Goal: Task Accomplishment & Management: Use online tool/utility

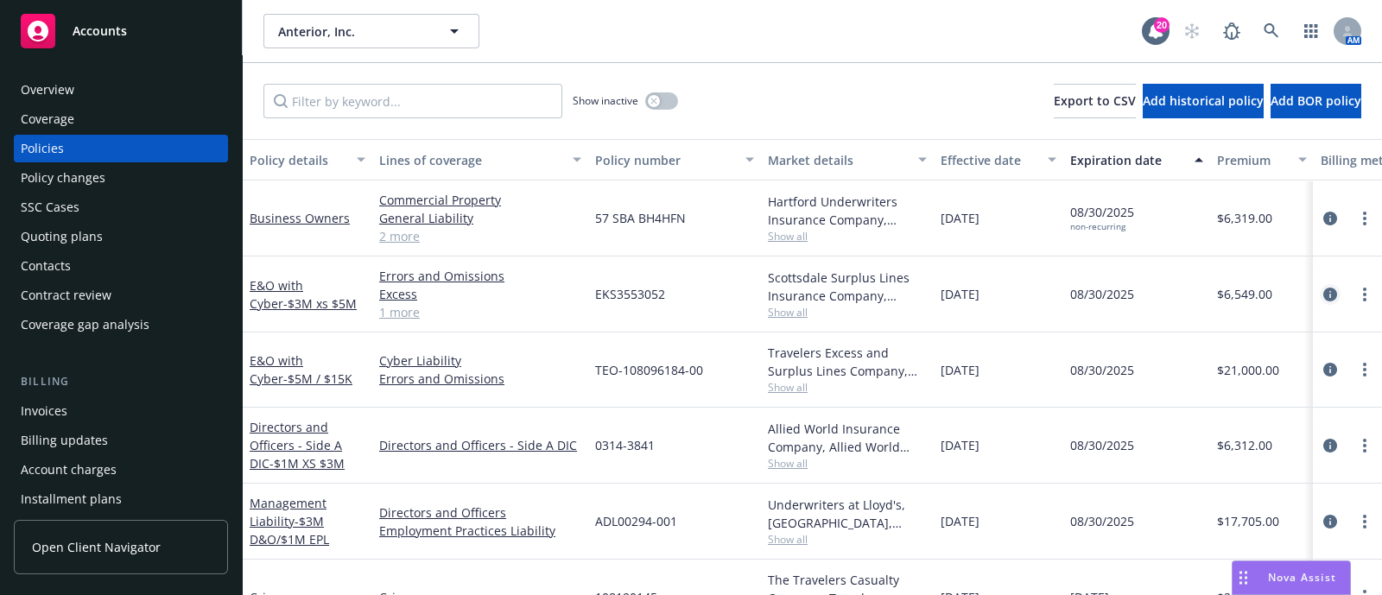
click at [1323, 294] on icon "circleInformation" at bounding box center [1330, 295] width 14 height 14
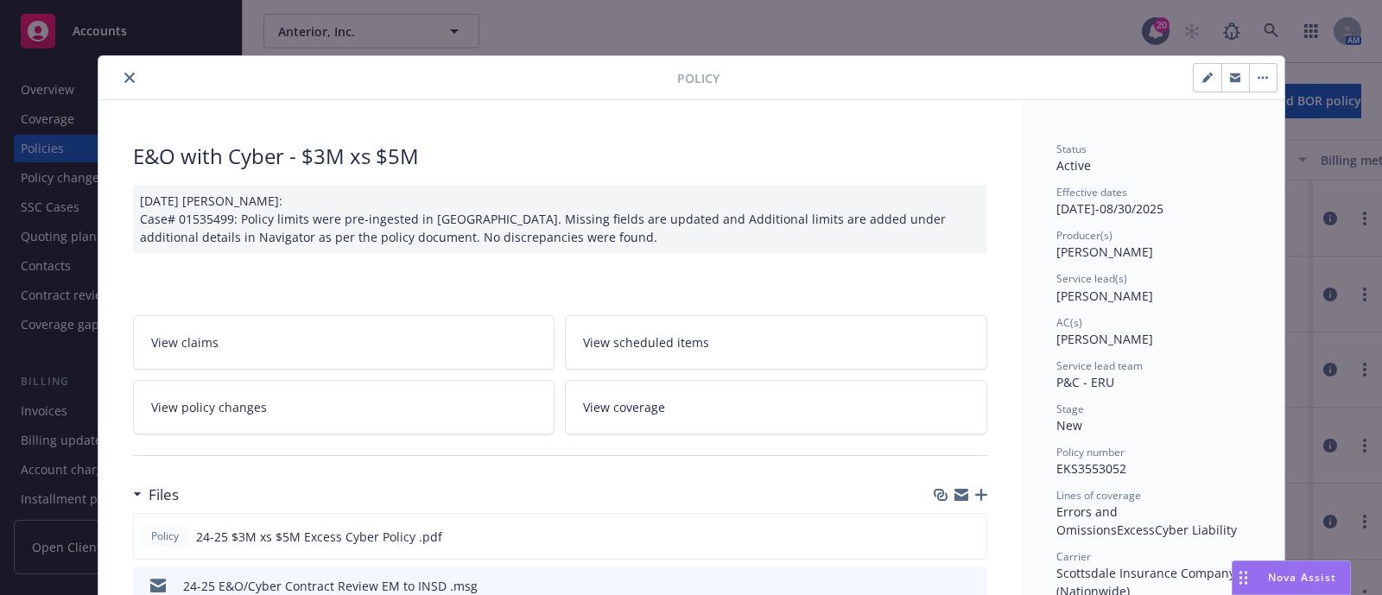
click at [124, 76] on icon "close" at bounding box center [129, 78] width 10 height 10
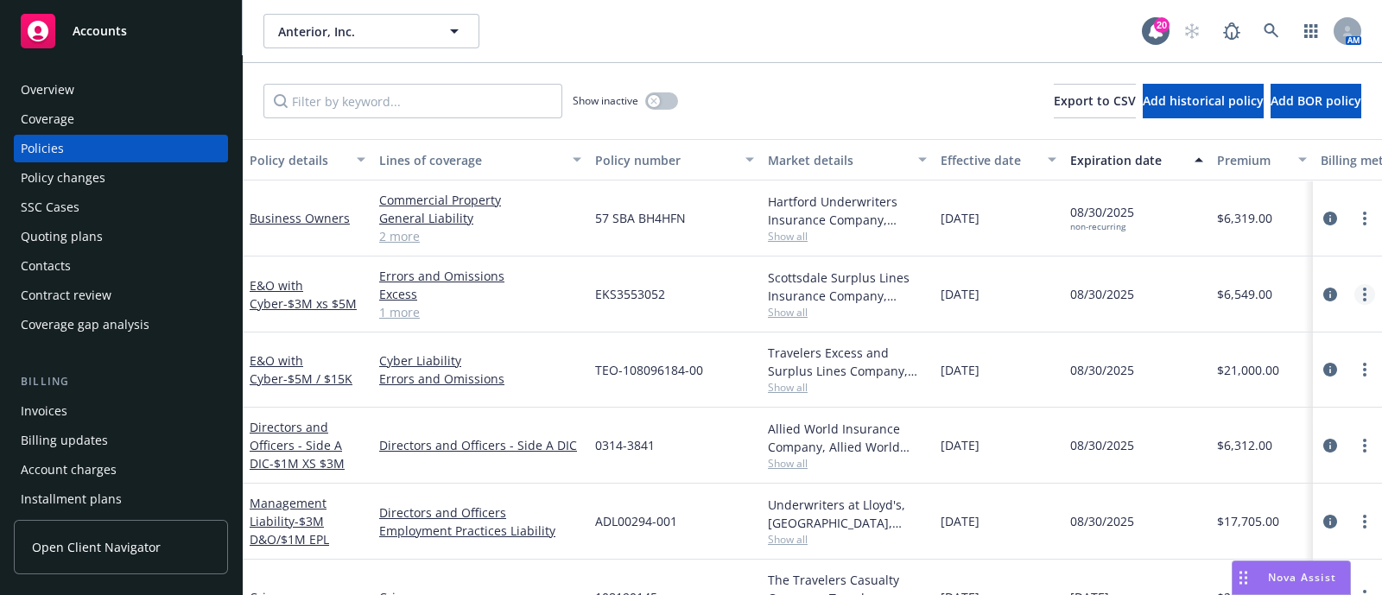
click at [1354, 293] on link "more" at bounding box center [1364, 294] width 21 height 21
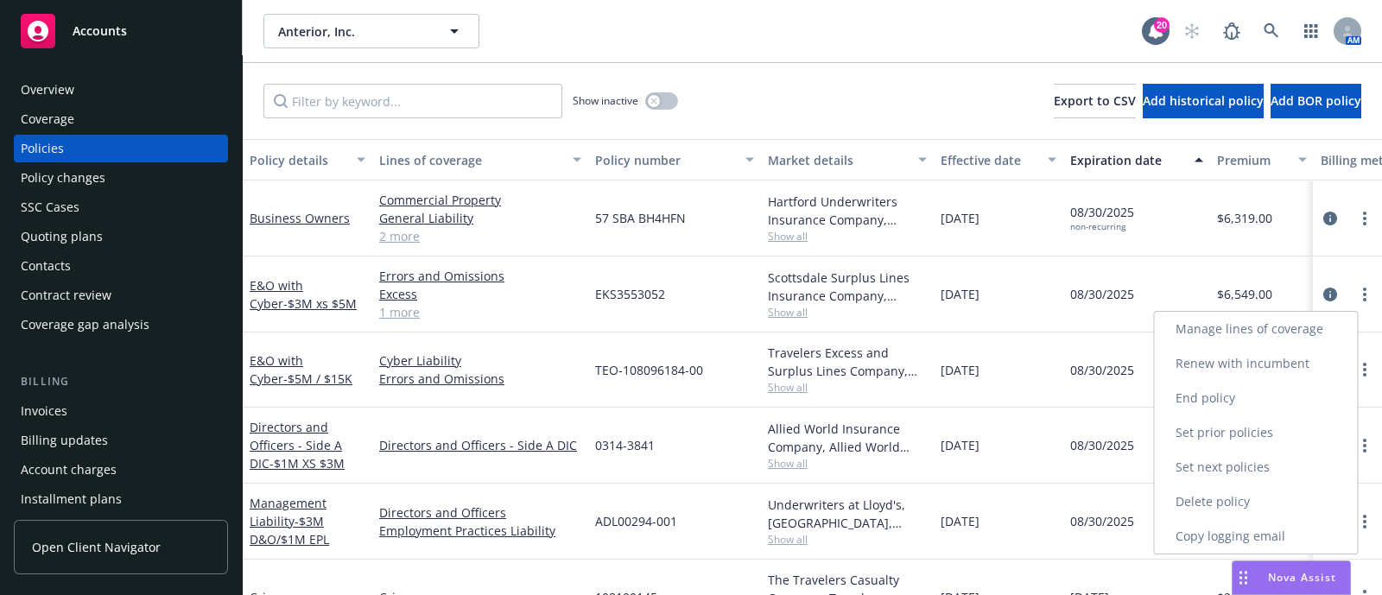
click at [1306, 362] on link "Renew with incumbent" at bounding box center [1256, 363] width 203 height 35
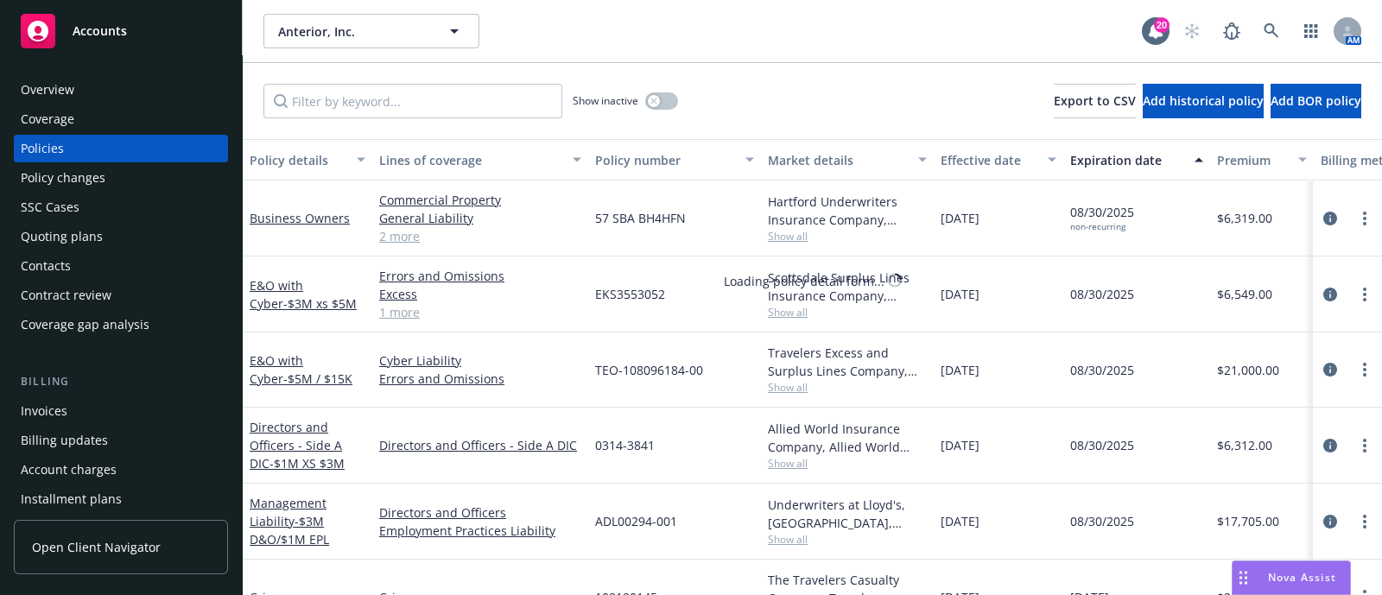
select select "12"
select select "NY"
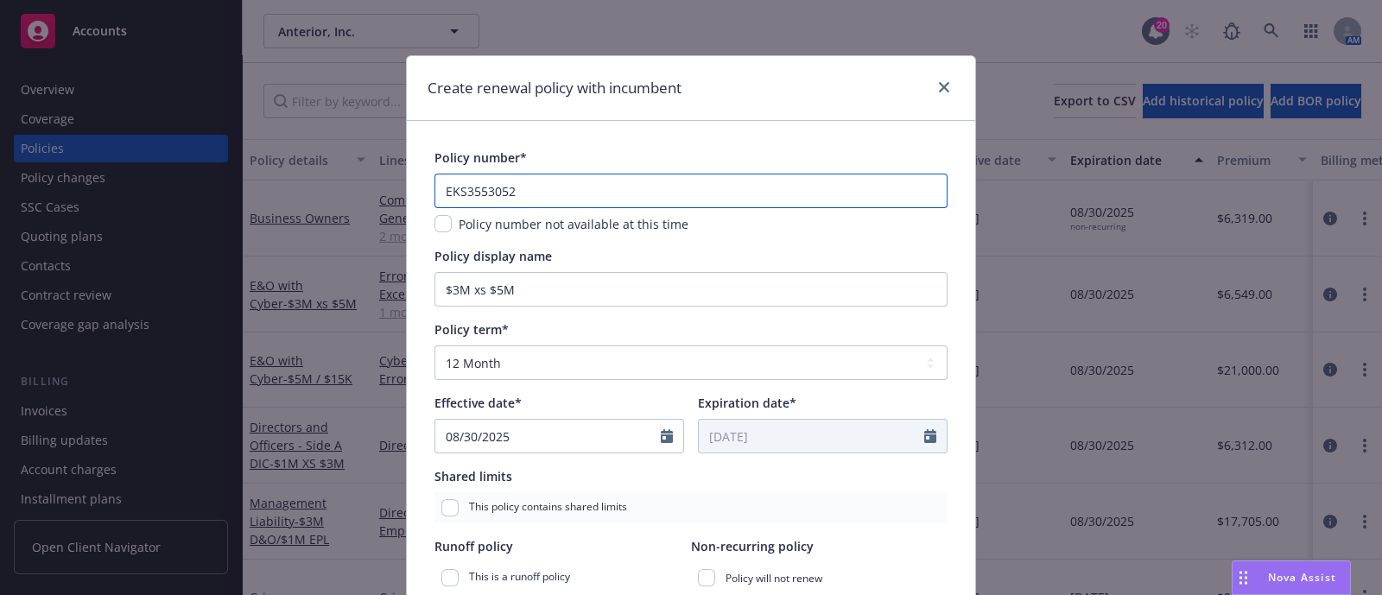
click at [548, 174] on input "EKS3553052" at bounding box center [690, 191] width 513 height 35
paste input "87613"
type input "EKS3587613"
click at [450, 287] on input "$3M xs $5M" at bounding box center [690, 289] width 513 height 35
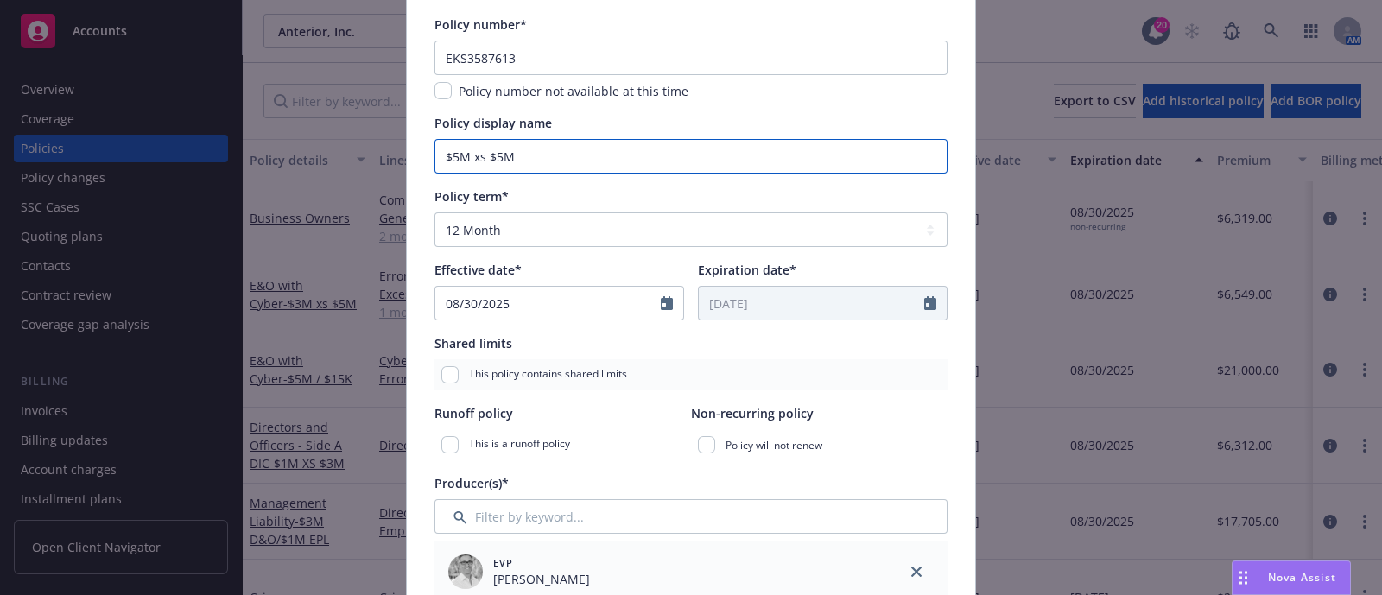
scroll to position [134, 0]
type input "$5M xs $5M"
click at [459, 92] on span "Policy number not available at this time" at bounding box center [574, 90] width 230 height 16
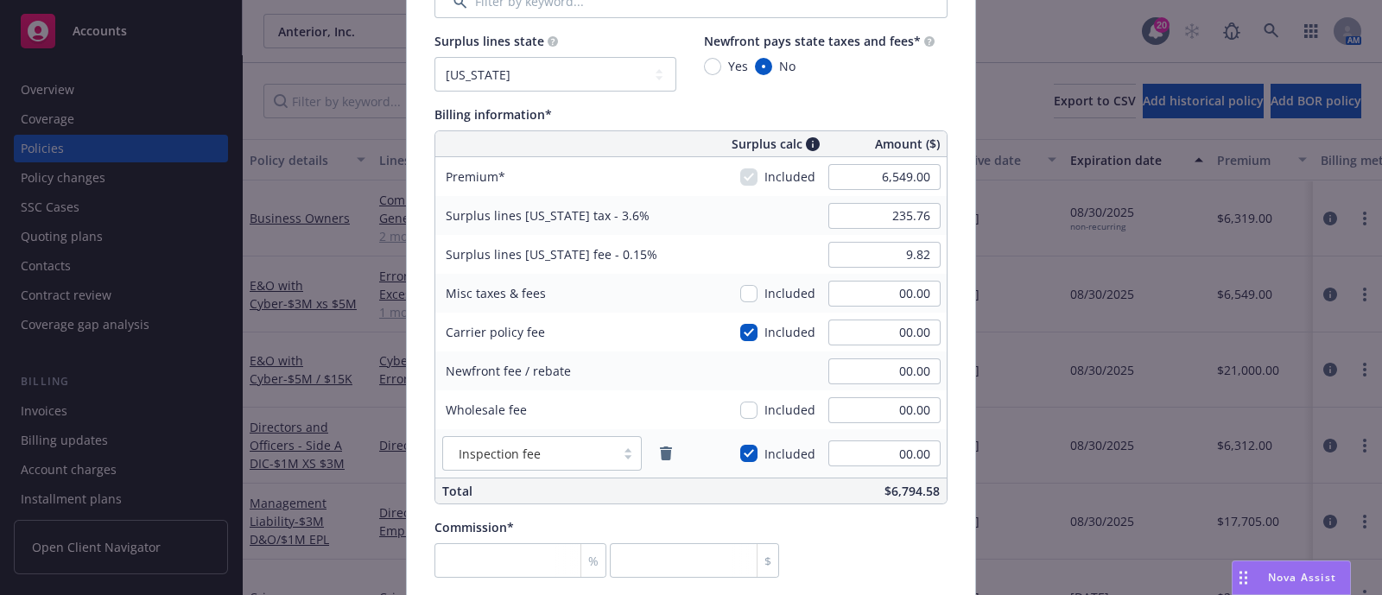
scroll to position [939, 0]
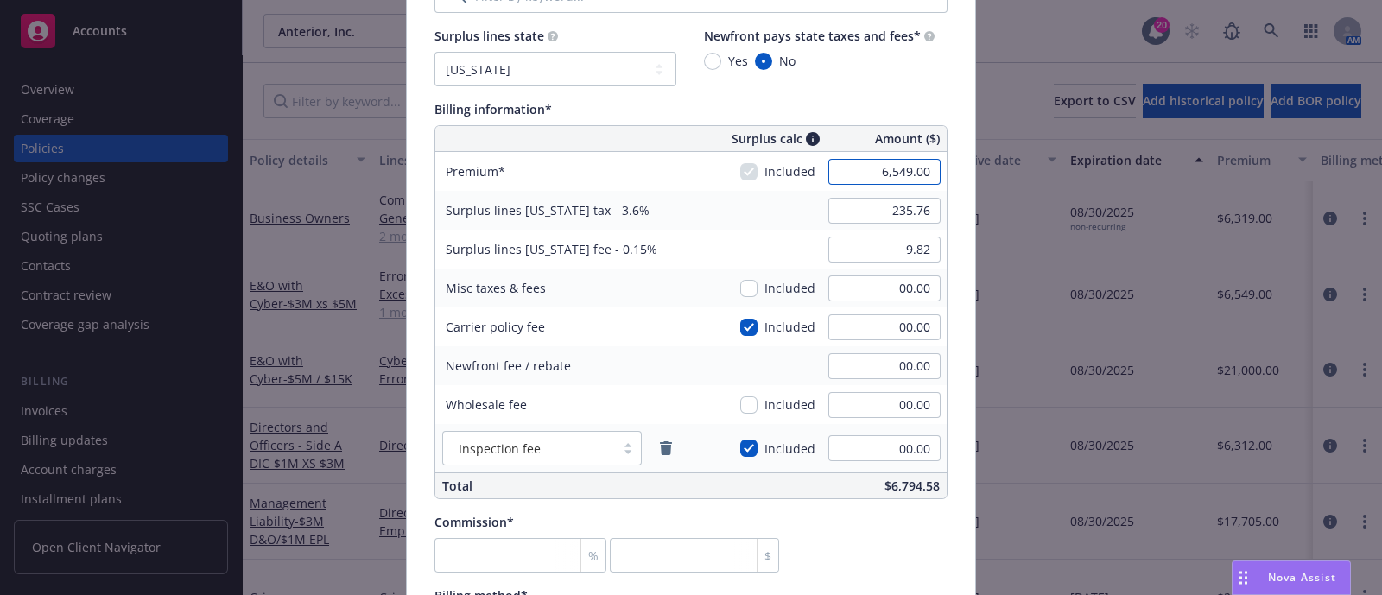
click at [879, 167] on input "6,549.00" at bounding box center [884, 172] width 112 height 26
type input "147,000.00"
type input "5,292.00"
type input "220.50"
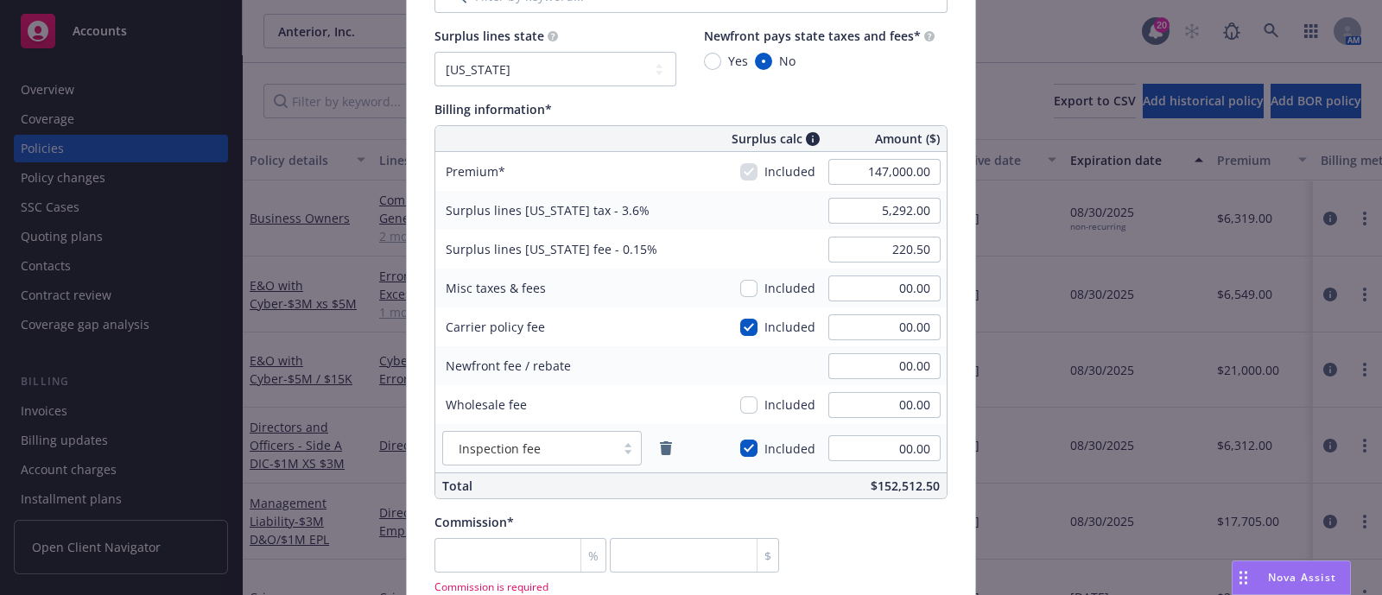
click at [791, 243] on div "Surplus lines New York fee - 0.15% 220.50" at bounding box center [690, 249] width 511 height 39
click at [874, 183] on input "147,000.00" at bounding box center [884, 172] width 112 height 26
type input "14,700.00"
type input "529.20"
type input "22.05"
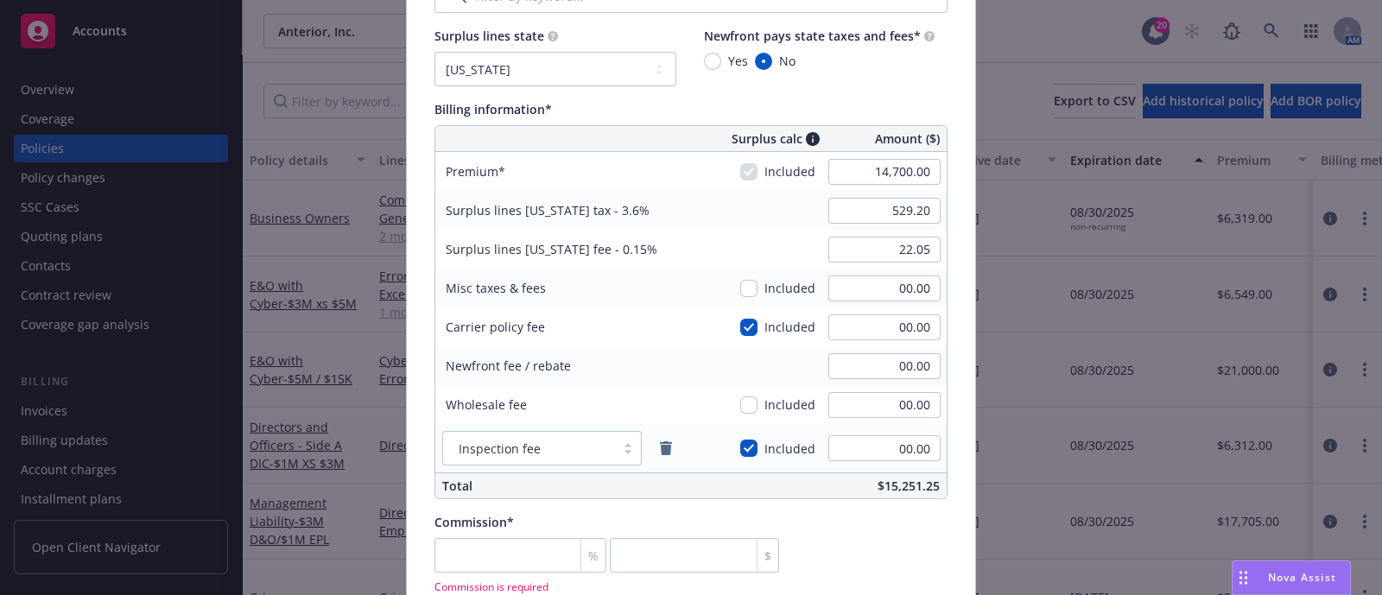
click at [672, 126] on div "Surplus calc Amount ($)" at bounding box center [754, 138] width 383 height 25
click at [535, 561] on input "number" at bounding box center [520, 555] width 172 height 35
type input "1"
type input "147"
type input "12"
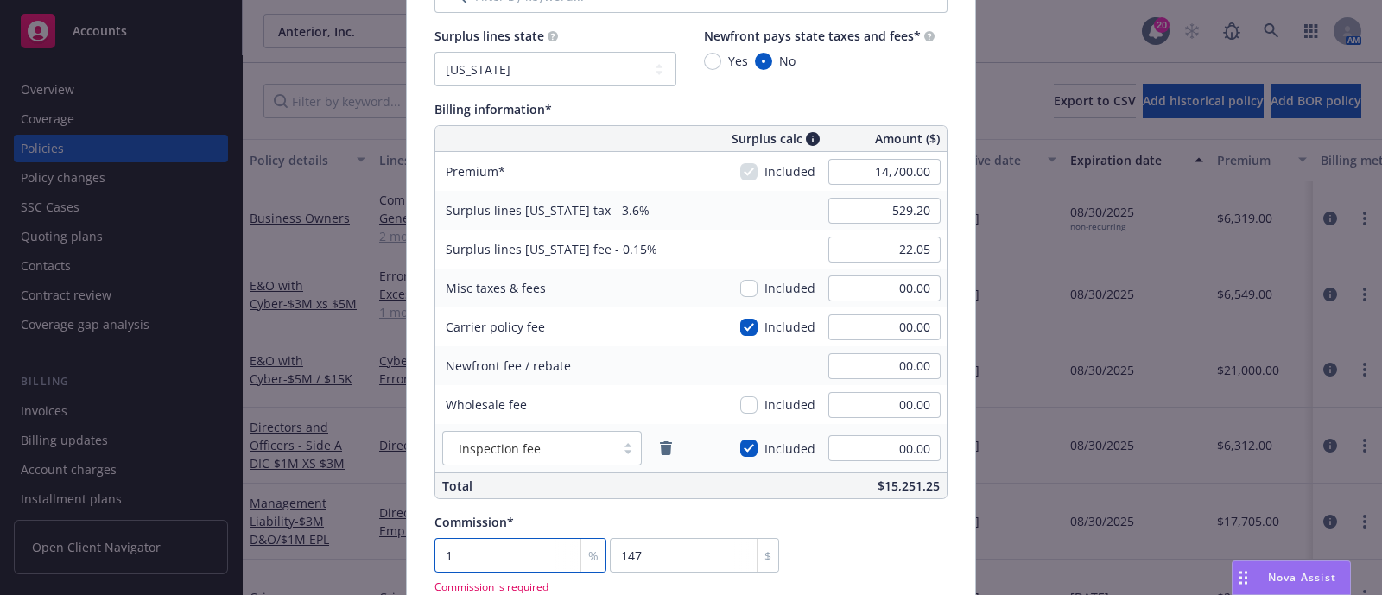
type input "1764"
type input "12"
click at [813, 562] on div "Commission* 12 % 1764 $" at bounding box center [690, 543] width 513 height 60
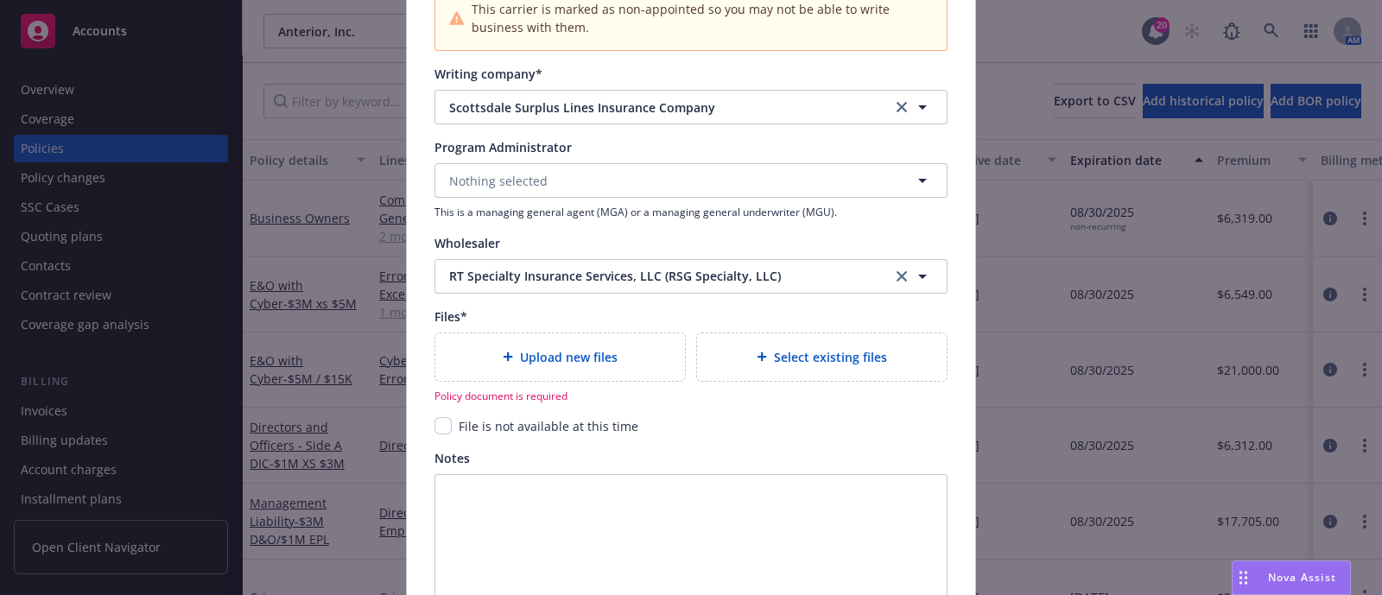
scroll to position [1783, 0]
click at [526, 427] on span "File is not available at this time" at bounding box center [549, 425] width 180 height 16
click at [434, 430] on input "checkbox" at bounding box center [442, 424] width 17 height 17
checkbox input "true"
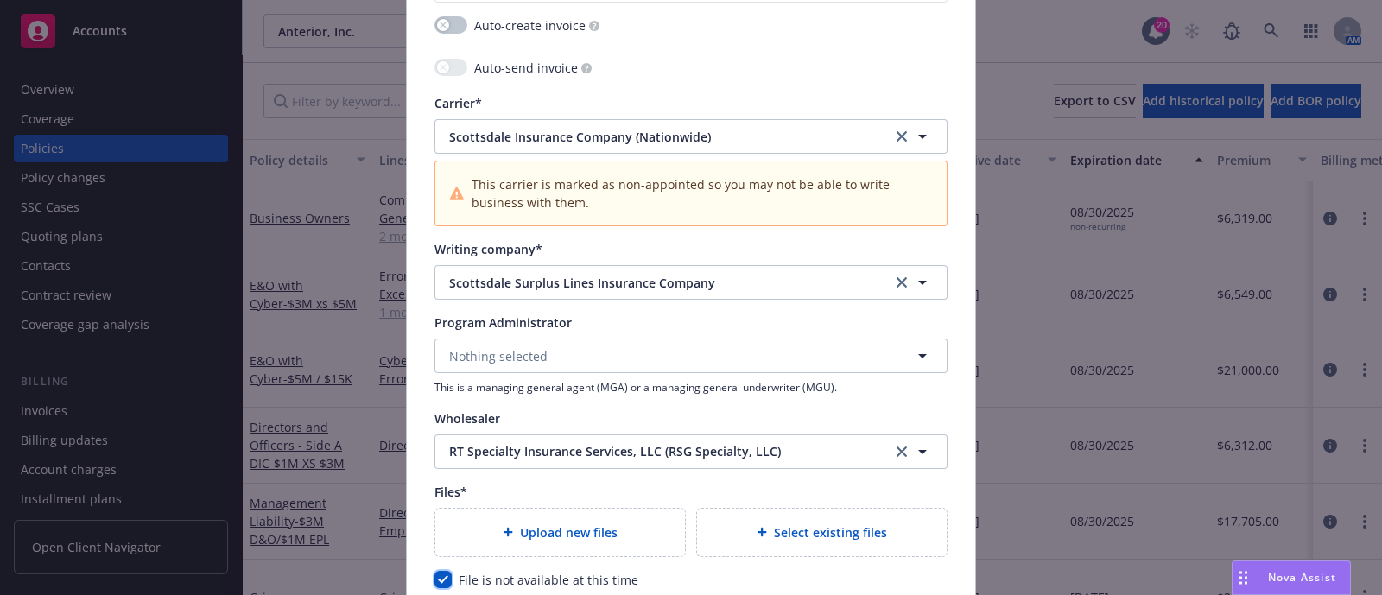
scroll to position [1705, 0]
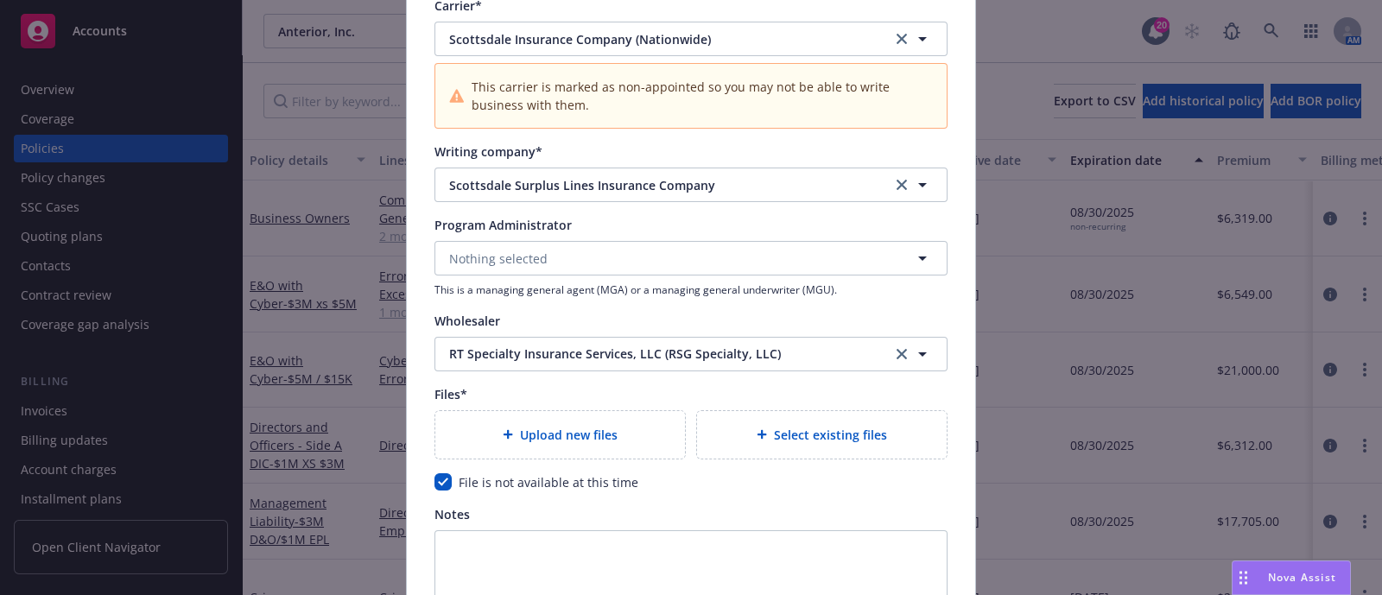
click at [531, 415] on div "Upload new files" at bounding box center [560, 434] width 250 height 47
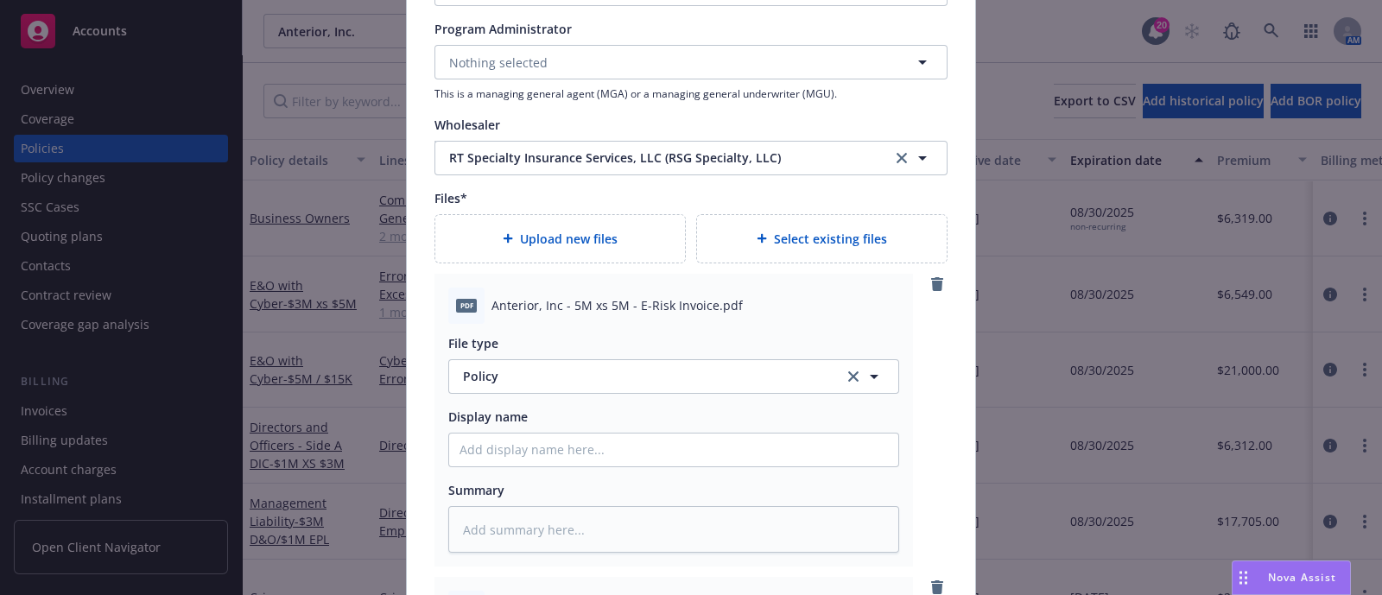
scroll to position [1902, 0]
click at [488, 442] on input "Policy display name" at bounding box center [673, 449] width 449 height 33
type input "5"
type textarea "x"
type input "5M"
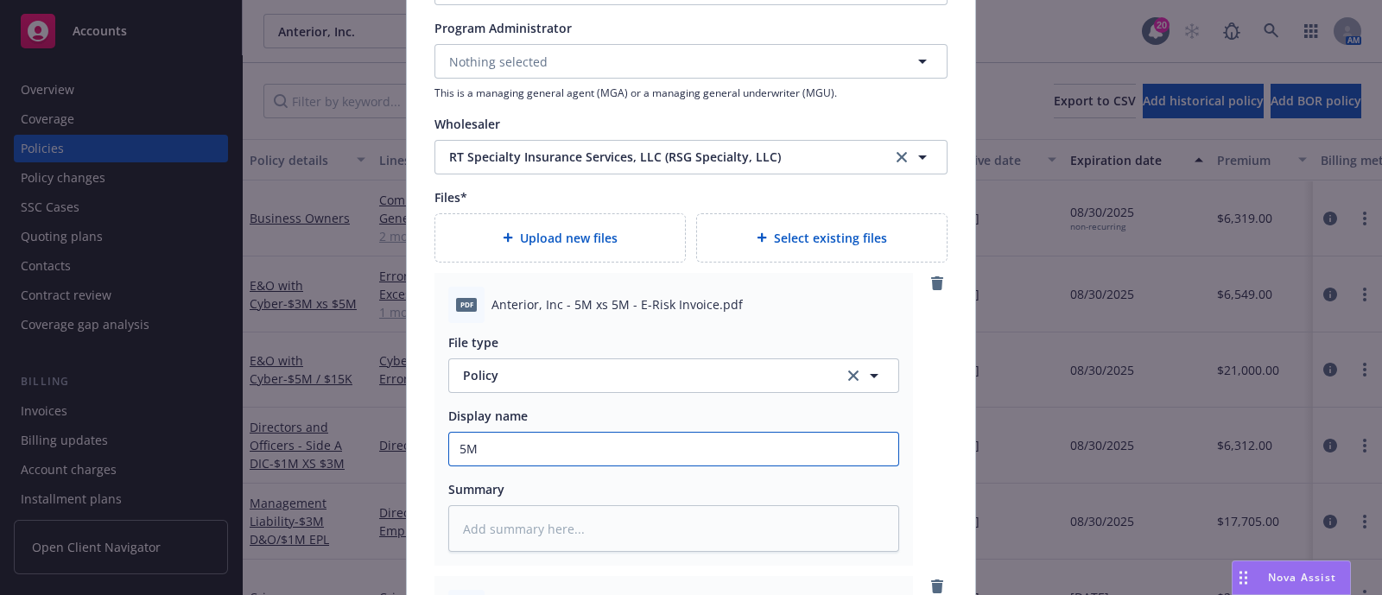
type textarea "x"
type input "5M"
type textarea "x"
type input "5M x"
type textarea "x"
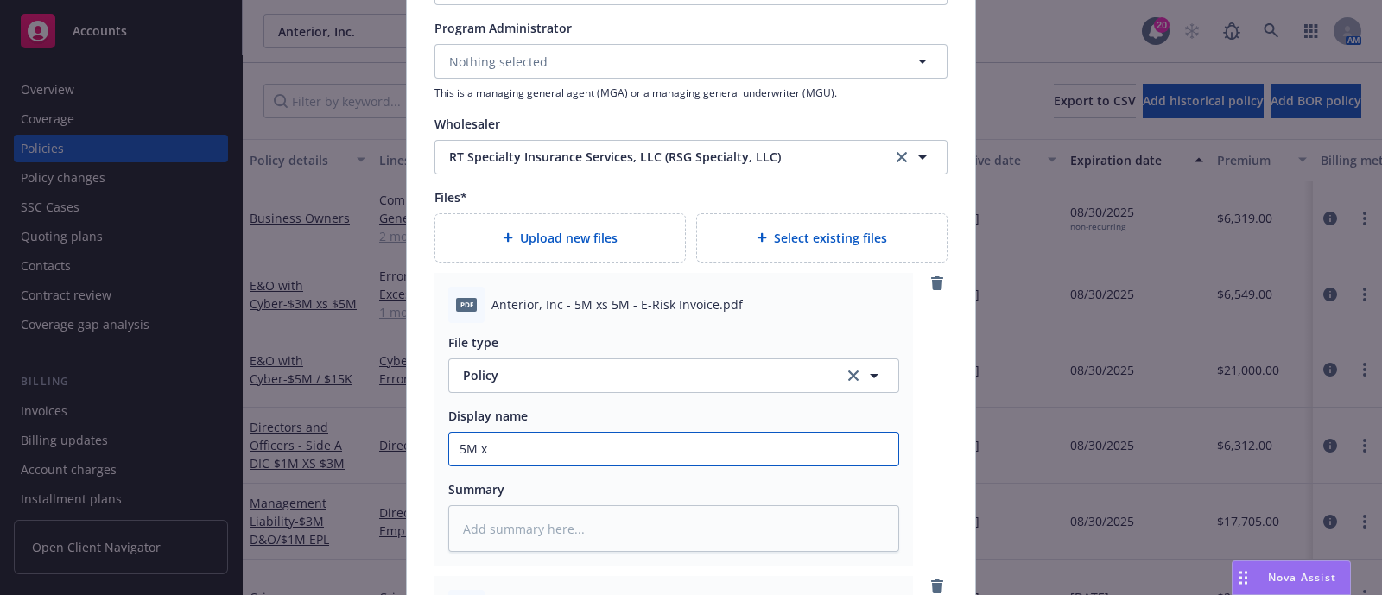
type input "5M xs"
type textarea "x"
type input "5M xs"
type textarea "x"
type input "5M xs 5"
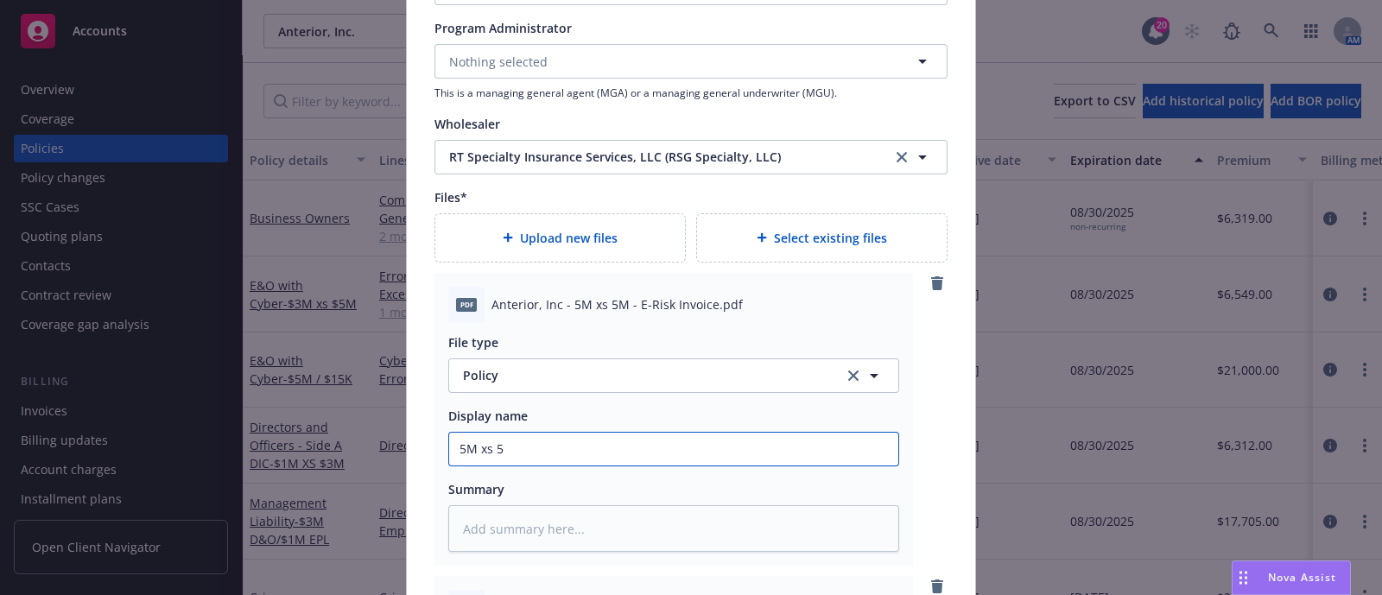
type textarea "x"
type input "5M xs 5M"
type textarea "x"
type input "5M xs 5M"
type textarea "x"
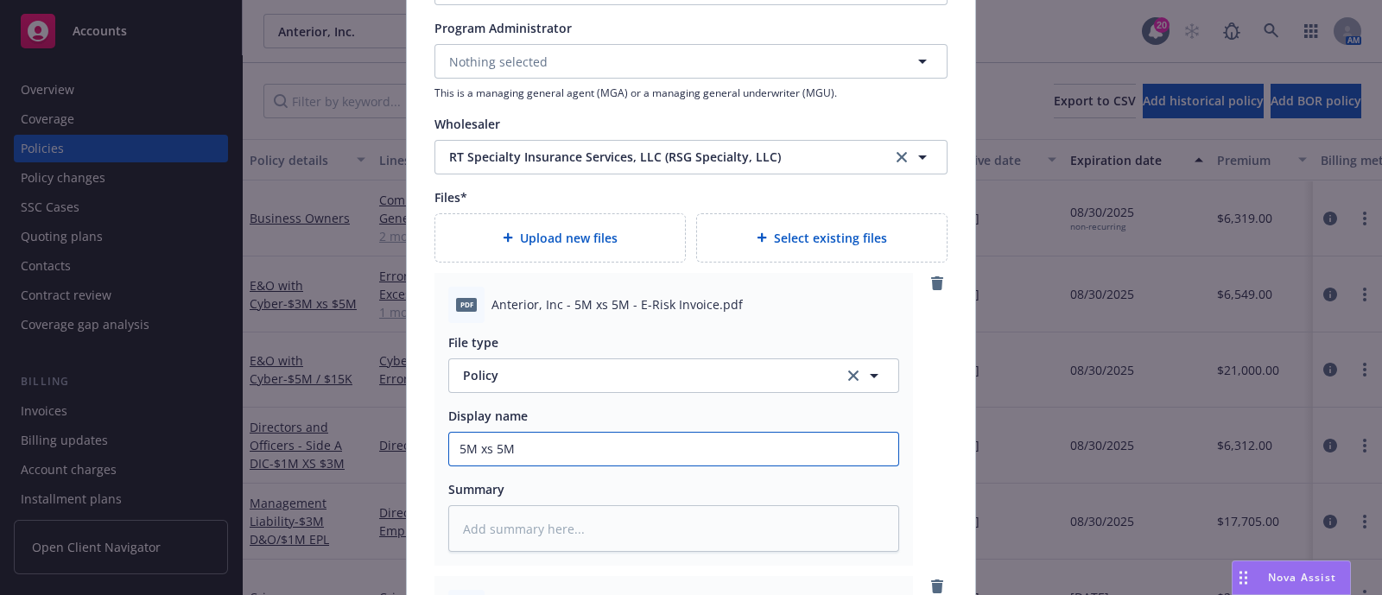
type input "5M xs 5M E"
type textarea "x"
type input "5M xs 5M E-"
click at [672, 373] on span "Policy" at bounding box center [643, 375] width 361 height 18
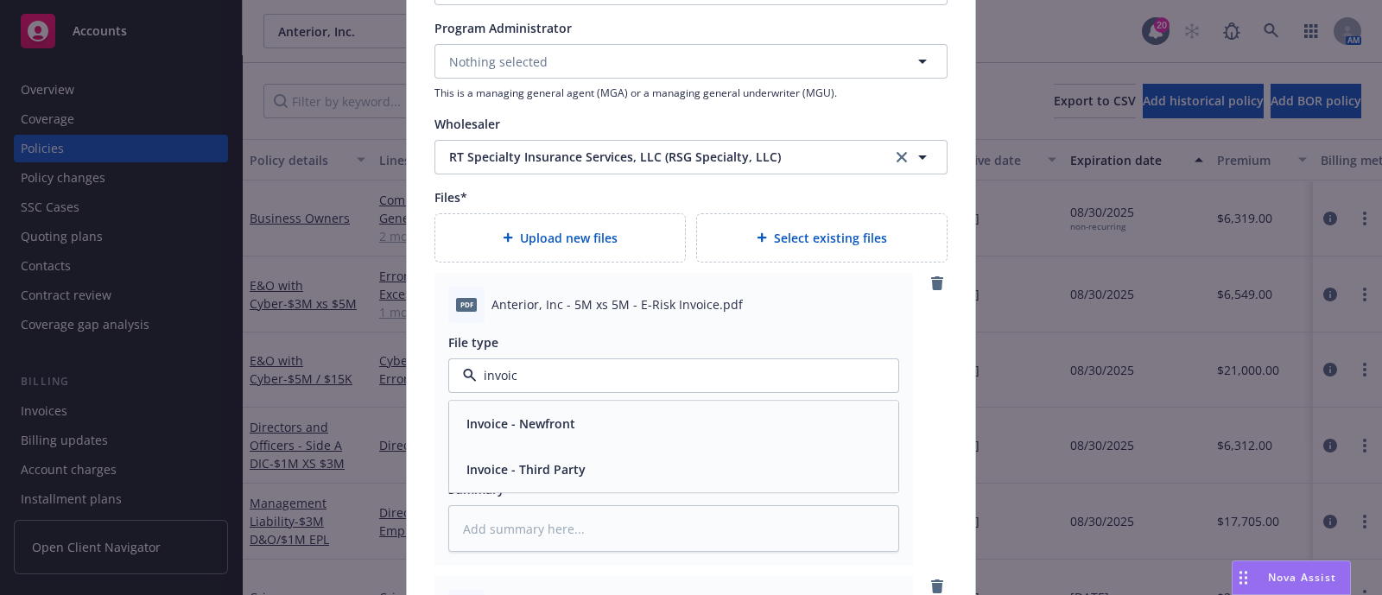
type input "invoice"
click at [592, 480] on div "Invoice - Third Party" at bounding box center [673, 469] width 449 height 46
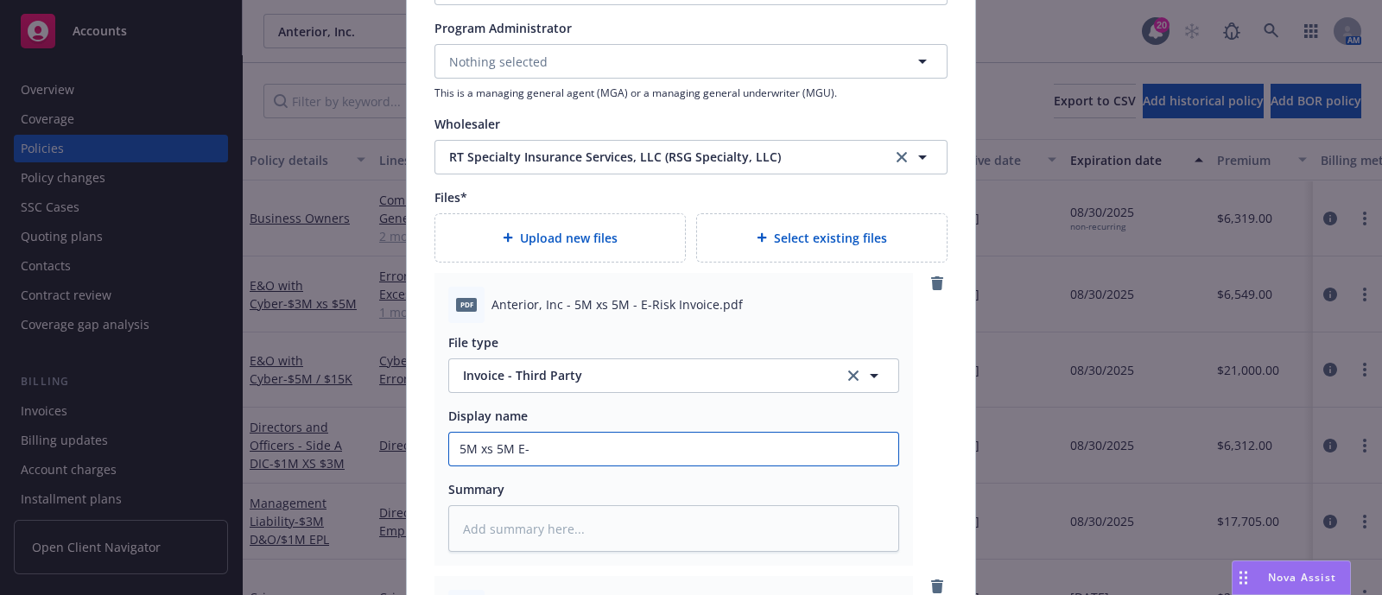
click at [650, 446] on input "5M xs 5M E-" at bounding box center [673, 449] width 449 height 33
paste input "[TERM] [POLICY TYPE] Invoice [COMPANY]"
type textarea "x"
type input "[TERM] [POLICY TYPE] Invoice [COMPANY]"
drag, startPoint x: 573, startPoint y: 451, endPoint x: 388, endPoint y: 438, distance: 185.3
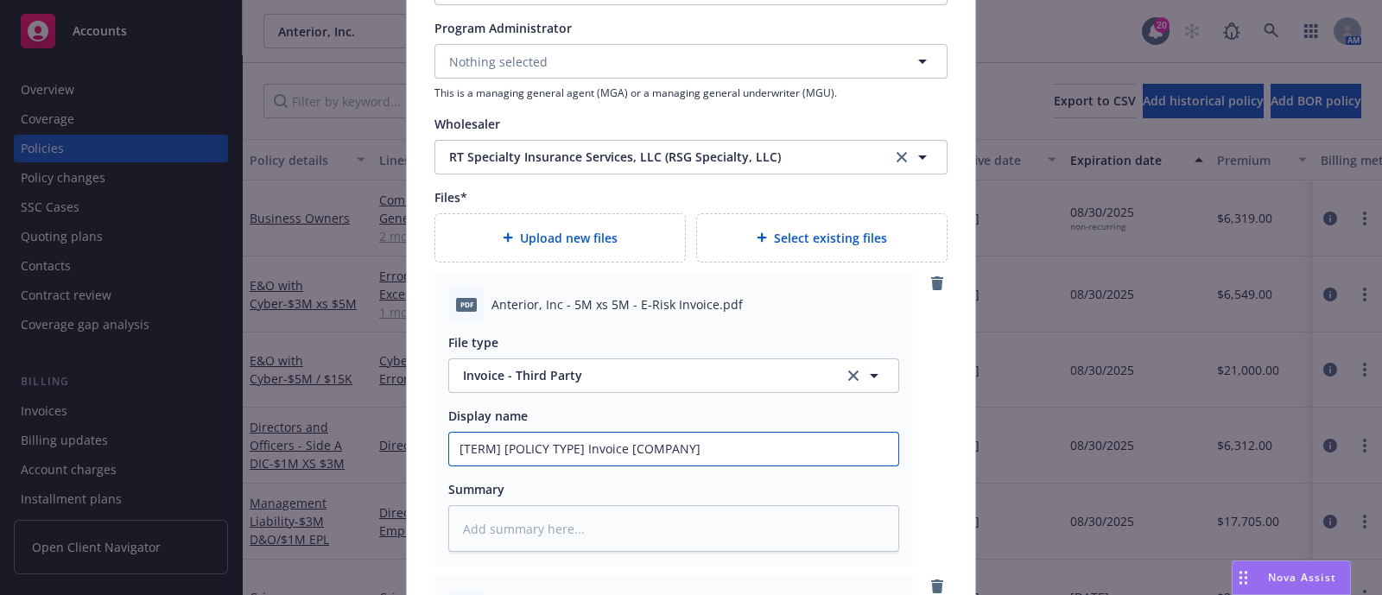
click at [388, 438] on div "Create renewal policy with incumbent Policy number* EKS3587613 Policy number no…" at bounding box center [691, 297] width 1382 height 595
type textarea "x"
type input "20 Invoice [COMPANY]"
type textarea "x"
type input "202 Invoice [COMPANY]"
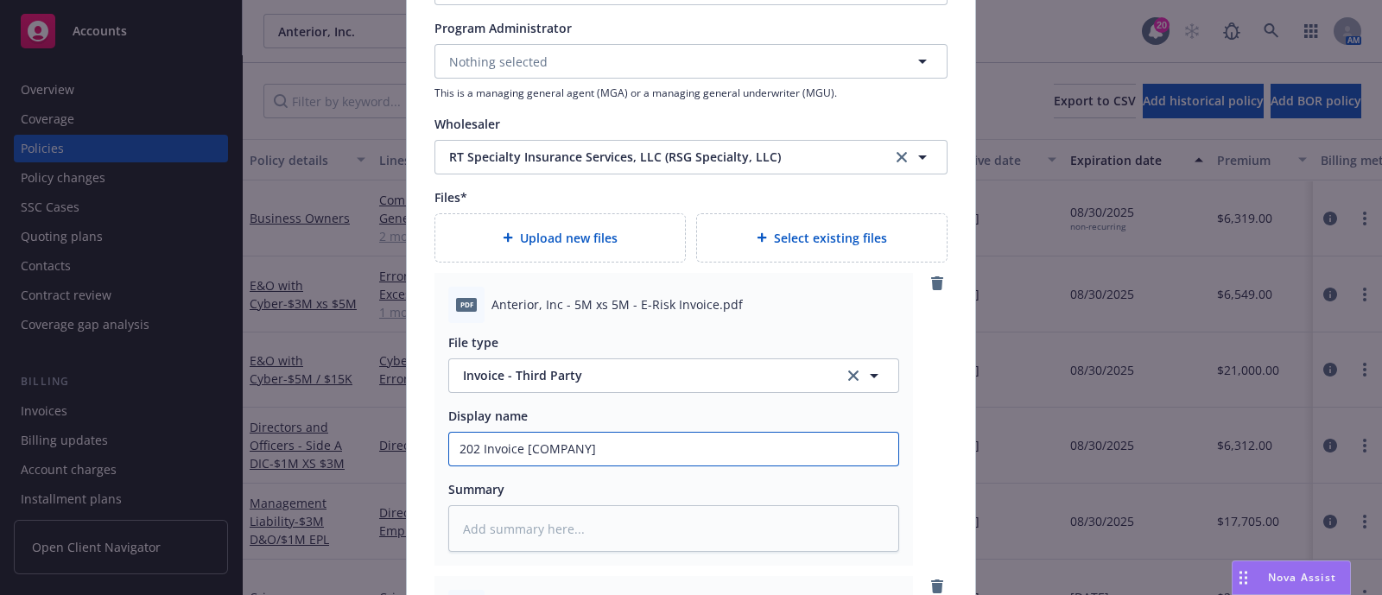
type textarea "x"
type input "2025 Invoice [COMPANY]"
type textarea "x"
type input "2025 - Invoice [COMPANY]"
type textarea "x"
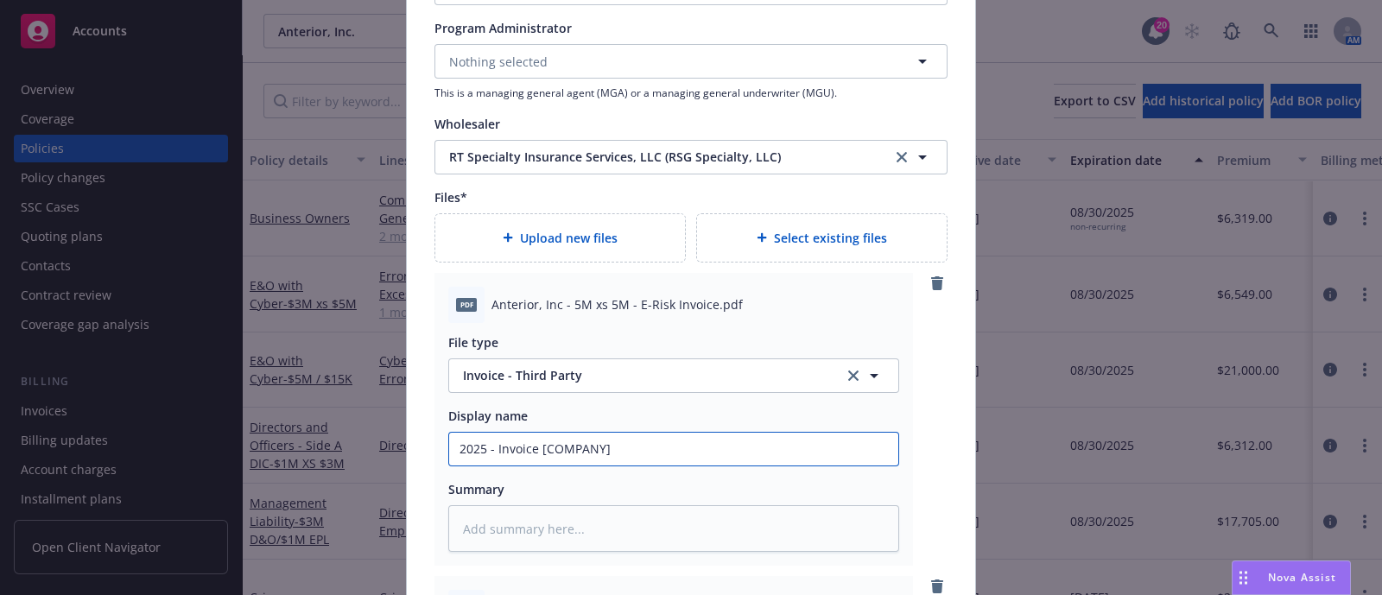
type input "2025 - Invoice [COMPANY]"
type textarea "x"
type input "2025 - 2 Invoice [COMPANY]"
type textarea "x"
type input "2025 - 202 Invoice [COMPANY]"
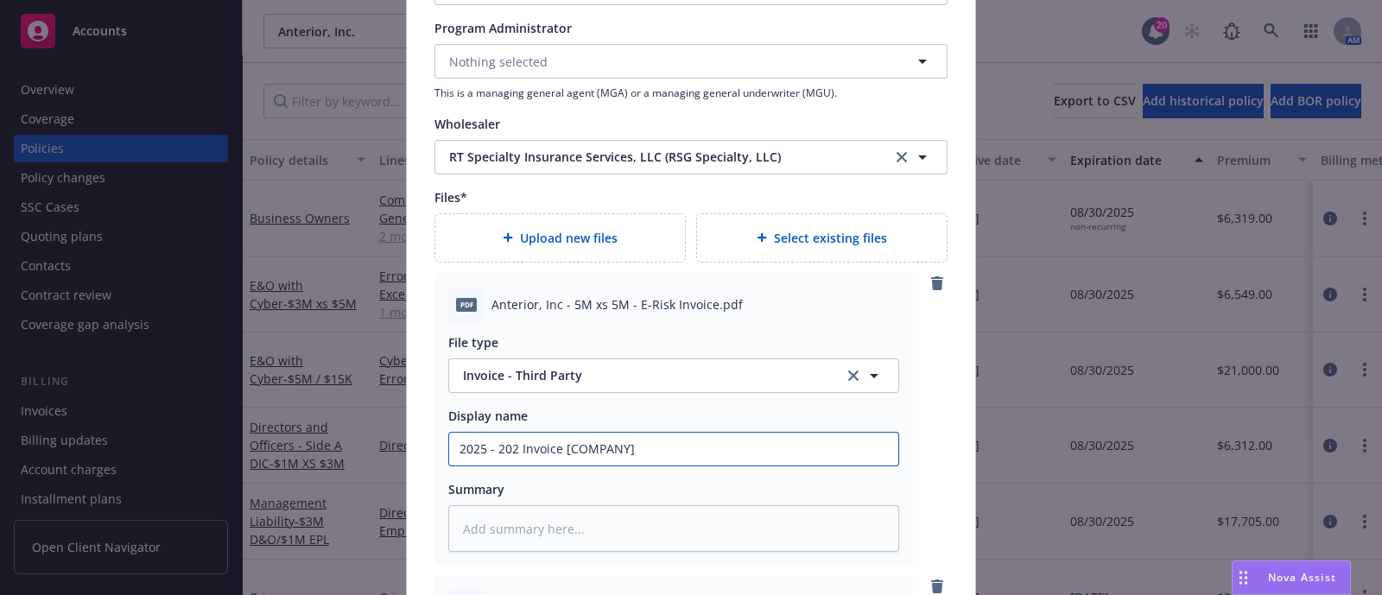
type textarea "x"
type input "[DATE] - [DATE] Invoice [COMPANY]"
type textarea "x"
type input "[DATE] - [DATE] Invoice [COMPANY]"
type textarea "x"
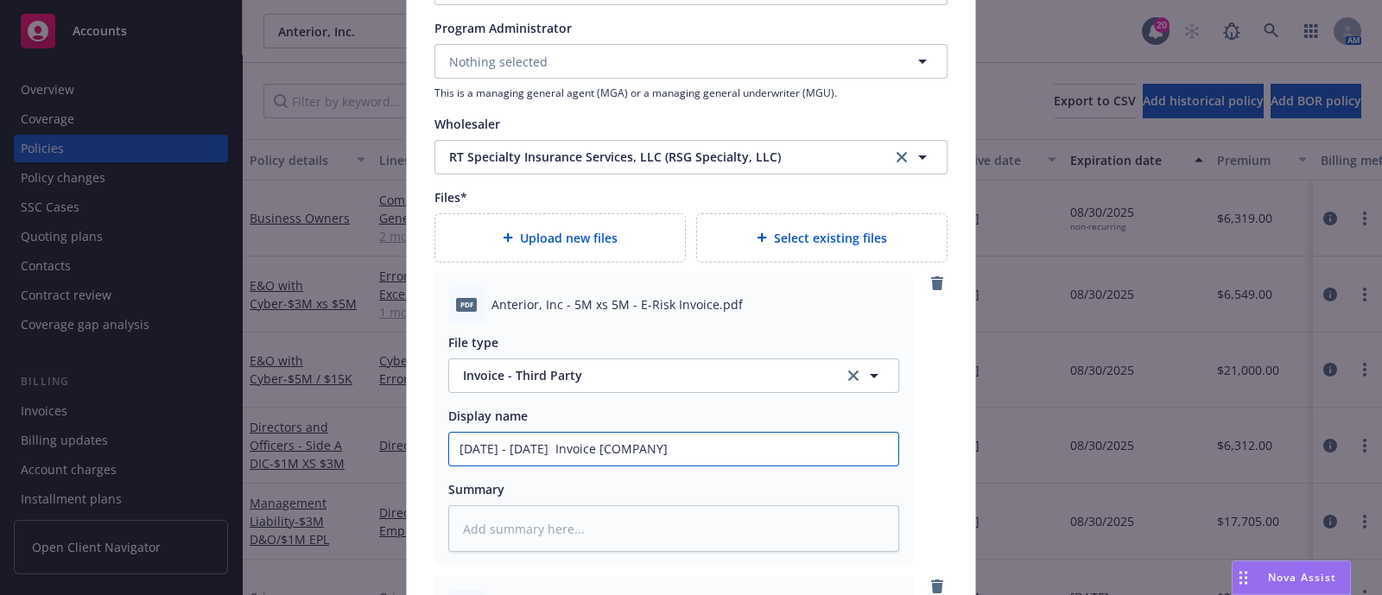
type input "2025 - 2026 5 Invoice [COMPANY]"
type textarea "x"
type input "2025 - 2026 5M Invoice [COMPANY]"
type textarea "x"
type input "2025 - 2026 5M Invoice [COMPANY]"
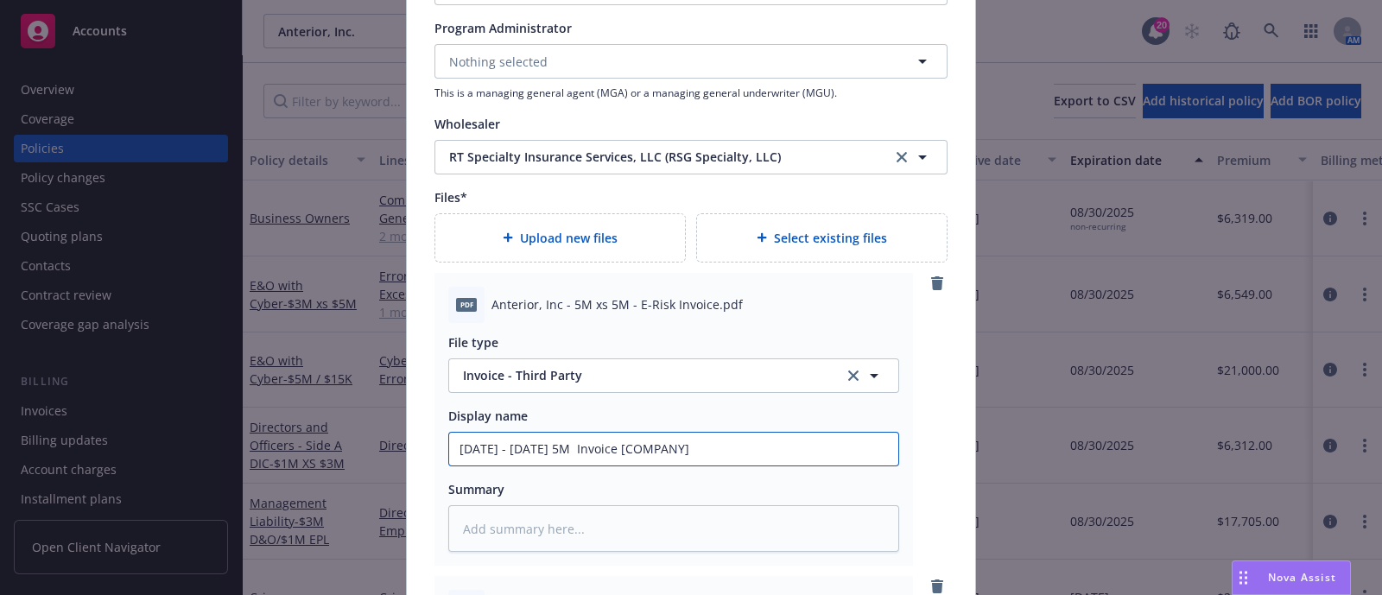
type textarea "x"
type input "2025 - 2026 5M x Invoice [COMPANY]"
type textarea "x"
type input "2025 - 2026 5M xs Invoice [COMPANY]"
type textarea "x"
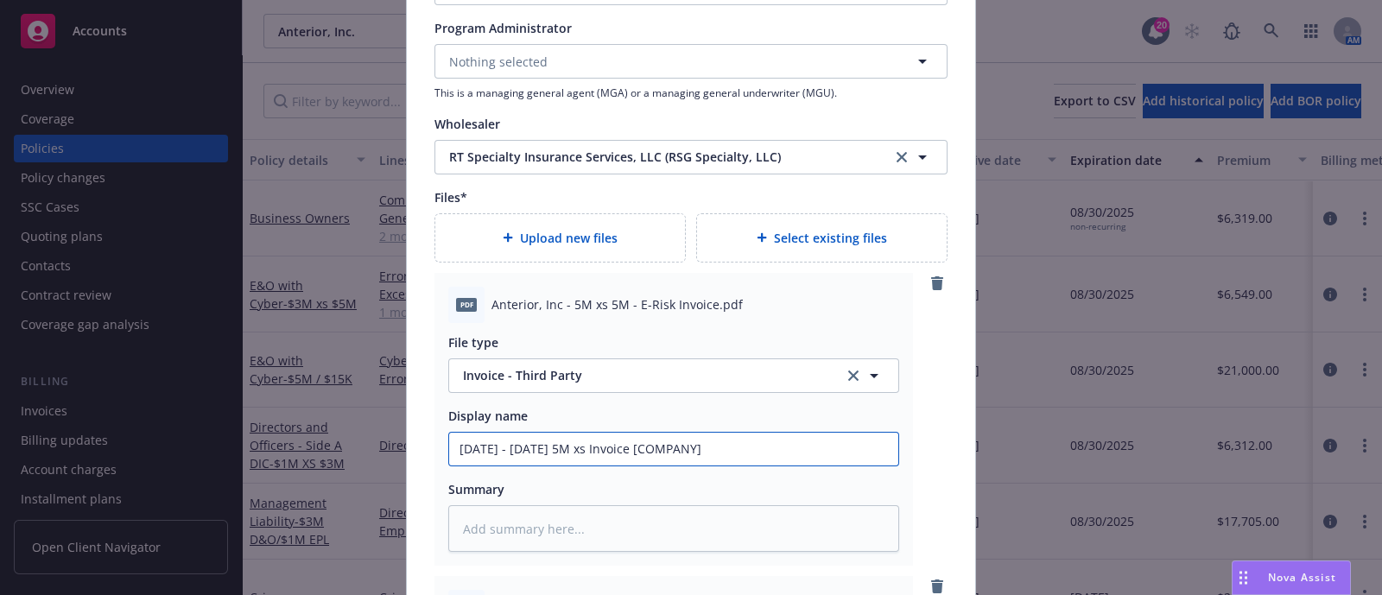
type input "2025 - 2026 5M xs Invoice [COMPANY]"
type textarea "x"
type input "2025 - 2026 5M xs 5 Invoice [COMPANY]"
type textarea "x"
type input "2025 - 2026 5M xs 5M Invoice [COMPANY]"
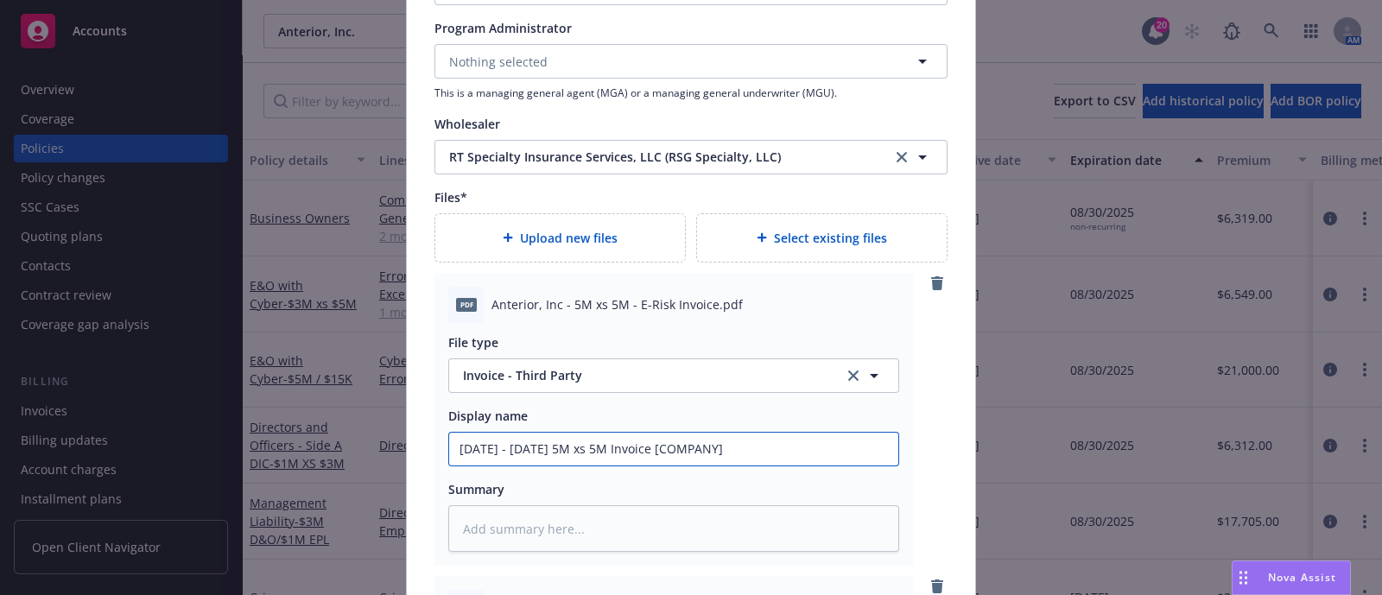
type textarea "x"
type input "2025 - 2026 5M xs 5M Invoice [COMPANY]"
type textarea "x"
type input "2025 - 2026 5M xs 5M E Invoice [COMPANY]"
type textarea "x"
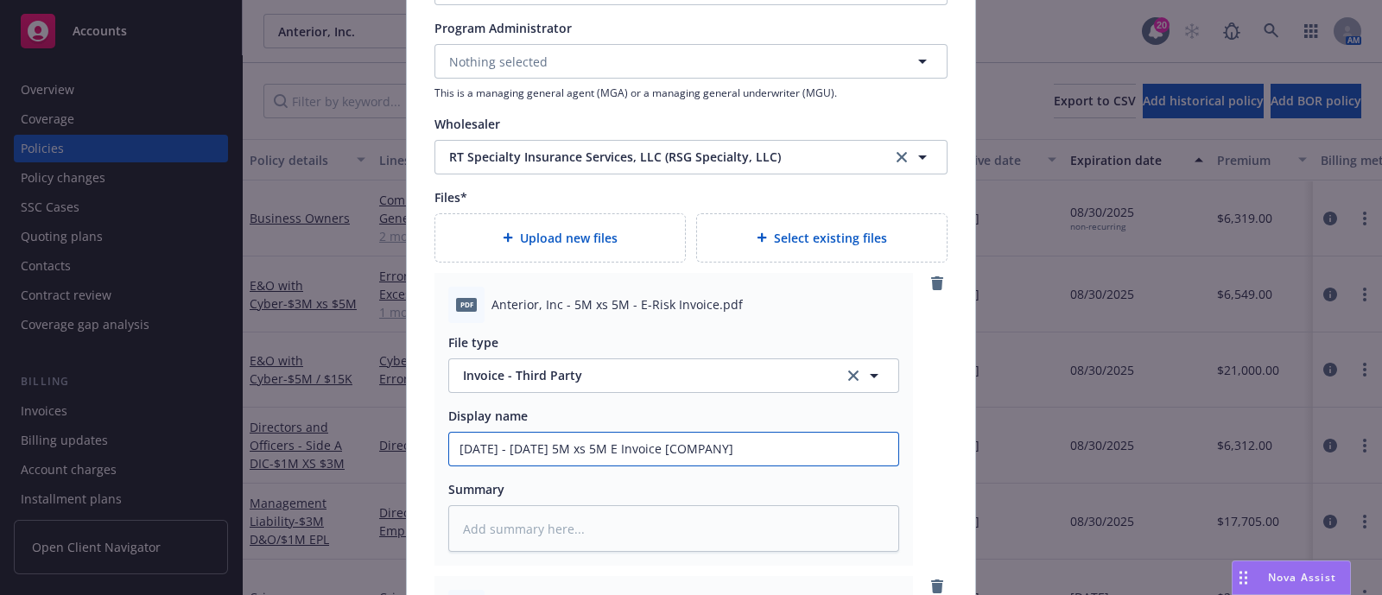
type input "2025 - 2026 5M xs 5M E& Invoice [COMPANY]"
type textarea "x"
type input "2025 - 2026 5M xs 5M E&O Invoice [COMPANY]"
type textarea "x"
type input "2025 - 2026 5M xs 5M E&O/ Invoice [COMPANY]"
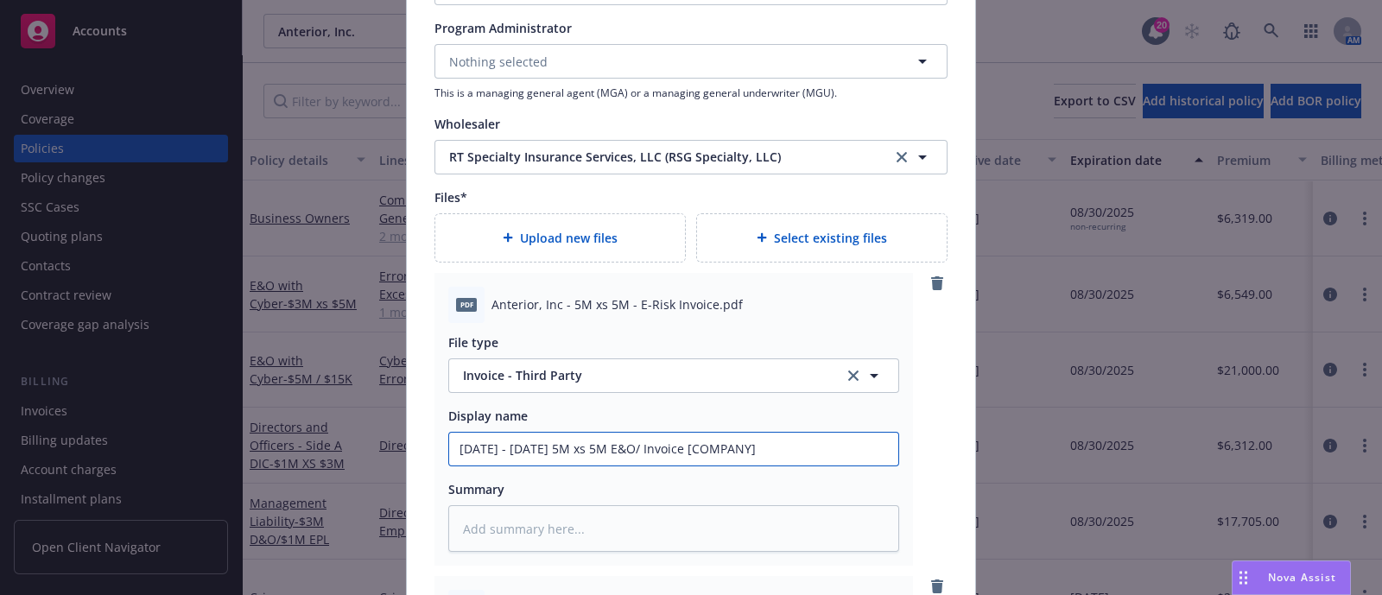
type textarea "x"
type input "2025 - 2026 5M xs 5M E&O/C Invoice [COMPANY]"
type textarea "x"
type input "2025 - 2026 5M xs 5M E&O/Cy Invoice [COMPANY]"
type textarea "x"
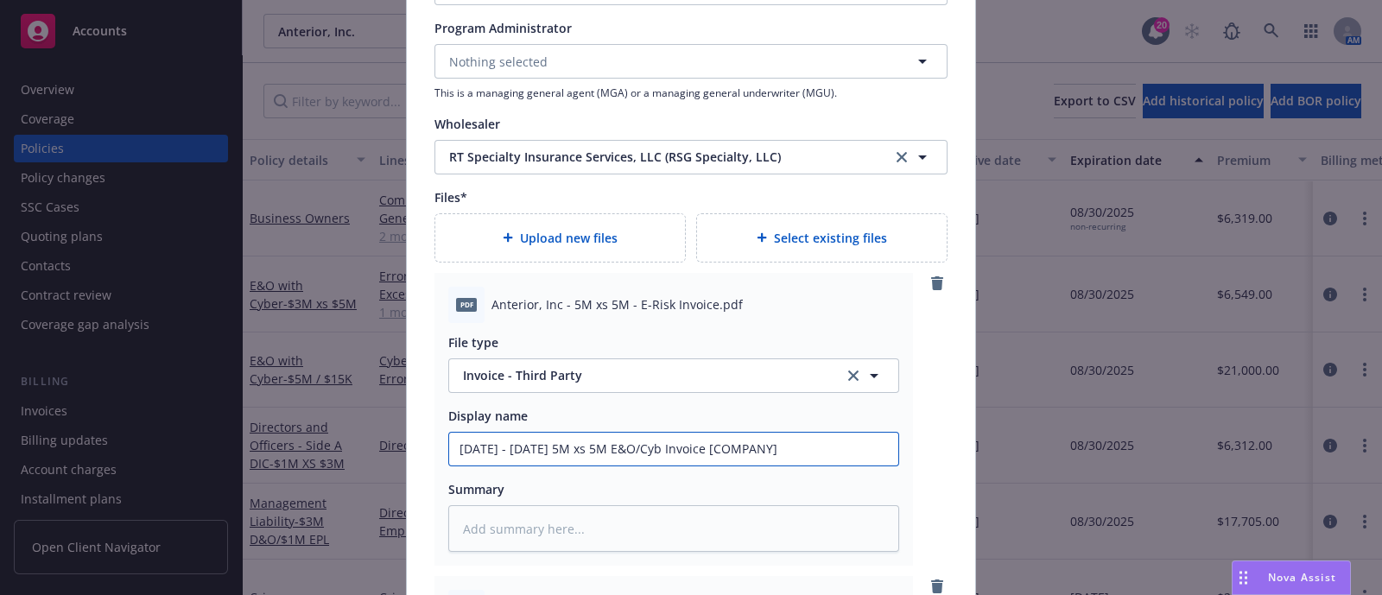
type input "2025 - 2026 5M xs 5M E&O/Cybe Invoice [COMPANY]"
type textarea "x"
type input "2025 - 2026 5M xs 5M E&O/Cyber Invoice [COMPANY]"
click at [774, 435] on input "2025 - 2026 5M xs 5M E&O/Cyber Invoice [COMPANY]" at bounding box center [673, 449] width 449 height 33
type textarea "x"
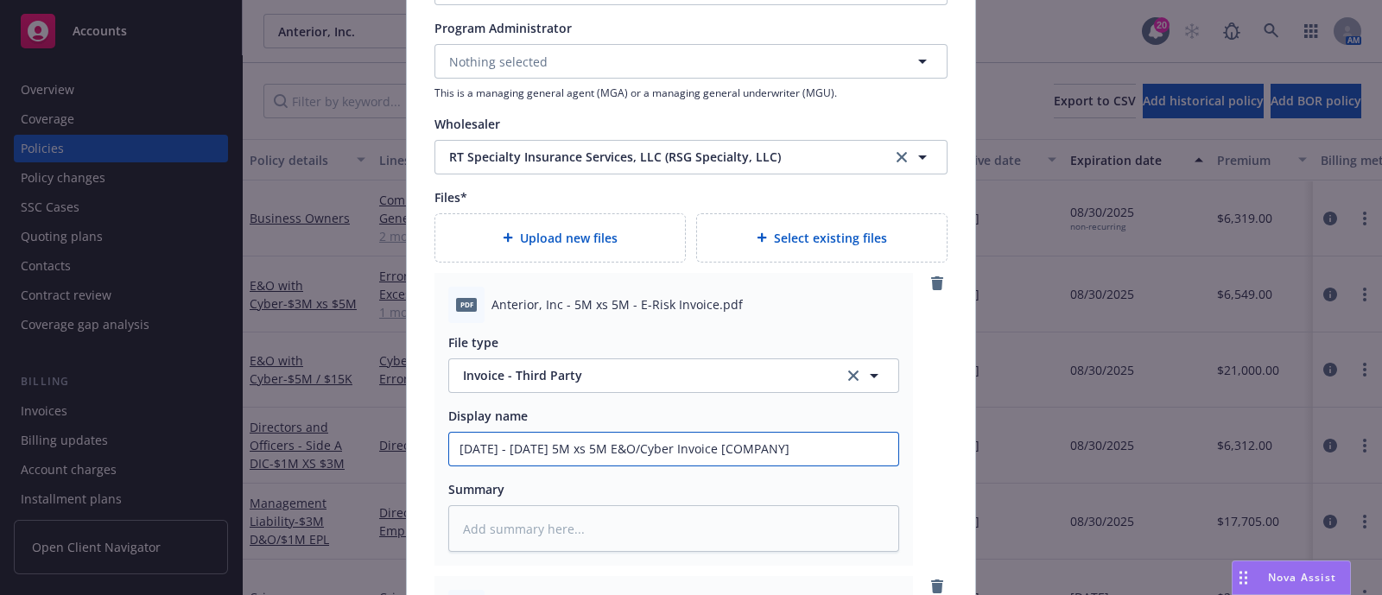
type input "2025 - 2026 5M xs 5M E&O/Cyber Invoice [COMPANY"
type textarea "x"
type input "2025 - 2026 5M xs 5M E&O/Cyber Invoice [COMPAN"
type textarea "x"
type input "2025 - 2026 5M xs 5M E&O/Cyber Invoice [COMPA"
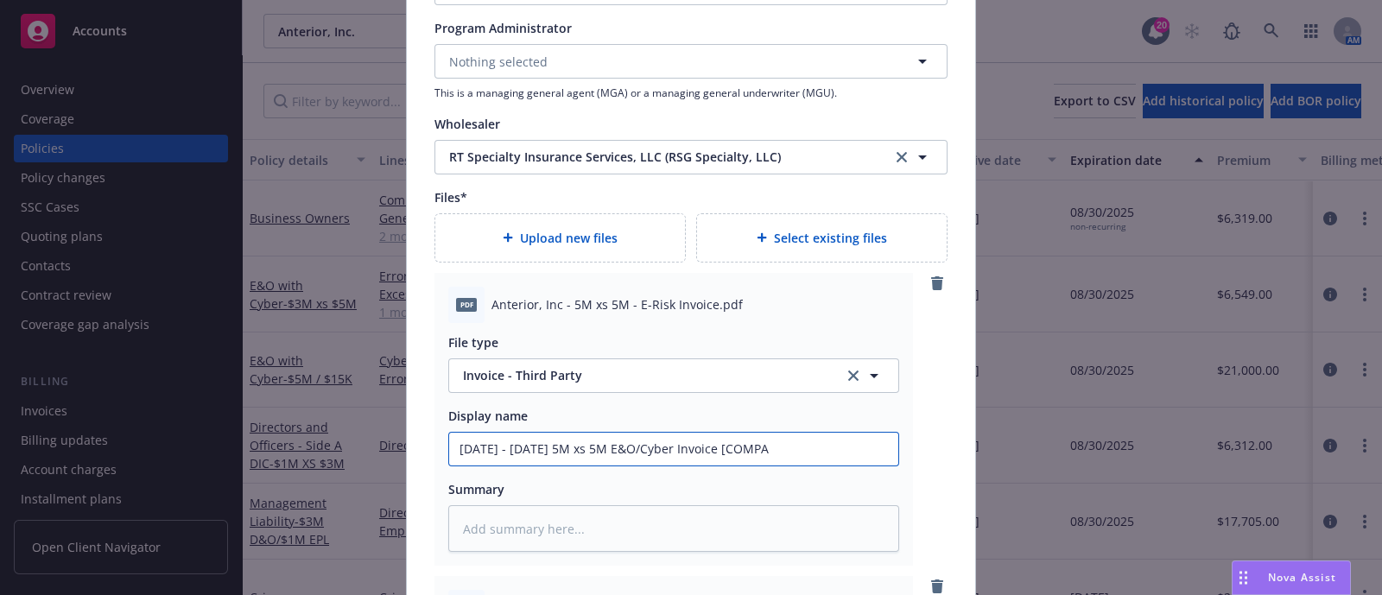
type textarea "x"
type input "2025 - 2026 5M xs 5M E&O/Cyber Invoice [COMP"
type textarea "x"
type input "2025 - 2026 5M xs 5M E&O/Cyber Invoice [COM"
type textarea "x"
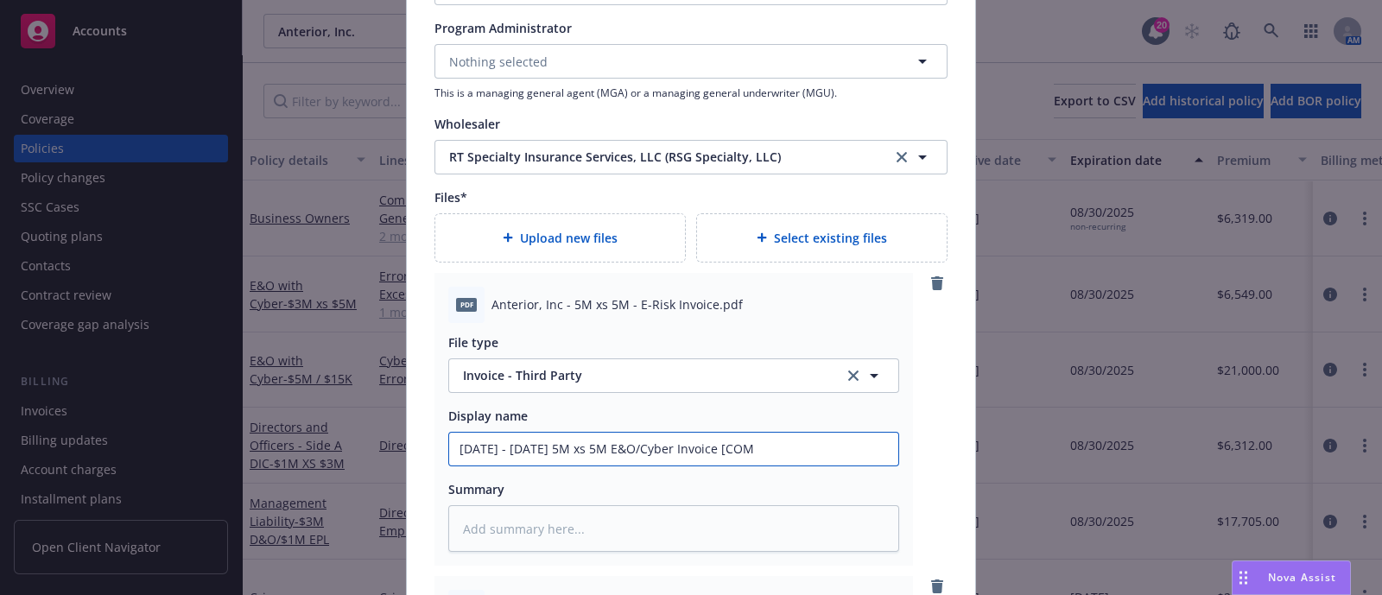
type input "2025 - 2026 5M xs 5M E&O/Cyber Invoice [CO"
type textarea "x"
type input "2025 - 2026 5M xs 5M E&O/Cyber Invoice [C"
type textarea "x"
type input "2025 - 2026 5M xs 5M E&O/Cyber Invoice ["
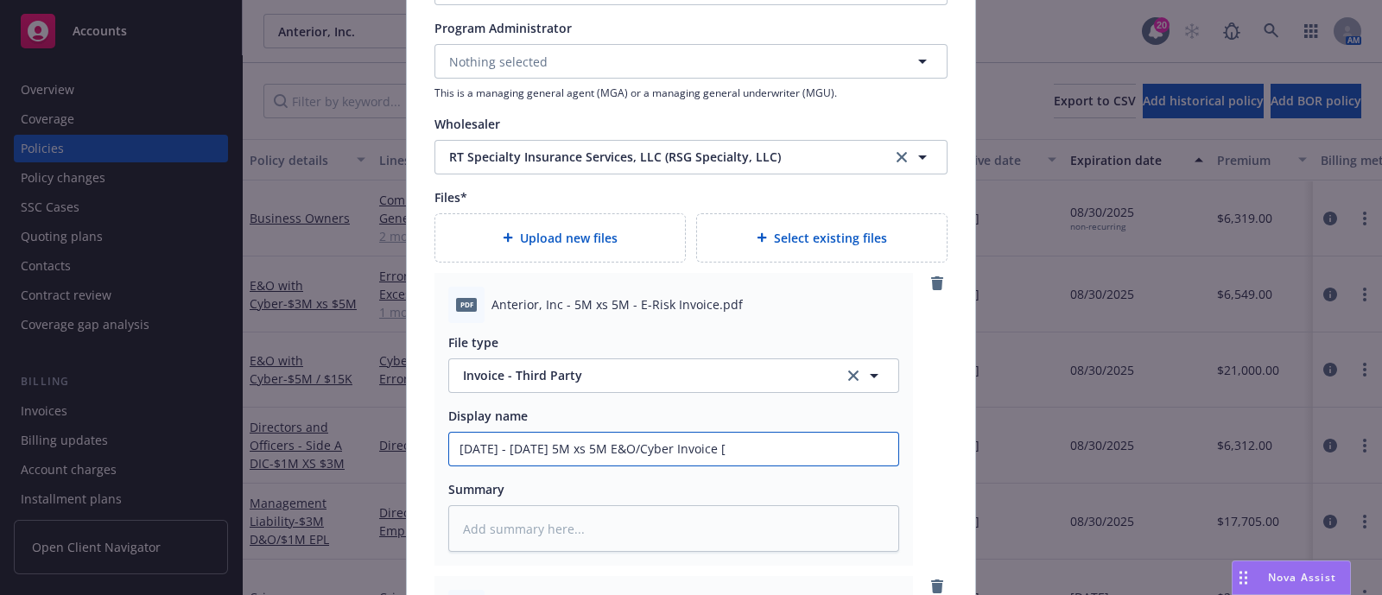
type textarea "x"
type input "2025 - 2026 5M xs 5M E&O/Cyber Invoice"
type textarea "x"
type input "2025 - 2026 5M xs 5M E&O/Cyber Invoice R"
type textarea "x"
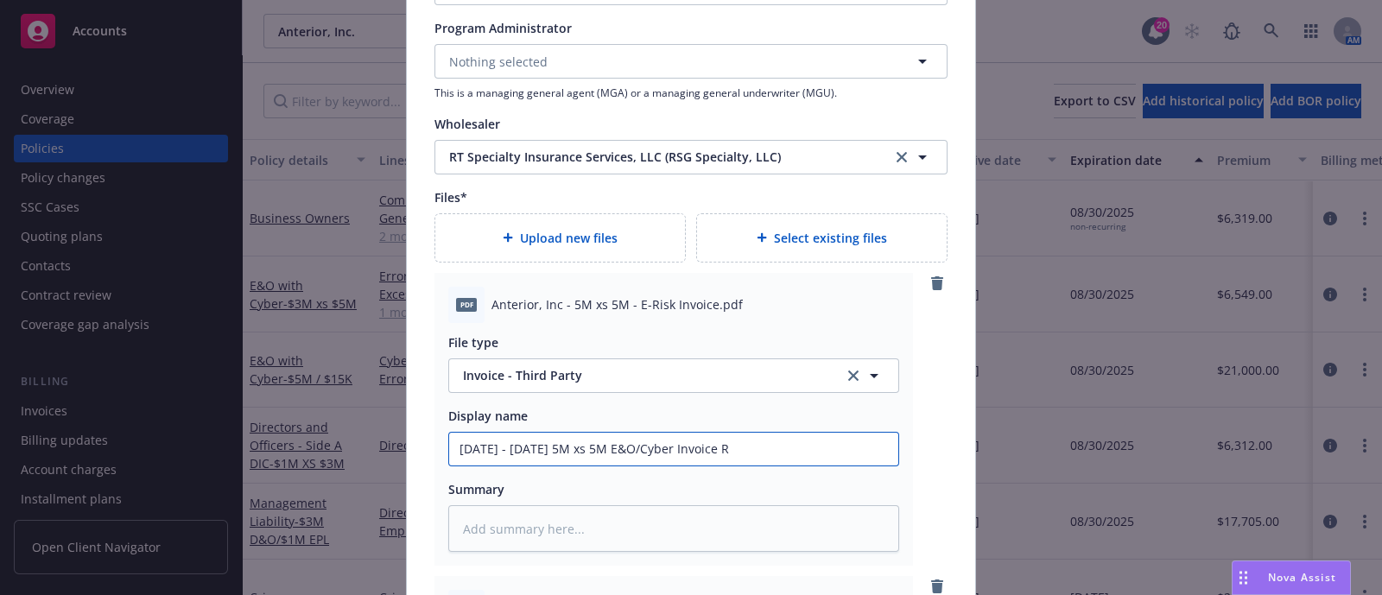
type input "2025 - 2026 5M xs 5M E&O/Cyber Invoice RT"
type textarea "x"
type input "2025 - 2026 5M xs 5M E&O/Cyber Invoice RT"
type textarea "x"
type input "2025 - 2026 5M xs 5M E&O/Cyber Invoice RT S"
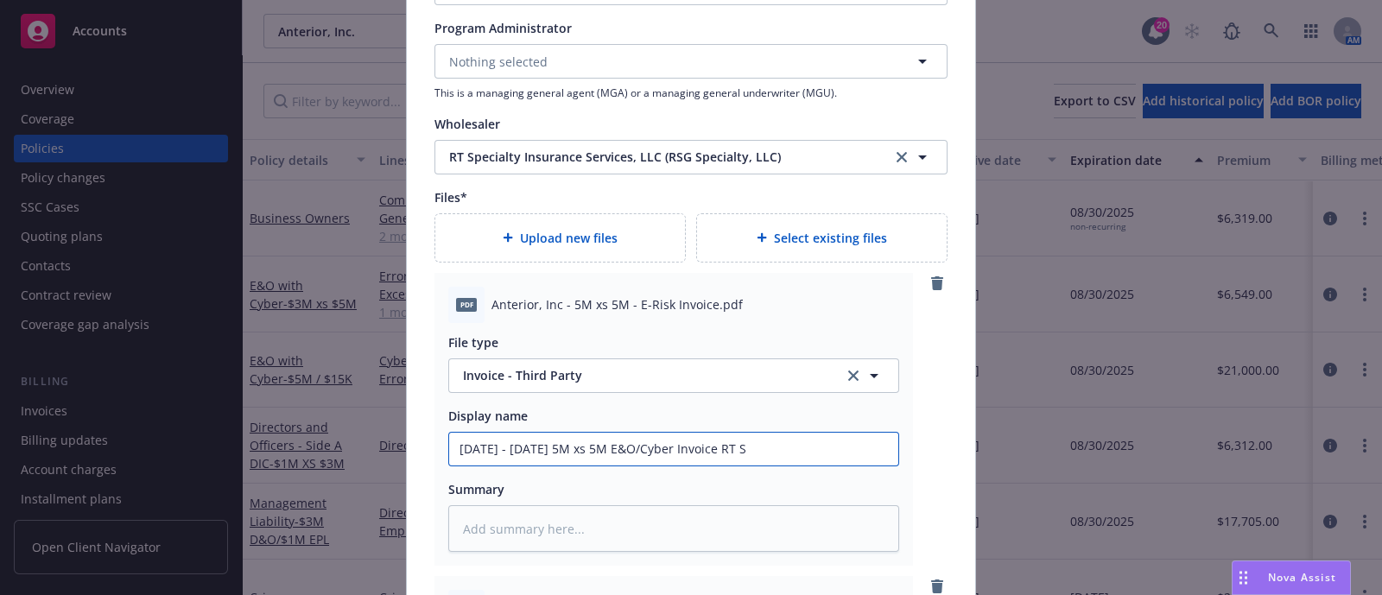
type textarea "x"
type input "2025 - 2026 5M xs 5M E&O/Cyber Invoice RT Sp"
type textarea "x"
type input "2025 - 2026 5M xs 5M E&O/Cyber Invoice RT Spe"
type textarea "x"
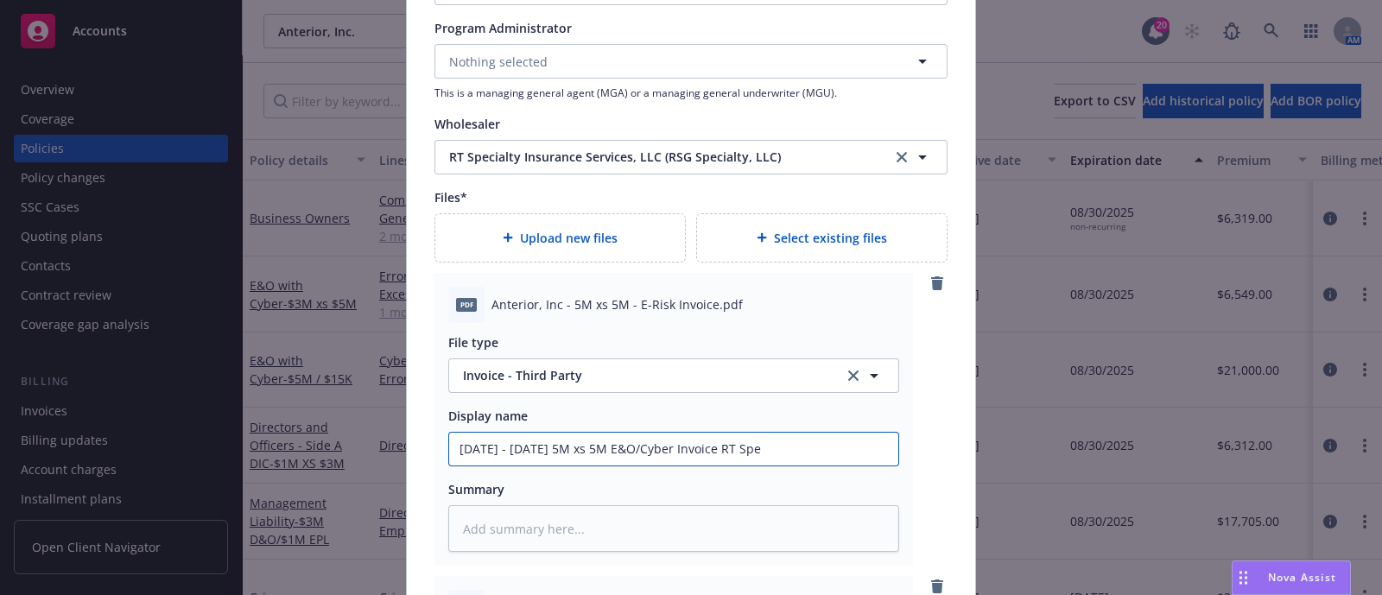
type input "2025 - 2026 5M xs 5M E&O/Cyber Invoice RT Spec"
type textarea "x"
type input "2025 - 2026 5M xs 5M E&O/Cyber Invoice RT Speci"
type textarea "x"
type input "2025 - 2026 5M xs 5M E&O/Cyber Invoice RT Specia"
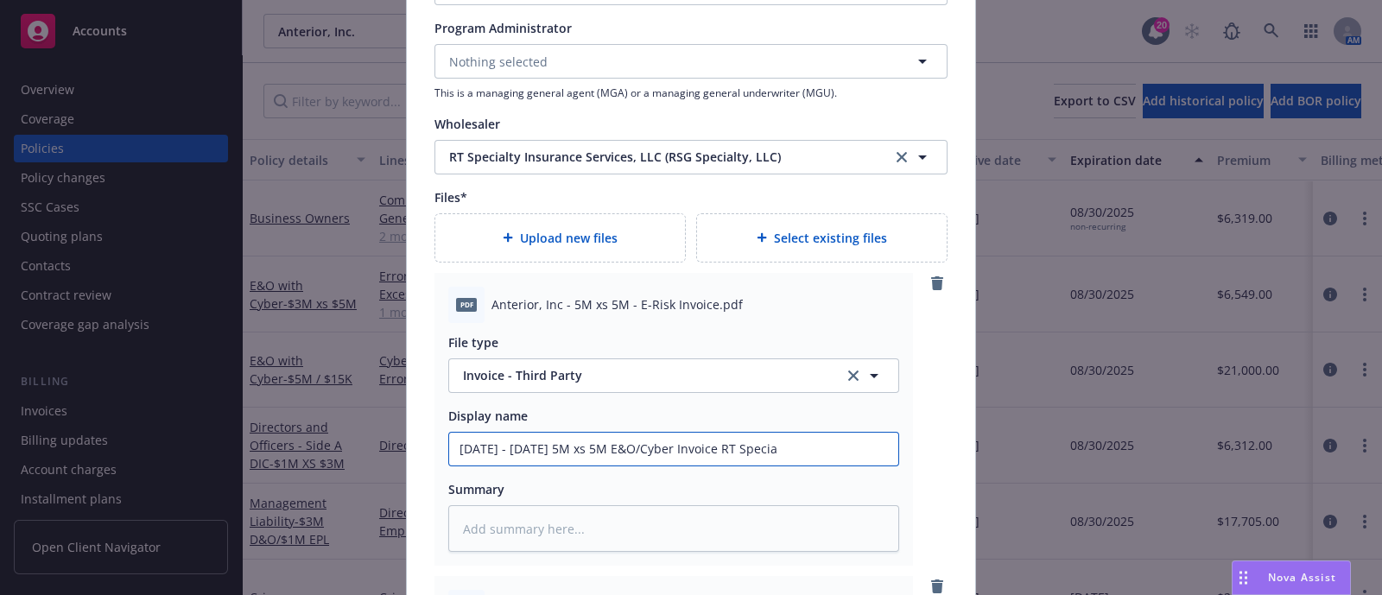
type textarea "x"
type input "2025 - 2026 5M xs 5M E&O/Cyber Invoice RT Specialt"
type textarea "x"
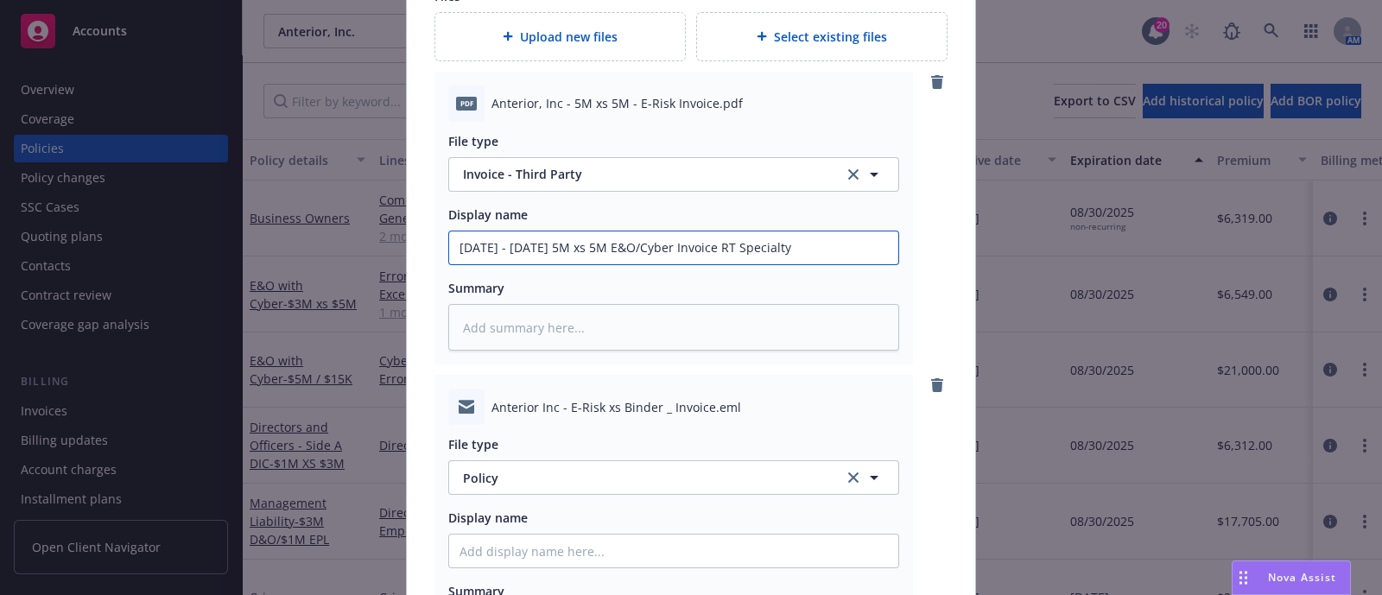
scroll to position [2161, 0]
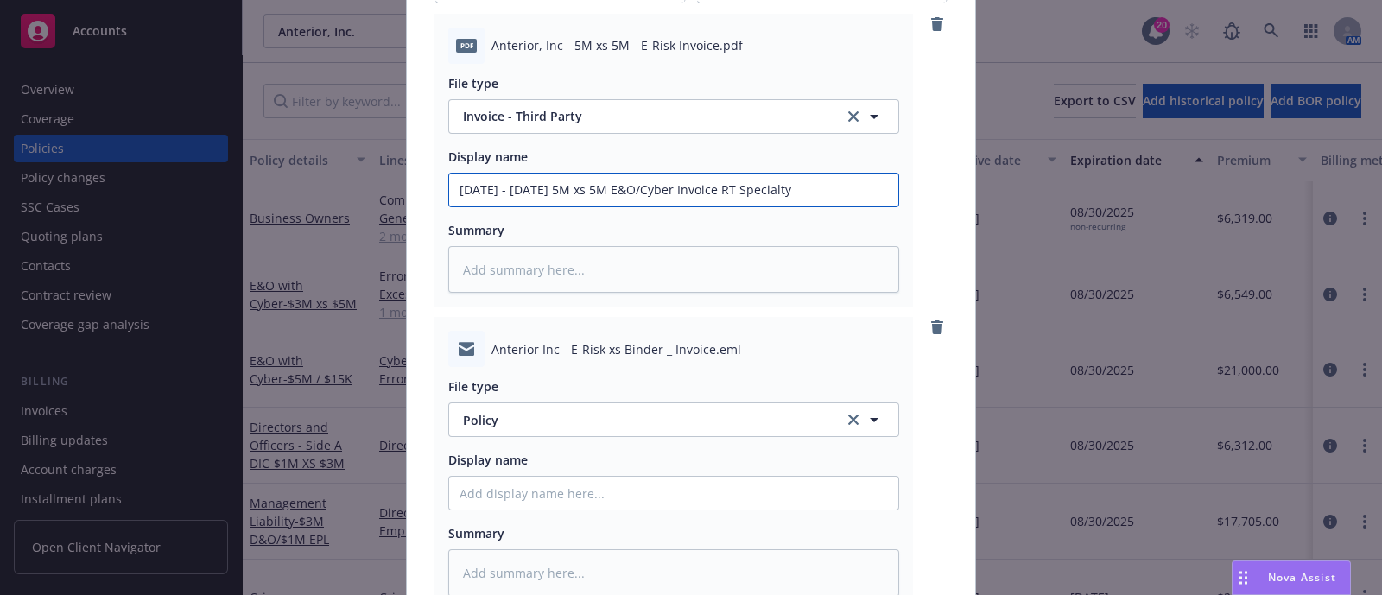
type input "2025 - 2026 5M xs 5M E&O/Cyber Invoice RT Specialty"
click at [665, 206] on input "Policy display name" at bounding box center [673, 190] width 449 height 33
type textarea "x"
type input "%"
type textarea "x"
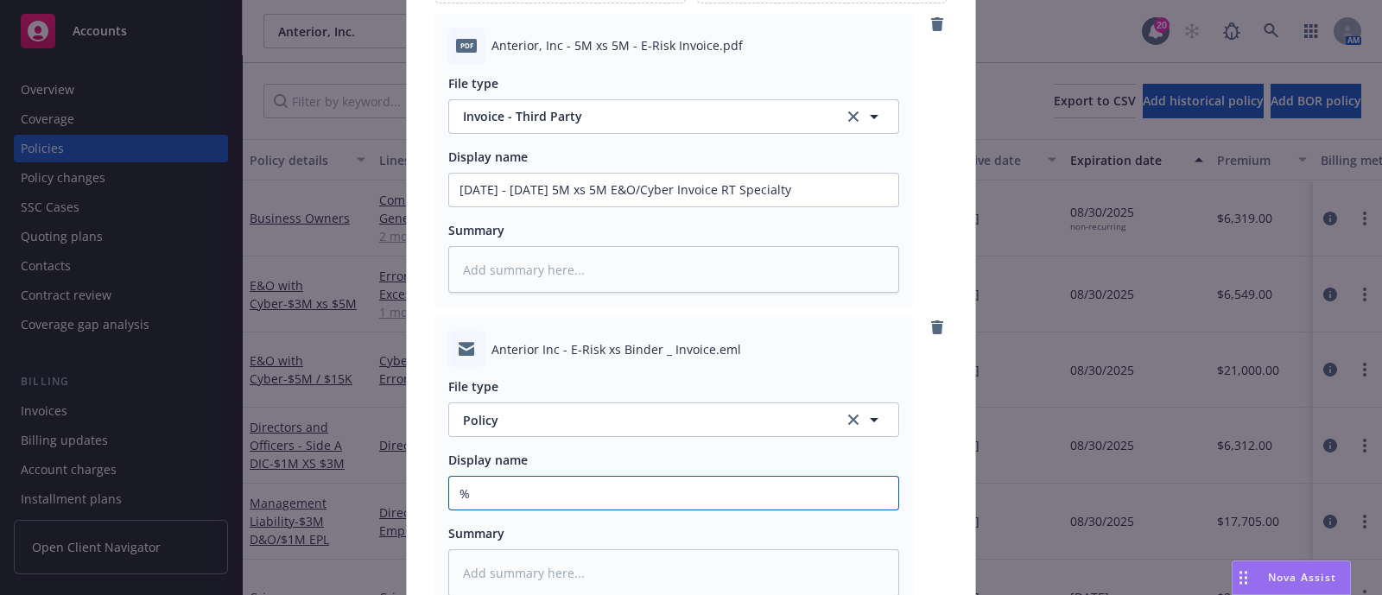
type input "%m"
type textarea "x"
type input "%m"
type textarea "x"
type input "%m x"
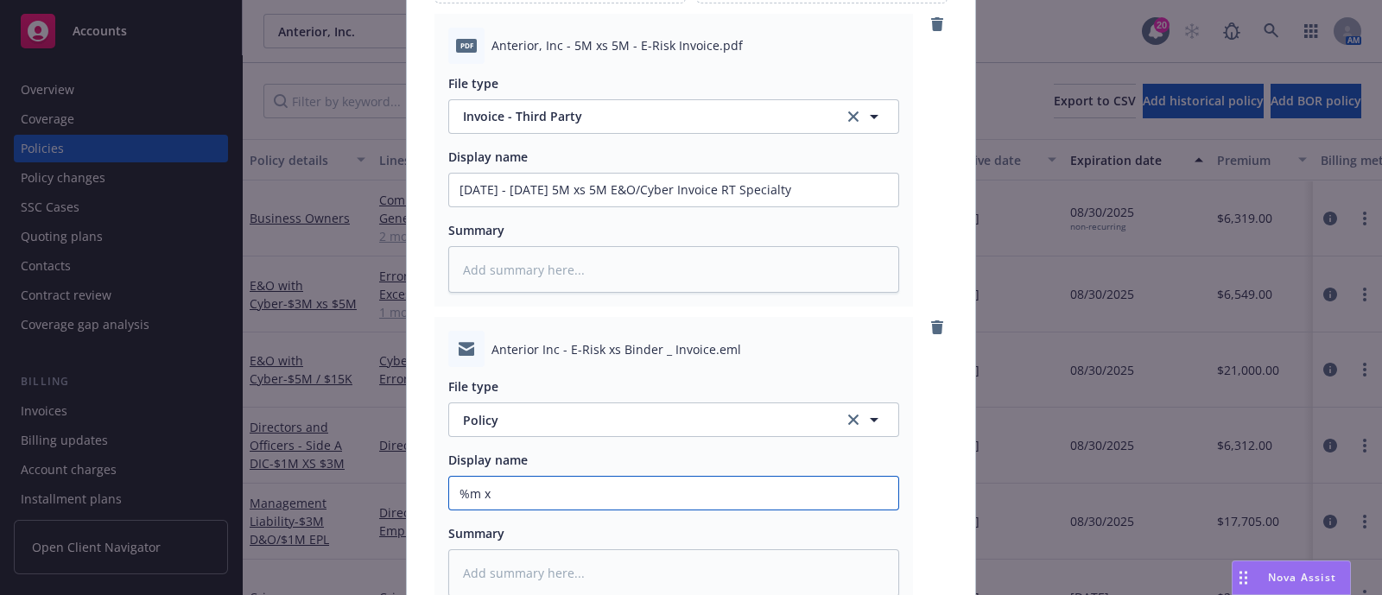
type textarea "x"
type input "%m xs"
type textarea "x"
type input "%m xs 5"
type textarea "x"
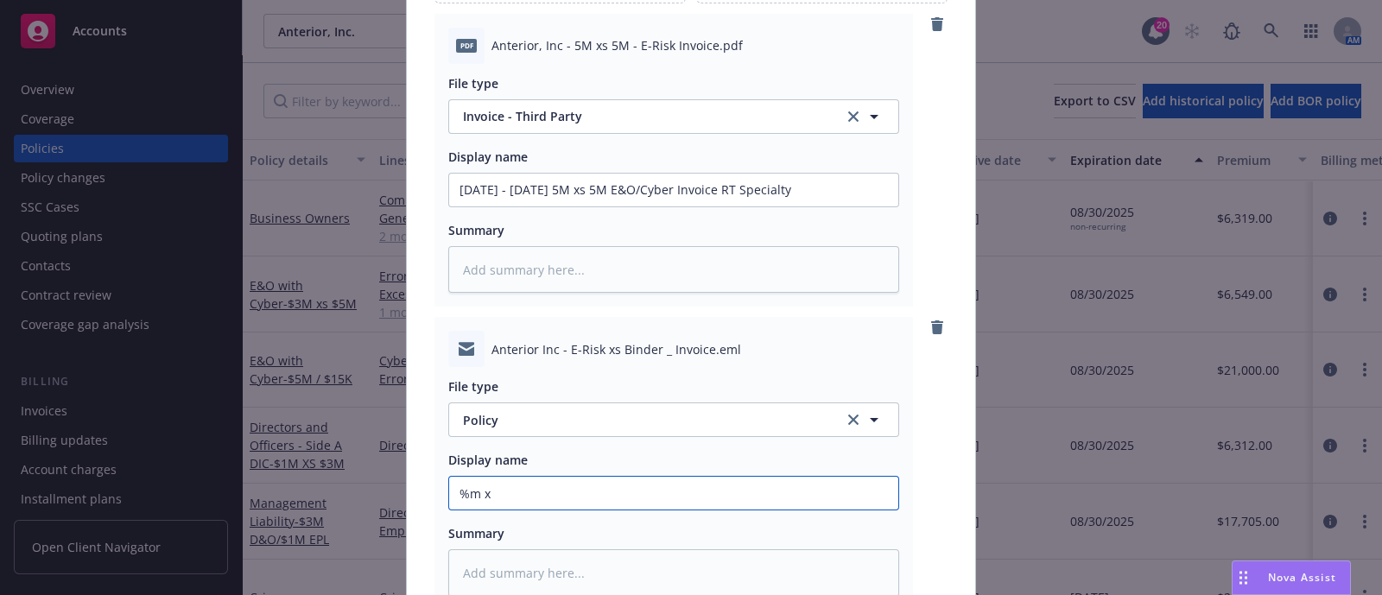
type input "%m"
type textarea "x"
type input "%"
type textarea "x"
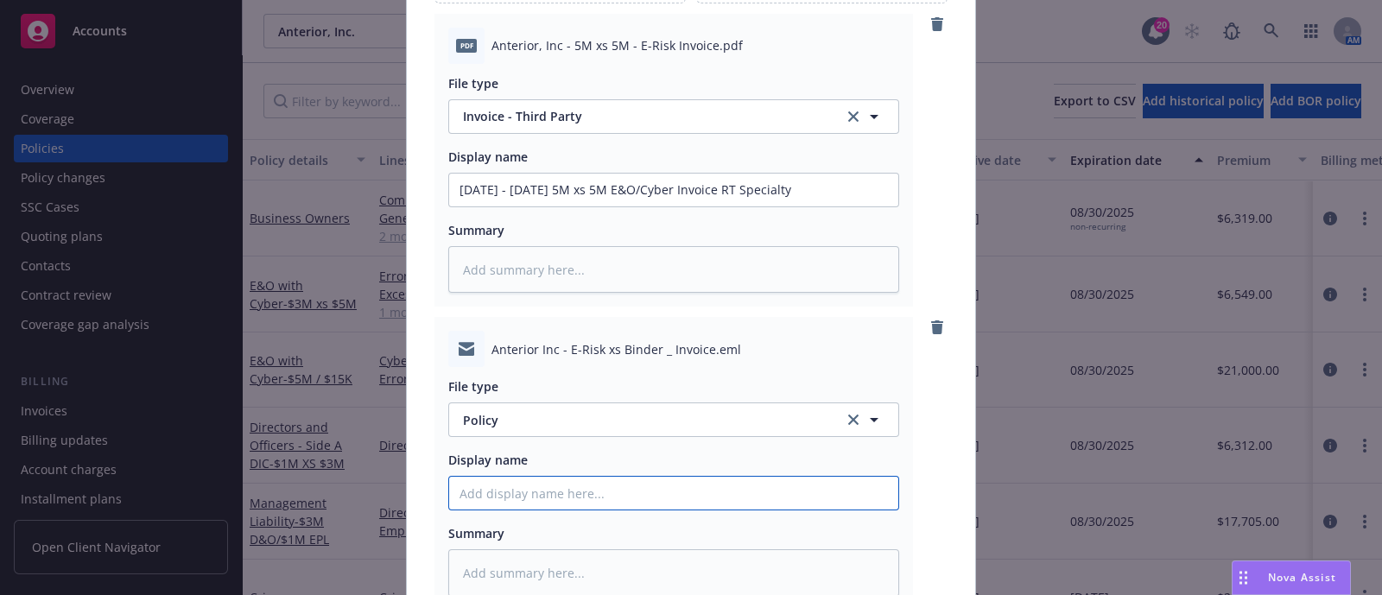
type input "5"
type textarea "x"
type input "5M"
type textarea "x"
type input "5M x"
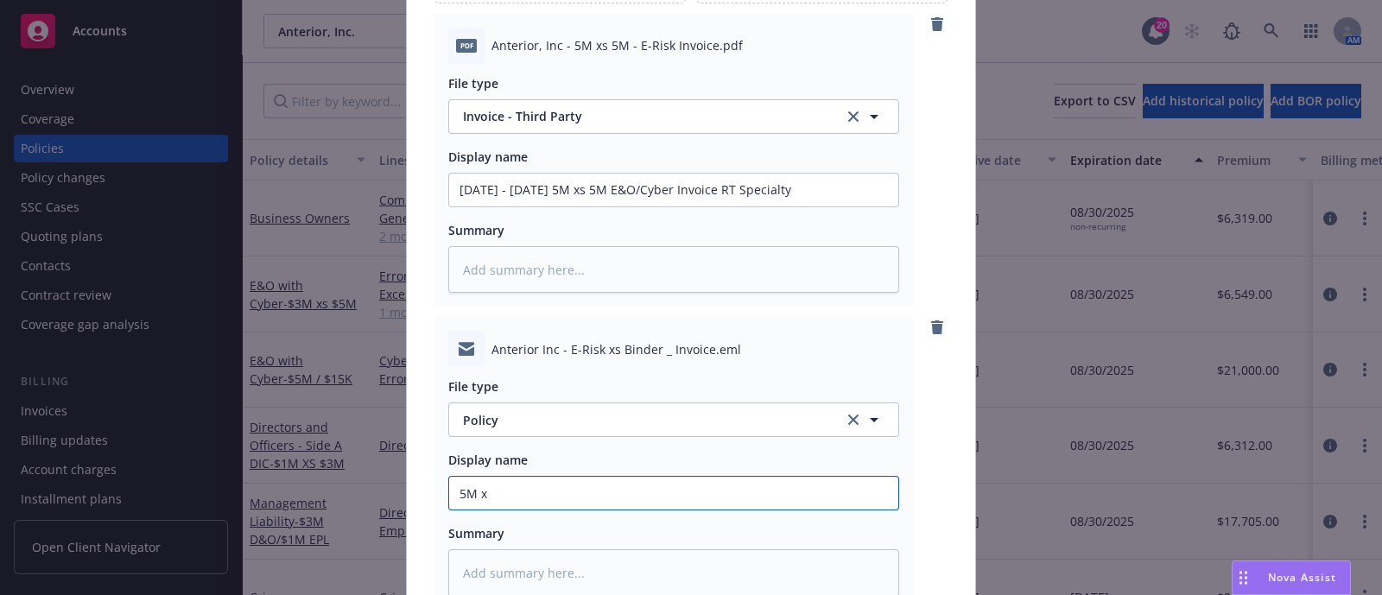
type textarea "x"
type input "5M xs"
type textarea "x"
type input "5M xs"
type textarea "x"
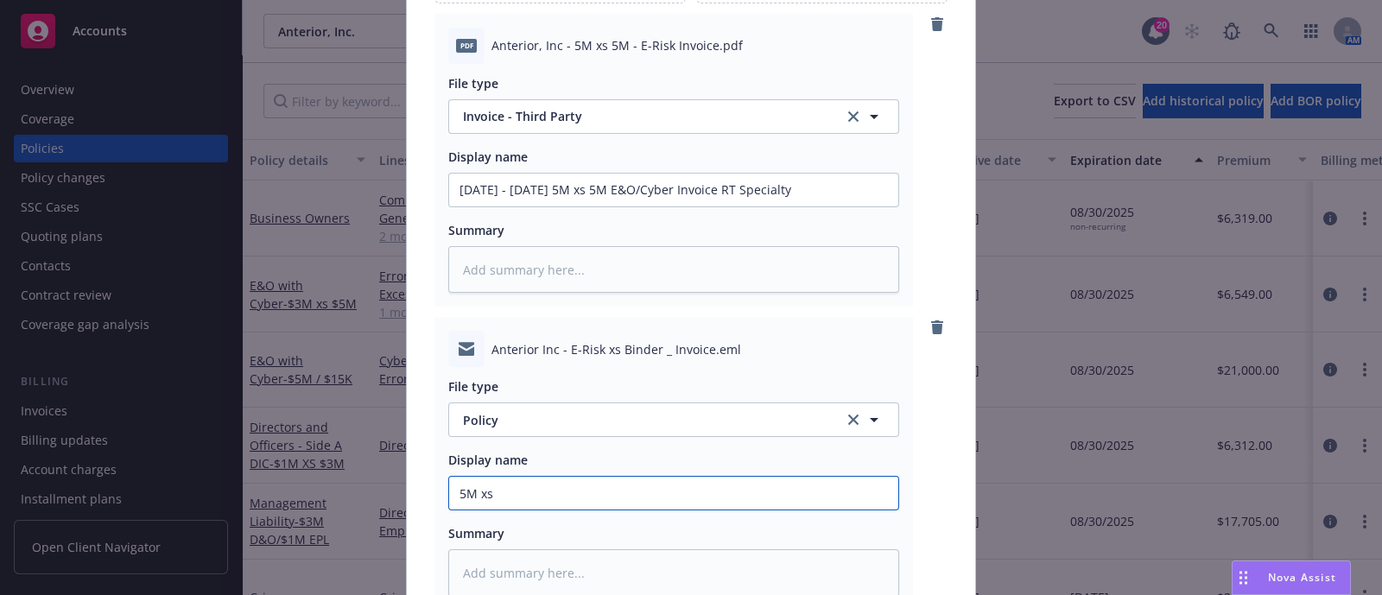
type input "5M xs 5"
type textarea "x"
type input "5M xs 5M"
type textarea "x"
type input "5M xs 5M E"
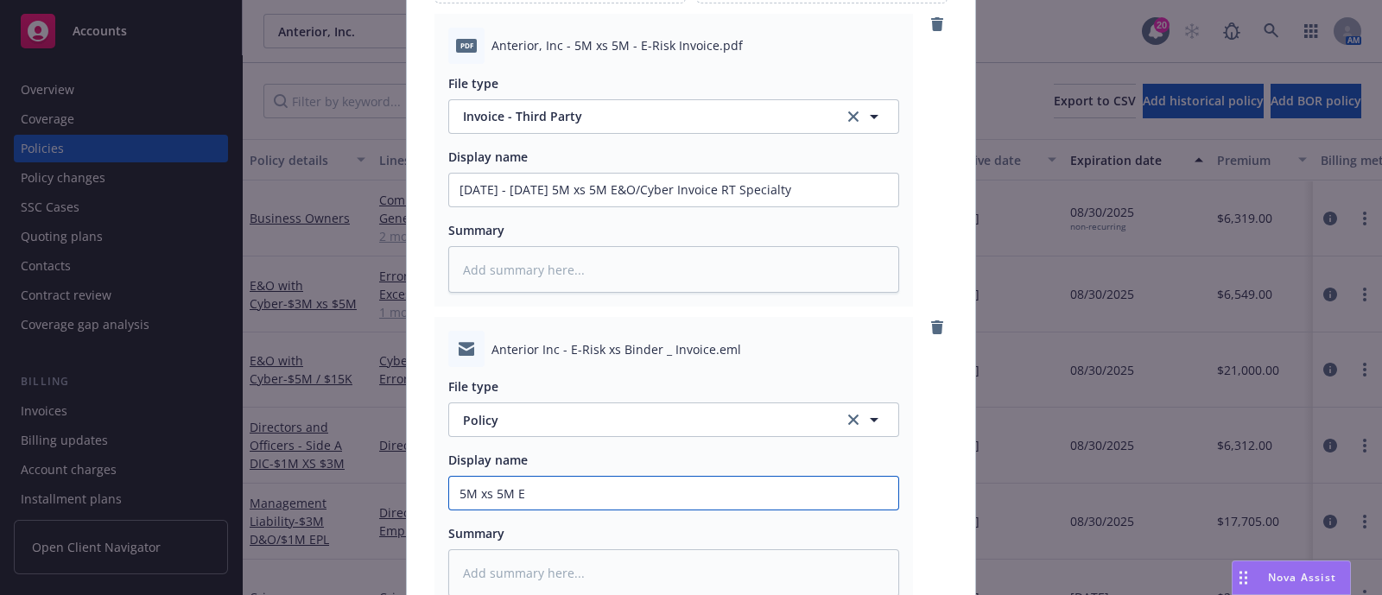
type textarea "x"
type input "5M xs 5M E&"
type textarea "x"
type input "5M xs 5M E&O"
type textarea "x"
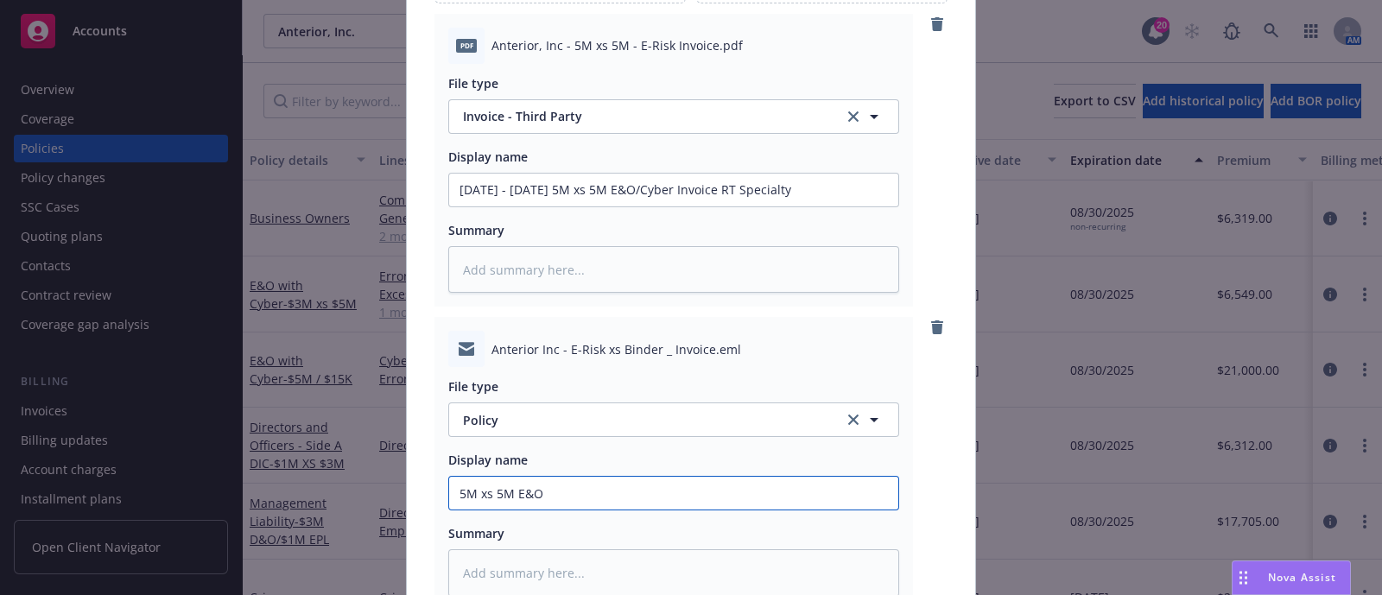
type input "5M xs 5M E&O/"
type textarea "x"
type input "5M xs 5M E&O/C"
type textarea "x"
type input "5M xs 5M E&O/Cy"
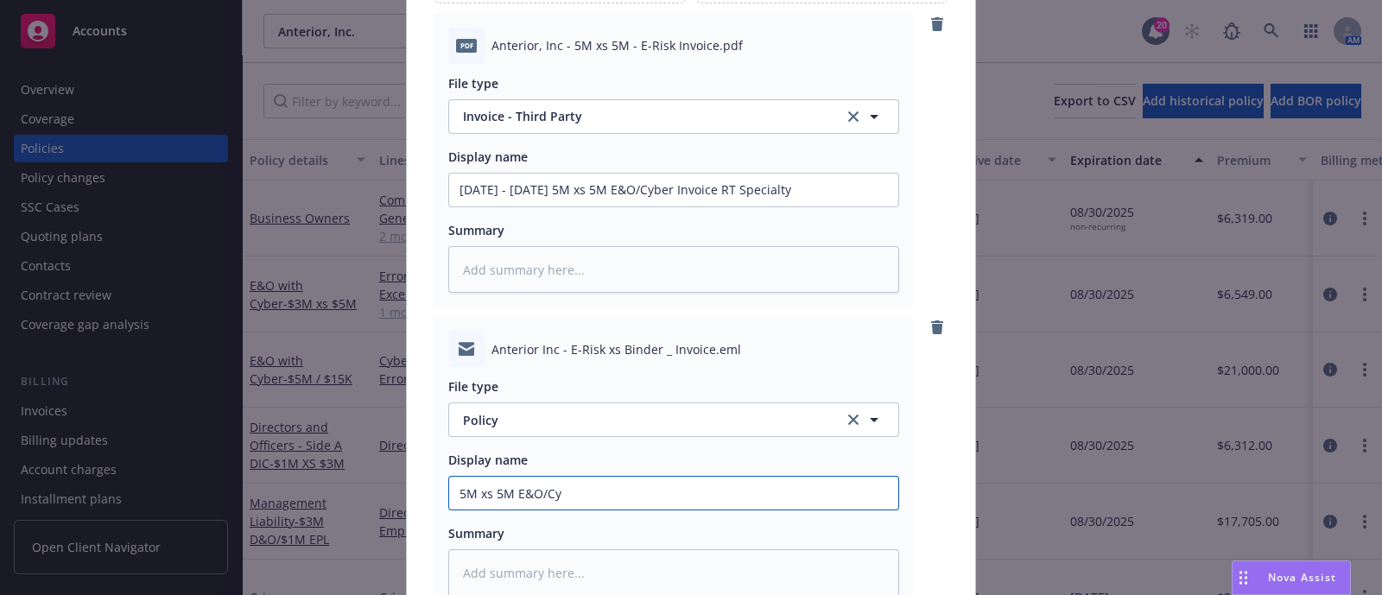
type textarea "x"
type input "5M xs 5M E&O/Cybe"
type textarea "x"
type input "5M xs 5M E&O/Cyber"
type textarea "x"
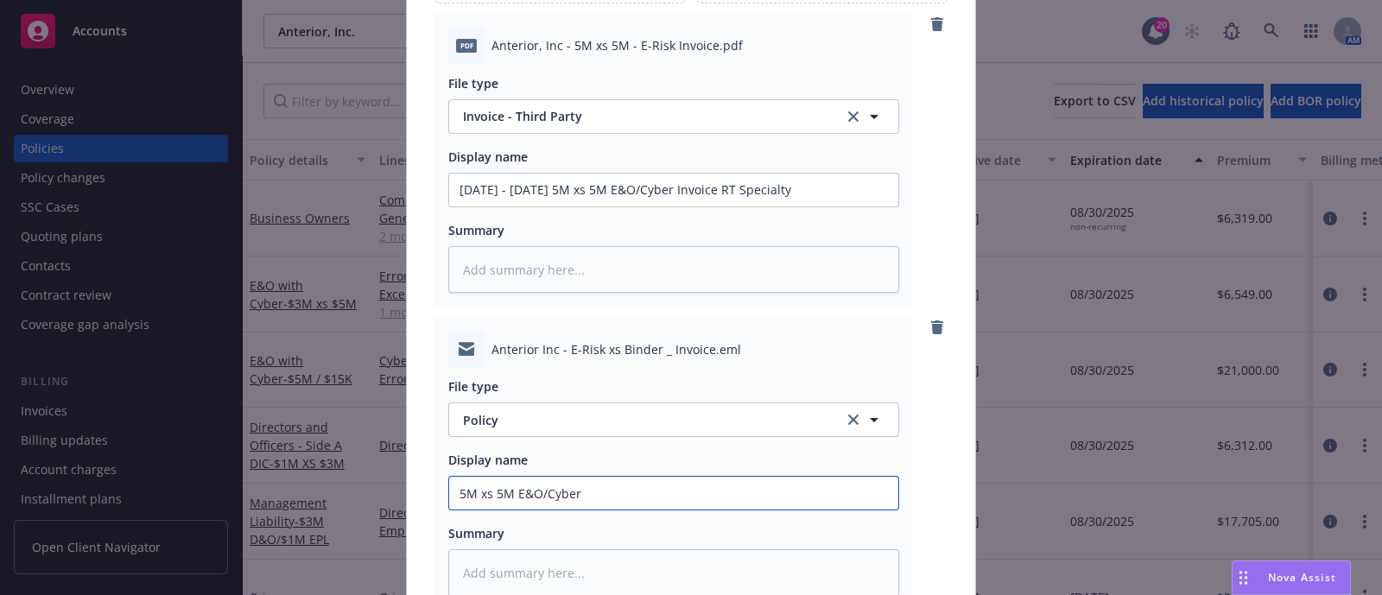
type input "5M xs 5M E&O/Cyber"
type textarea "x"
type input "5M xs 5M E&O/Cyber B"
type textarea "x"
type input "5M xs 5M E&O/Cyber Bi"
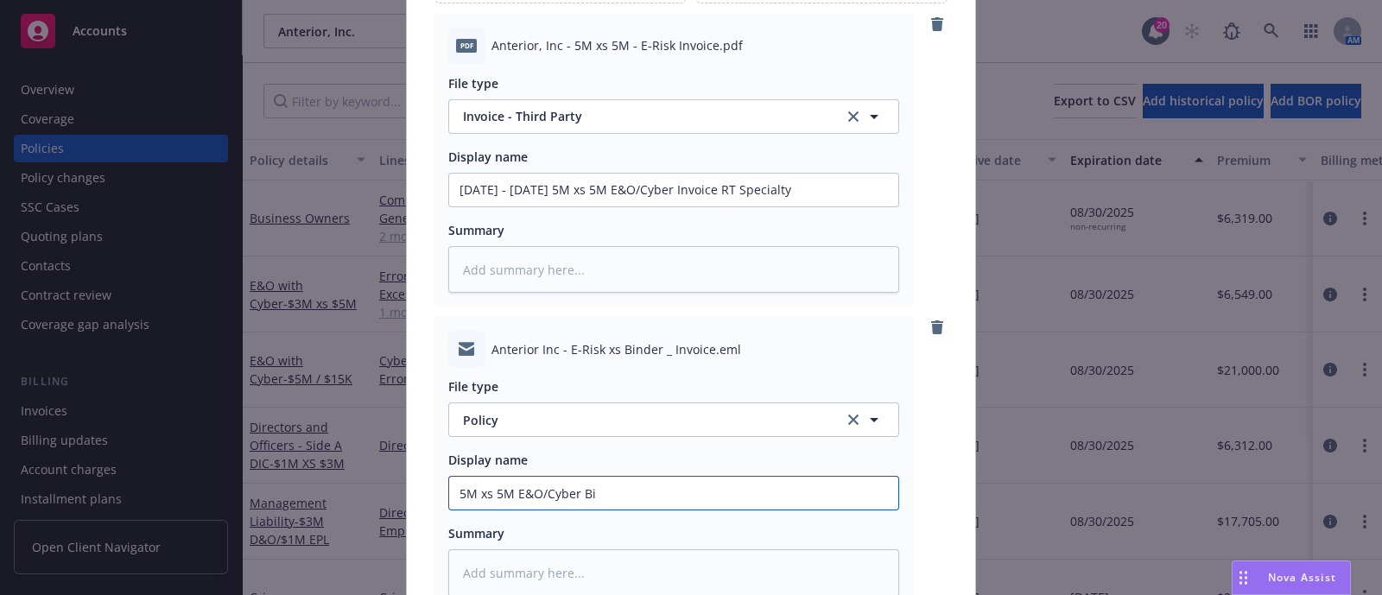
type textarea "x"
type input "5M xs 5M E&O/Cyber Bin"
type textarea "x"
type input "5M xs 5M E&O/Cyber Bind"
type textarea "x"
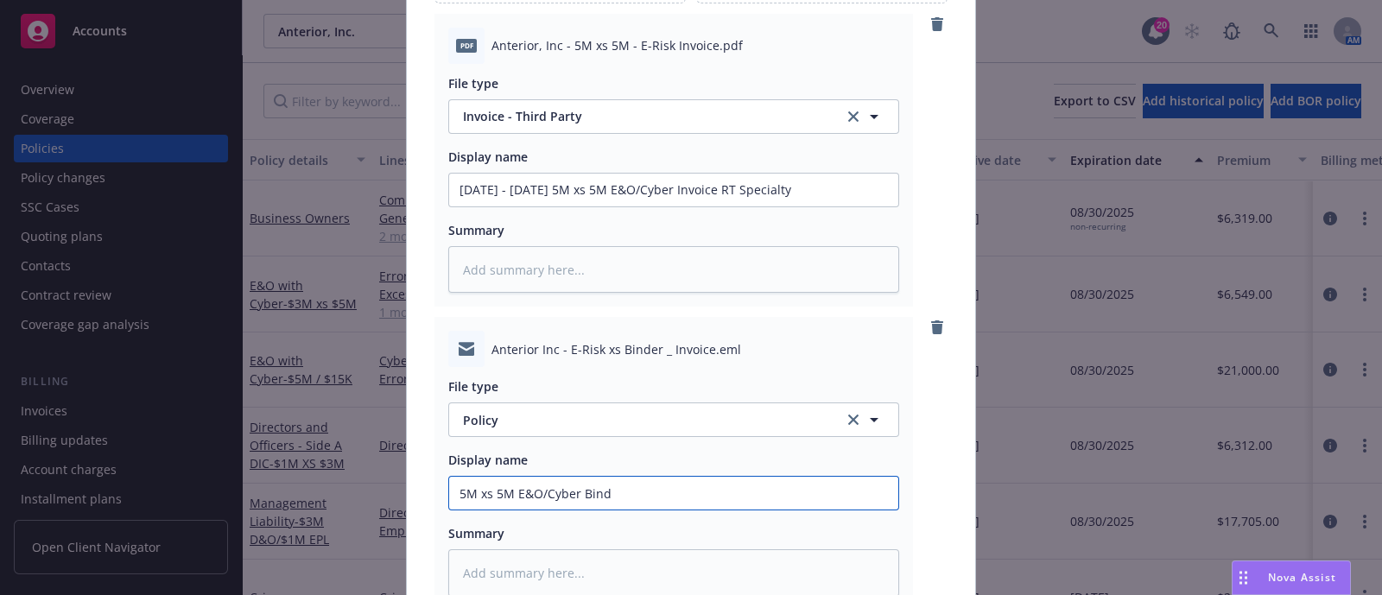
type input "5M xs 5M E&O/Cyber Binde"
type textarea "x"
type input "5M xs 5M E&O/Cyber Binder"
type textarea "x"
type input "5M xs 5M E&O/Cyber Binder"
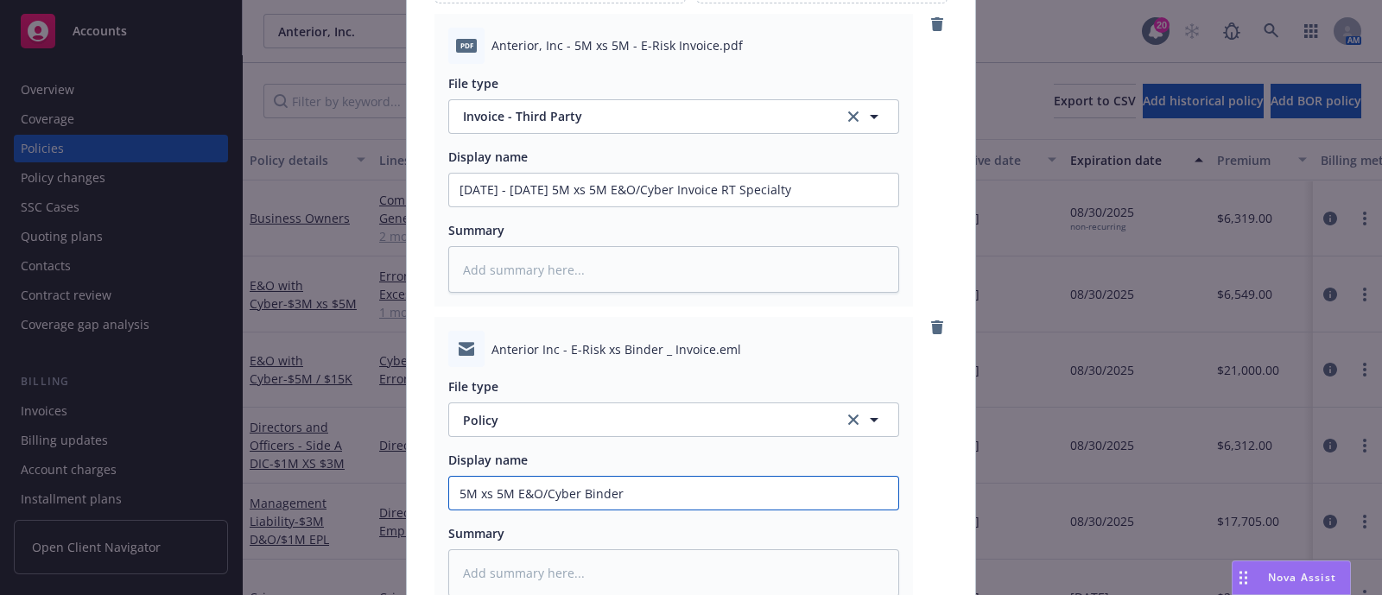
type textarea "x"
type input "5M xs 5M E&O/Cyber Binder am"
type textarea "x"
type input "5M xs 5M E&O/Cyber Binder amd"
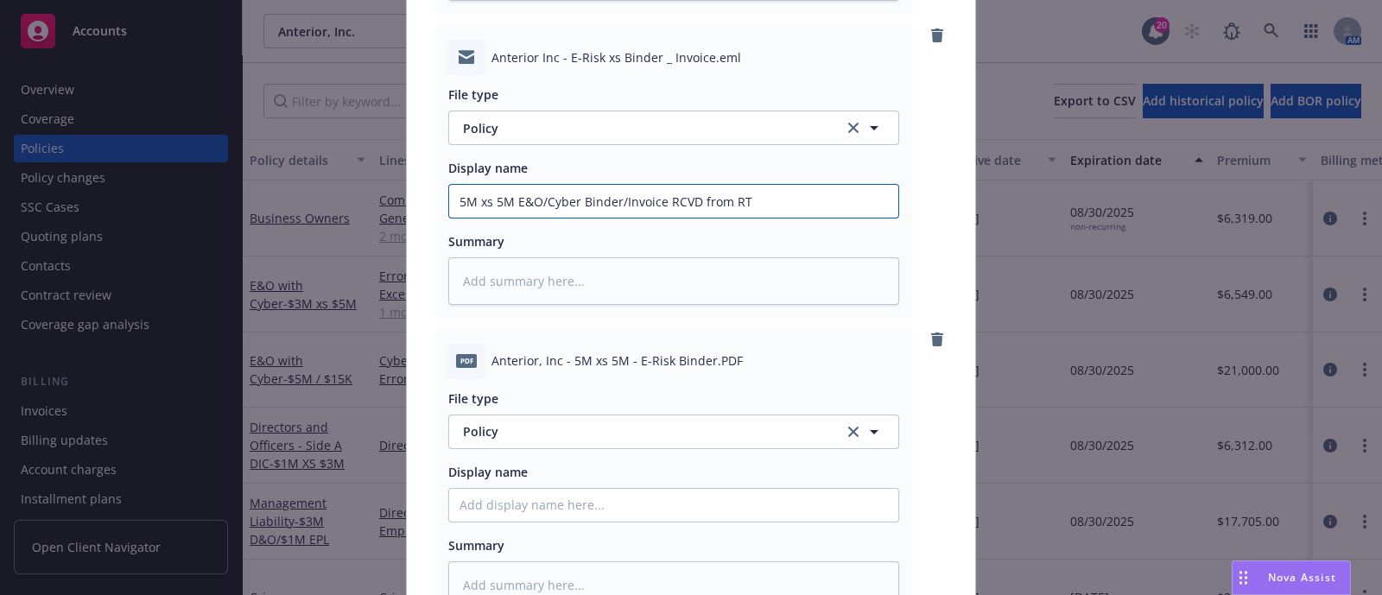
scroll to position [2453, 0]
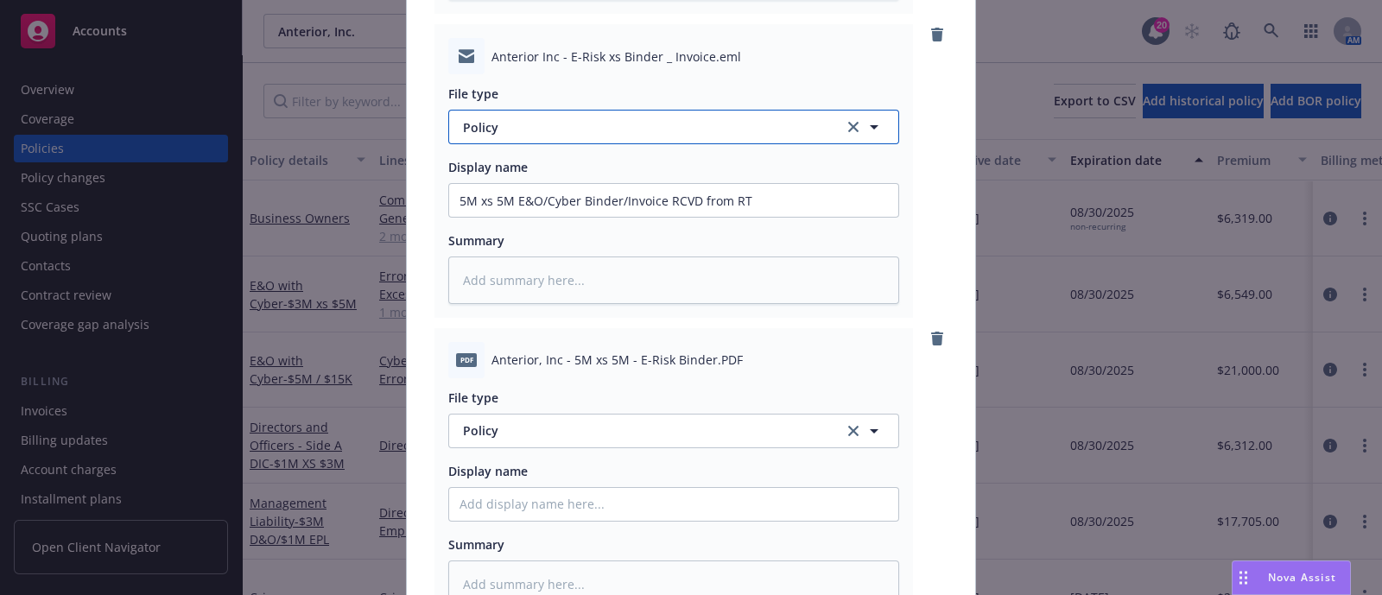
click at [833, 123] on button "Policy" at bounding box center [673, 127] width 451 height 35
click at [737, 153] on div "Email" at bounding box center [673, 176] width 449 height 46
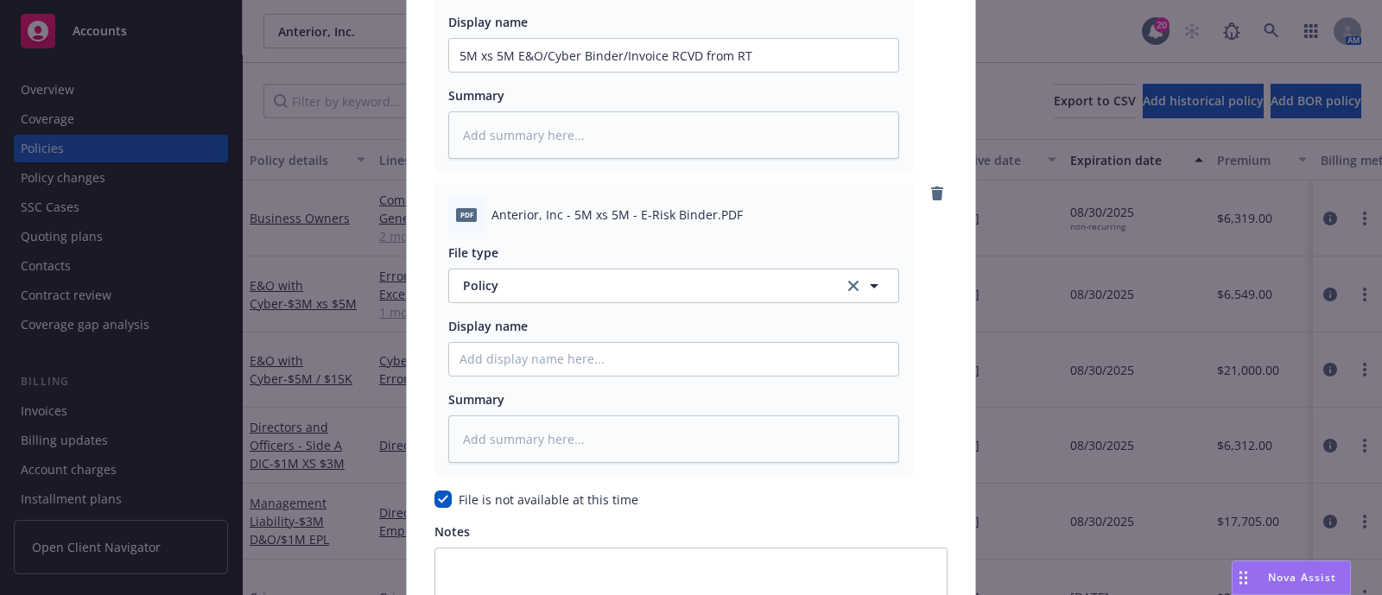
scroll to position [2599, 0]
paste input "[EFF DATE] [POLICY TYPE] Binder/Confirmation of Coverage [COMPANY]"
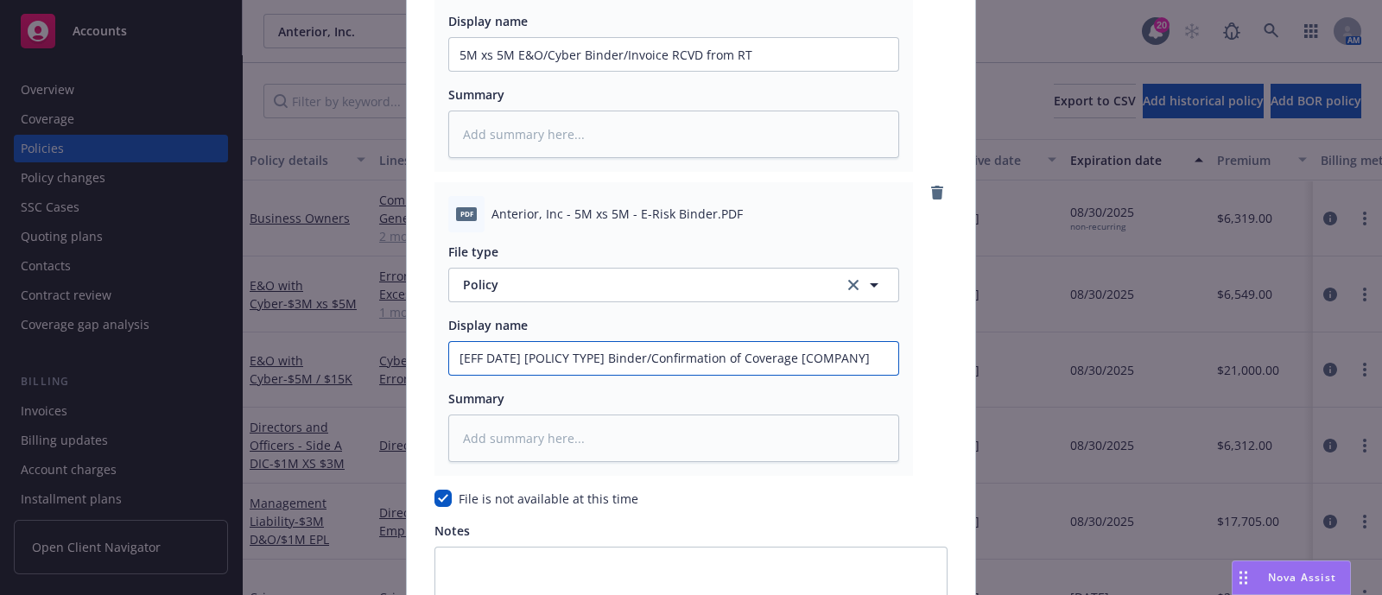
drag, startPoint x: 592, startPoint y: 352, endPoint x: 373, endPoint y: 376, distance: 220.6
click at [373, 376] on div "Create renewal policy with incumbent Policy number* EKS3587613 Policy number no…" at bounding box center [691, 297] width 1382 height 595
drag, startPoint x: 670, startPoint y: 356, endPoint x: 1032, endPoint y: 313, distance: 364.4
click at [1032, 313] on div "Create renewal policy with incumbent Policy number* EKS3587613 Policy number no…" at bounding box center [691, 297] width 1382 height 595
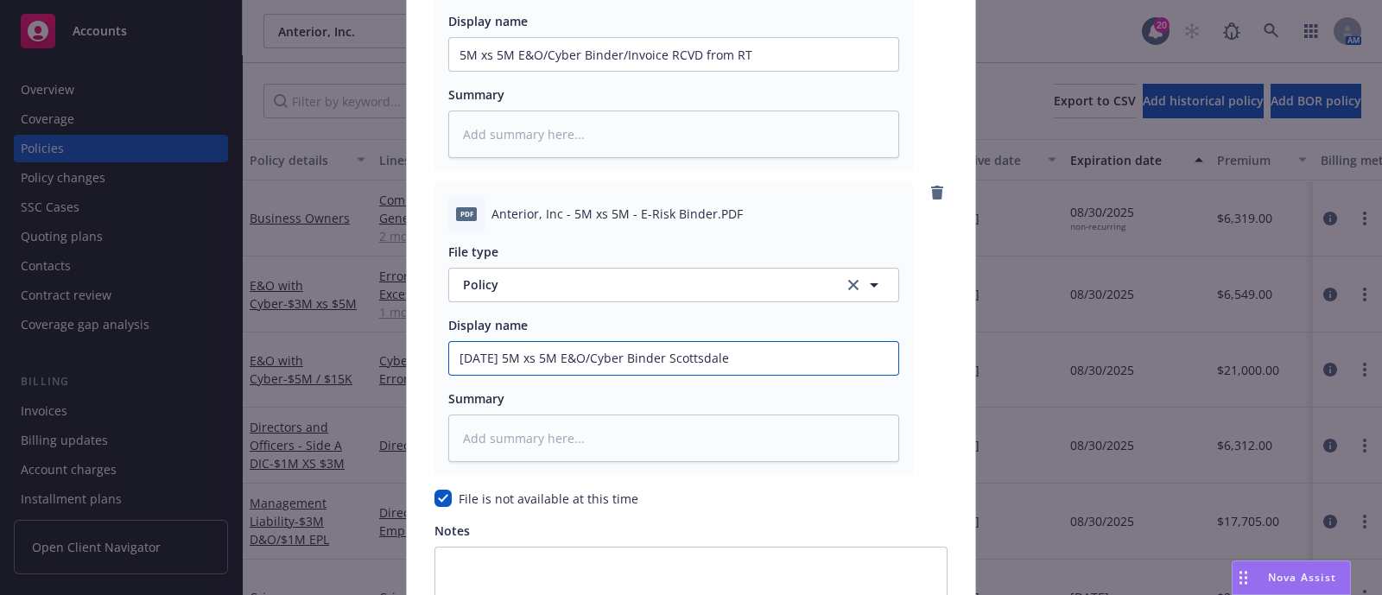
scroll to position [2838, 0]
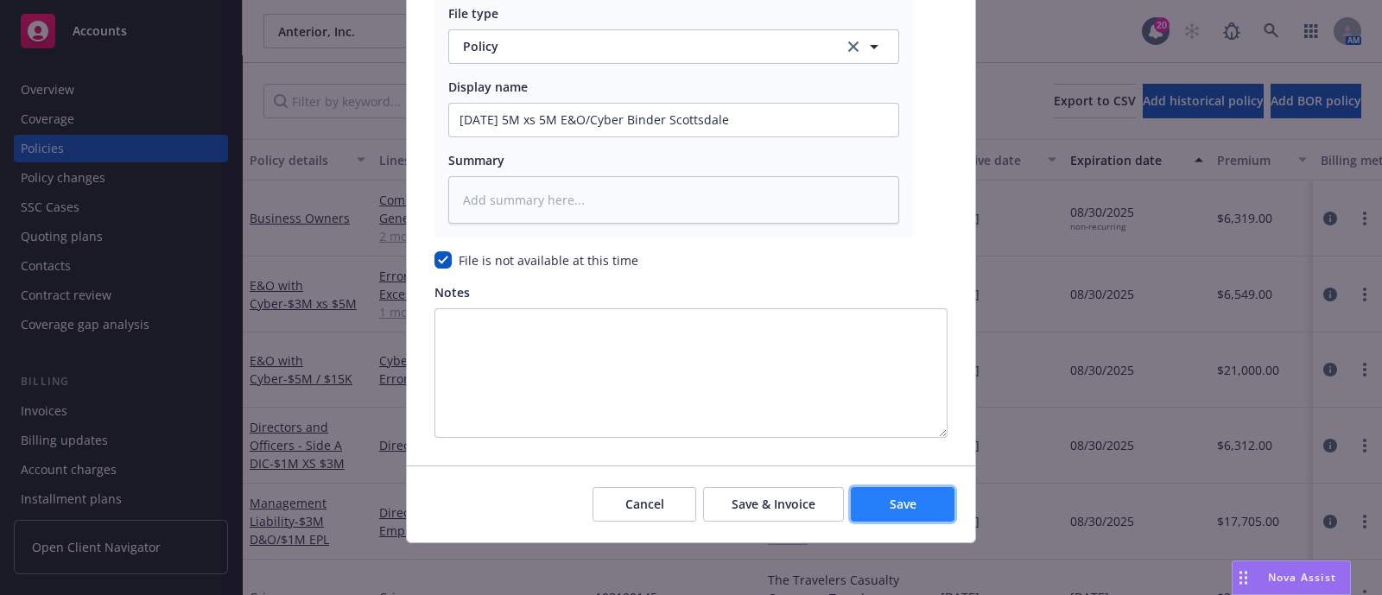
click at [902, 497] on span "Save" at bounding box center [902, 504] width 27 height 16
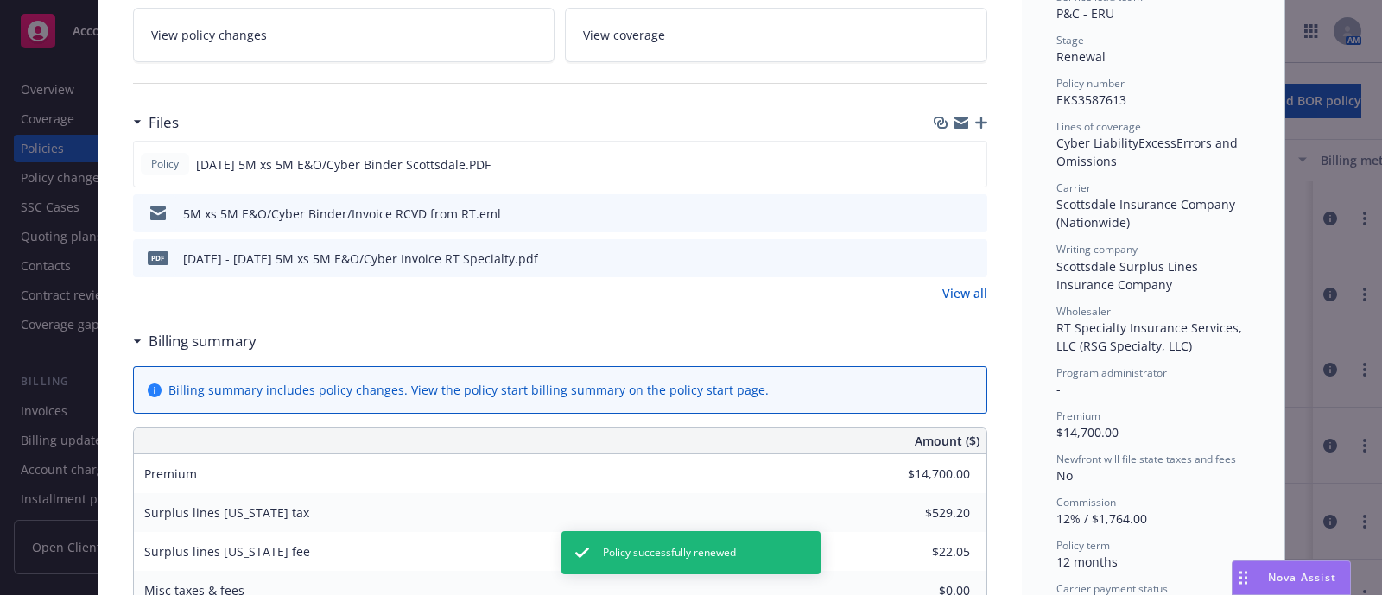
scroll to position [370, 0]
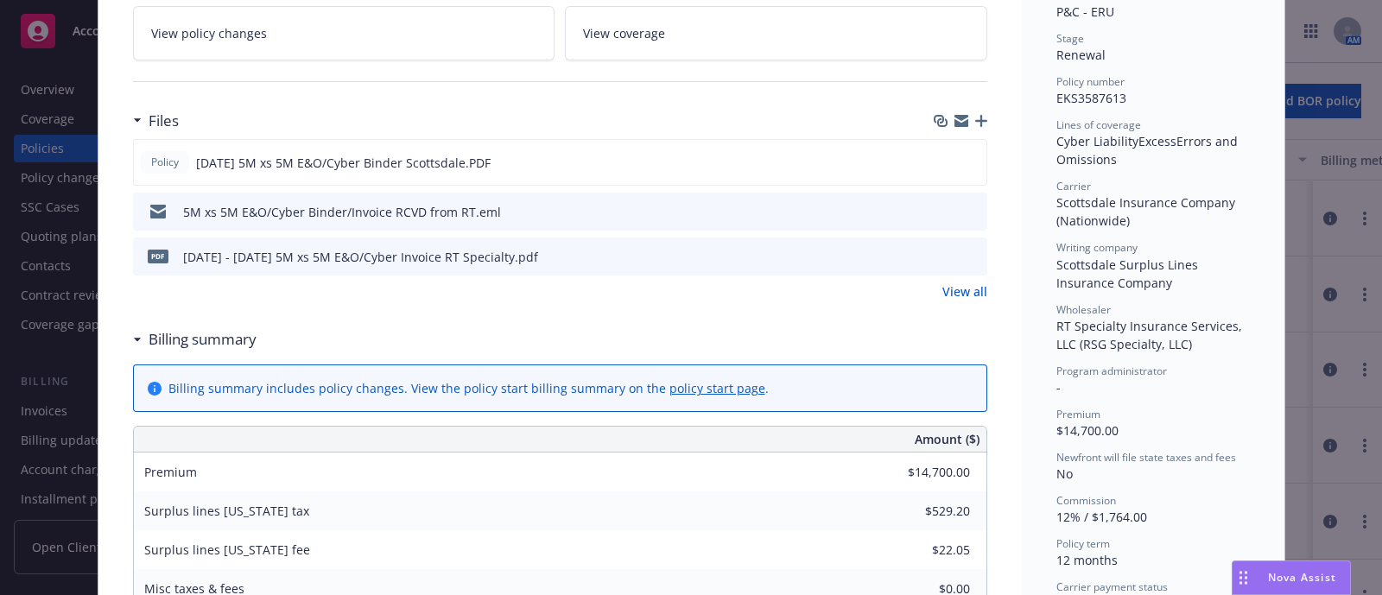
click at [948, 295] on link "View all" at bounding box center [964, 291] width 45 height 18
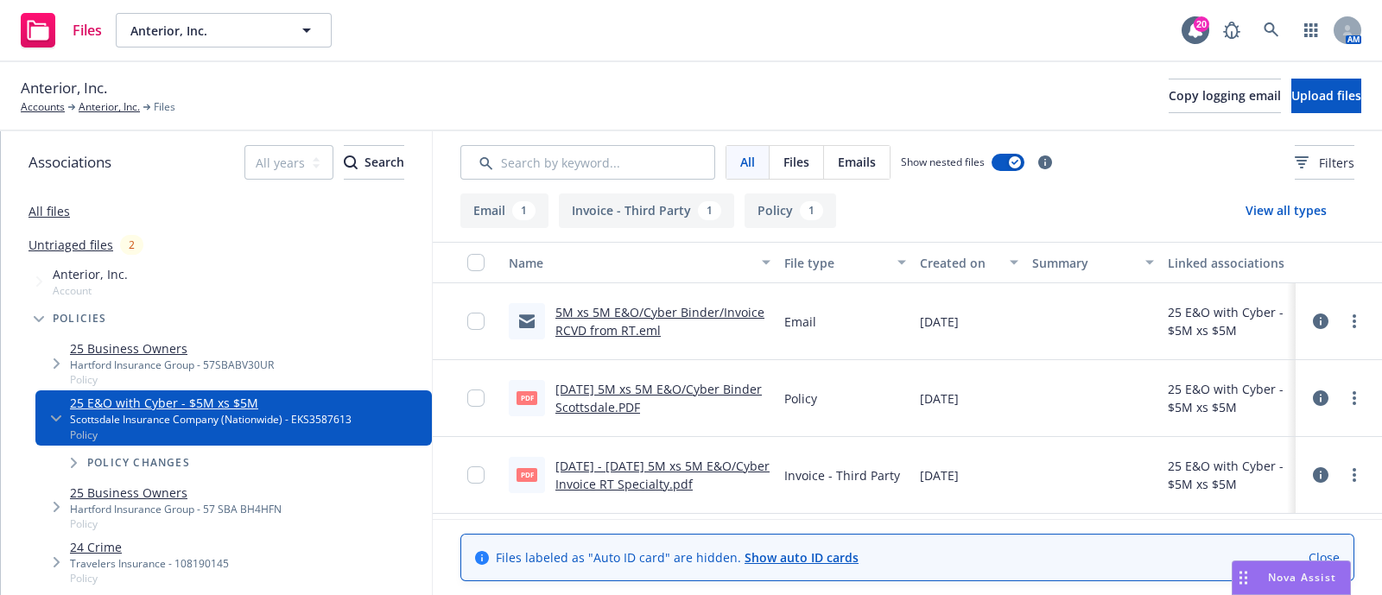
click at [1319, 403] on icon at bounding box center [1321, 398] width 16 height 16
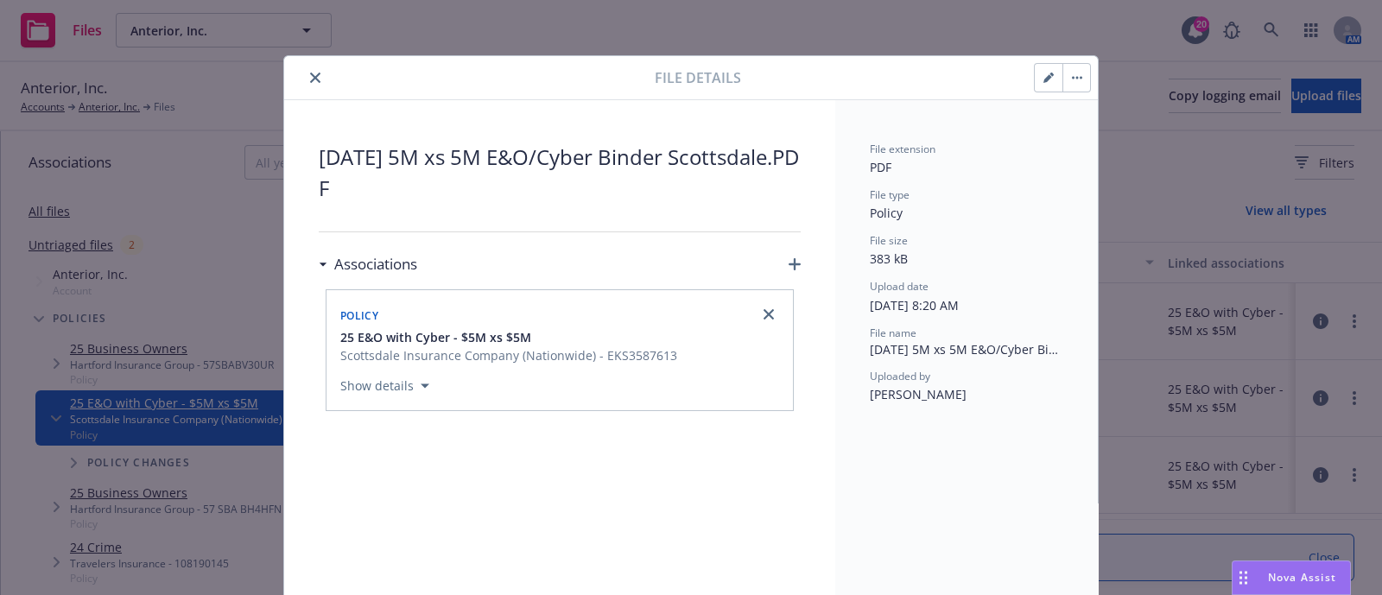
click at [1035, 85] on button "button" at bounding box center [1049, 78] width 28 height 28
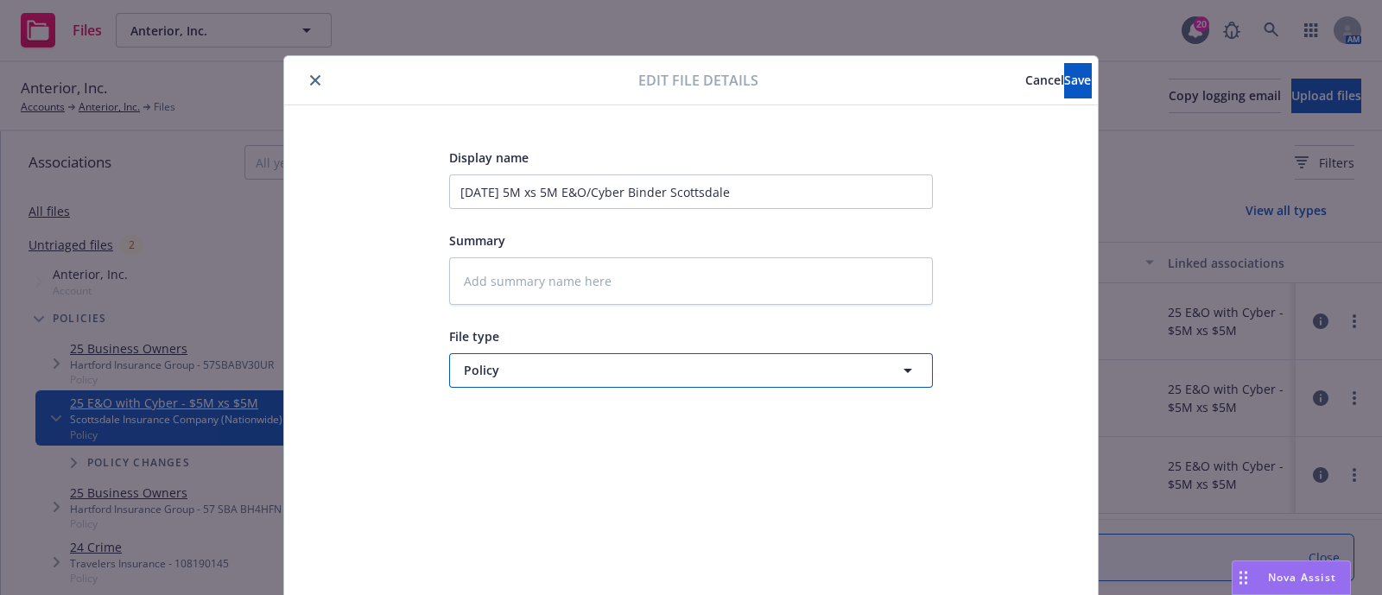
click at [698, 369] on span "Policy" at bounding box center [659, 370] width 390 height 18
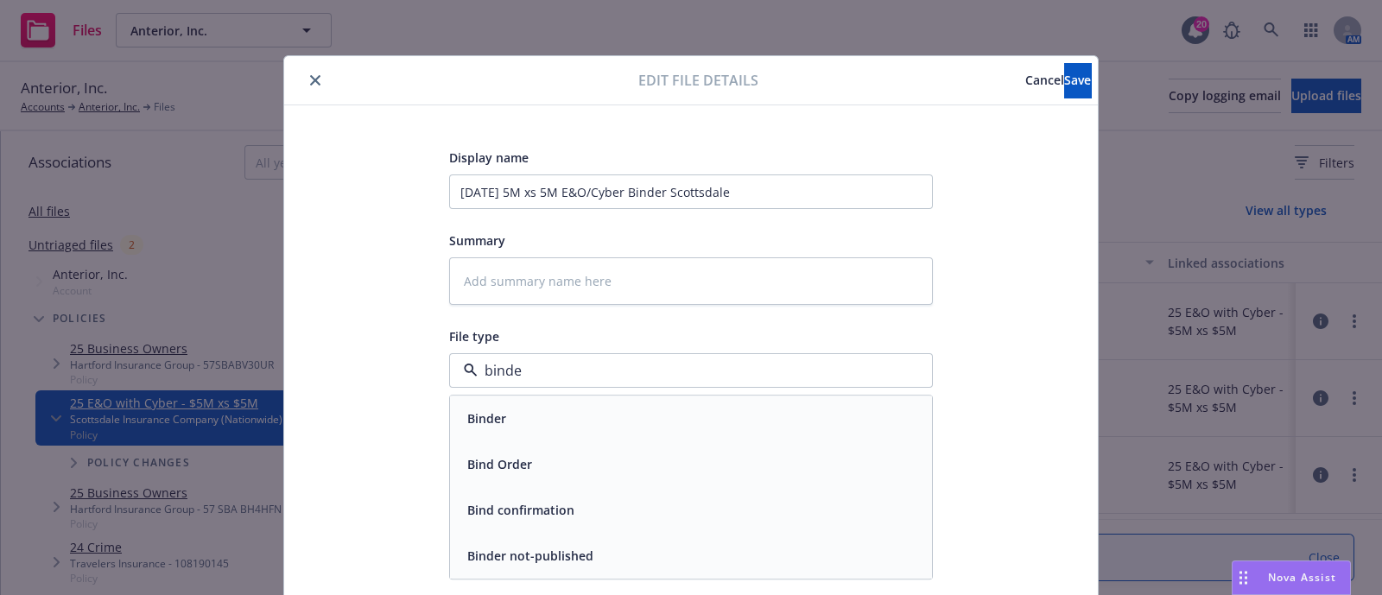
type input "binder"
click at [656, 396] on div "Binder" at bounding box center [691, 419] width 482 height 46
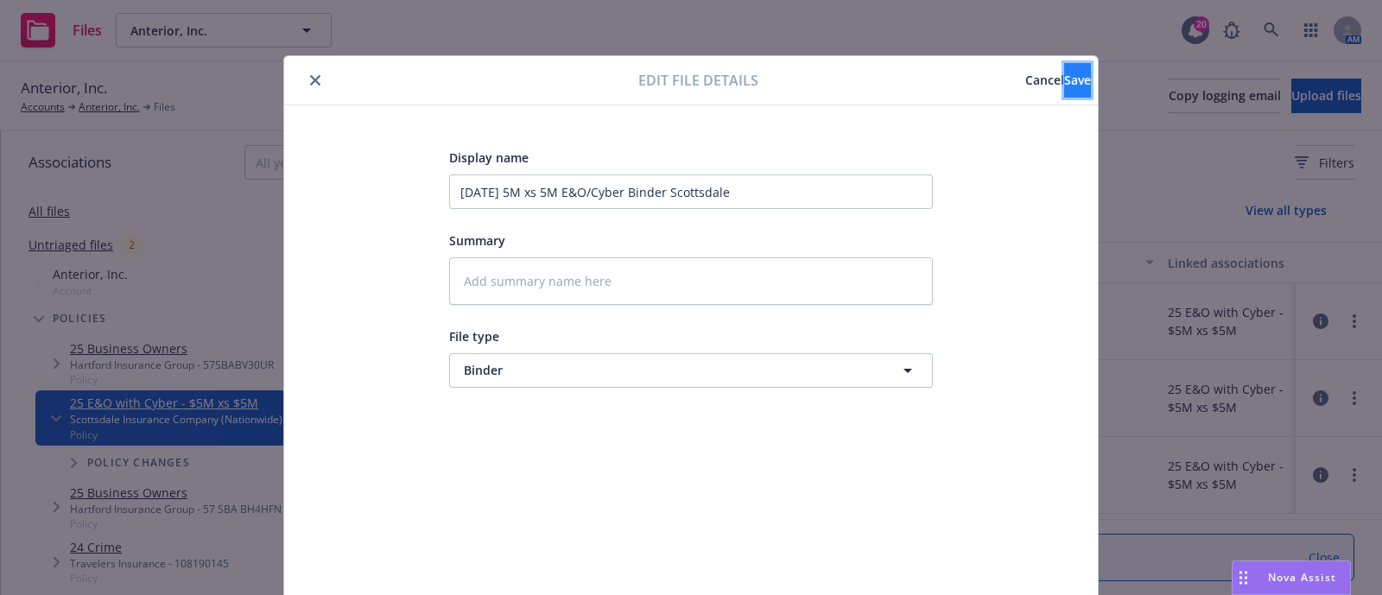
click at [1064, 74] on button "Save" at bounding box center [1077, 80] width 27 height 35
type textarea "x"
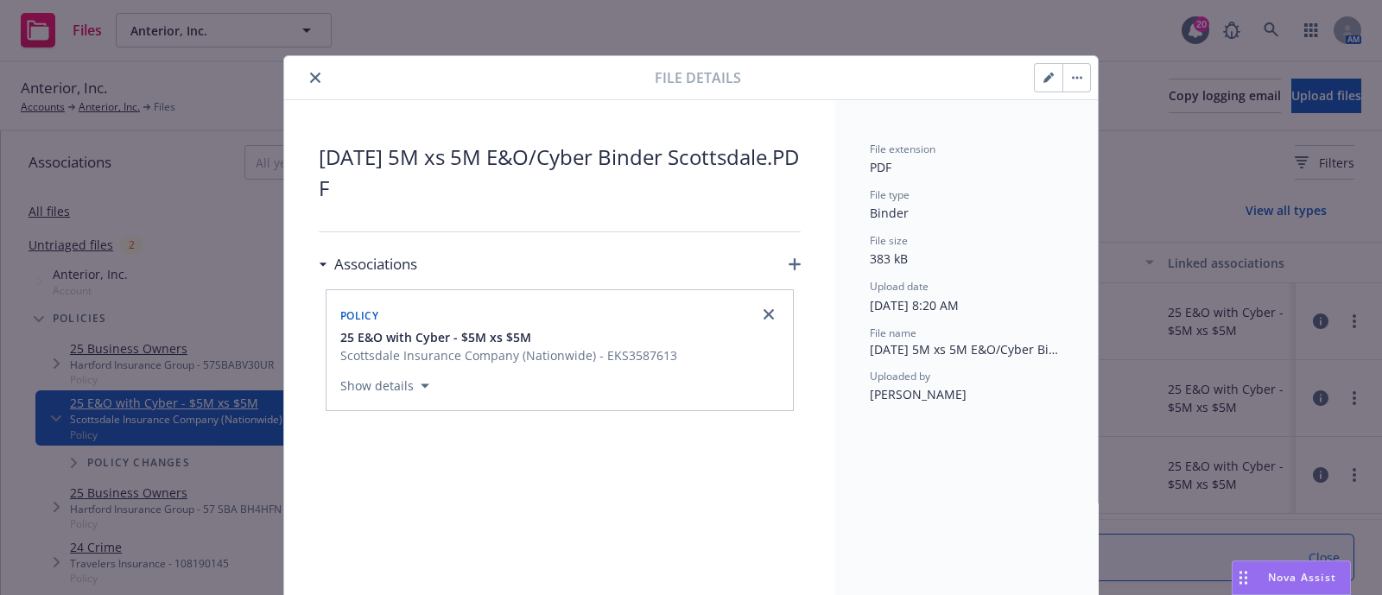
click at [310, 79] on icon "close" at bounding box center [315, 78] width 10 height 10
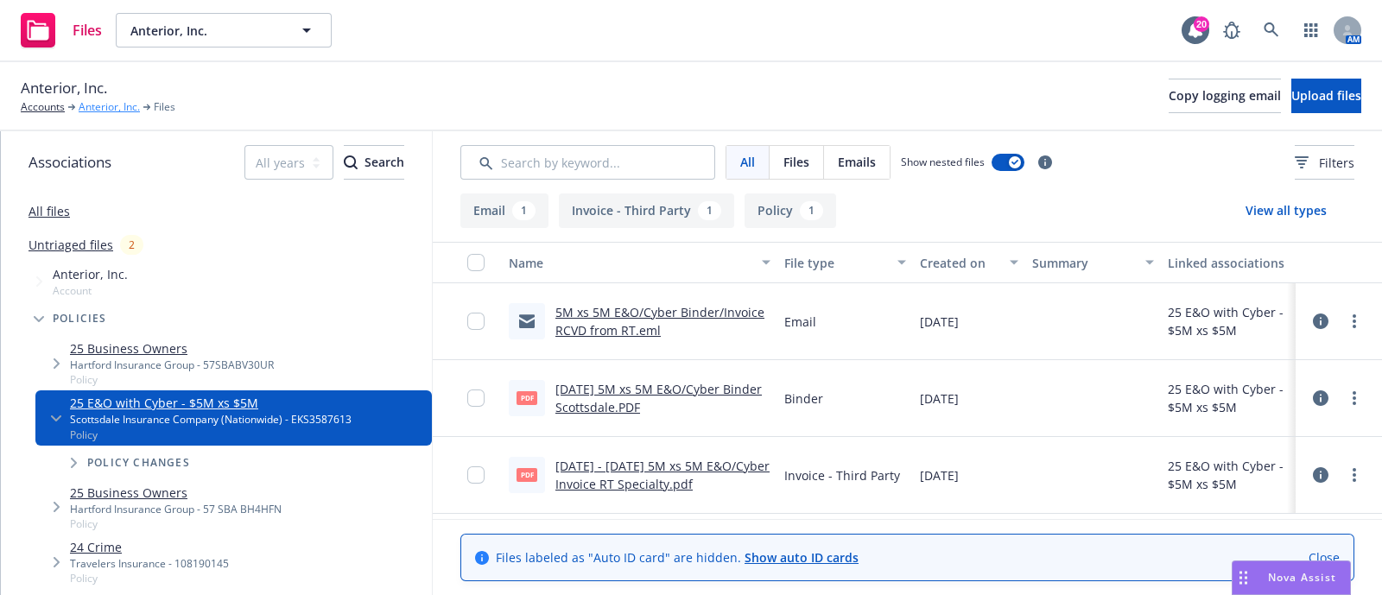
click at [95, 110] on link "Anterior, Inc." at bounding box center [109, 107] width 61 height 16
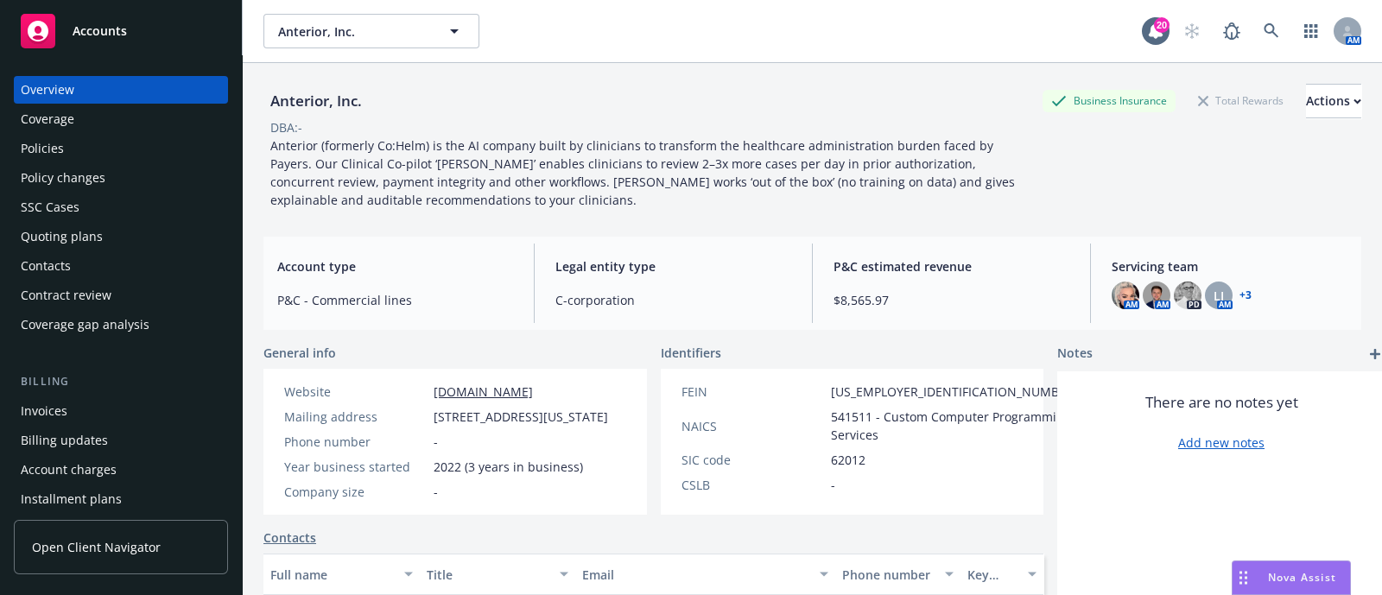
click at [77, 138] on div "Policies" at bounding box center [121, 149] width 200 height 28
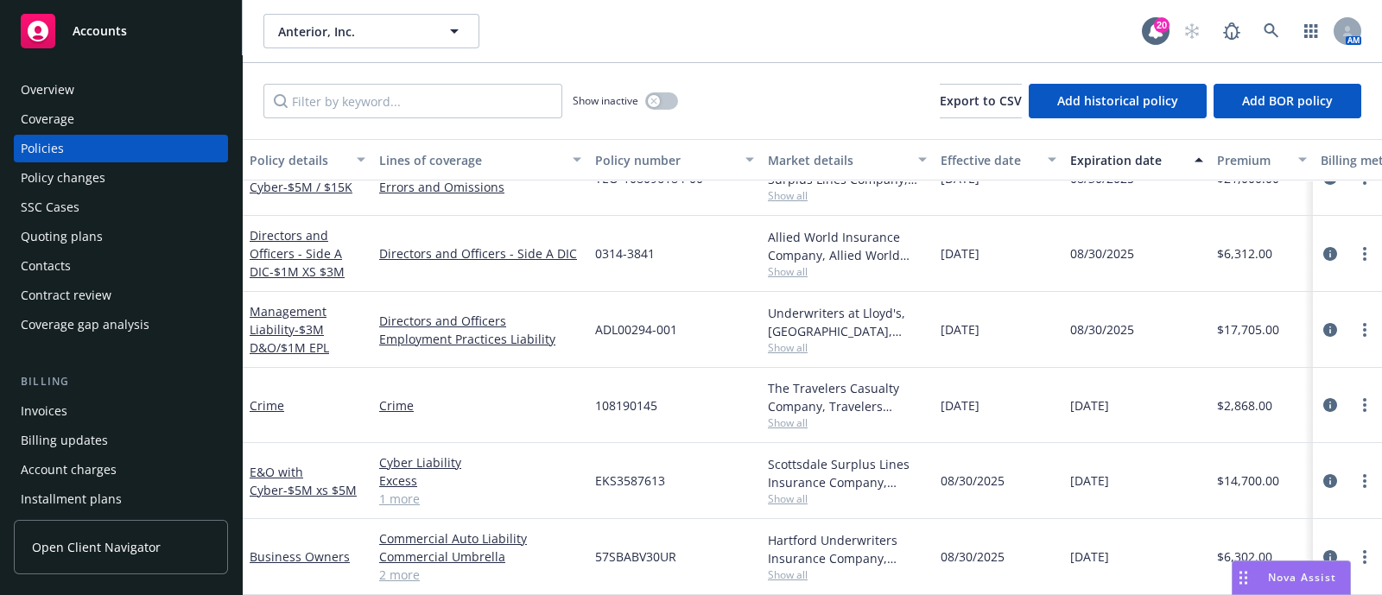
scroll to position [199, 0]
click at [1323, 474] on icon "circleInformation" at bounding box center [1330, 481] width 14 height 14
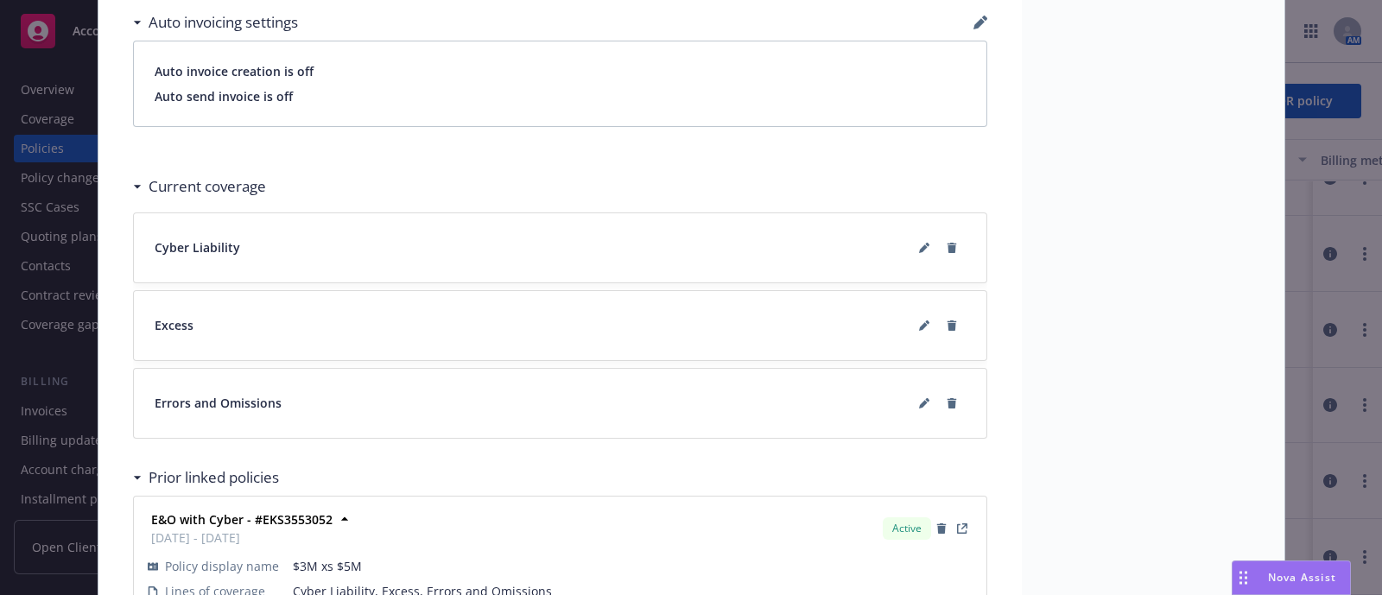
scroll to position [1349, 0]
click at [919, 323] on icon at bounding box center [924, 325] width 10 height 10
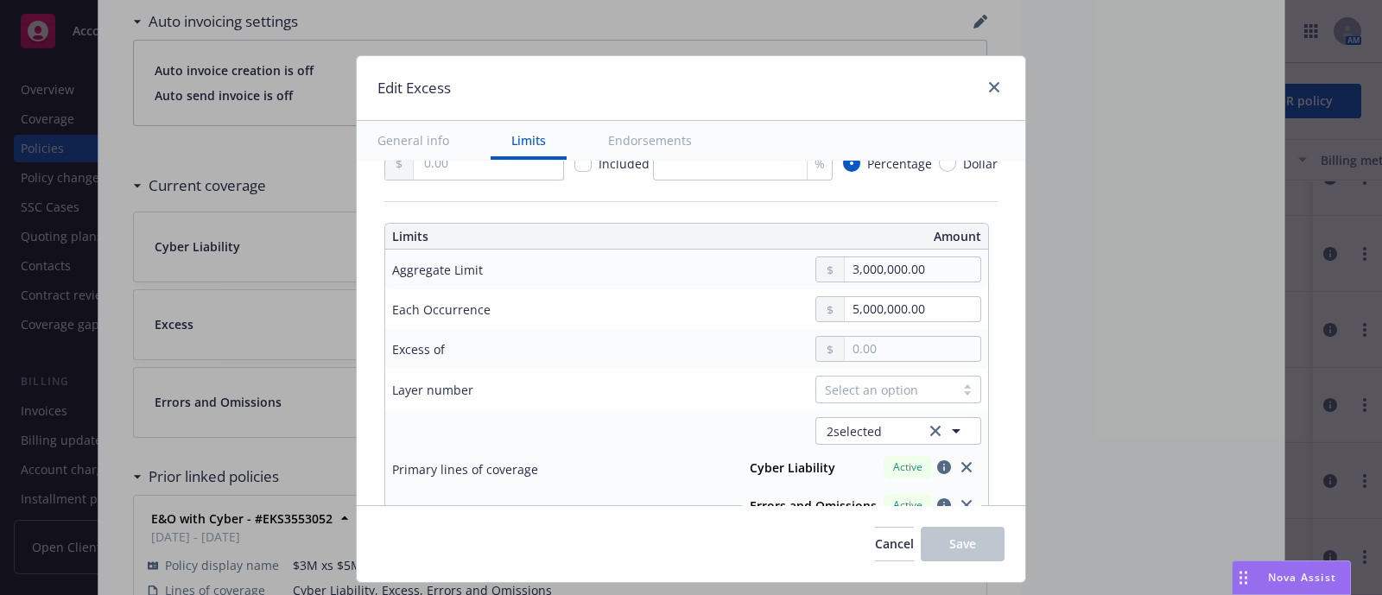
scroll to position [504, 0]
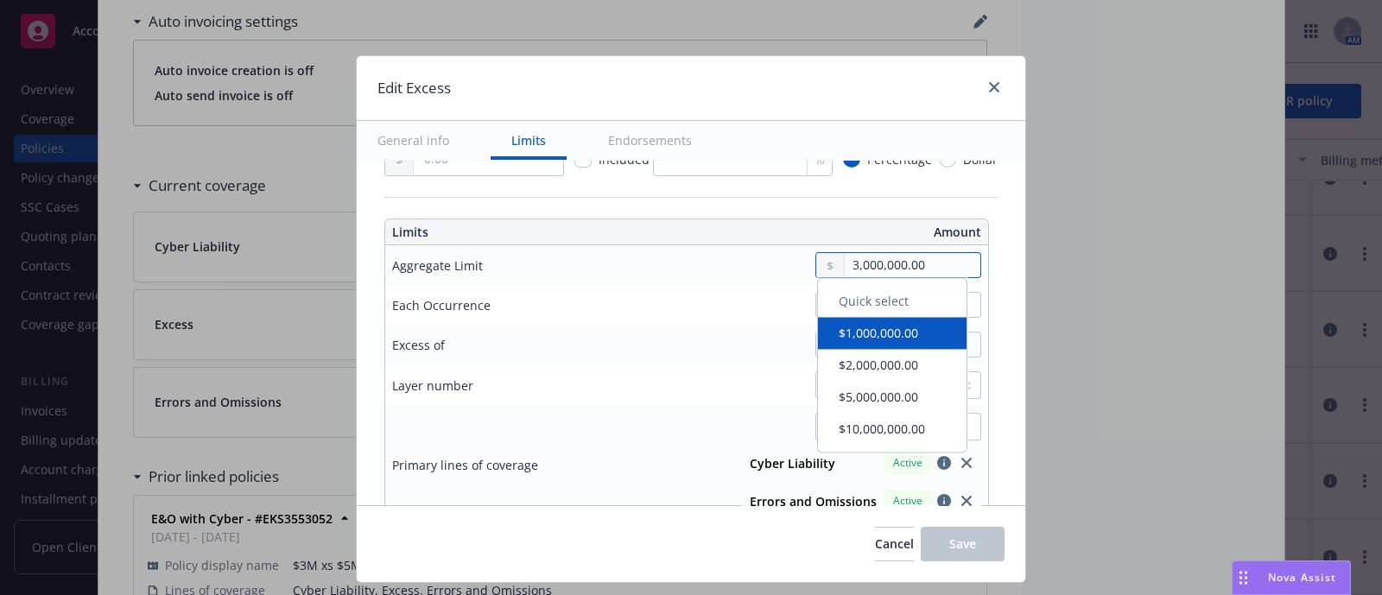
click at [845, 261] on input "3,000,000.00" at bounding box center [913, 265] width 136 height 24
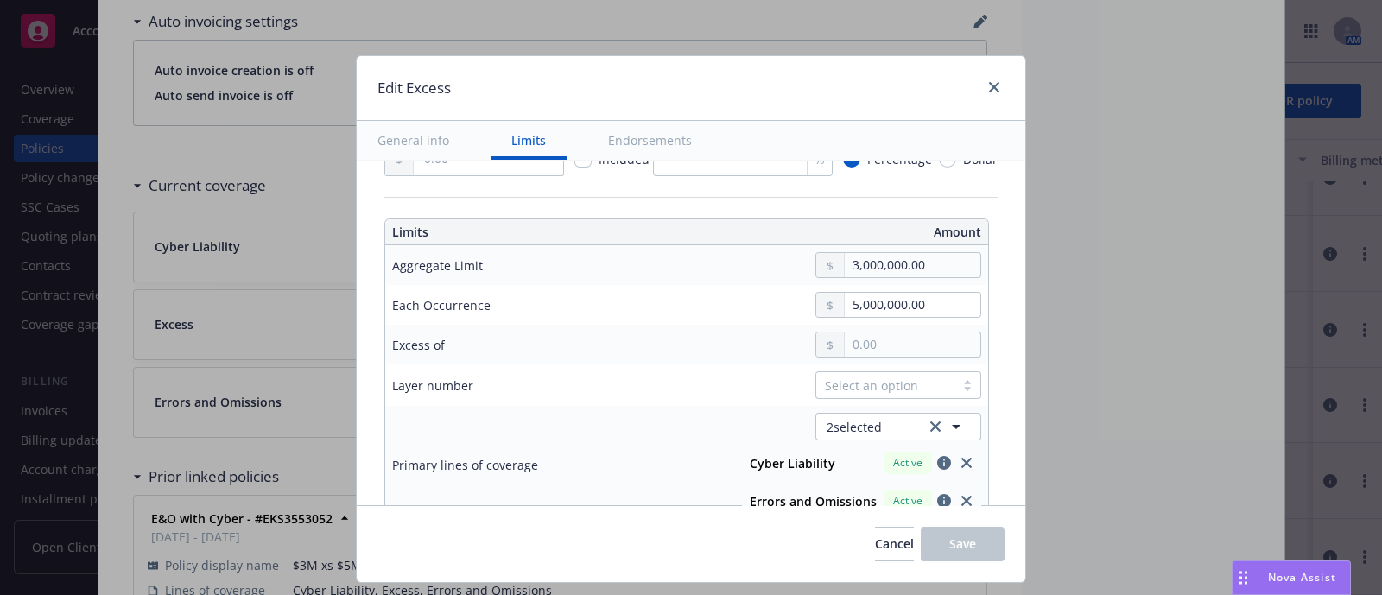
type textarea "x"
type input "5,000,000.00"
click at [853, 406] on button "$5,000,000.00" at bounding box center [892, 403] width 149 height 32
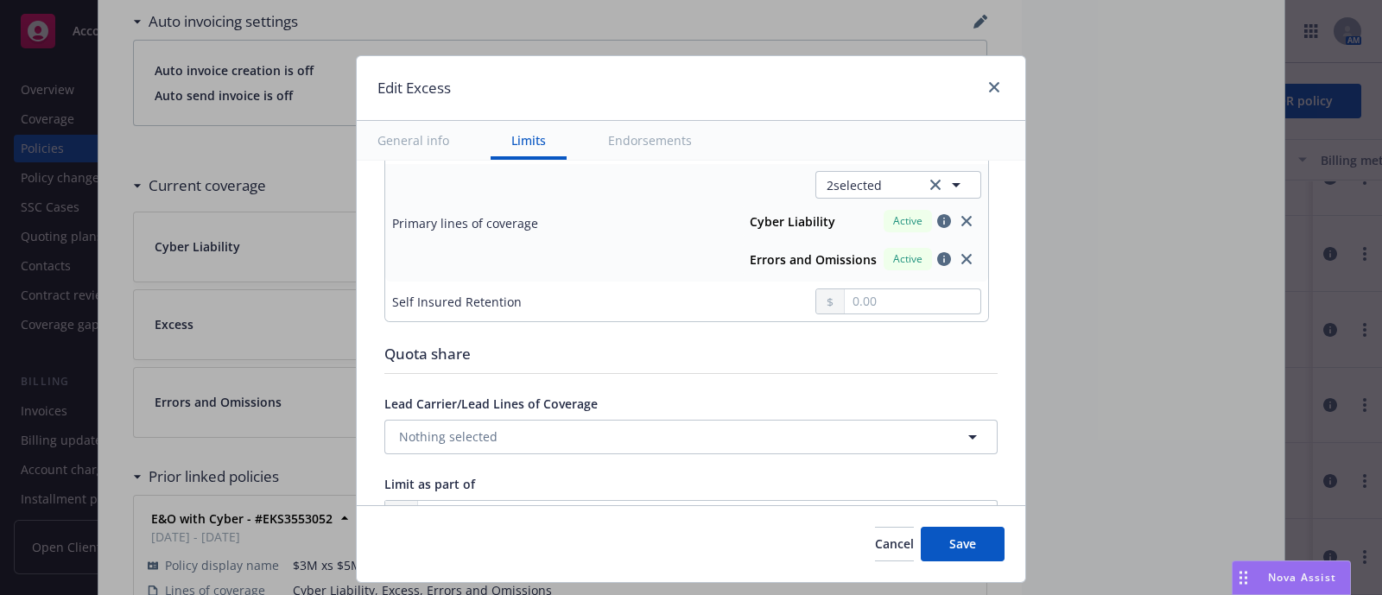
scroll to position [739, 0]
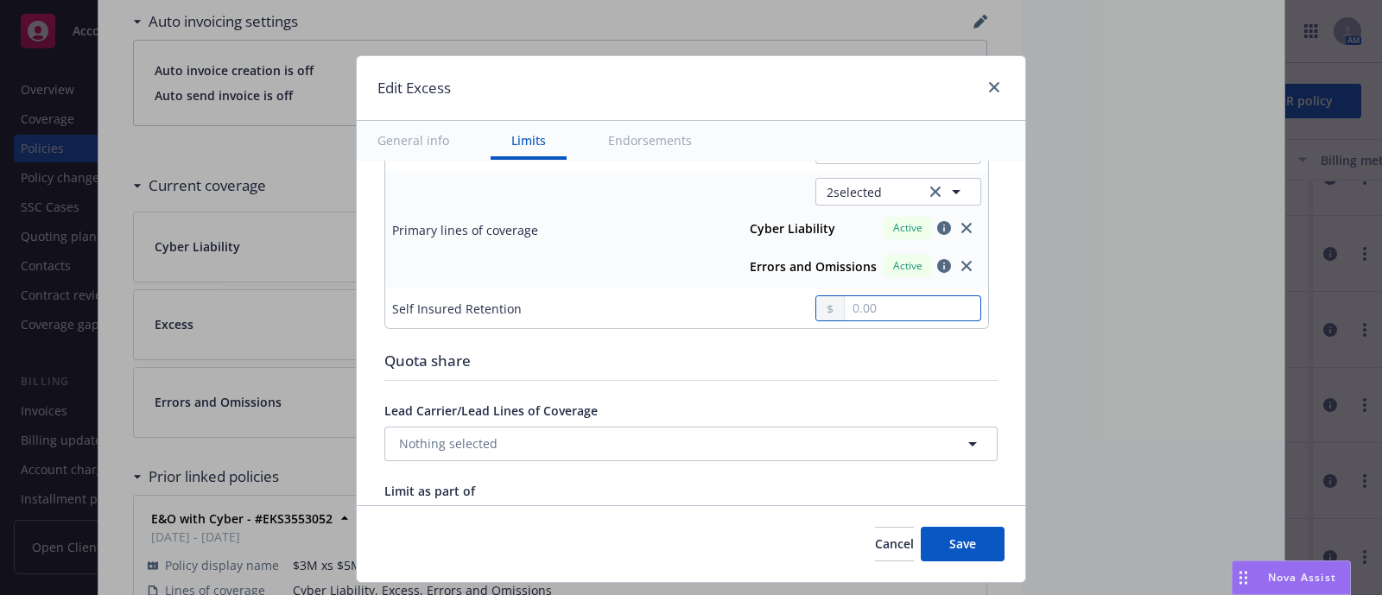
click at [865, 296] on input "text" at bounding box center [913, 308] width 136 height 24
type textarea "x"
type input "1.00"
type textarea "x"
type input "15.00"
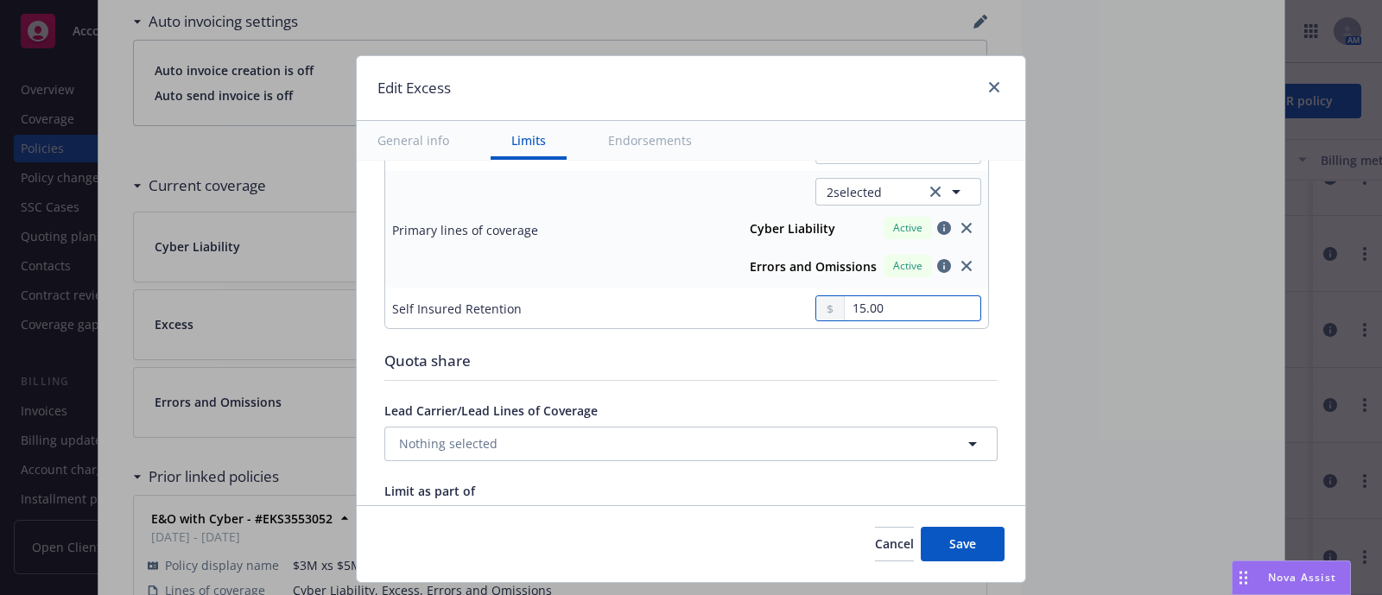
type textarea "x"
type input "150.00"
type textarea "x"
type input "1,500.00"
type textarea "x"
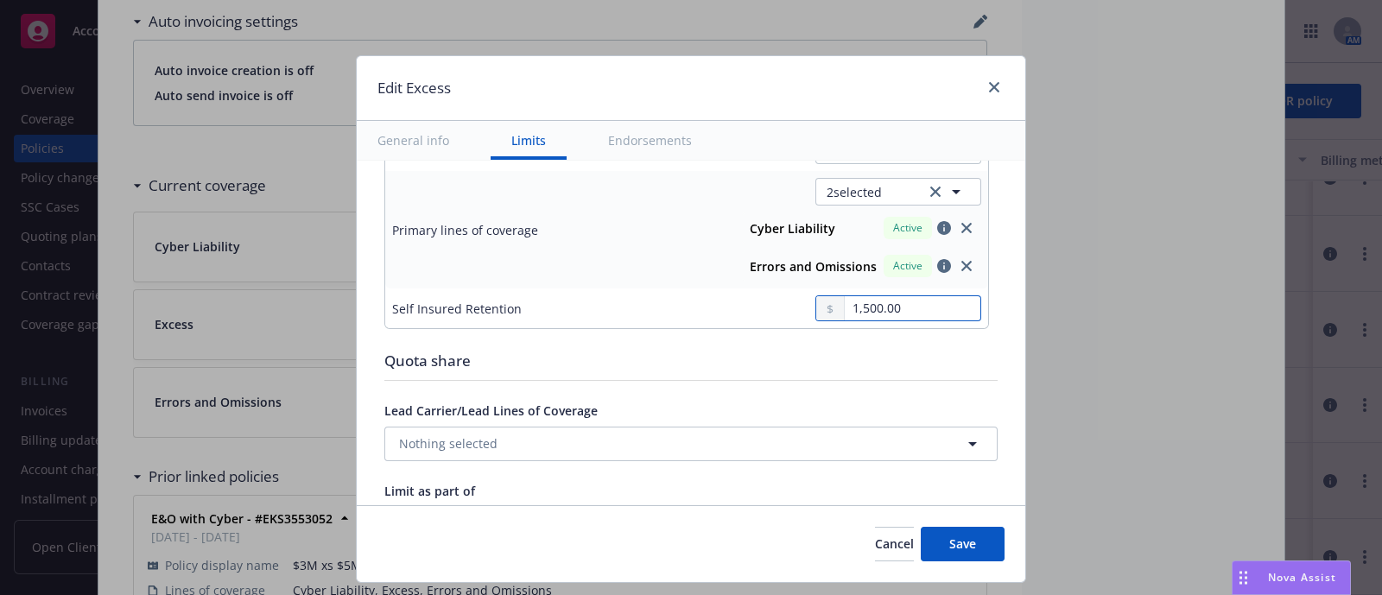
type input "15,000.00"
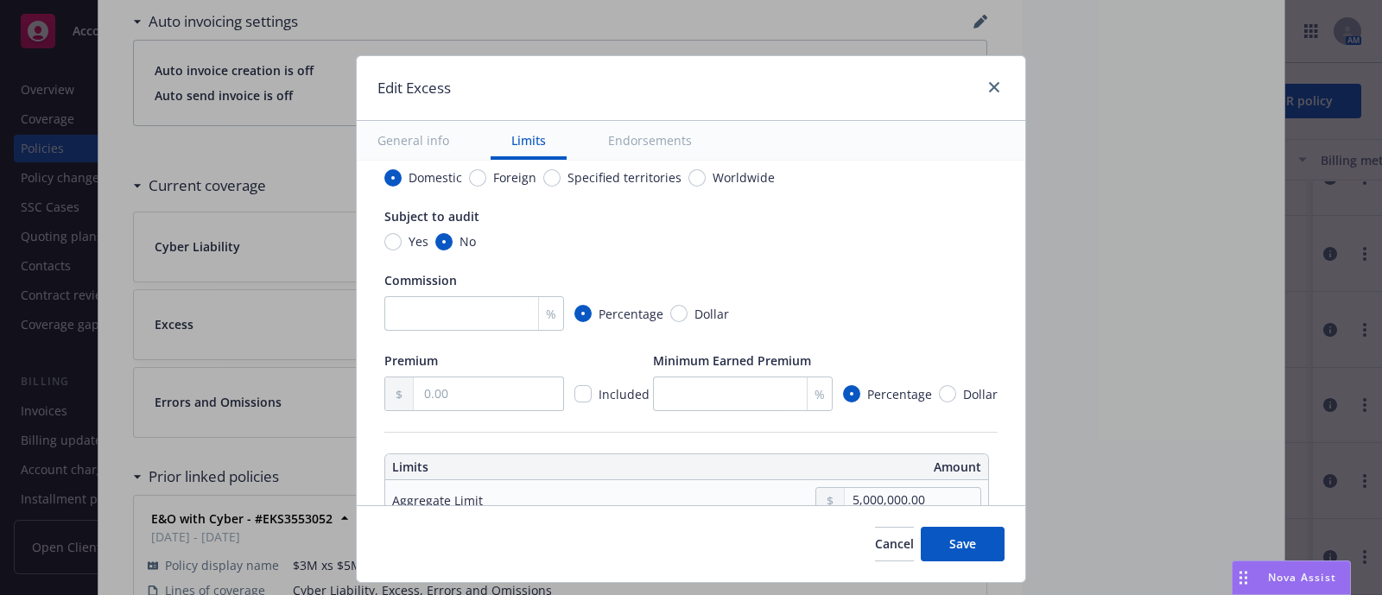
type textarea "x"
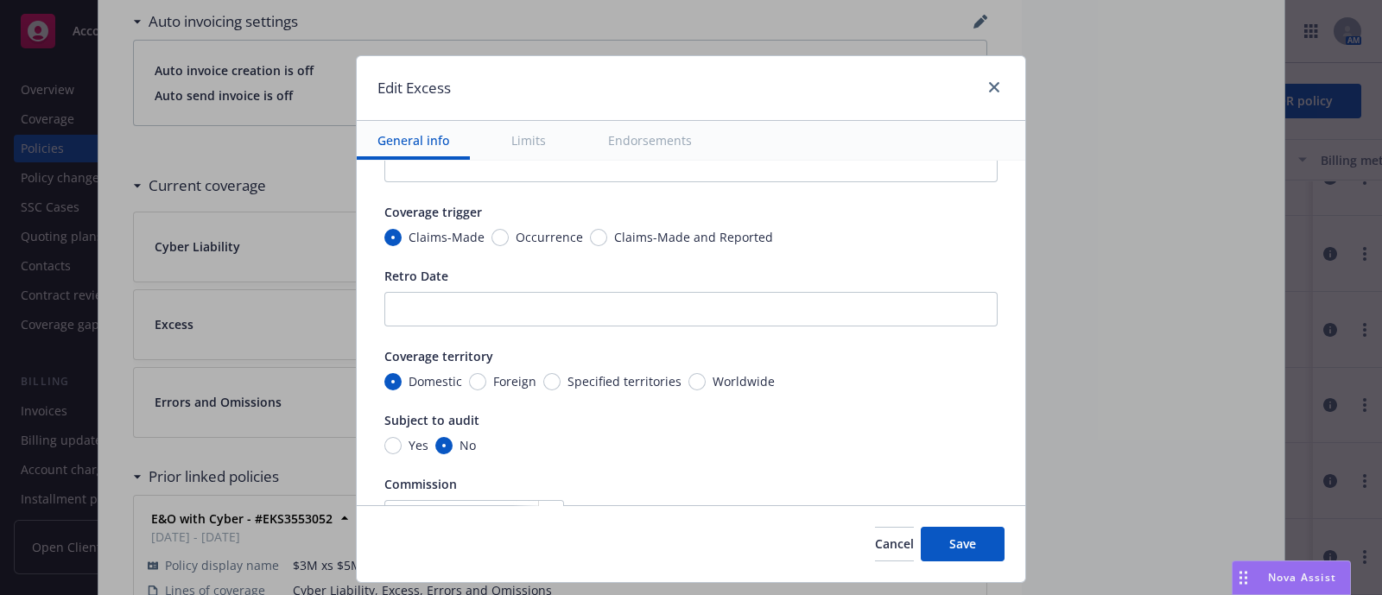
scroll to position [0, 0]
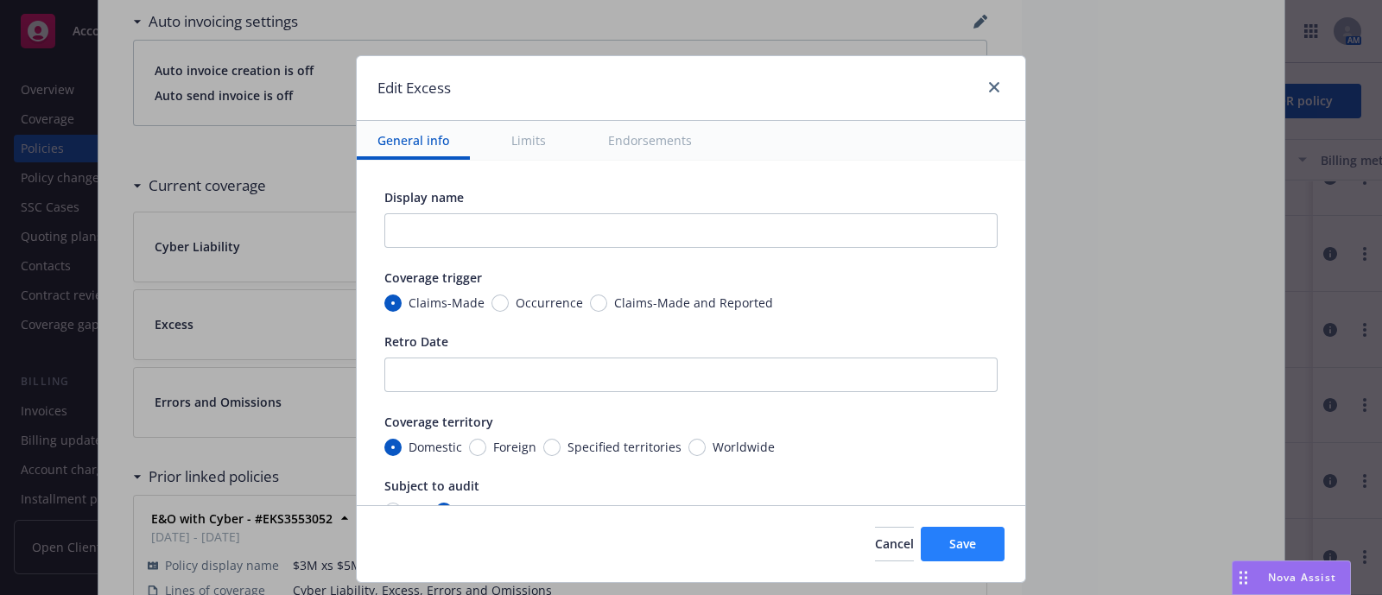
type input "15,000.00"
click at [997, 545] on button "Save" at bounding box center [963, 544] width 84 height 35
type textarea "x"
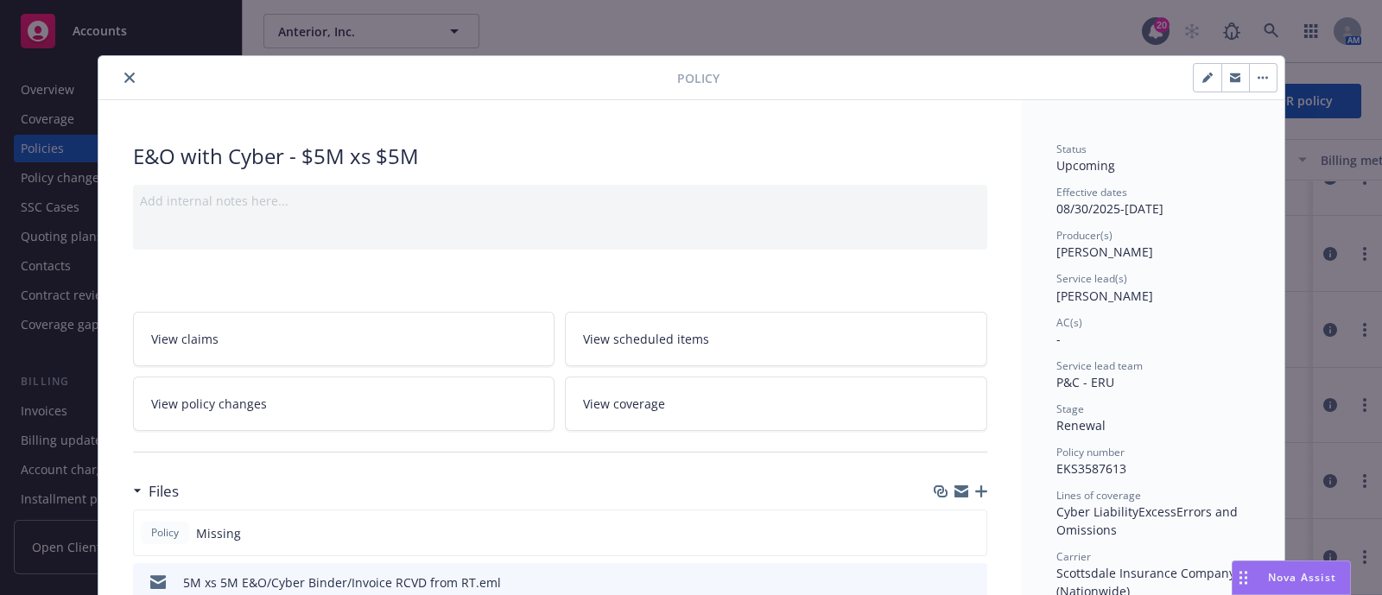
click at [119, 79] on button "close" at bounding box center [129, 77] width 21 height 21
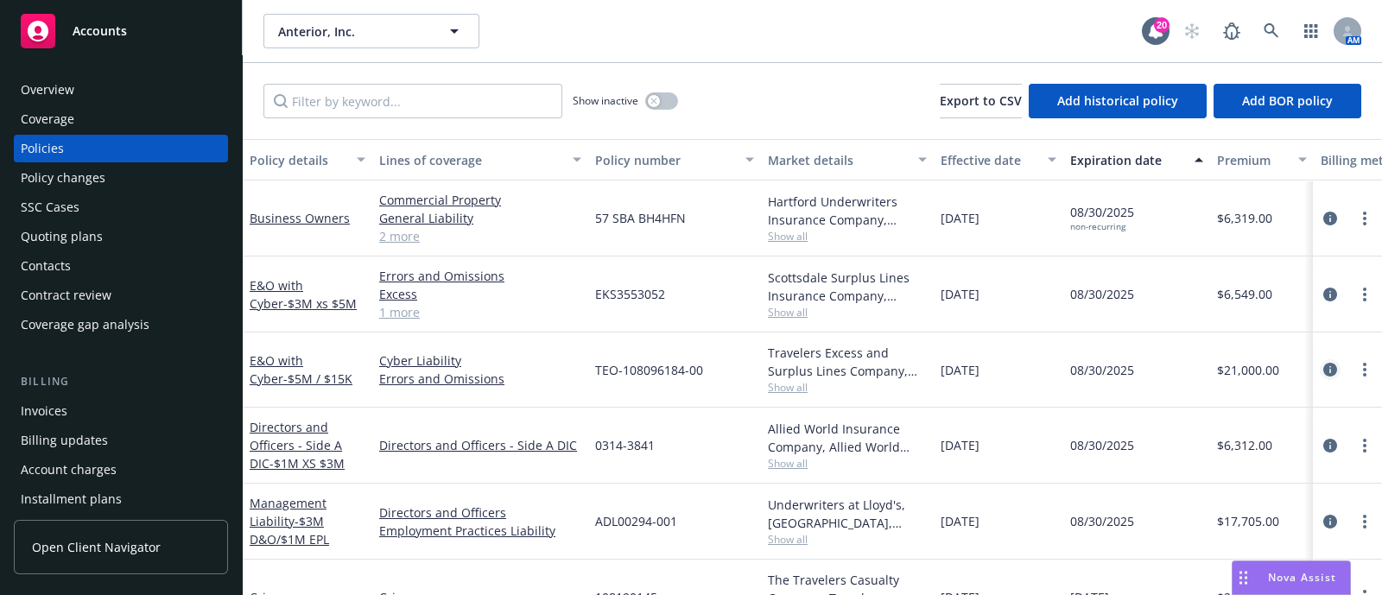
click at [1323, 366] on icon "circleInformation" at bounding box center [1330, 370] width 14 height 14
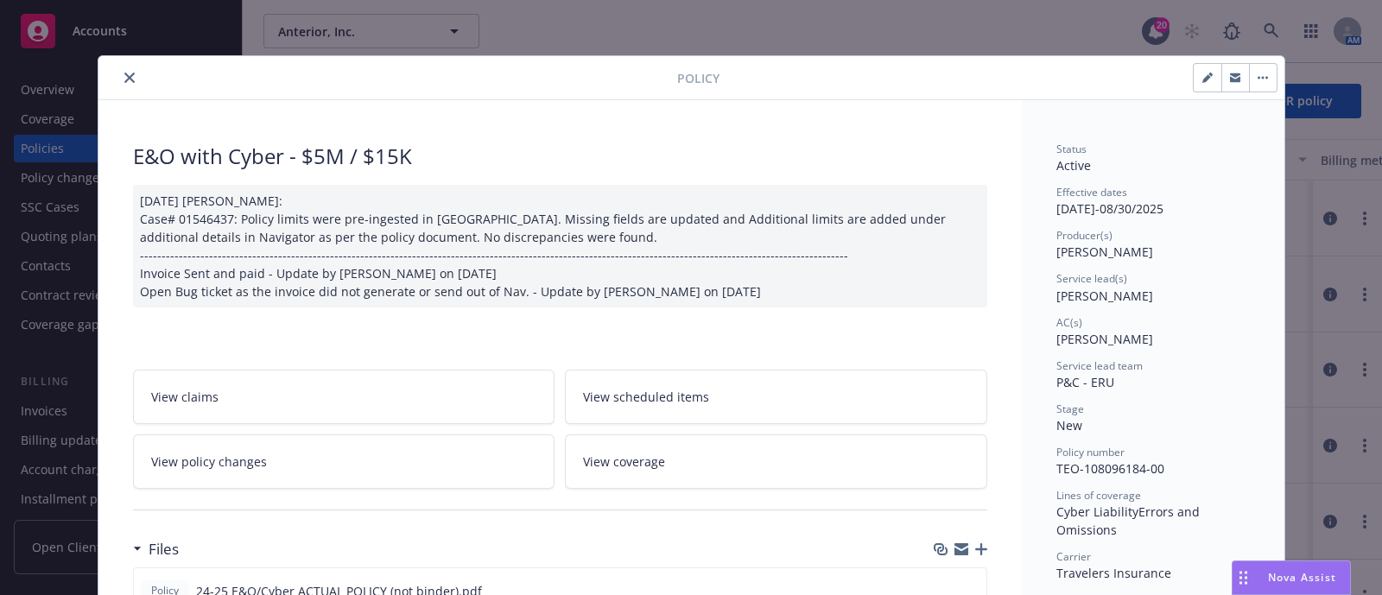
click at [121, 68] on button "close" at bounding box center [129, 77] width 21 height 21
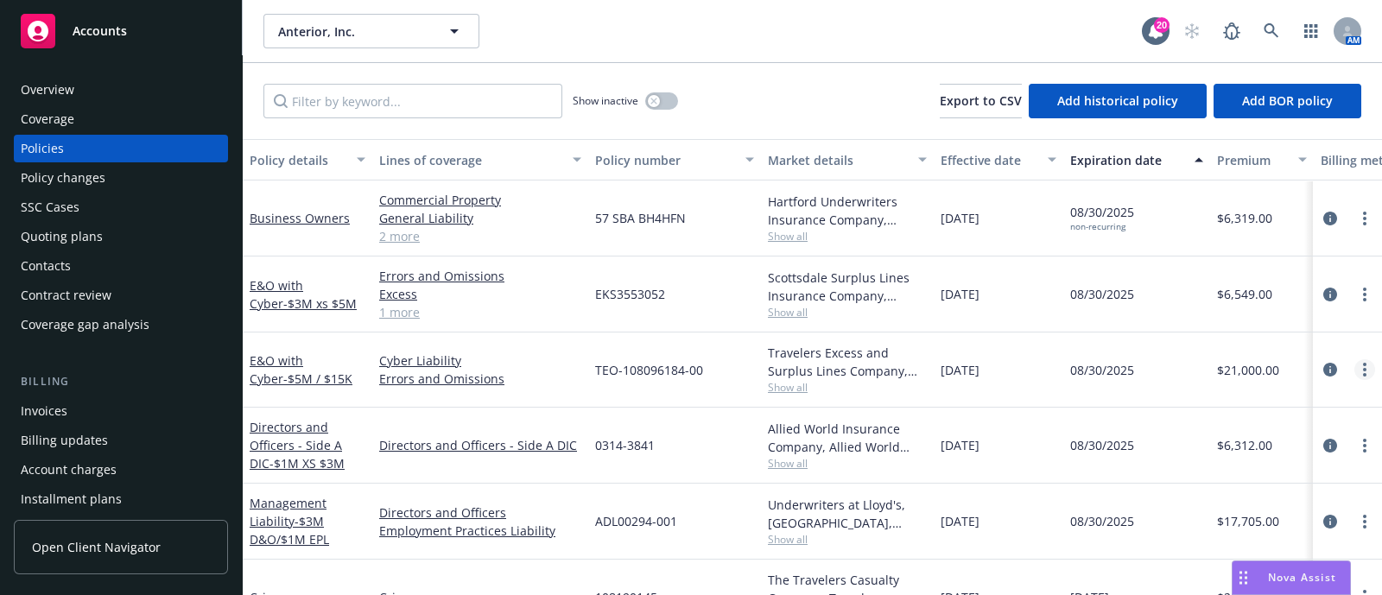
click at [1363, 364] on icon "more" at bounding box center [1364, 370] width 3 height 14
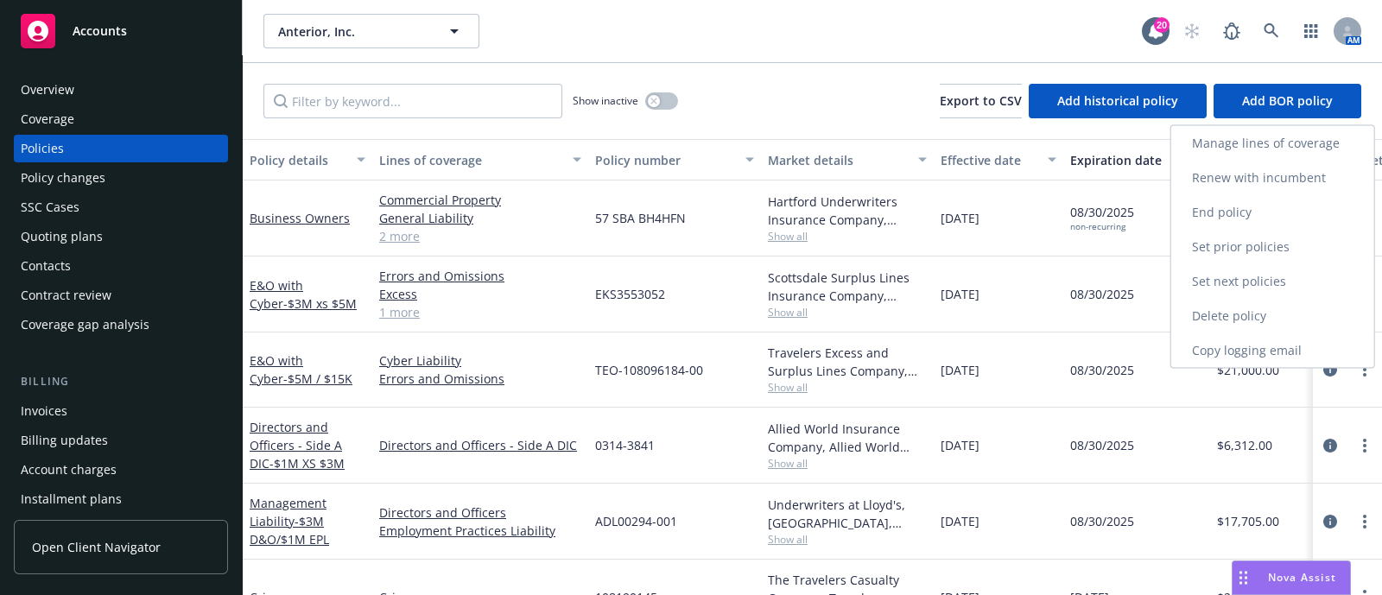
click at [1231, 180] on link "Renew with incumbent" at bounding box center [1272, 178] width 203 height 35
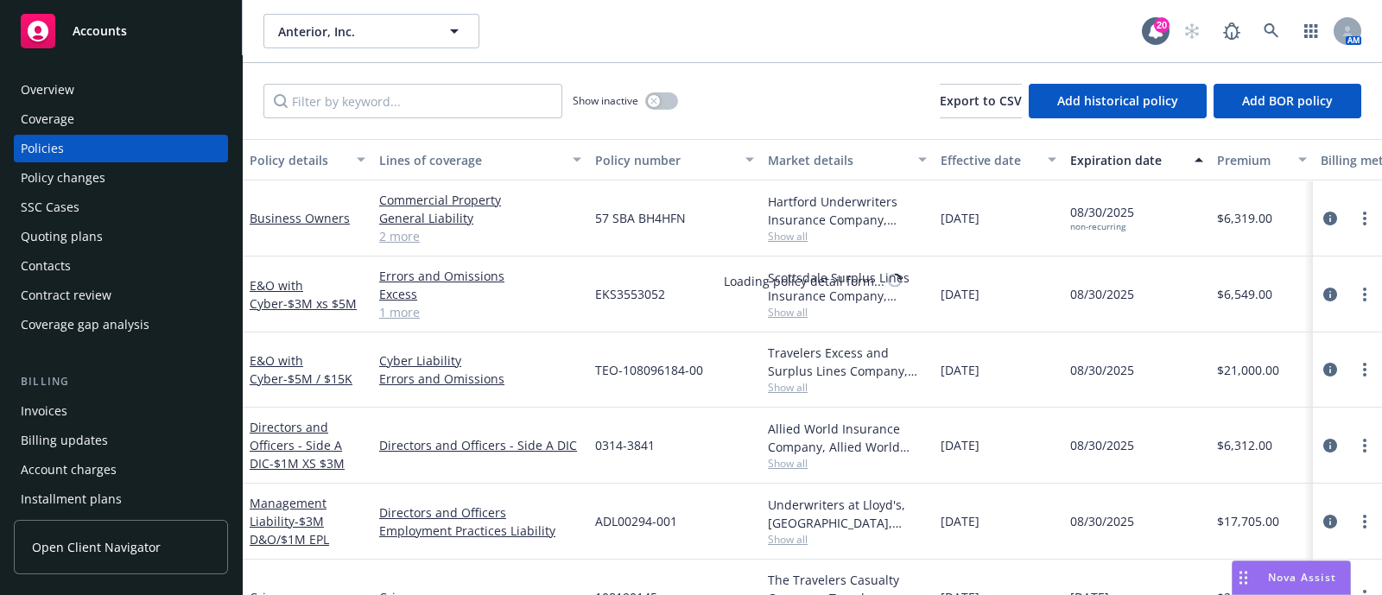
select select "12"
select select "NY"
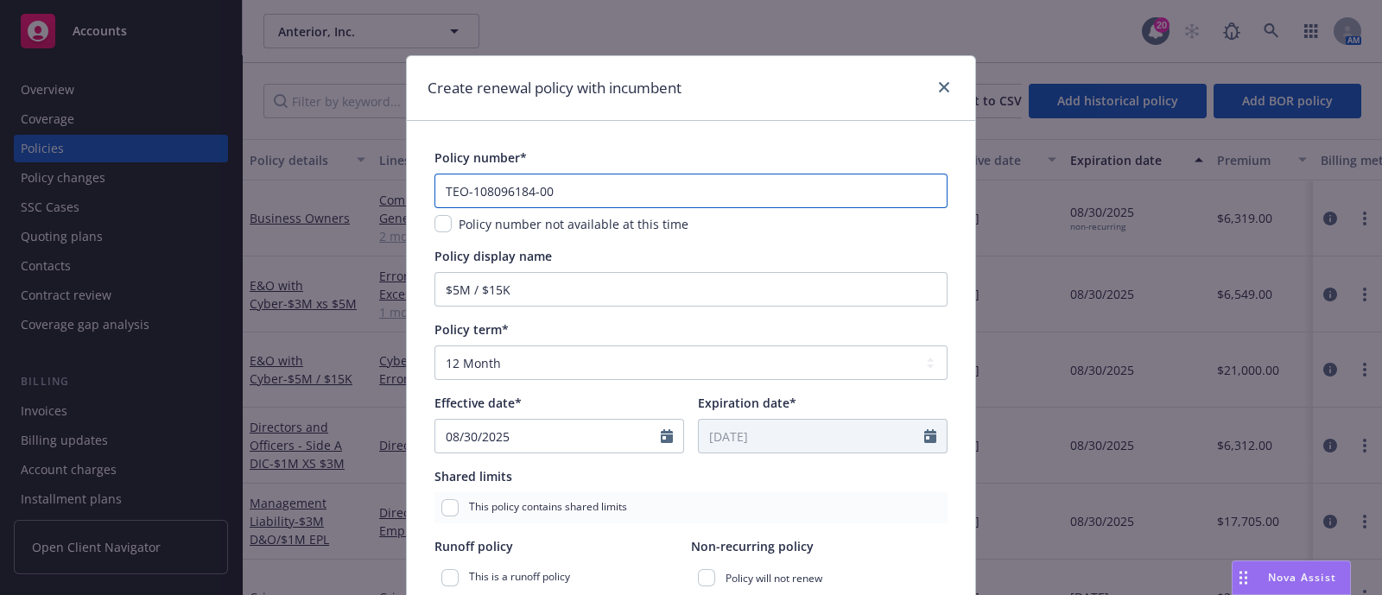
click at [655, 180] on input "TEO-108096184-00" at bounding box center [690, 191] width 513 height 35
paste input "1"
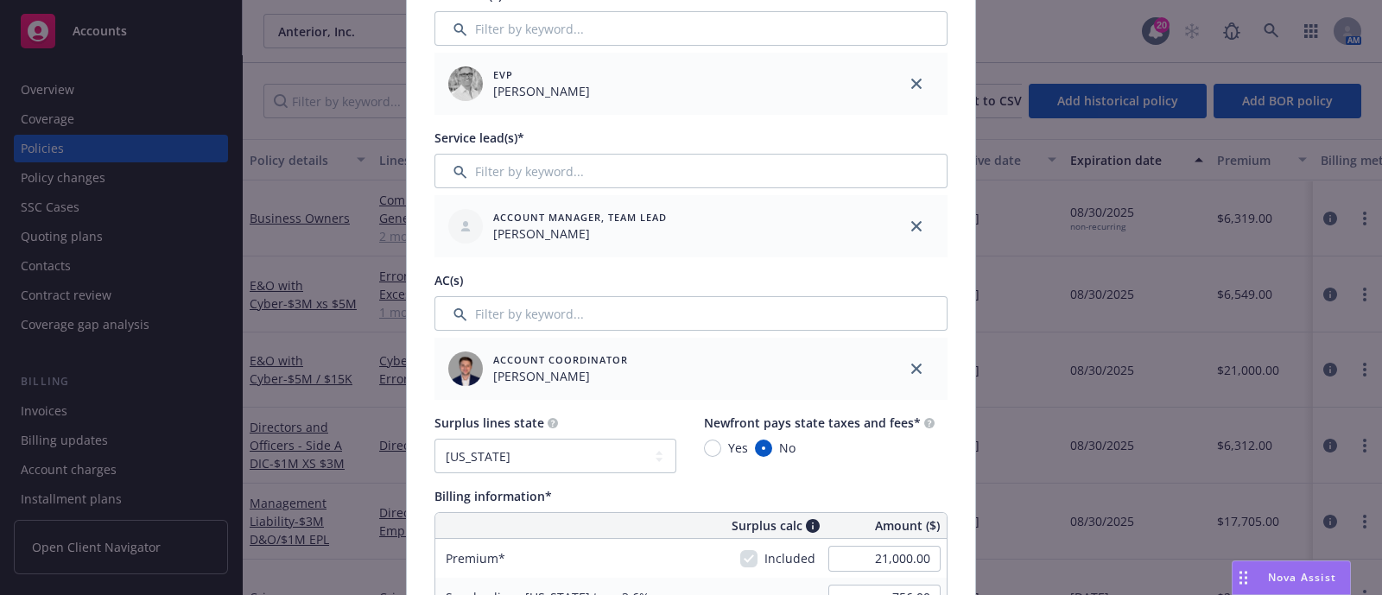
scroll to position [622, 0]
type input "TEO-108096184-01"
click at [560, 185] on input "Filter by keyword..." at bounding box center [690, 170] width 513 height 35
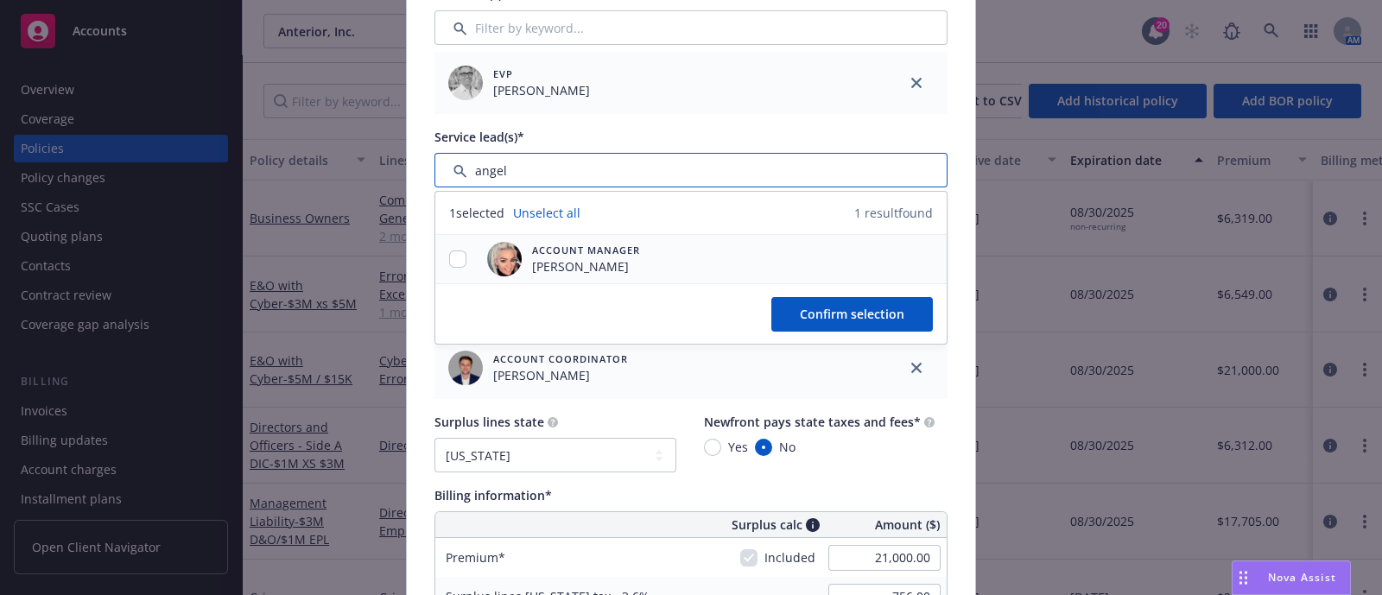
type input "angel"
click at [454, 252] on input "checkbox" at bounding box center [457, 258] width 17 height 17
checkbox input "true"
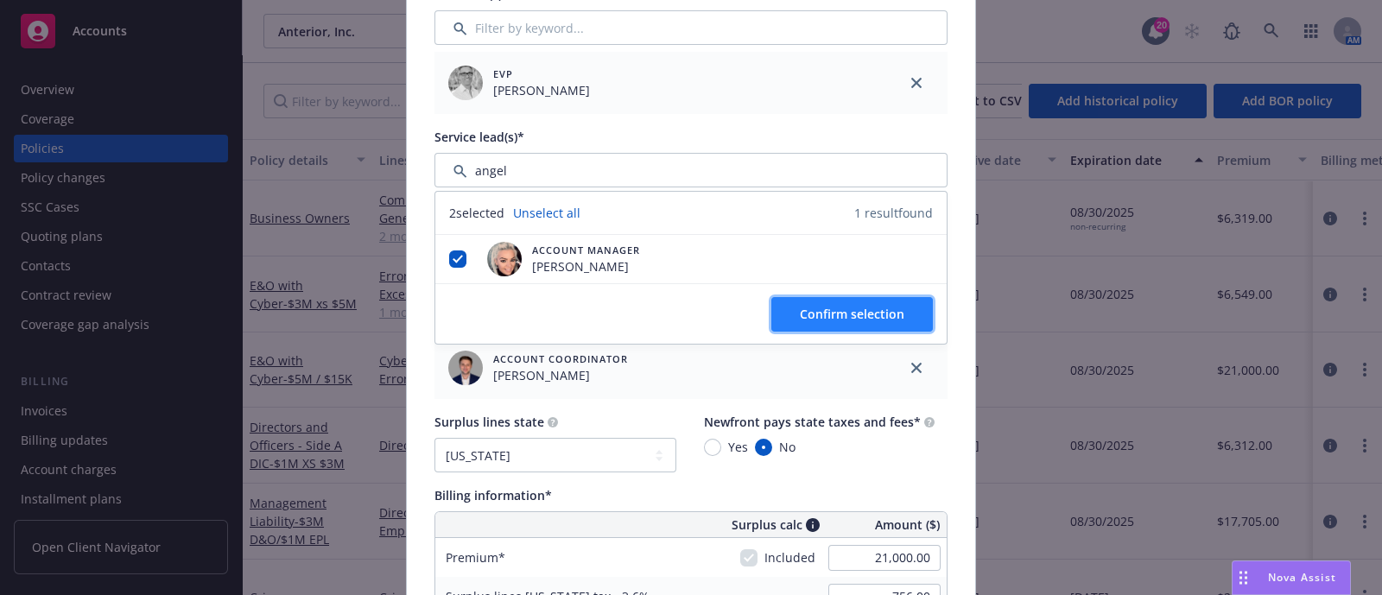
click at [773, 321] on button "Confirm selection" at bounding box center [851, 314] width 161 height 35
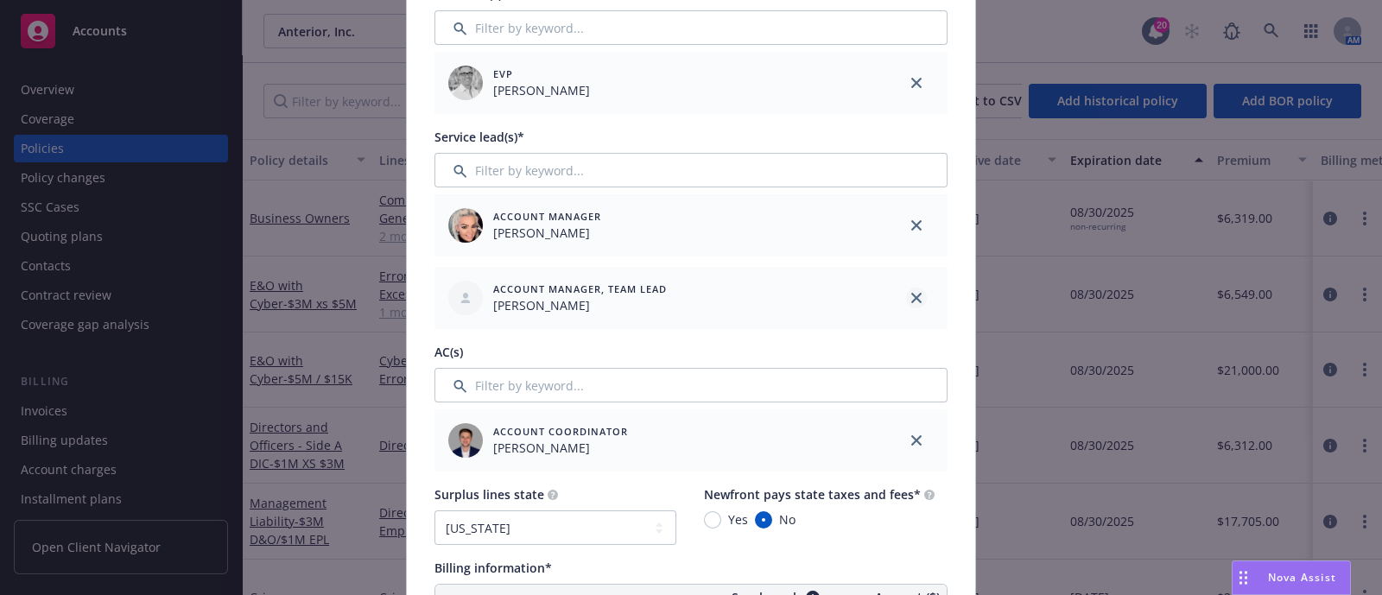
click at [913, 295] on icon "close" at bounding box center [916, 298] width 10 height 10
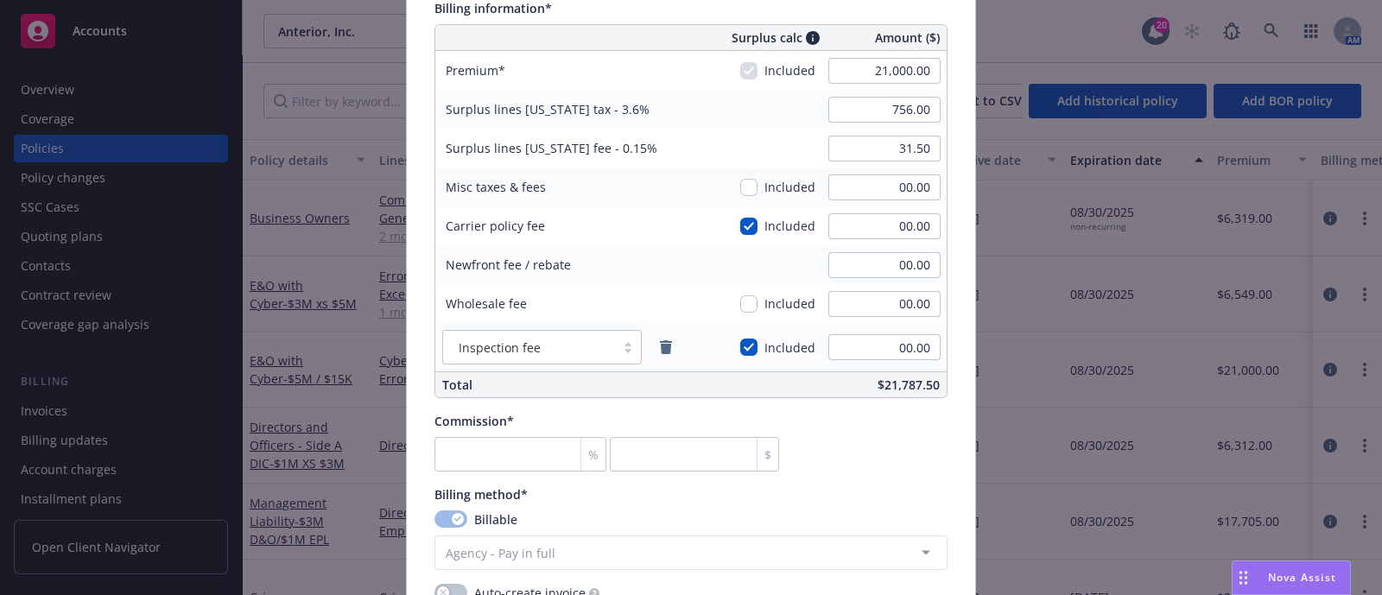
scroll to position [1244, 0]
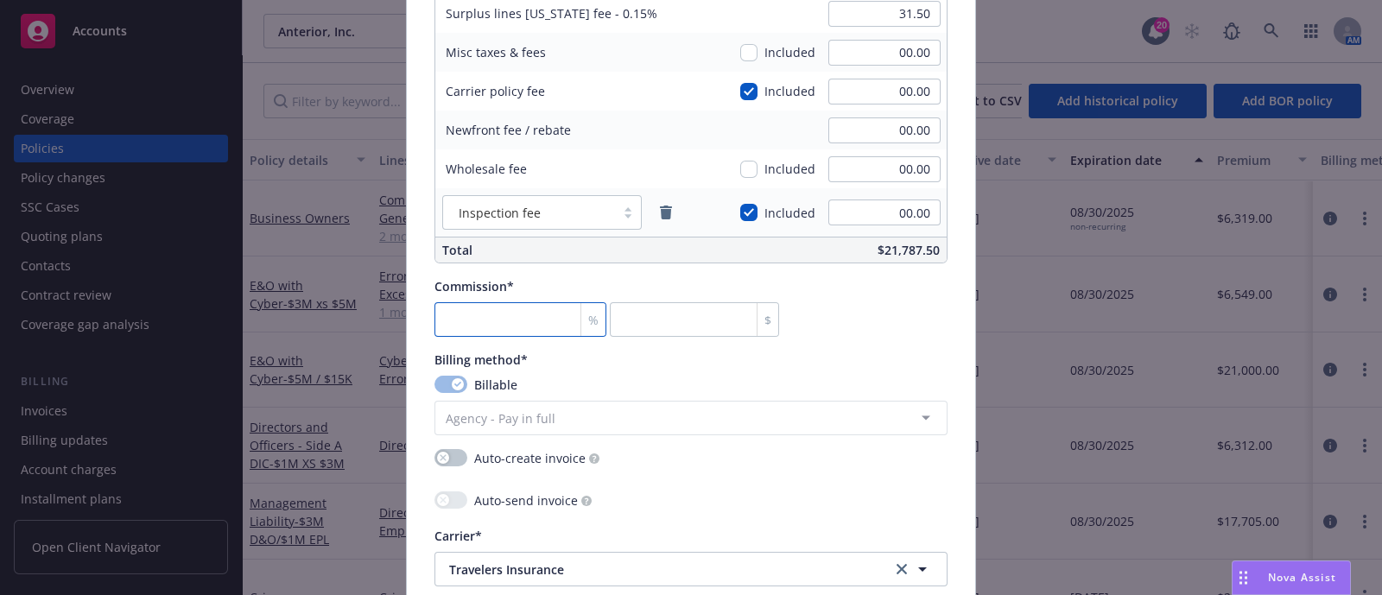
click at [508, 319] on input "number" at bounding box center [520, 319] width 172 height 35
type input "1"
type input "210"
type input "12"
type input "2520"
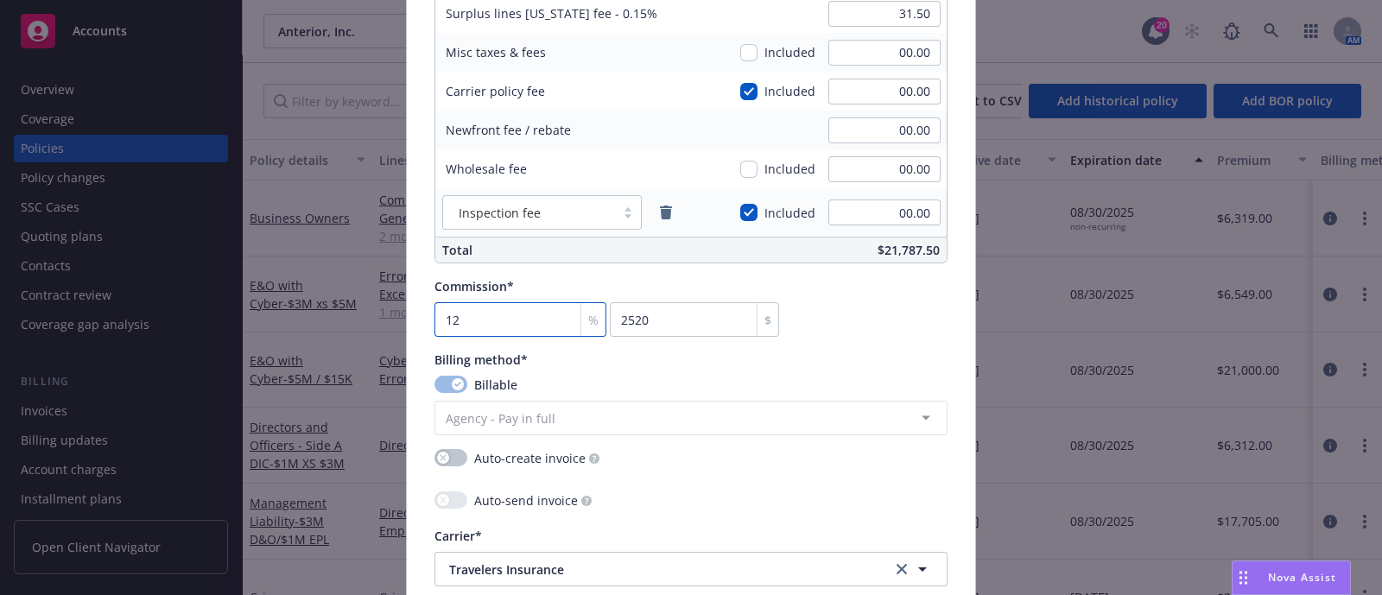
type input "12"
click at [855, 301] on div "Commission* 12 % 2520 $" at bounding box center [690, 307] width 513 height 60
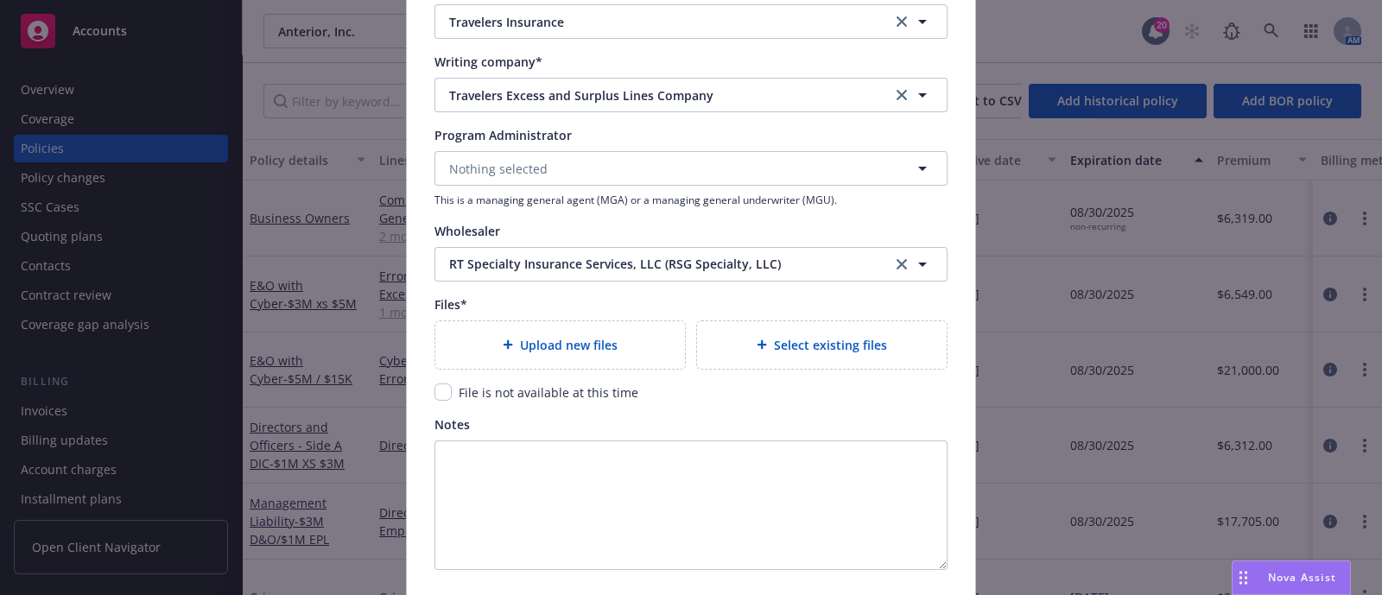
scroll to position [1792, 0]
click at [540, 390] on span "File is not available at this time" at bounding box center [549, 391] width 180 height 16
click at [439, 389] on input "checkbox" at bounding box center [442, 391] width 17 height 17
checkbox input "true"
click at [524, 324] on div "Upload new files" at bounding box center [560, 343] width 250 height 47
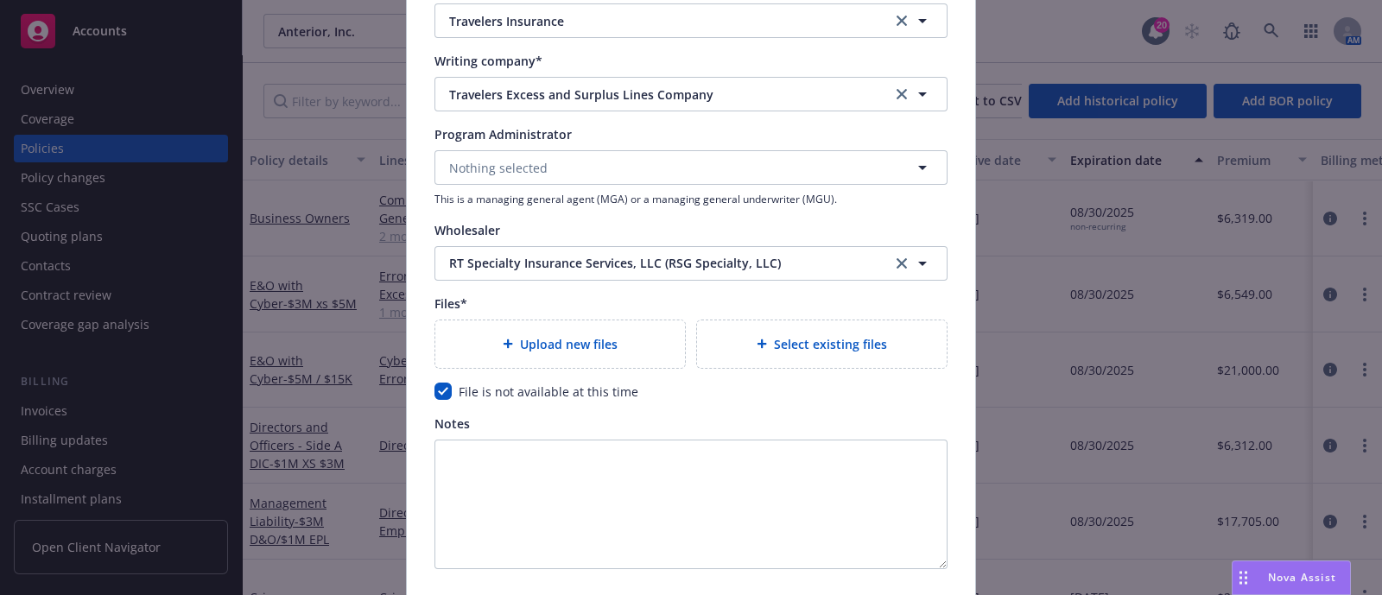
type textarea "x"
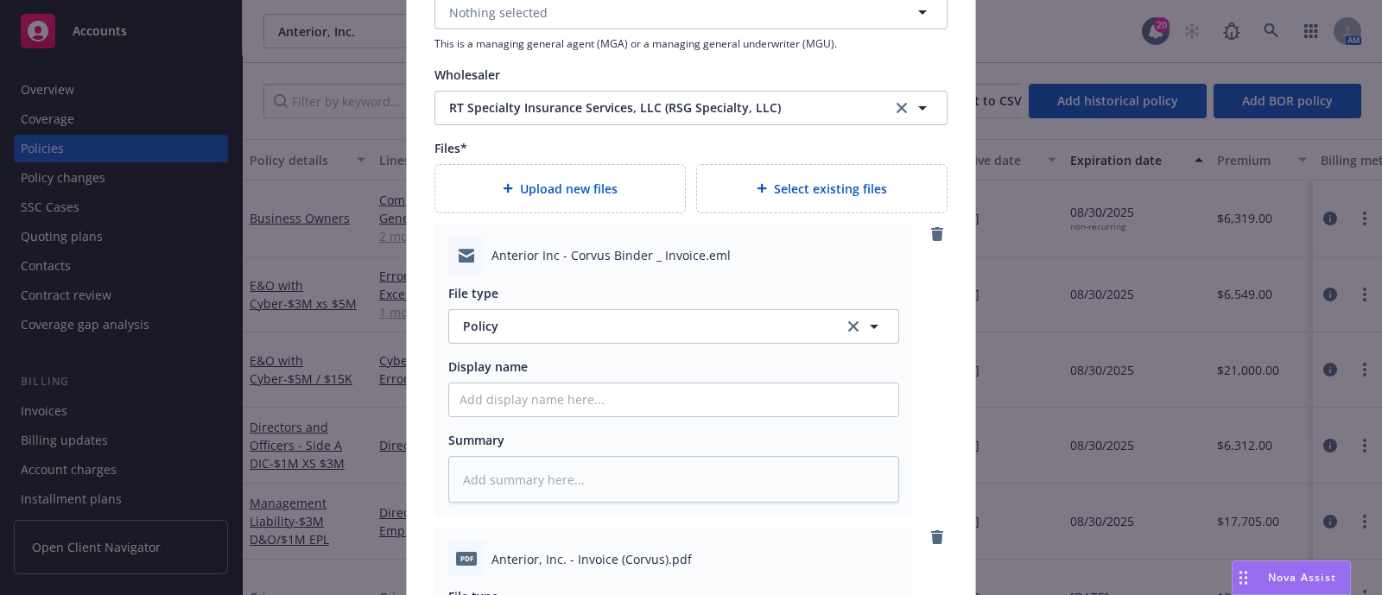
scroll to position [1948, 0]
click at [494, 337] on button "Policy" at bounding box center [673, 325] width 451 height 35
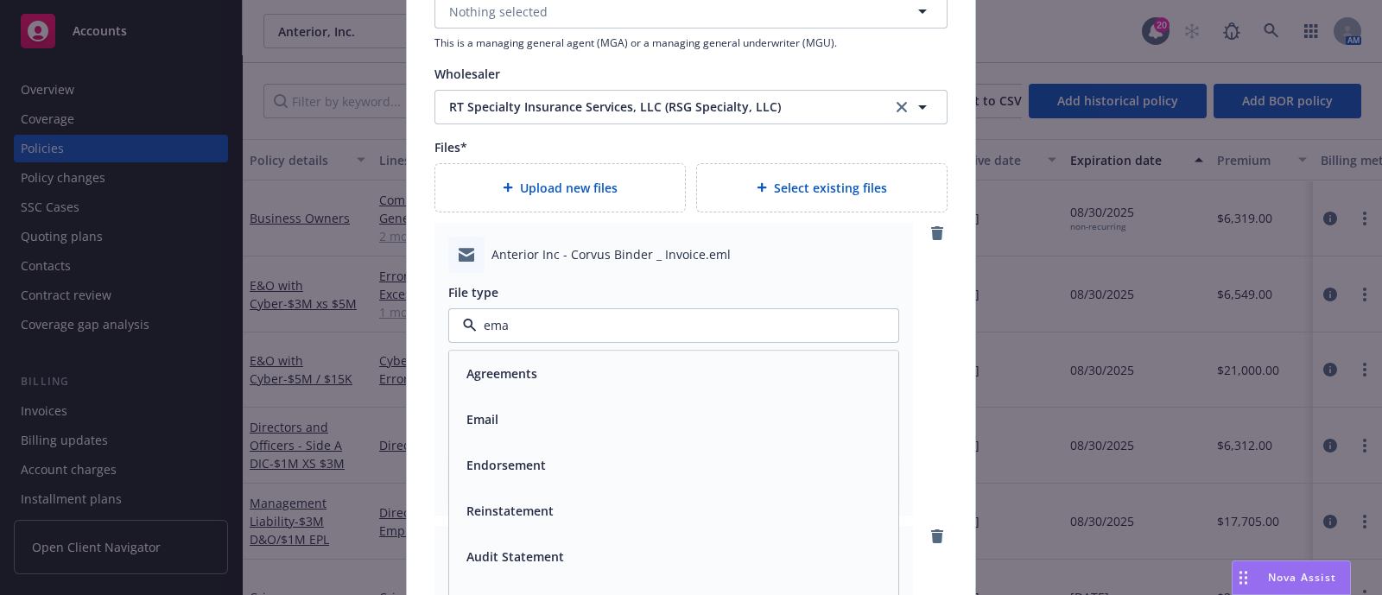
scroll to position [0, 0]
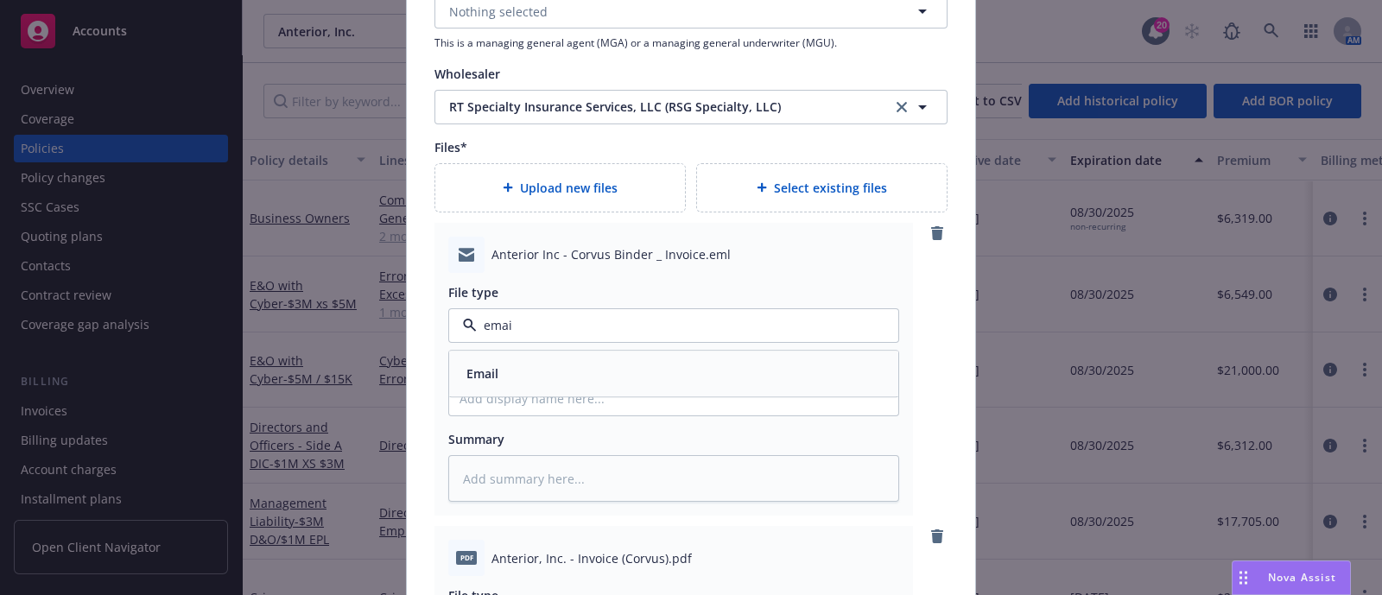
type input "email"
click at [527, 375] on div "Email" at bounding box center [673, 373] width 428 height 25
click at [524, 396] on input "Policy display name" at bounding box center [673, 399] width 449 height 33
type textarea "x"
type input "E"
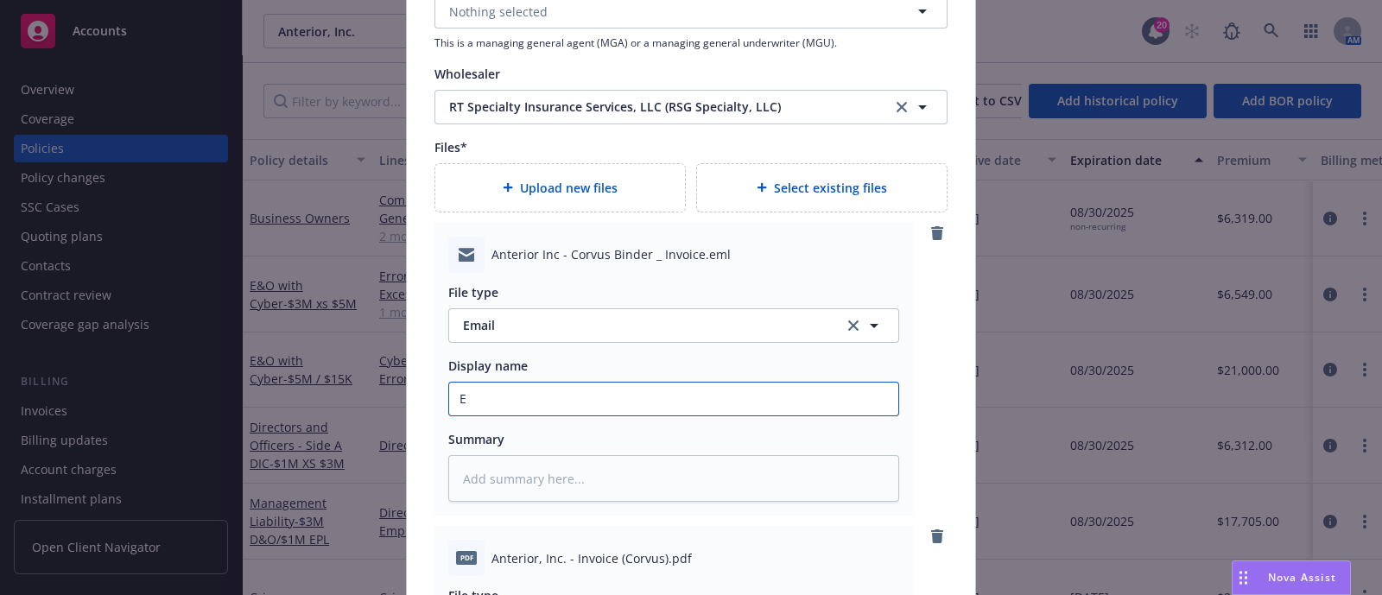
type textarea "x"
type input "E&"
type textarea "x"
type input "E&O"
type textarea "x"
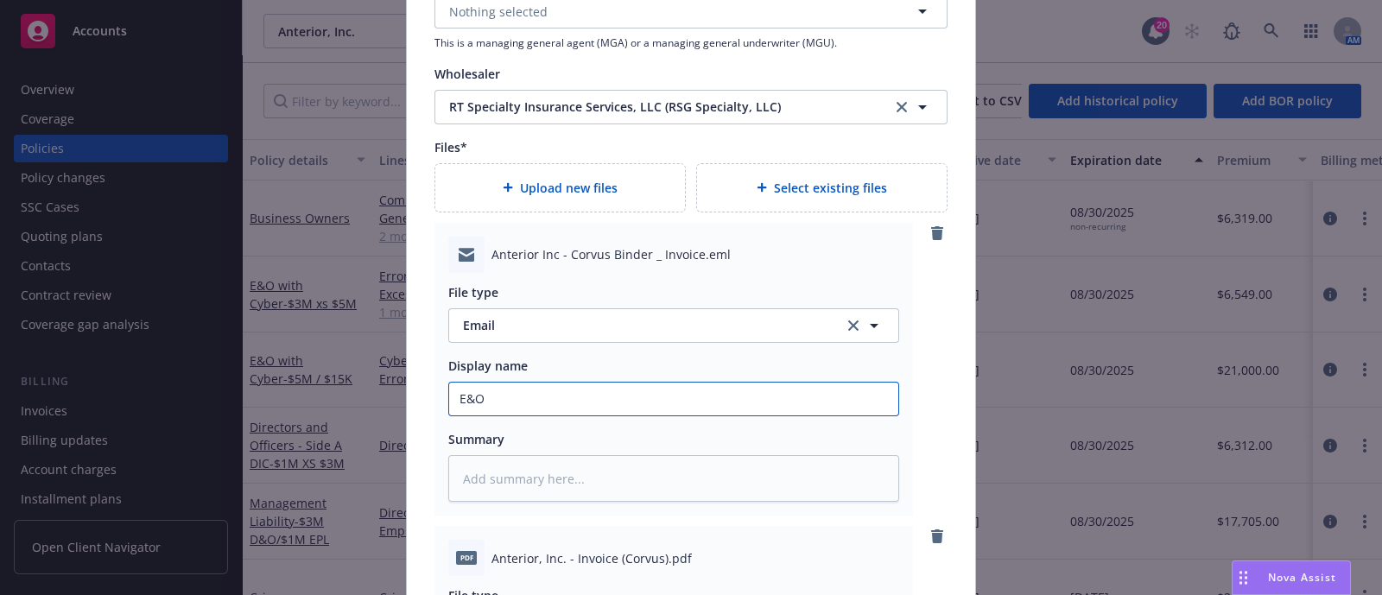
type input "E&O/"
type textarea "x"
type input "E&O/C"
type textarea "x"
type input "E&O/Cy"
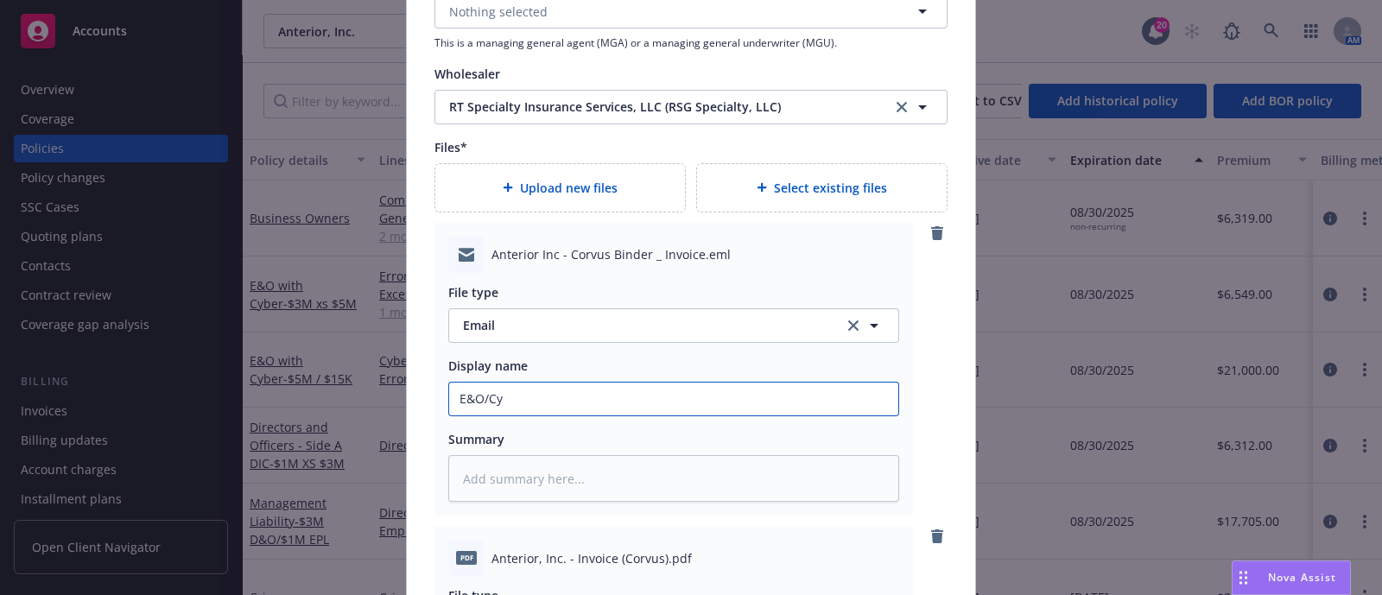
type textarea "x"
type input "E&O/Cyb"
type textarea "x"
type input "E&O/Cybe"
type textarea "x"
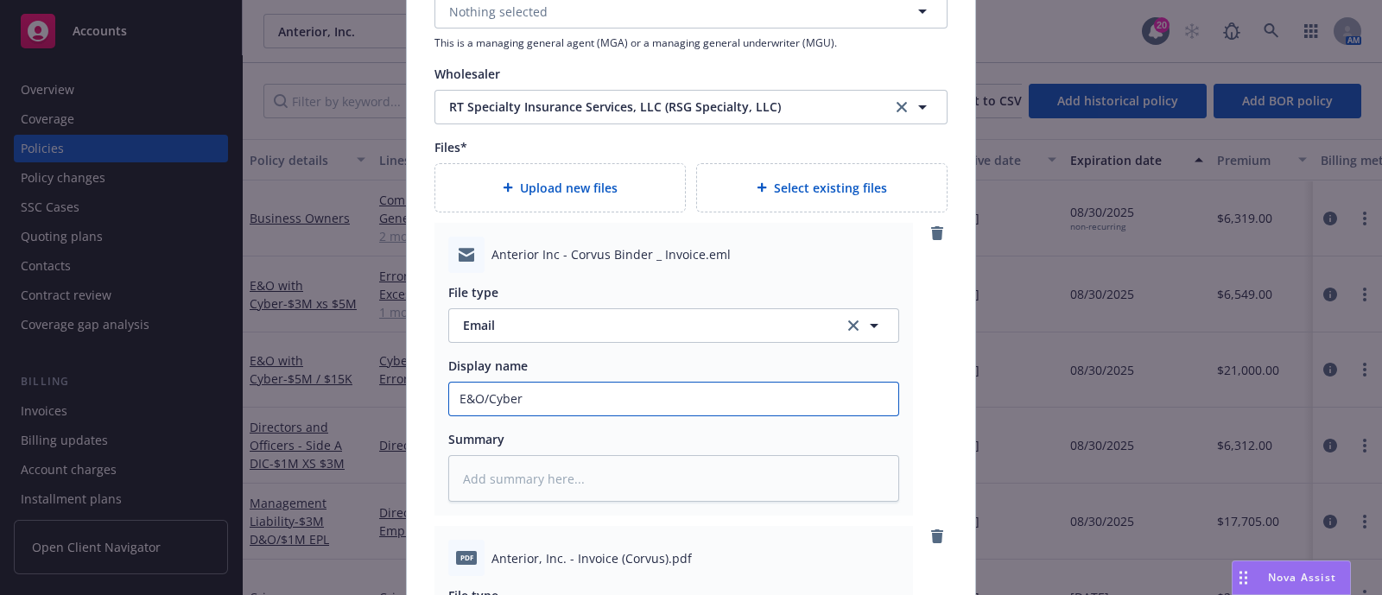
type input "E&O/Cyber"
type textarea "x"
type input "E&O/Cyber B"
type textarea "x"
type input "E&O/Cyber Bi"
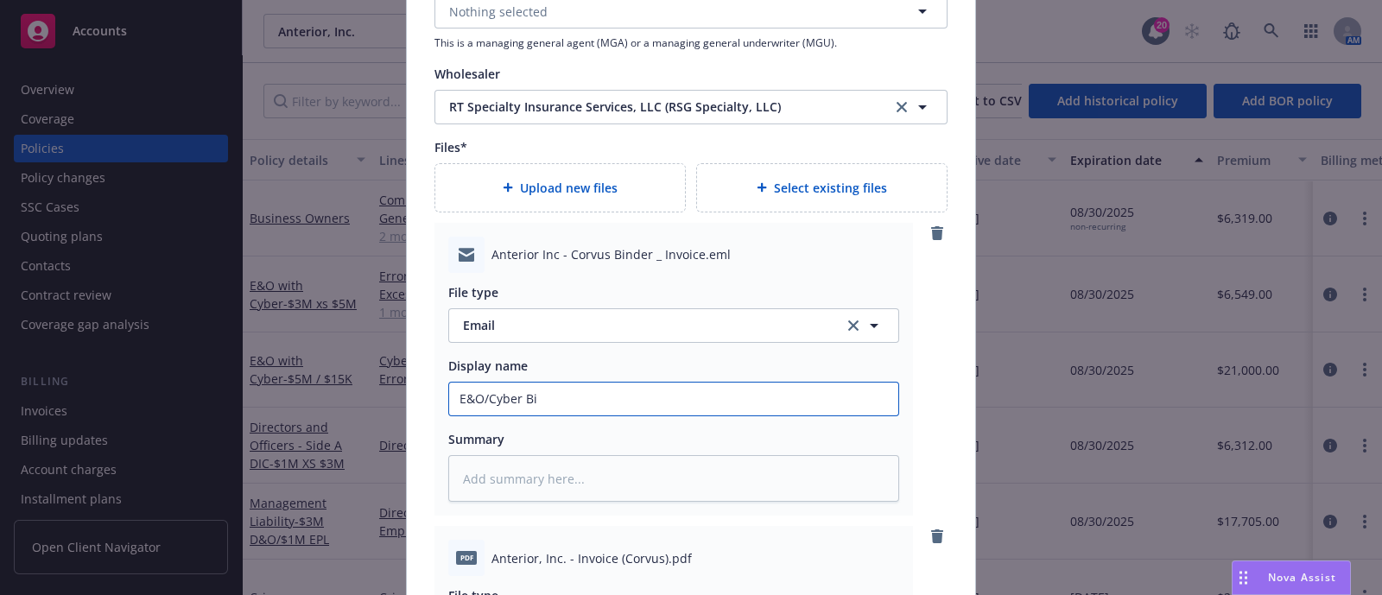
type textarea "x"
type input "E&O/Cyber Bin"
type textarea "x"
type input "E&O/Cyber Bind"
type textarea "x"
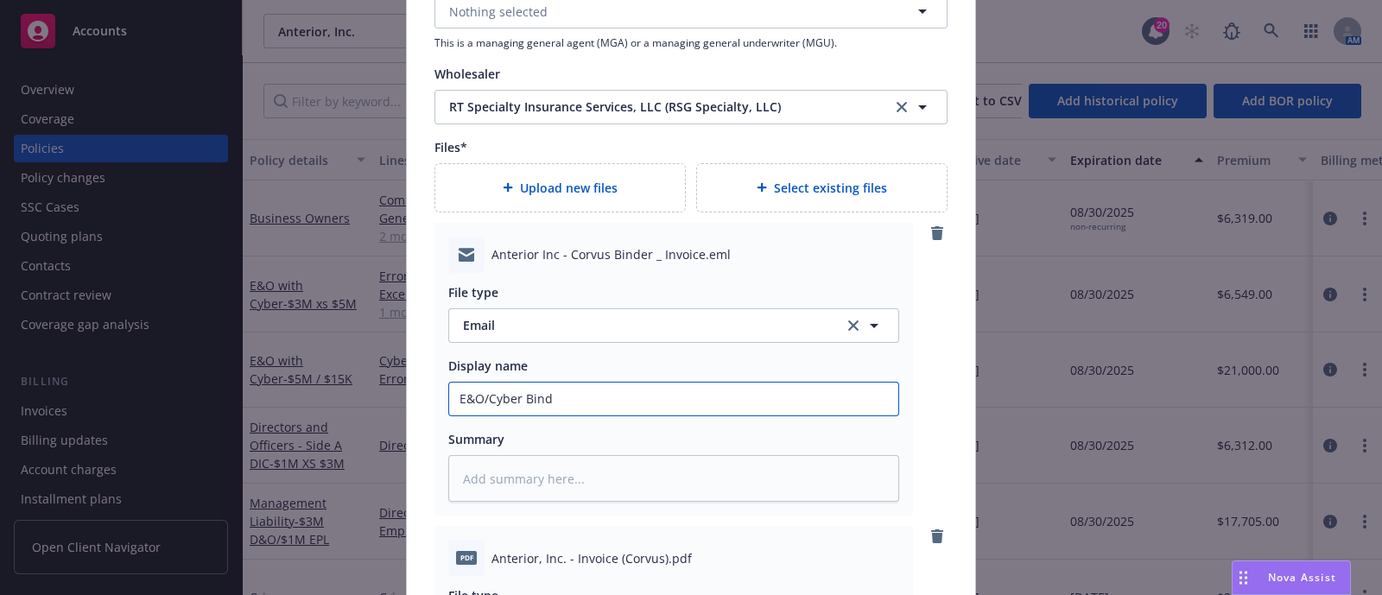
type input "E&O/Cyber Binde"
type textarea "x"
type input "E&O/Cyber Binder"
type textarea "x"
type input "E&O/Cyber Binder an"
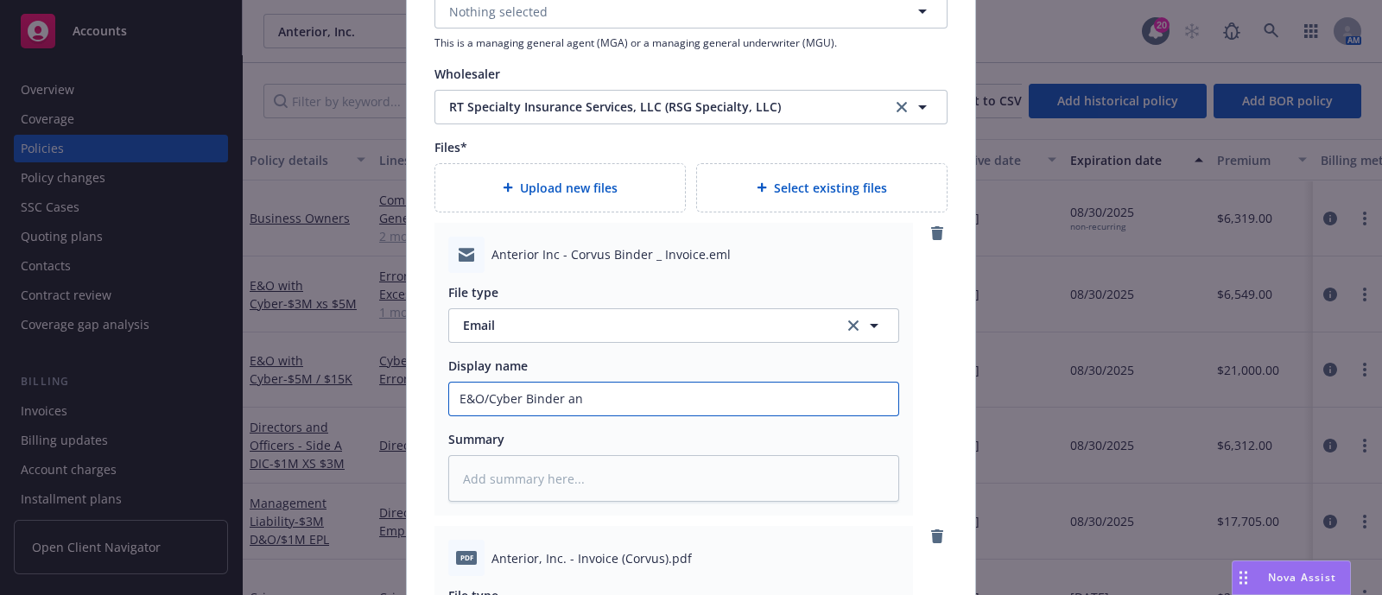
type textarea "x"
type input "E&O/Cyber Binder and"
type textarea "x"
type input "E&O/Cyber Binder and"
type textarea "x"
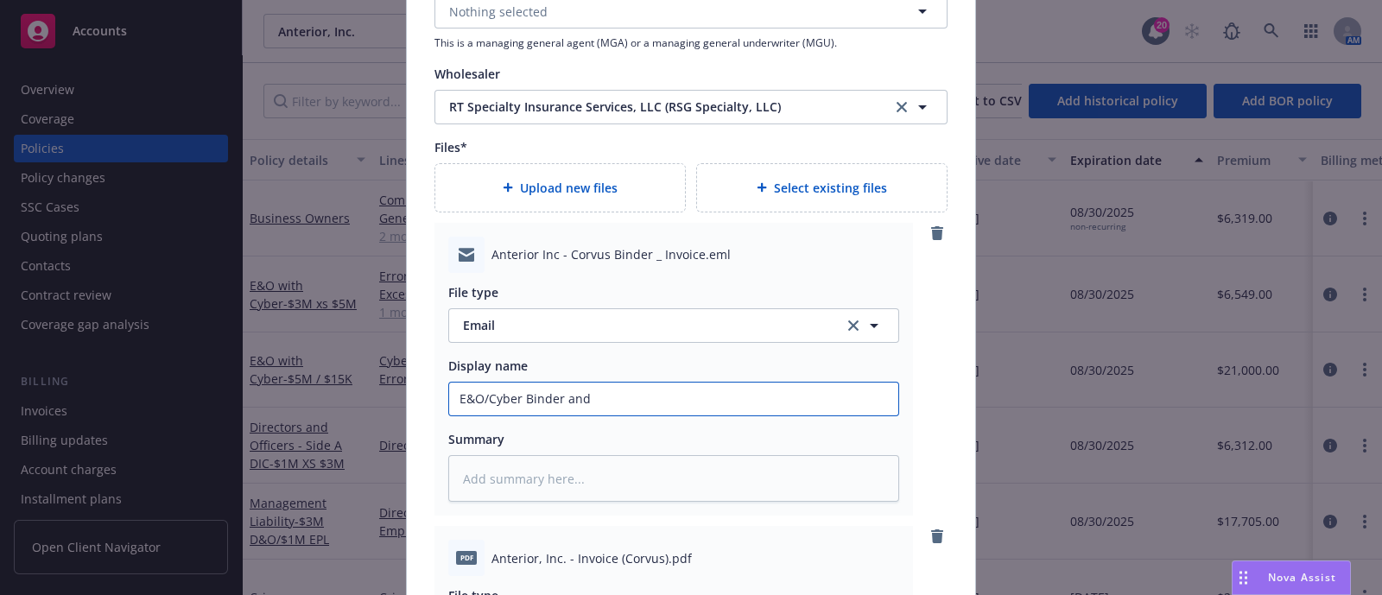
type input "E&O/Cyber Binder and I"
type textarea "x"
type input "E&O/Cyber Binder and In"
type textarea "x"
type input "E&O/Cyber Binder and Invo"
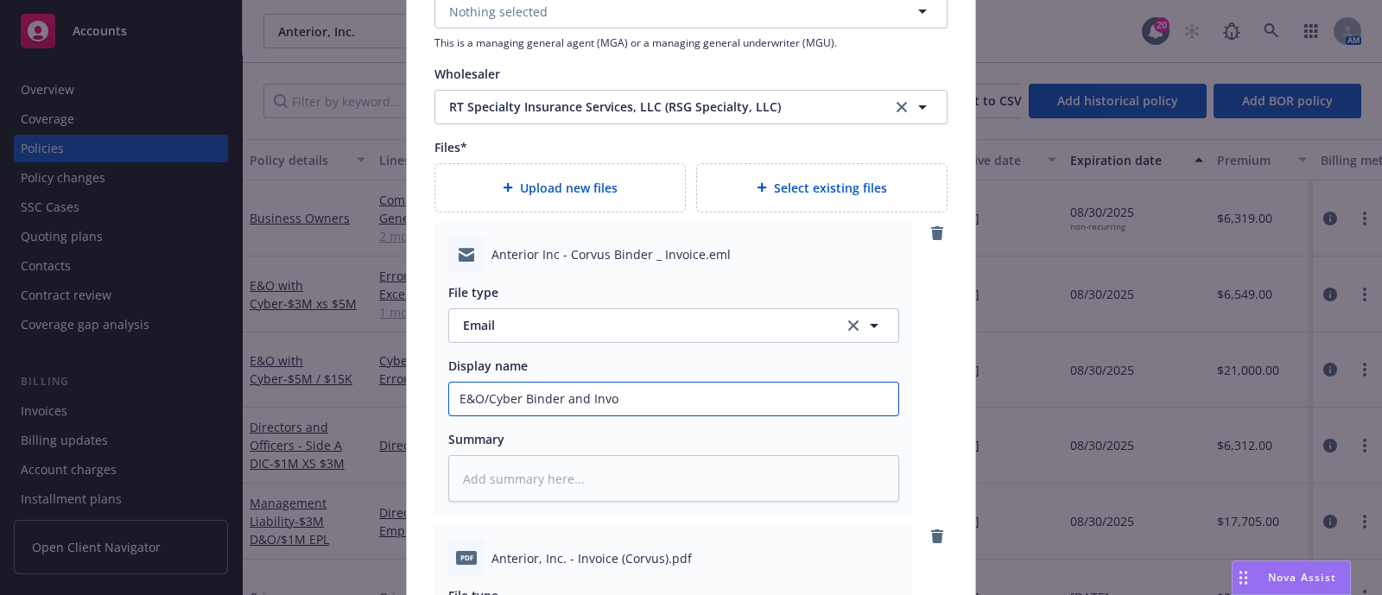
type textarea "x"
type input "E&O/Cyber Binder and Invoi"
type textarea "x"
type input "E&O/Cyber Binder and Invoic"
type textarea "x"
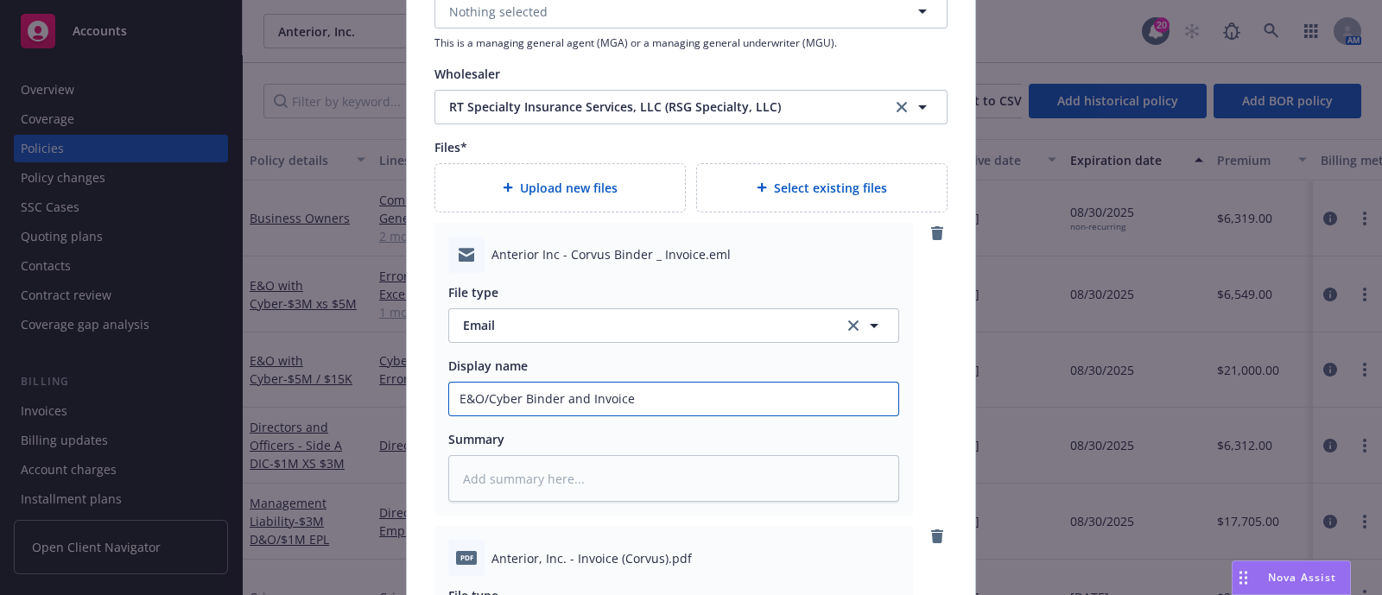
type input "E&O/Cyber Binder and Invoice"
type textarea "x"
type input "E&O/Cyber Binder and Invoice R"
type textarea "x"
type input "E&O/Cyber Binder and Invoice RC"
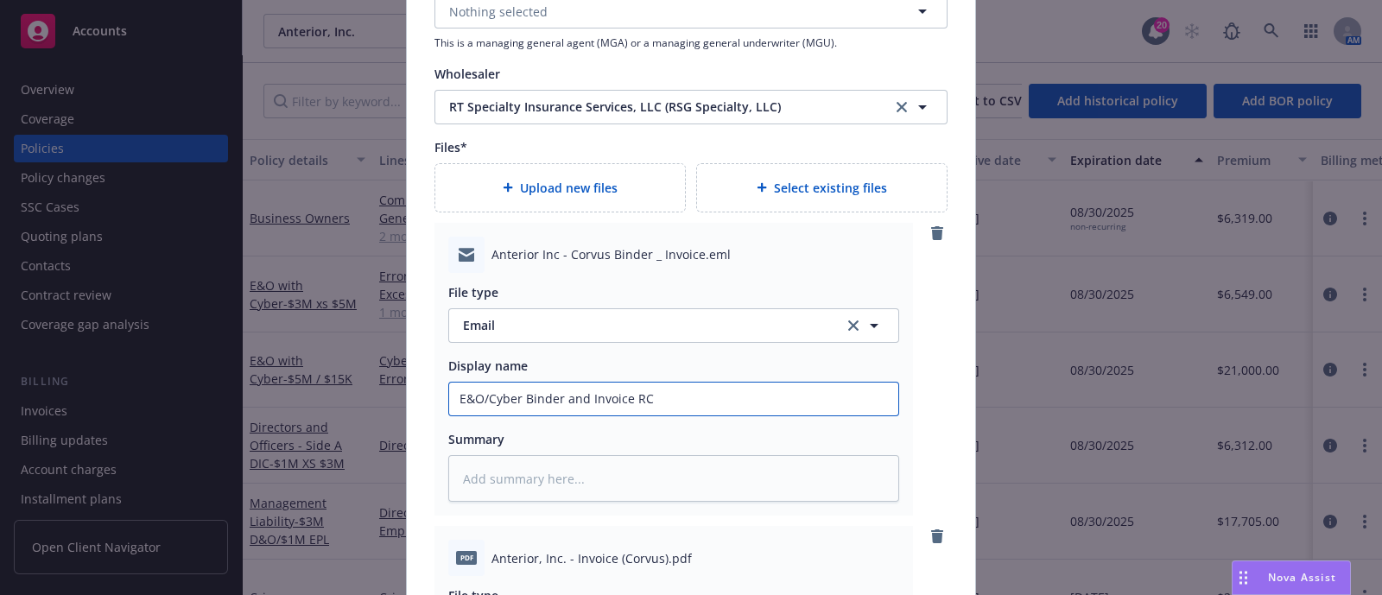
type textarea "x"
type input "E&O/Cyber Binder and Invoice RCV"
type textarea "x"
type input "E&O/Cyber Binder and Invoice RCVD"
type textarea "x"
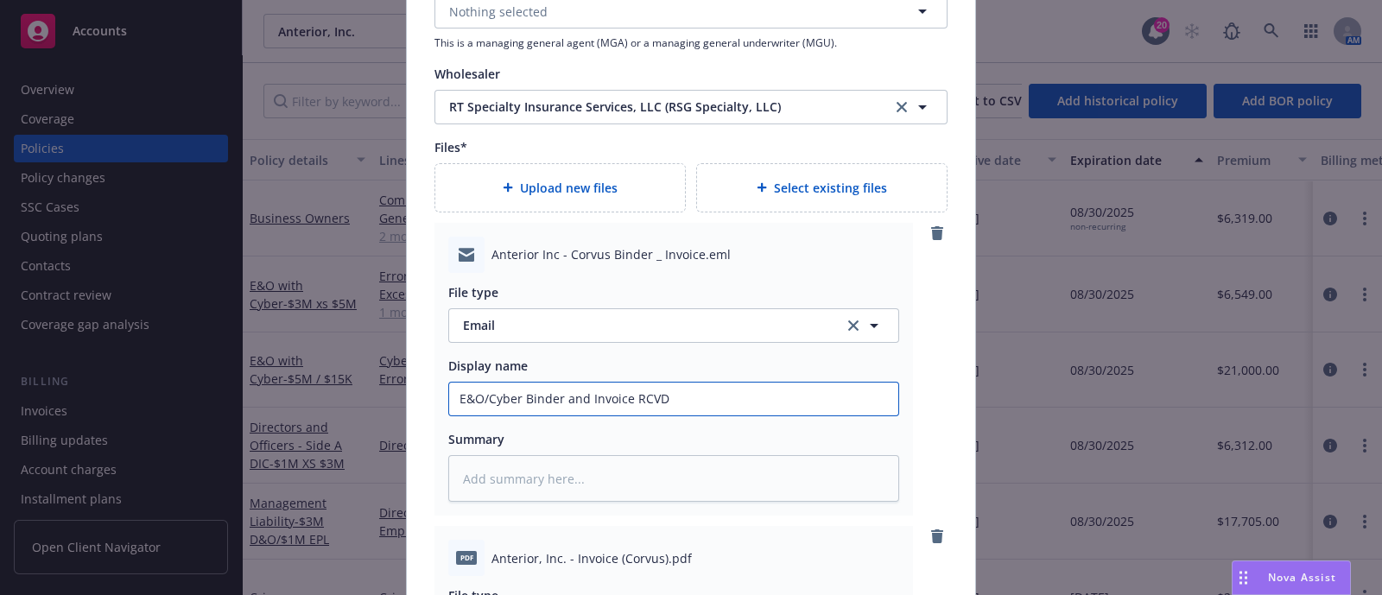
type input "E&O/Cyber Binder and Invoice RCVD"
type textarea "x"
type input "E&O/Cyber Binder and Invoice RCVD f"
type textarea "x"
type input "E&O/Cyber Binder and Invoice RCVD fr"
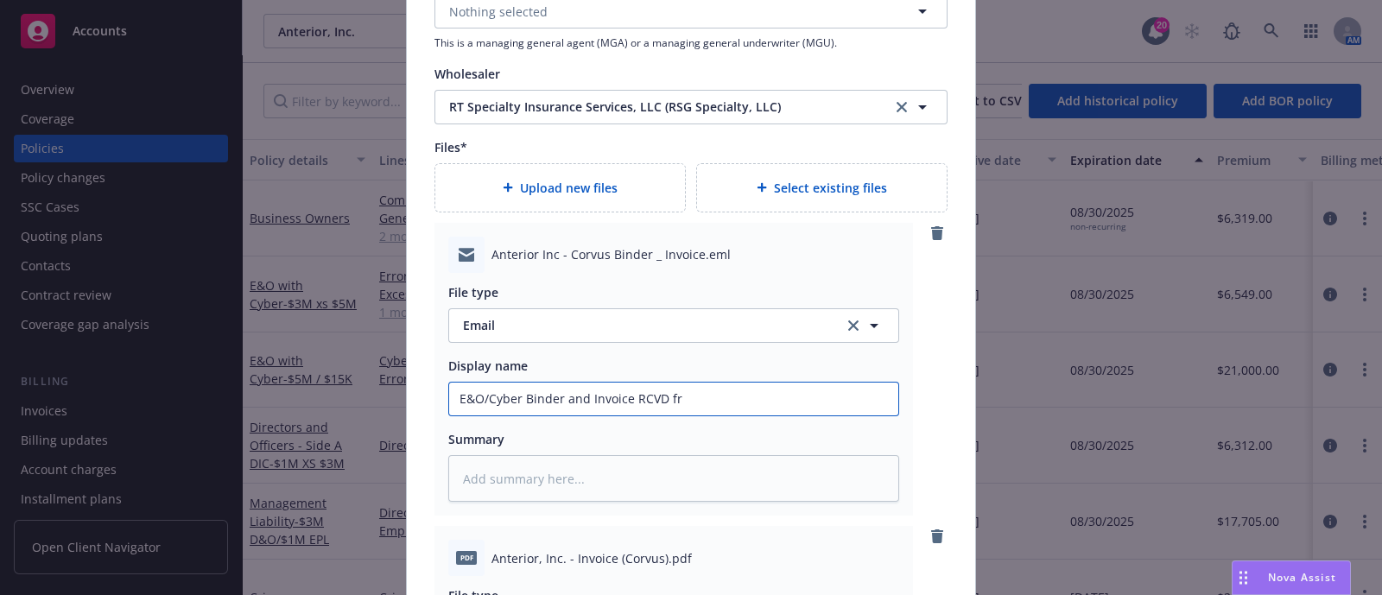
type textarea "x"
type input "E&O/Cyber Binder and Invoice RCVD fro"
type textarea "x"
type input "E&O/Cyber Binder and Invoice RCVD from"
type textarea "x"
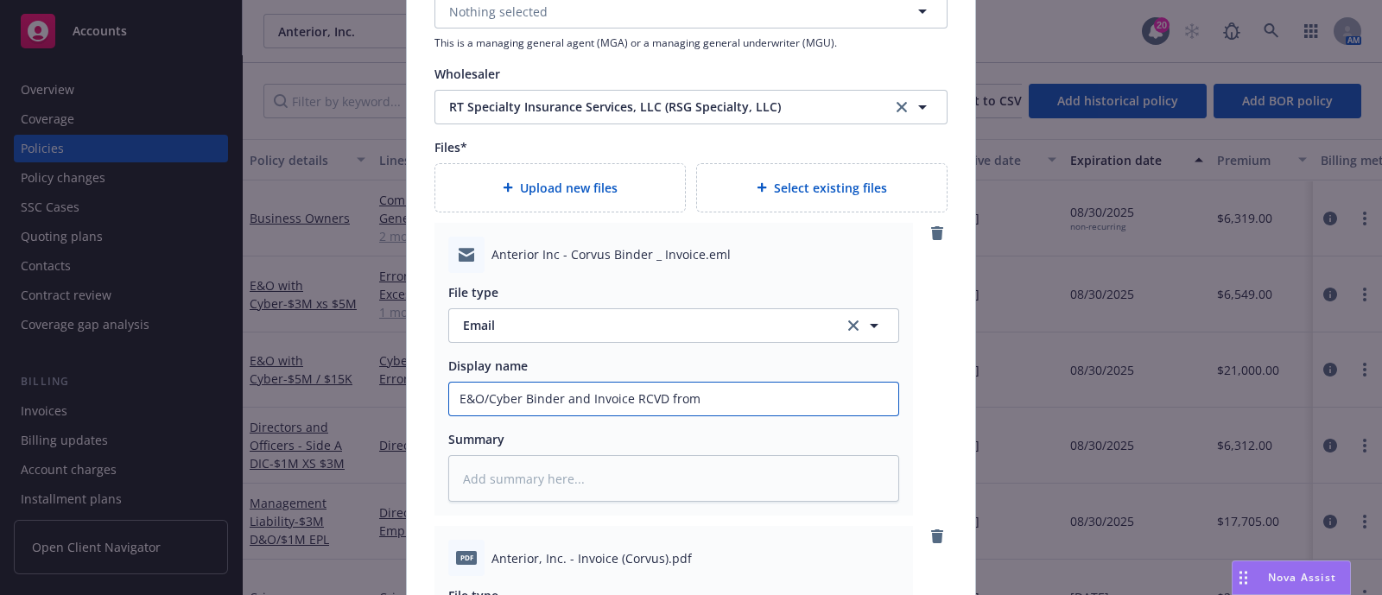
type input "E&O/Cyber Binder and Invoice RCVD from"
type textarea "x"
type input "E&O/Cyber Binder and Invoice RCVD from R"
type textarea "x"
type input "E&O/Cyber Binder and Invoice RCVD from RT"
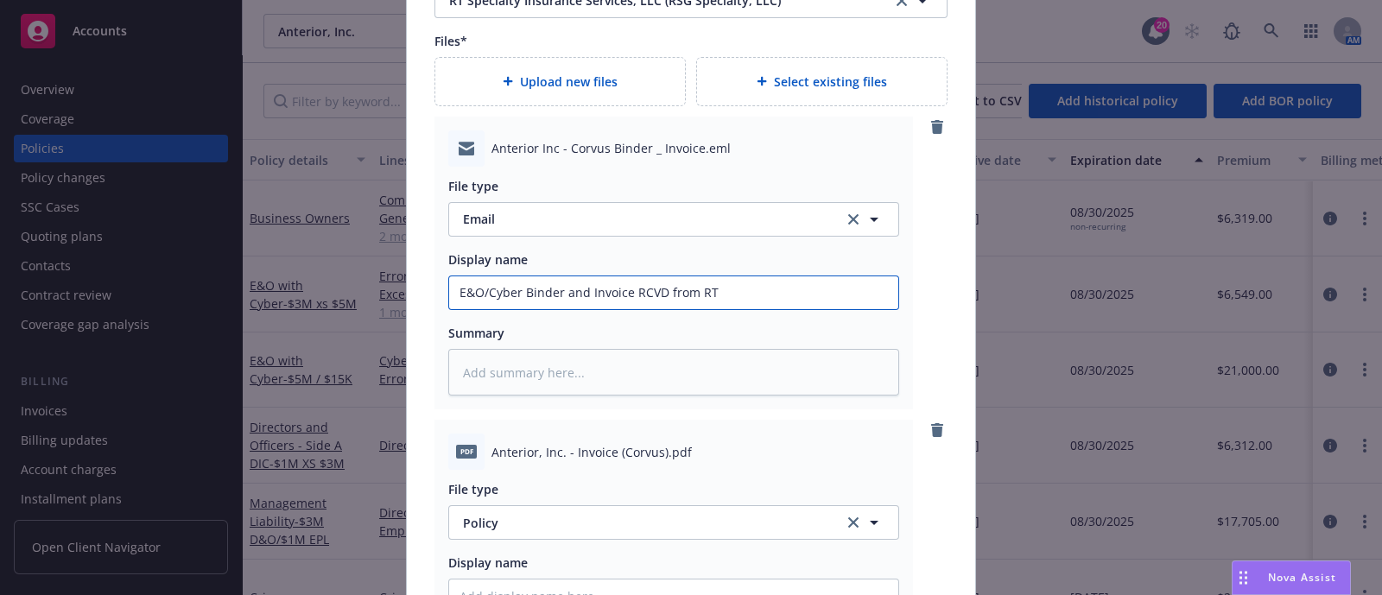
scroll to position [2056, 0]
click at [449, 298] on input "E&O/Cyber Binder and Invoice RCVD from RT" at bounding box center [673, 291] width 449 height 33
type textarea "x"
type input "2E&O/Cyber Binder and Invoice RCVD from RT"
type textarea "x"
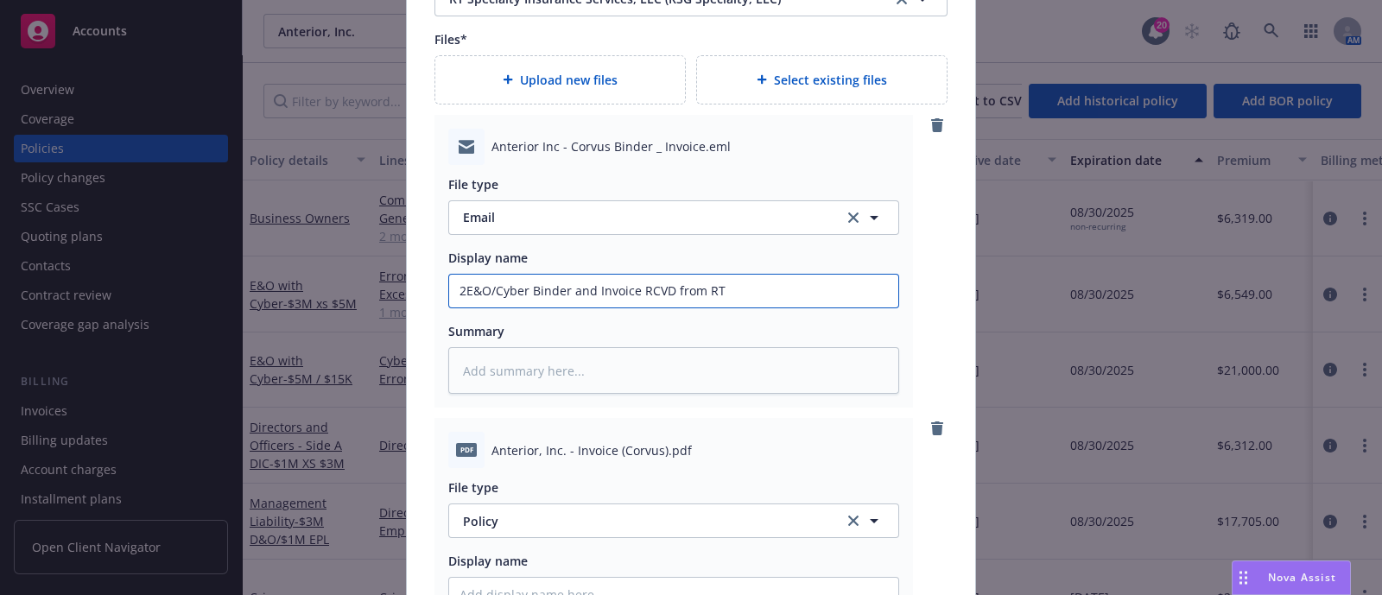
type input "20E&O/Cyber Binder and Invoice RCVD from RT"
type textarea "x"
type input "202E&O/Cyber Binder and Invoice RCVD from RT"
type textarea "x"
type input "2025 E&O/Cyber Binder and Invoice RCVD from RT"
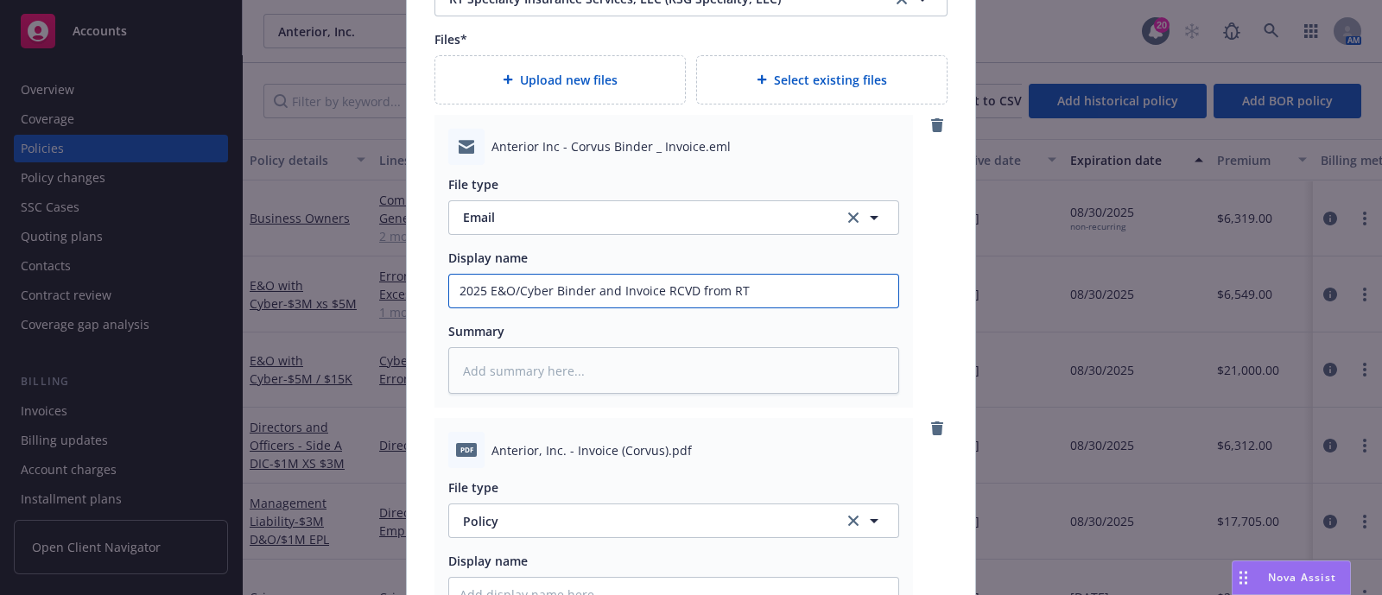
type textarea "x"
type input "2025 -E&O/Cyber Binder and Invoice RCVD from RT"
type textarea "x"
type input "2025 - E&O/Cyber Binder and Invoice RCVD from RT"
type textarea "x"
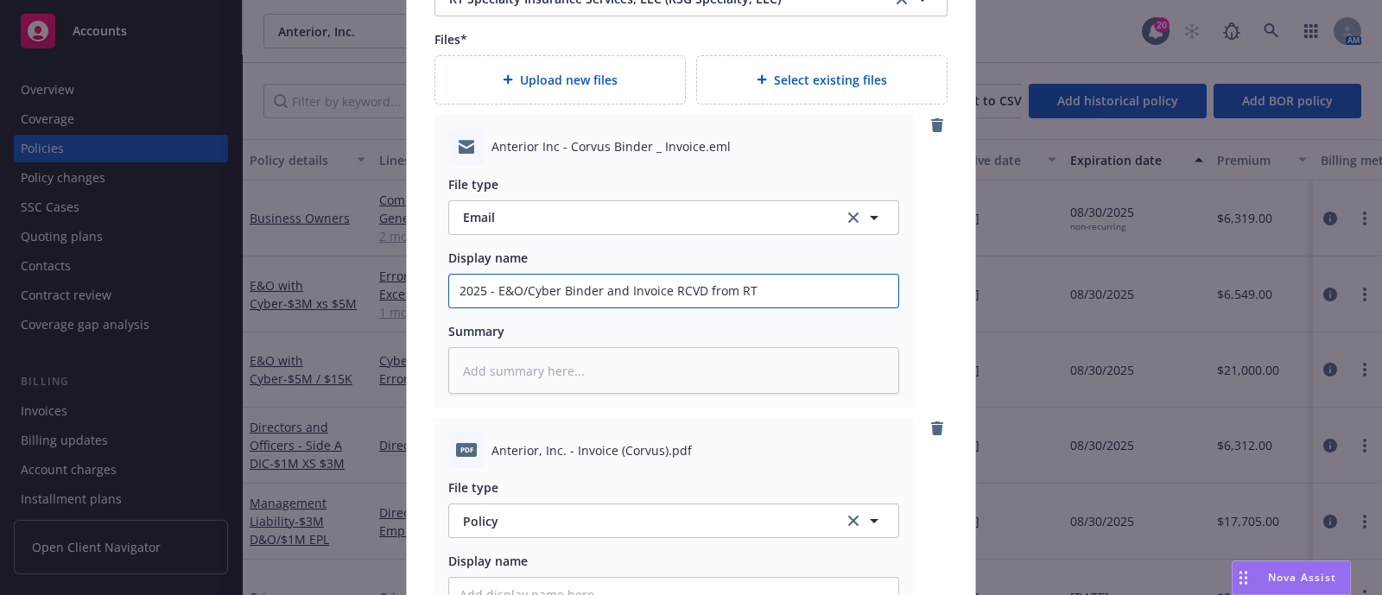
type input "2025 - 2E&O/Cyber Binder and Invoice RCVD from RT"
type textarea "x"
type input "2025 - 20E&O/Cyber Binder and Invoice RCVD from RT"
type textarea "x"
type input "2025 - 202E&O/Cyber Binder and Invoice RCVD from RT"
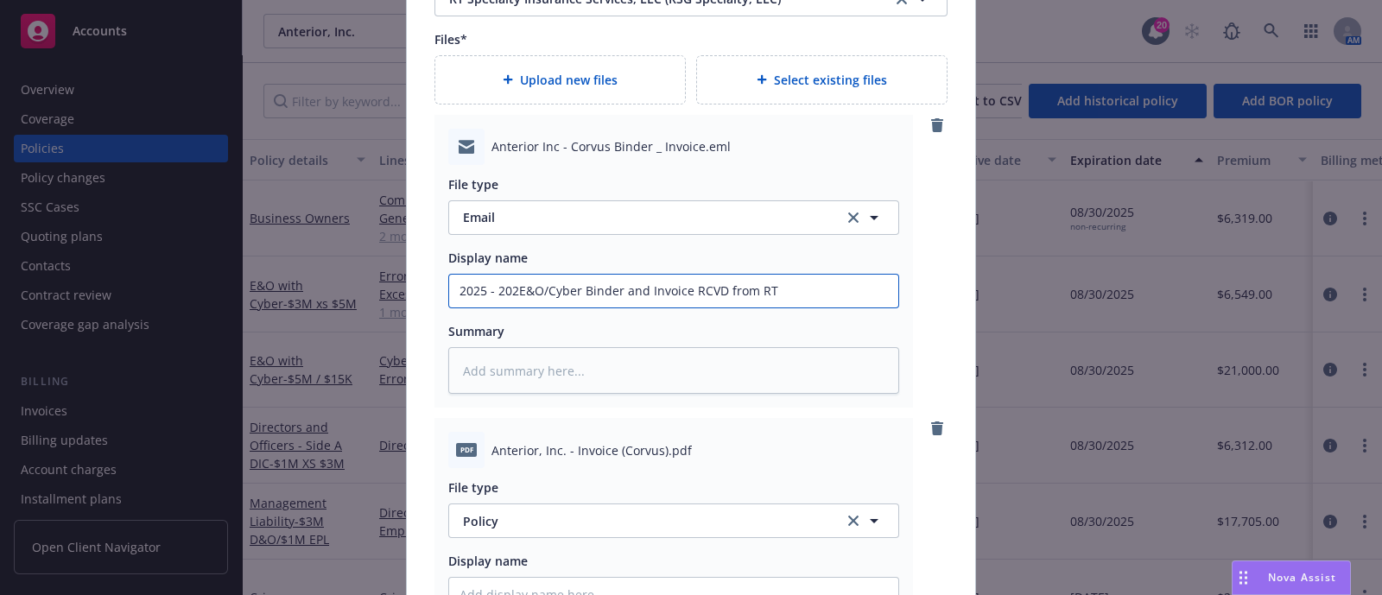
type textarea "x"
type input "2025 - 2026E&O/Cyber Binder and Invoice RCVD from RT"
type textarea "x"
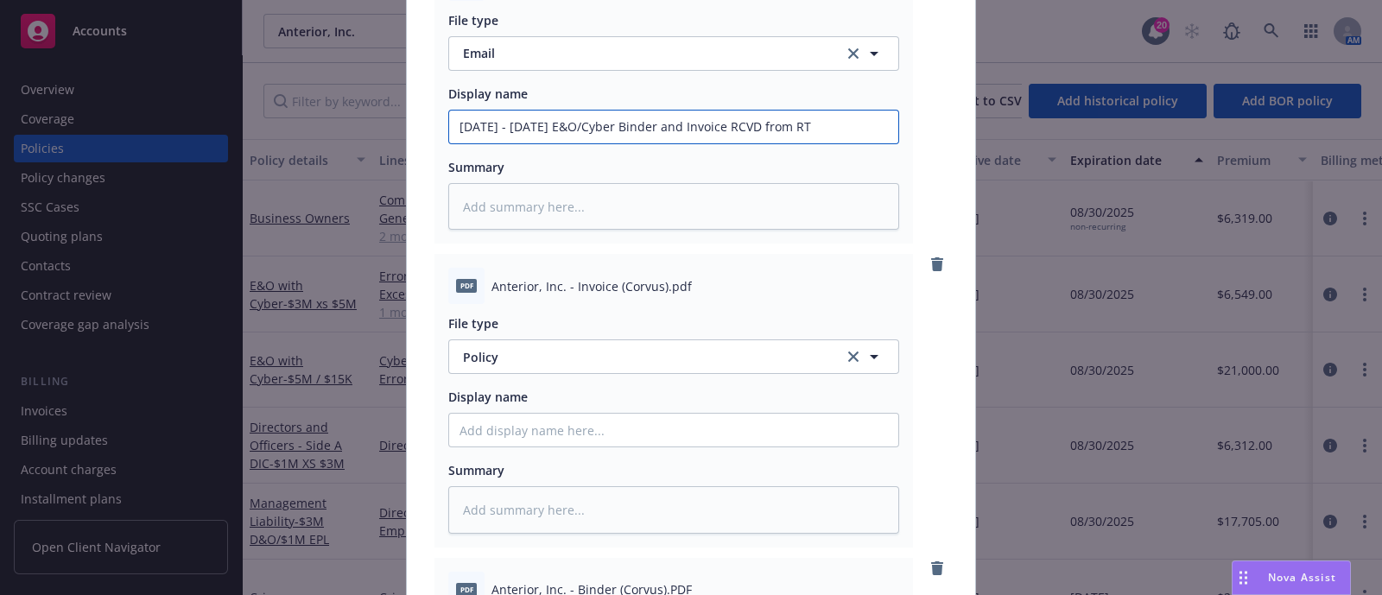
scroll to position [2301, 0]
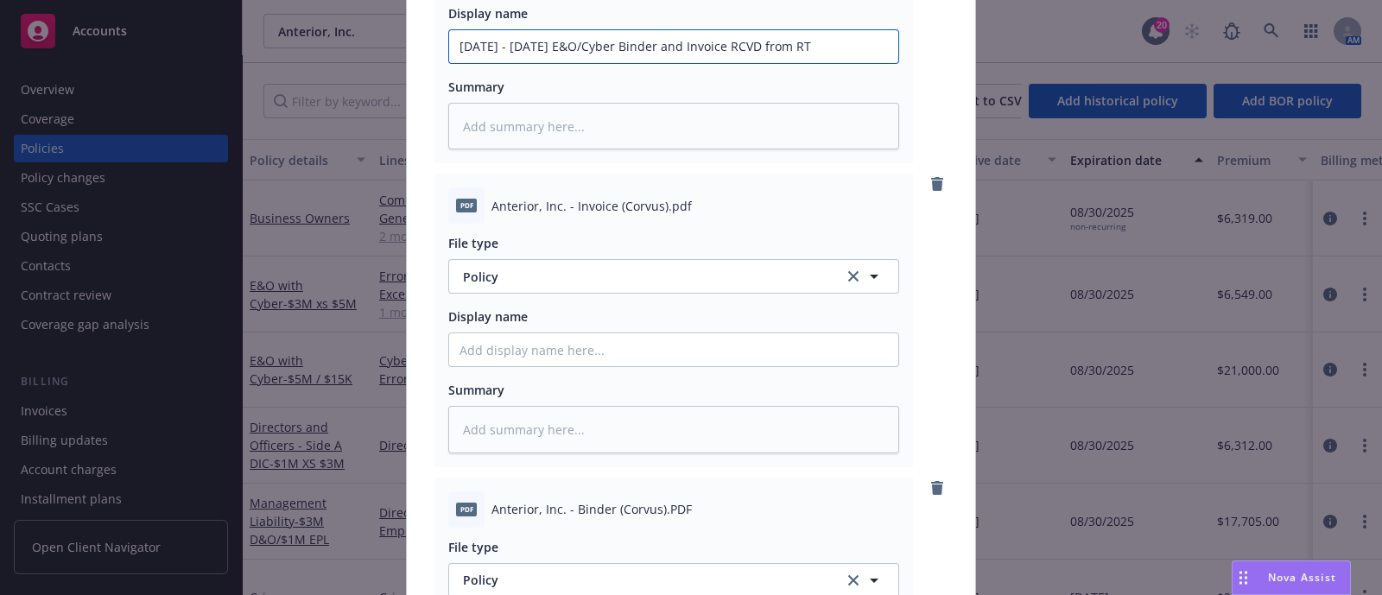
type input "[DATE] - [DATE] E&O/Cyber Binder and Invoice RCVD from RT"
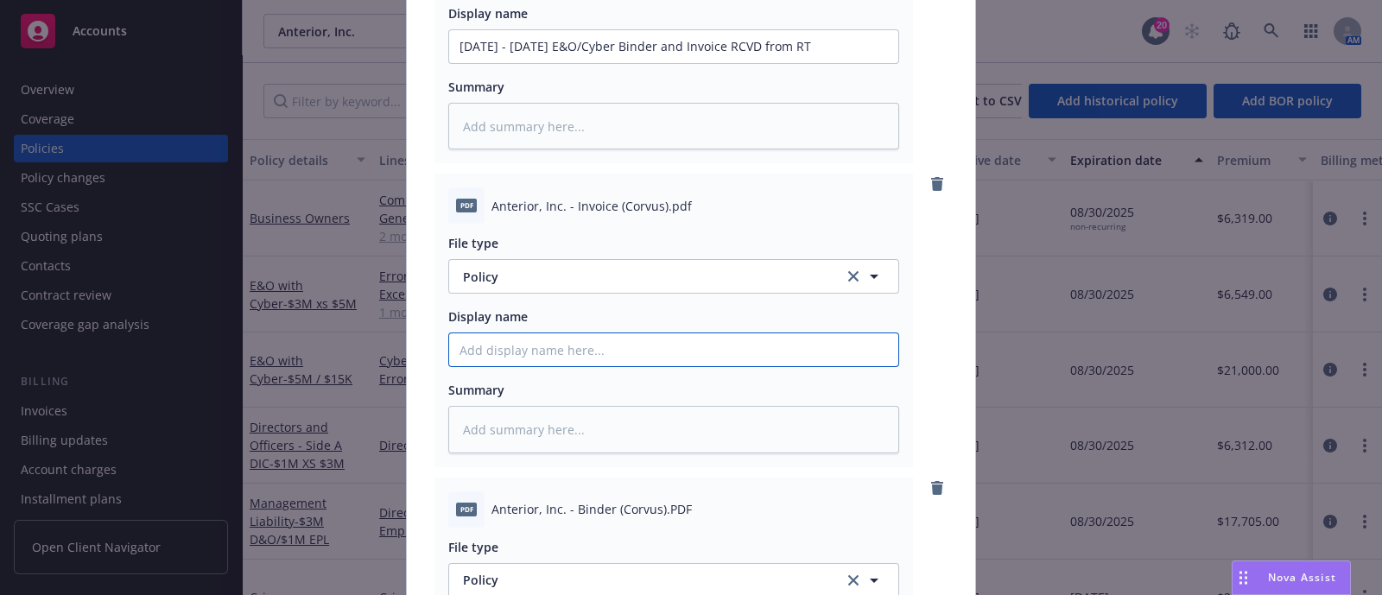
click at [519, 63] on input "Policy display name" at bounding box center [673, 46] width 449 height 33
paste input "[TERM] [POLICY TYPE] Invoice [COMPANY]"
type textarea "x"
type input "[TERM] [POLICY TYPE] Invoice [COMPANY]"
drag, startPoint x: 574, startPoint y: 358, endPoint x: 371, endPoint y: 359, distance: 202.9
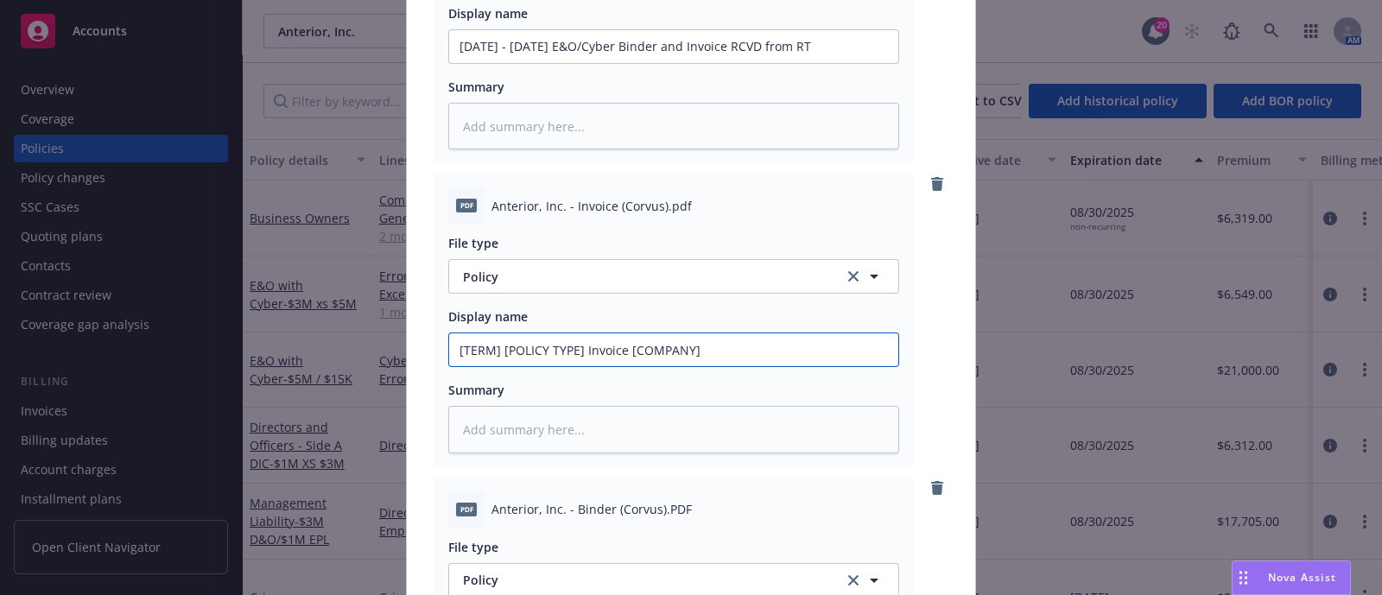
click at [371, 359] on div "Create renewal policy with incumbent Policy number* TEO-108096184-01 Policy num…" at bounding box center [691, 297] width 1382 height 595
type textarea "x"
type input "2 Invoice [COMPANY]"
type textarea "x"
type input "20 Invoice [COMPANY]"
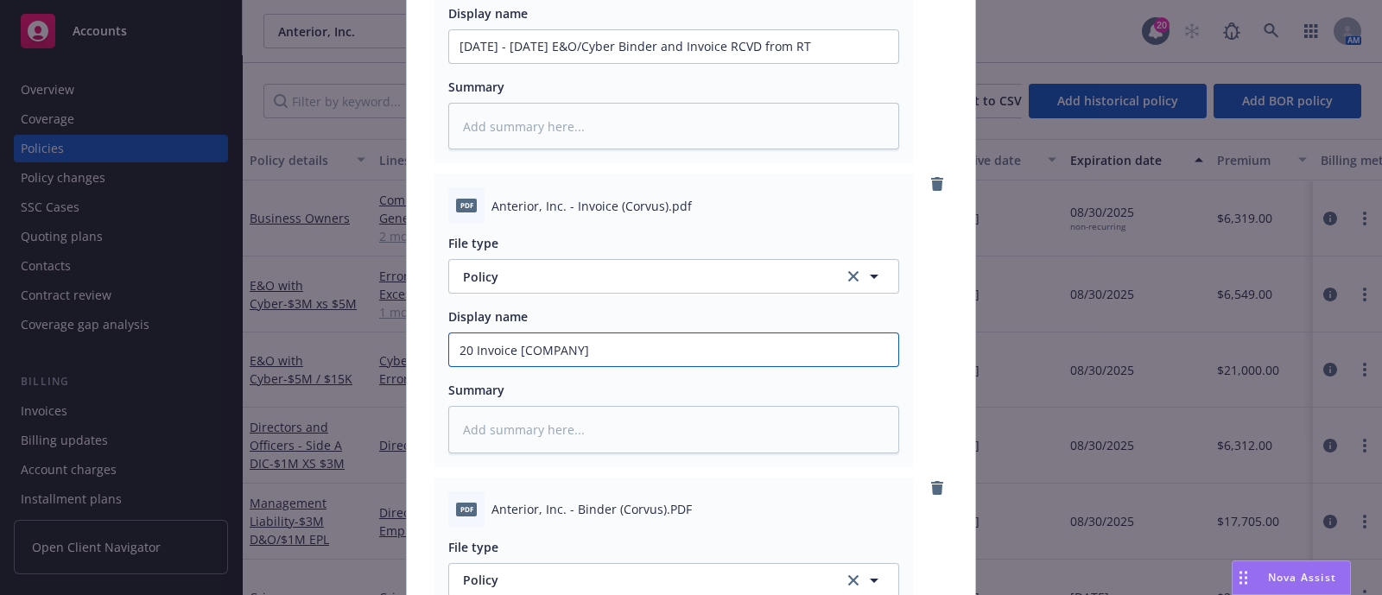
type textarea "x"
type input "202 Invoice [COMPANY]"
type textarea "x"
type input "2025 Invoice [COMPANY]"
type textarea "x"
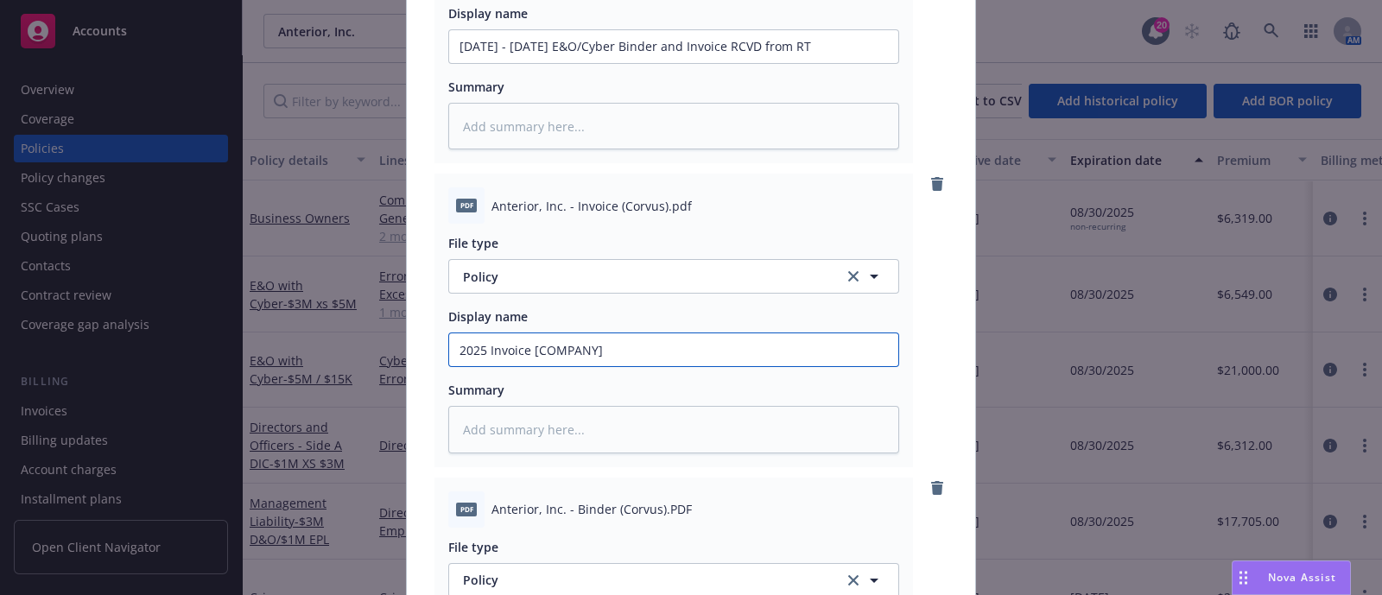
type input "2025 Invoice [COMPANY]"
type textarea "x"
type input "2025 - Invoice [COMPANY]"
type textarea "x"
type input "2025 - Invoice [COMPANY]"
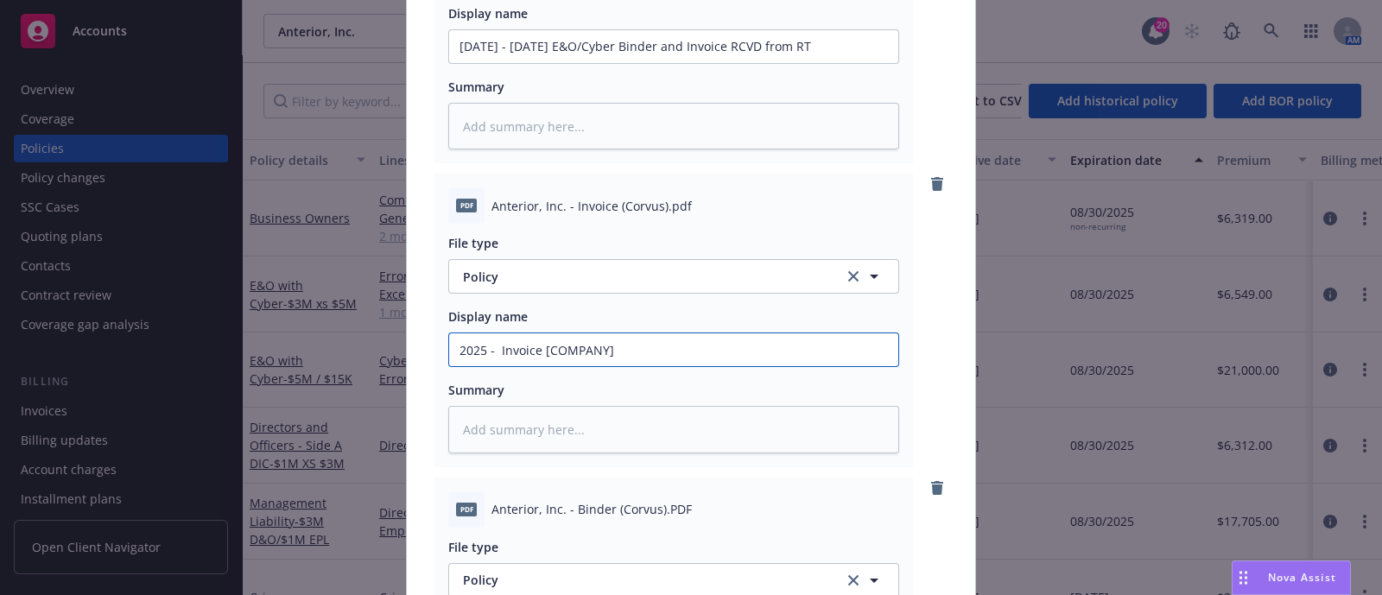
type textarea "x"
type input "2025 - 20 Invoice [COMPANY]"
type textarea "x"
type input "2025 - 202 Invoice [COMPANY]"
type textarea "x"
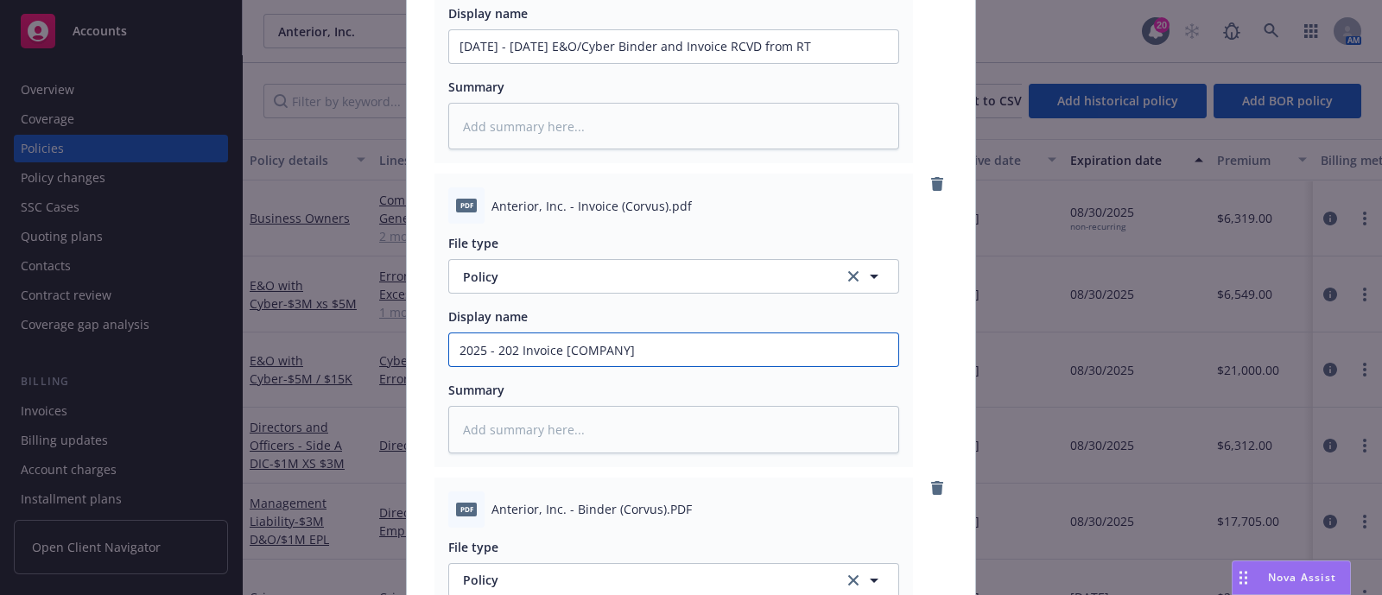
type input "[DATE] - [DATE] Invoice [COMPANY]"
type textarea "x"
type input "[DATE] - [DATE] Invoice [COMPANY]"
type textarea "x"
type input "[DATE] - [DATE] E Invoice [COMPANY]"
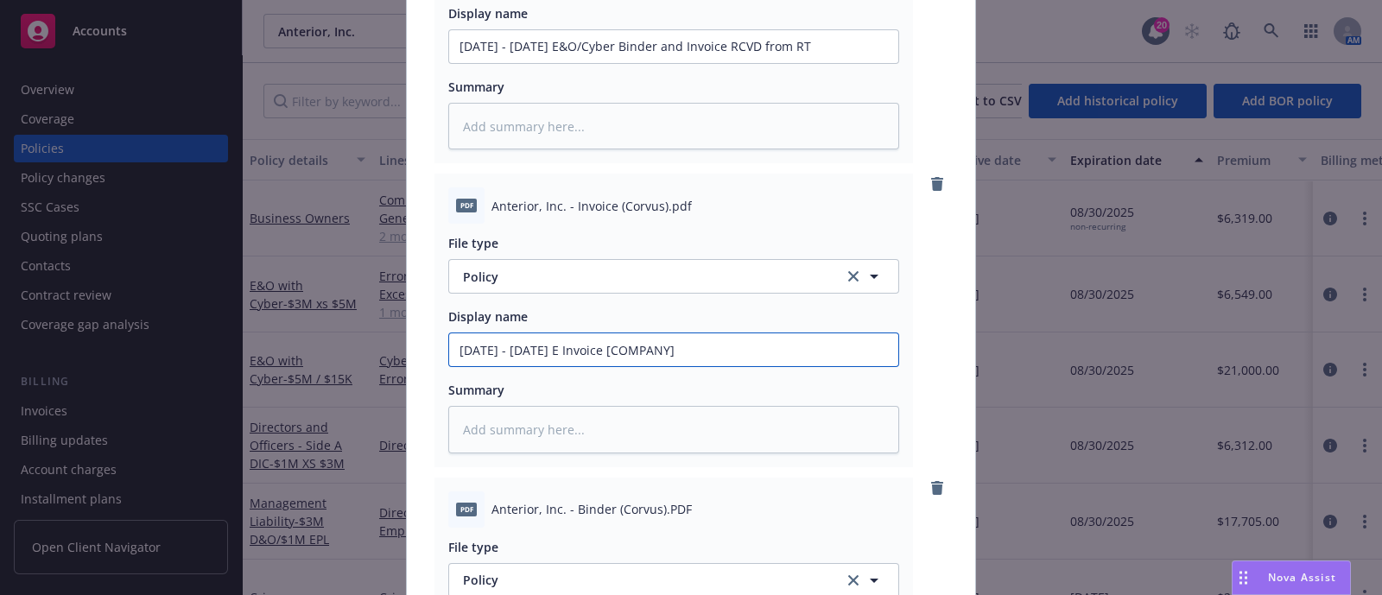
type textarea "x"
type input "[DATE] - [DATE] E& Invoice [COMPANY]"
type textarea "x"
type input "[DATE] - [DATE] E&O Invoice [COMPANY]"
type textarea "x"
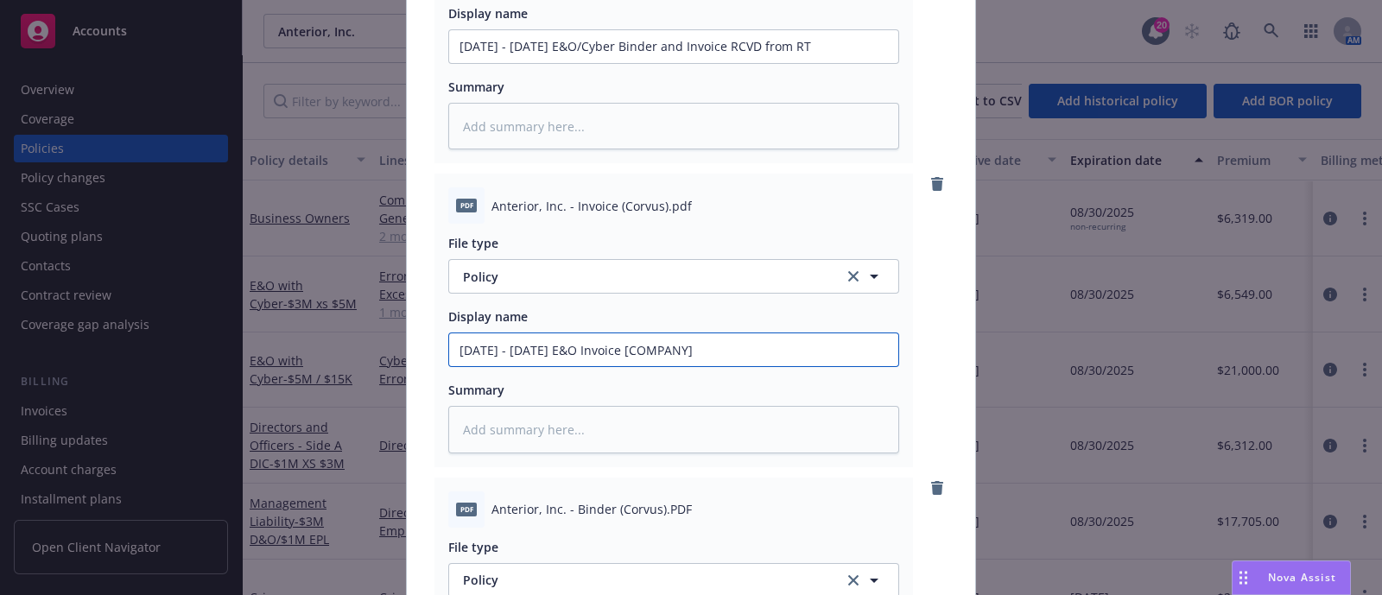
type input "[DATE] - [DATE] E&O/ Invoice [COMPANY]"
type textarea "x"
type input "[DATE] - [DATE] E&O/C Invoice [COMPANY]"
type textarea "x"
type input "[DATE] - [DATE] E&O/Cy Invoice [COMPANY]"
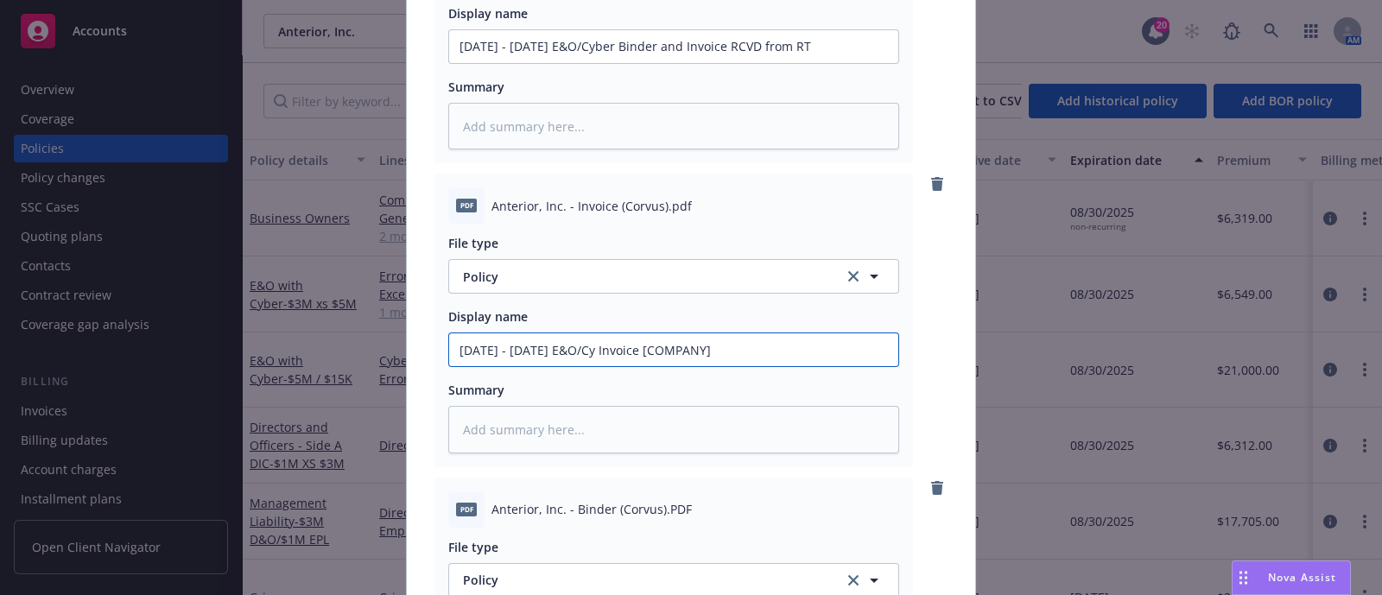
type textarea "x"
type input "[DATE] - [DATE] E&O/Cyb Invoice [COMPANY]"
type textarea "x"
type input "[DATE] - [DATE] E&O/Cybe Invoice [COMPANY]"
type textarea "x"
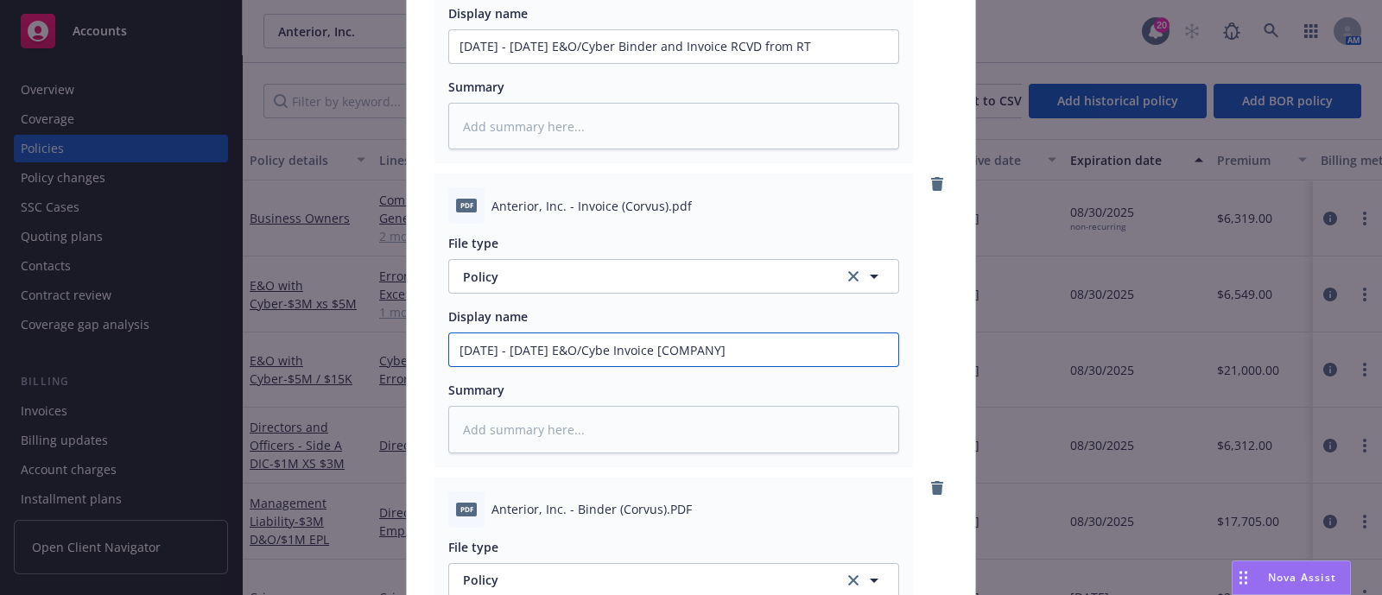
type input "[DATE] - [DATE] E&O/Cyber Invoice [COMPANY]"
drag, startPoint x: 727, startPoint y: 351, endPoint x: 627, endPoint y: 351, distance: 100.2
click at [627, 63] on input "[DATE] - [DATE] E&O/Cyber Invoice [COMPANY]" at bounding box center [673, 46] width 449 height 33
type textarea "x"
type input "[DATE] - [DATE] E&O/Cyber Invoice R"
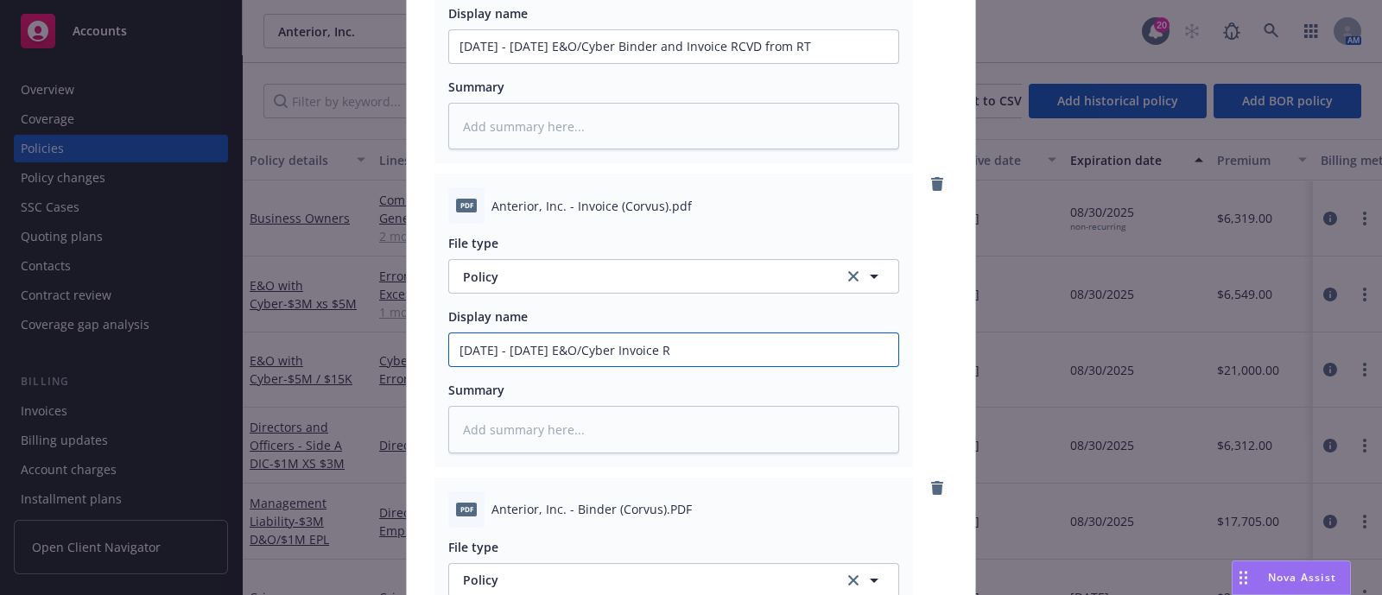
type textarea "x"
type input "[DATE] - [DATE] E&O/Cyber Invoice RT"
type textarea "x"
type input "[DATE] - [DATE] E&O/Cyber Invoice RT"
type textarea "x"
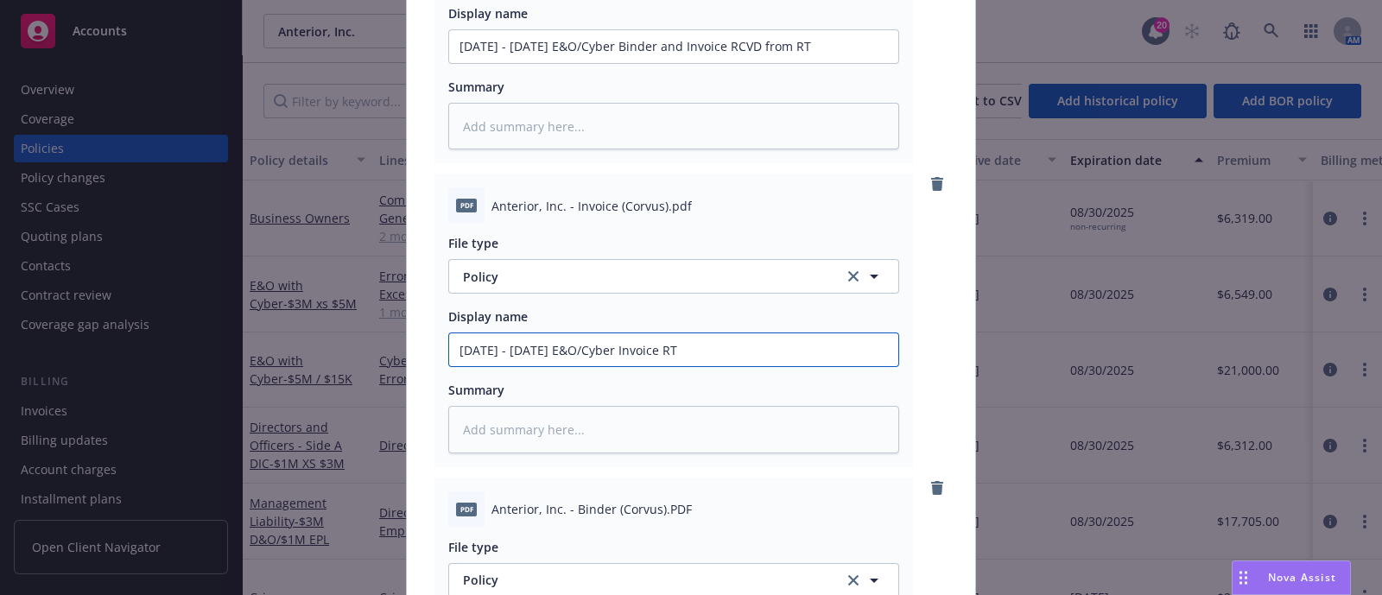
type input "[DATE] - [DATE] E&O/Cyber Invoice RT S"
type textarea "x"
type input "[DATE] - [DATE] E&O/Cyber Invoice RT Sp"
type textarea "x"
type input "[DATE] - [DATE] E&O/Cyber Invoice RT Spe"
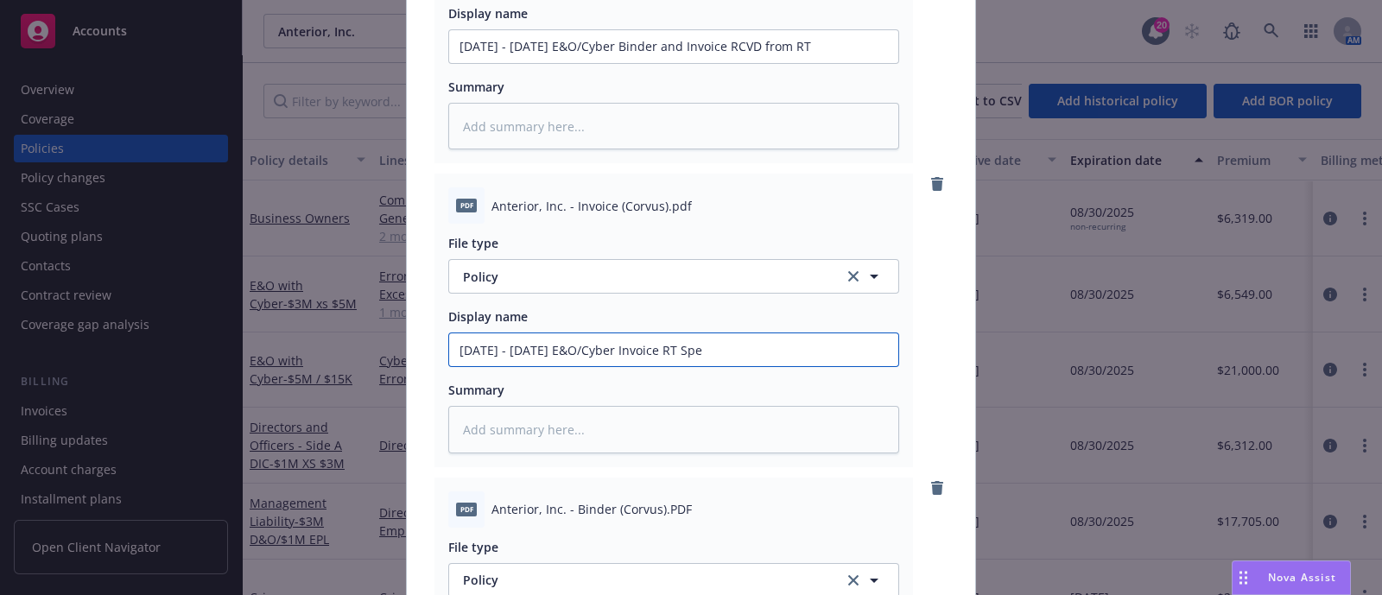
type textarea "x"
type input "[DATE] - [DATE] E&O/Cyber Invoice RT Spec"
type textarea "x"
type input "[DATE] - [DATE] E&O/Cyber Invoice RT Speci"
type textarea "x"
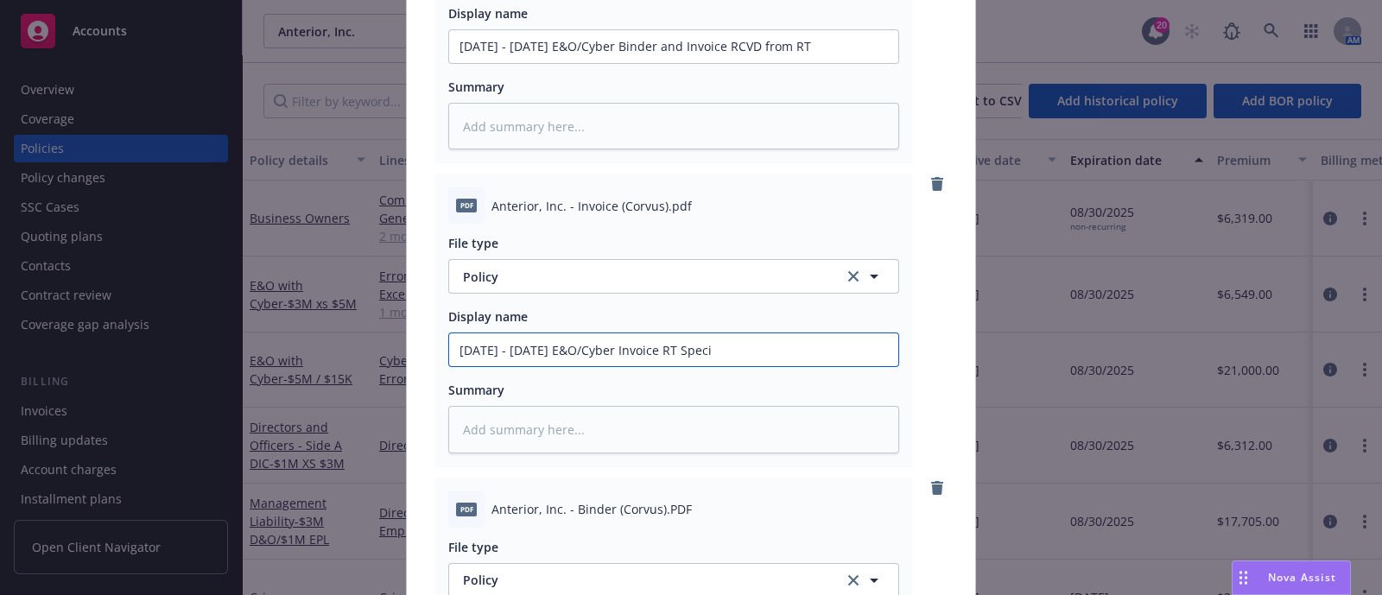
type input "[DATE] - [DATE] E&O/Cyber Invoice RT Specia"
type textarea "x"
type input "[DATE] - [DATE] E&O/Cyber Invoice RT Special"
type textarea "x"
type input "[DATE] - [DATE] E&O/Cyber Invoice RT Specialt"
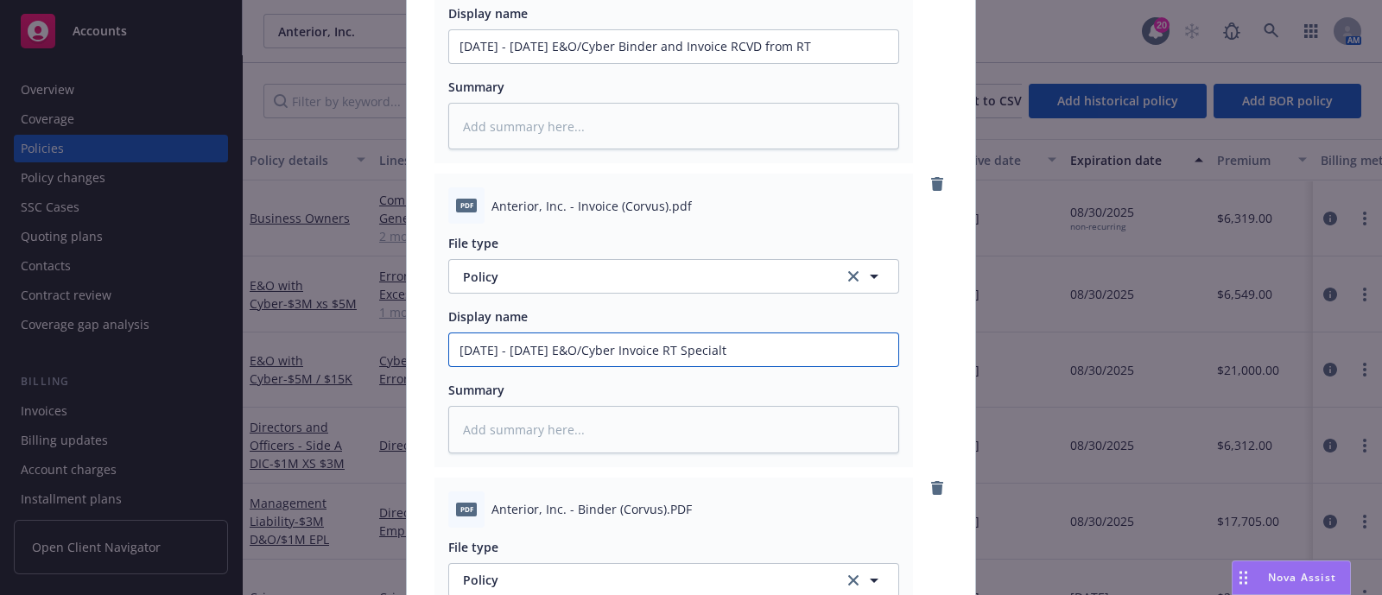
type textarea "x"
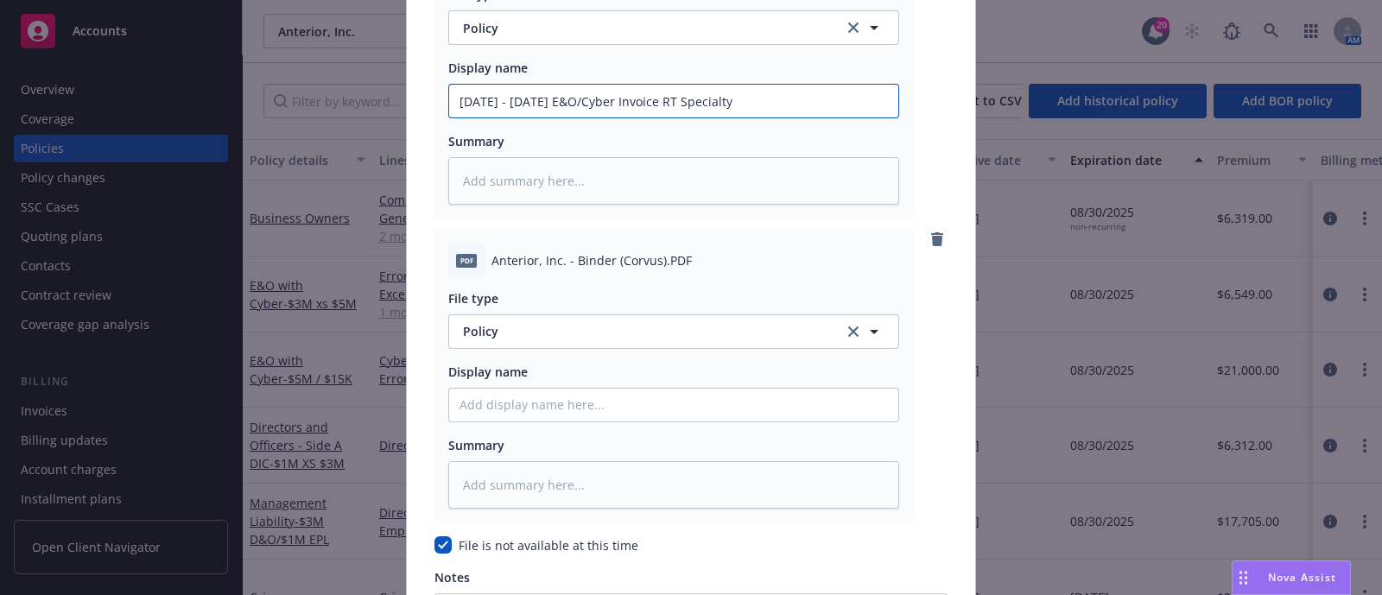
scroll to position [2551, 0]
type input "[DATE] - [DATE] E&O/Cyber Invoice RT Specialty"
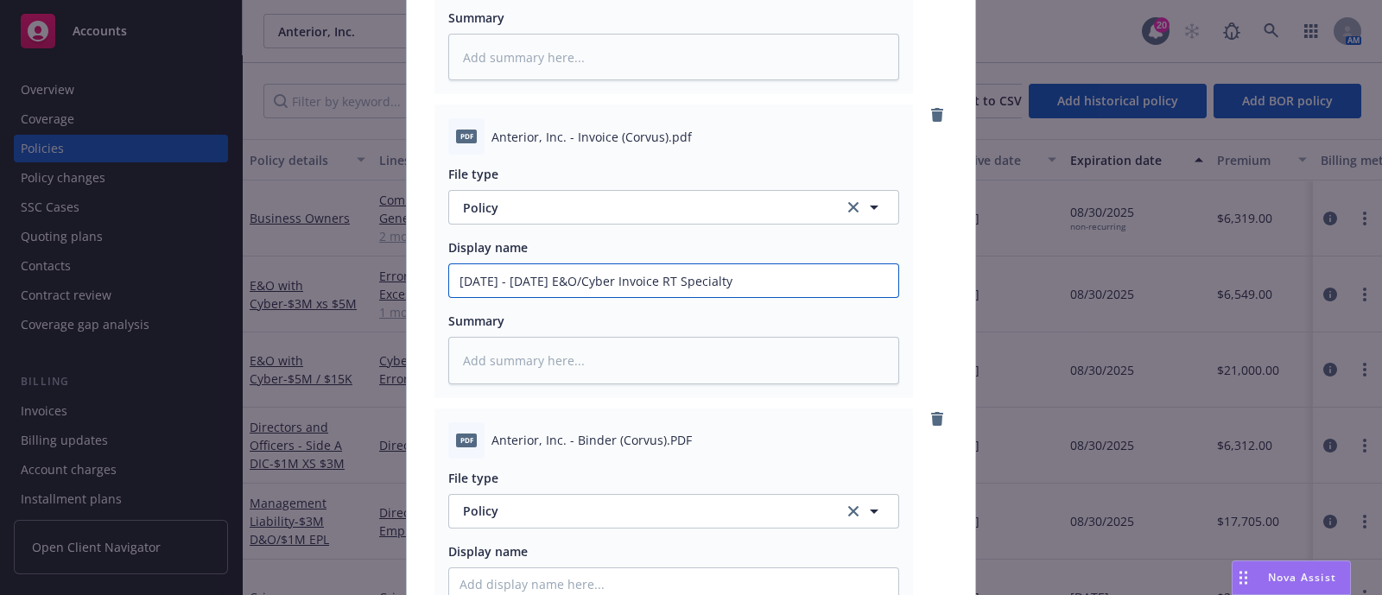
scroll to position [2368, 0]
click at [851, 203] on link "clear selection" at bounding box center [853, 209] width 21 height 21
type textarea "x"
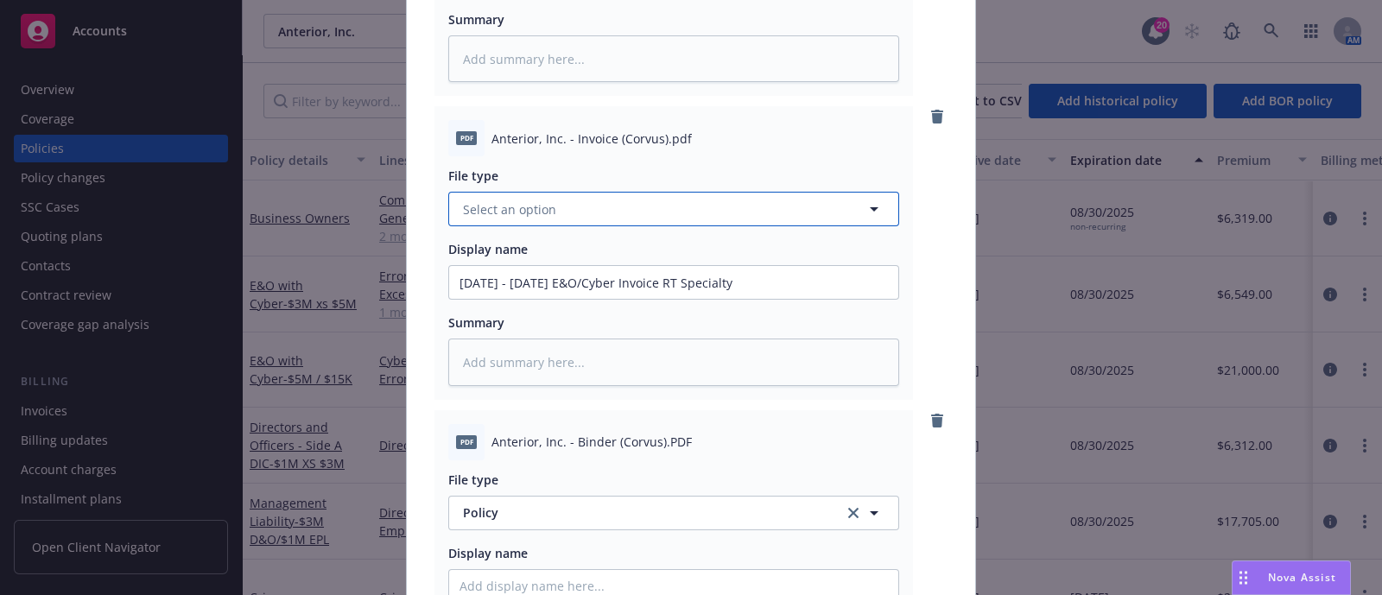
click at [732, 199] on button "Select an option" at bounding box center [673, 209] width 451 height 35
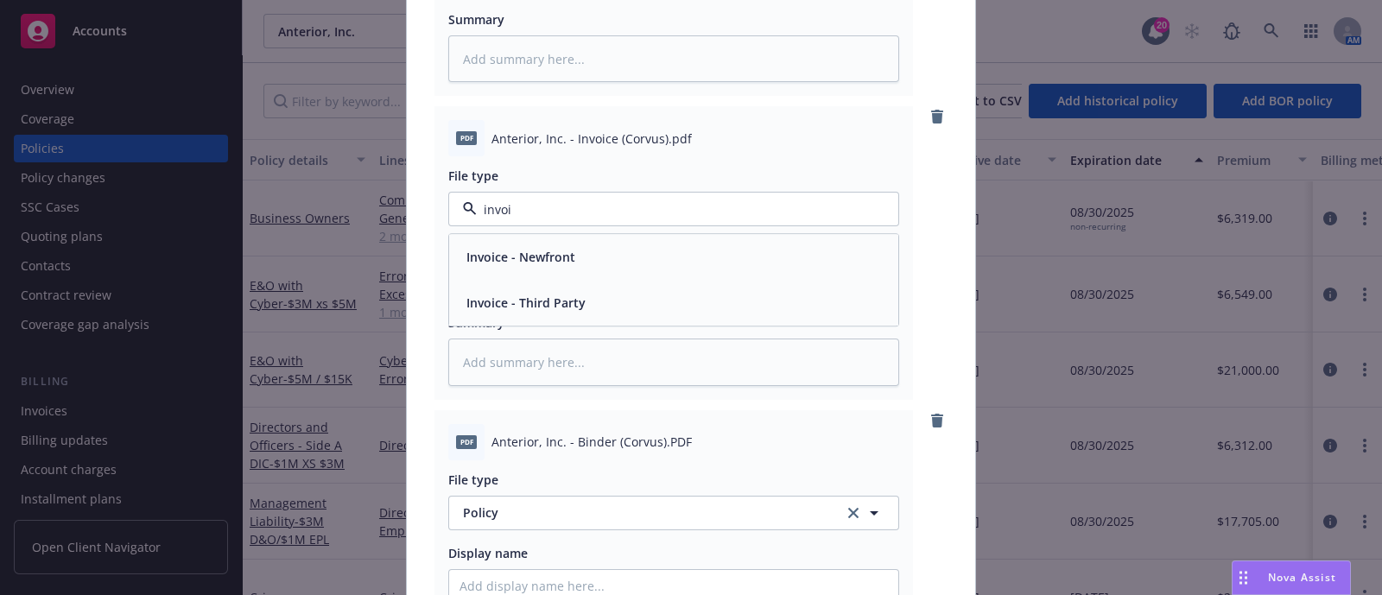
type input "invoic"
click at [673, 294] on div "Invoice - Third Party" at bounding box center [673, 303] width 428 height 25
type textarea "x"
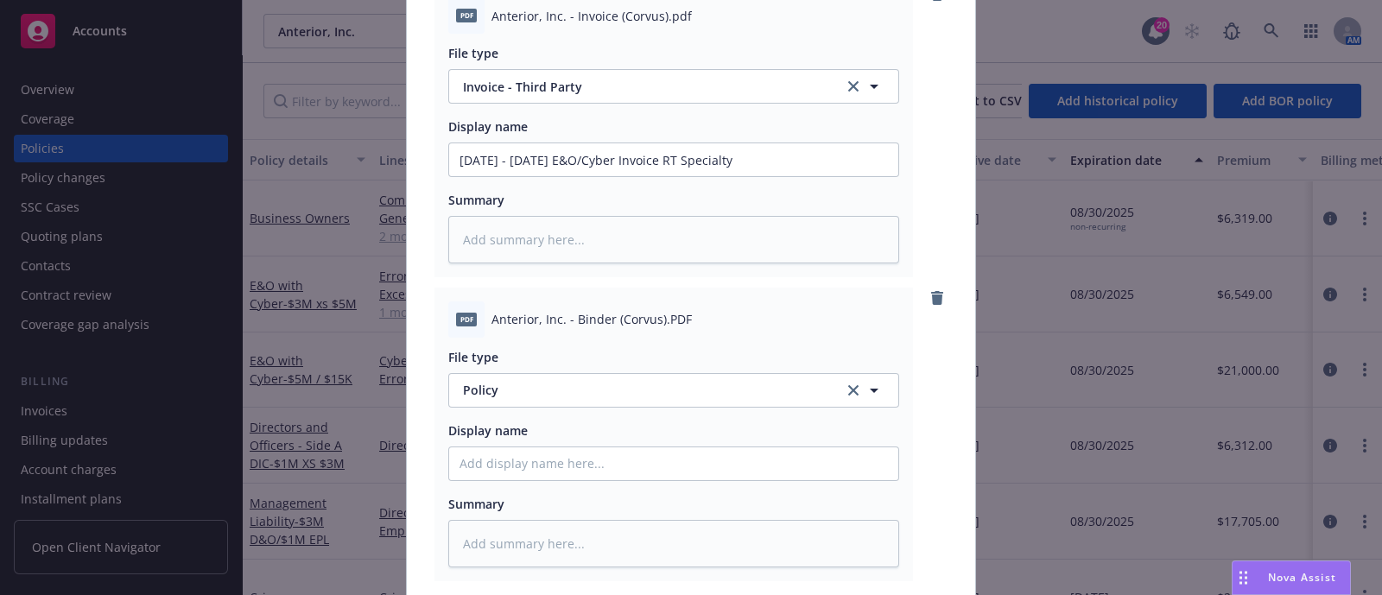
scroll to position [2491, 0]
click at [575, 390] on span "Policy" at bounding box center [643, 389] width 361 height 18
type input "binde"
click at [556, 427] on div "Binder" at bounding box center [673, 437] width 428 height 25
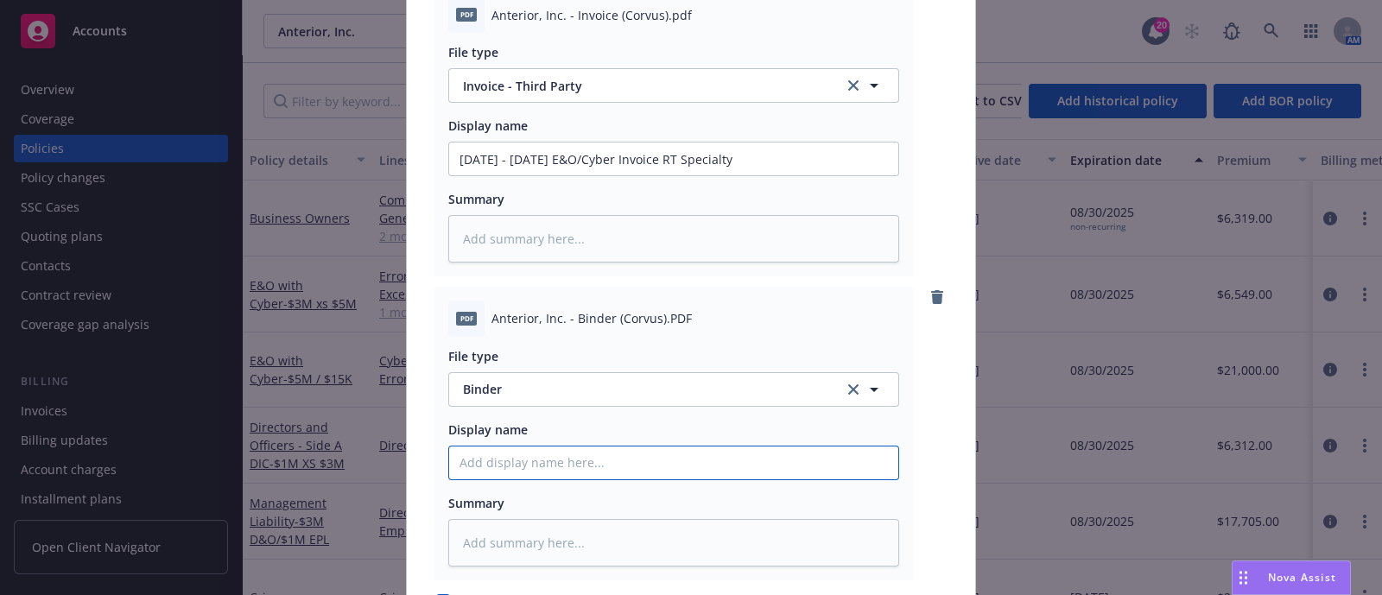
paste input "[EFF DATE] [POLICY TYPE] Binder/Confirmation of Coverage [COMPANY]"
type textarea "x"
type input "[EFF DATE] [POLICY TYPE] Binder/Confirmation of Coverage [COMPANY]"
drag, startPoint x: 594, startPoint y: 460, endPoint x: 430, endPoint y: 429, distance: 167.0
click at [434, 429] on div "PDF Anterior, Inc. - Binder (Corvus).PDF File type Binder Display name [EFF DAT…" at bounding box center [673, 434] width 478 height 294
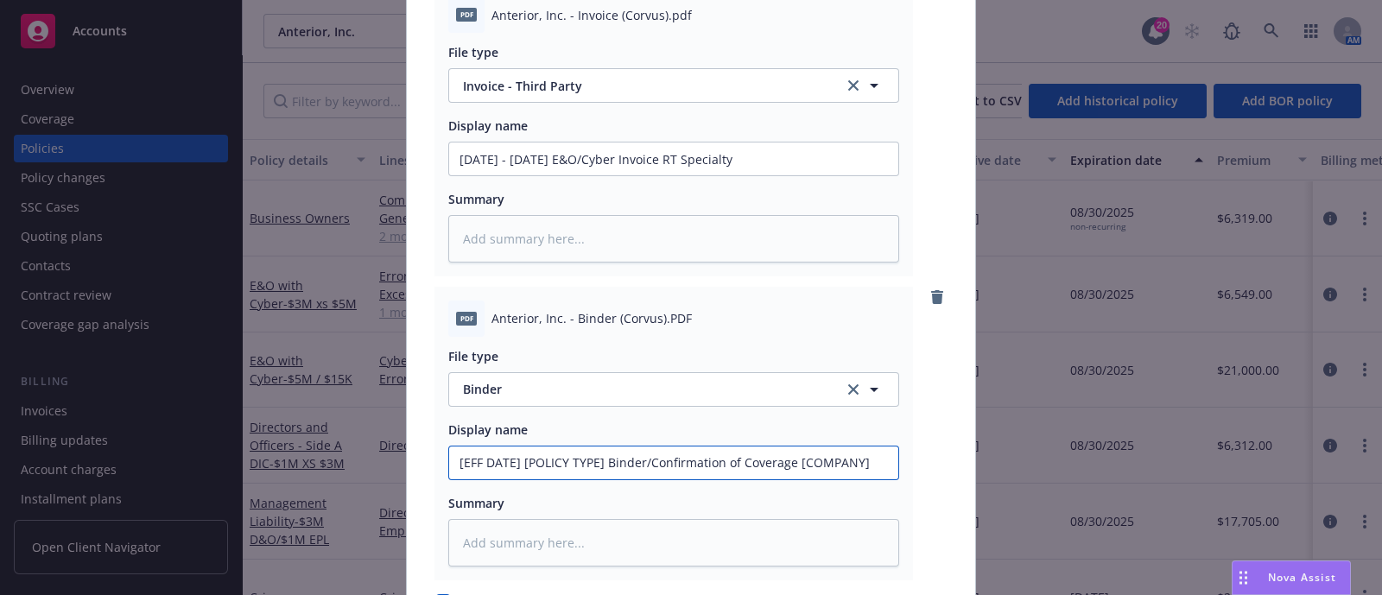
type textarea "x"
type input "8 Binder/Confirmation of Coverage [COMPANY]"
type textarea "x"
type input "8/ Binder/Confirmation of Coverage [COMPANY]"
type textarea "x"
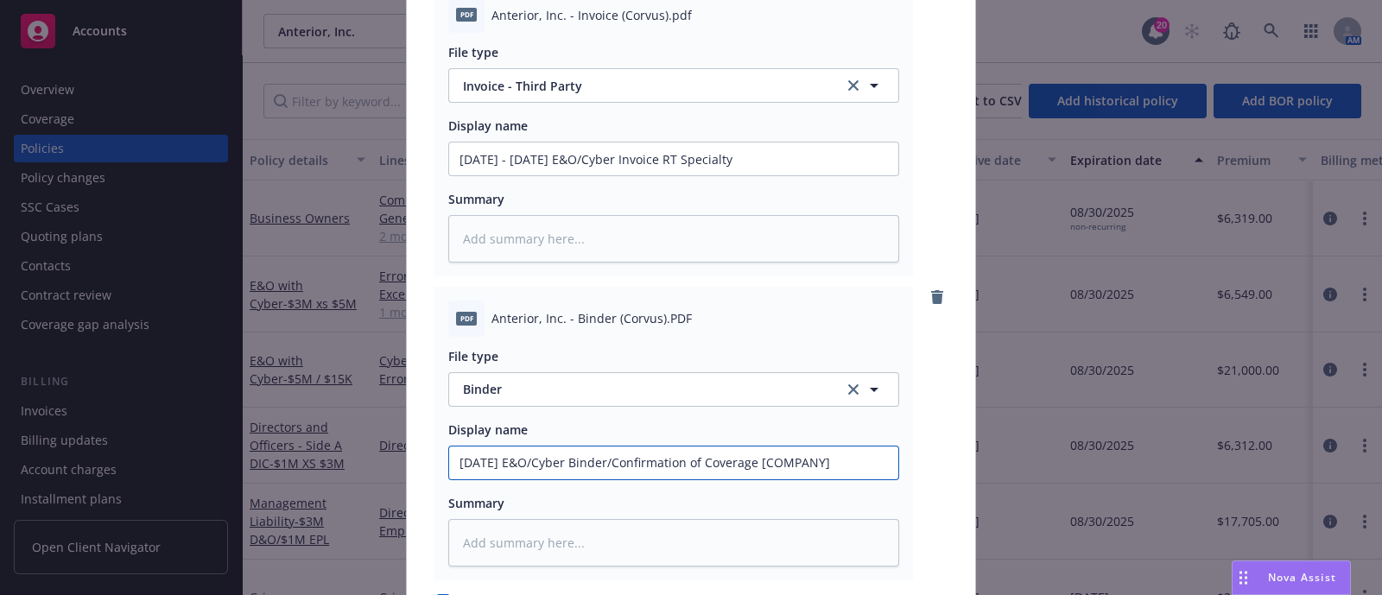
drag, startPoint x: 870, startPoint y: 459, endPoint x: 624, endPoint y: 472, distance: 246.5
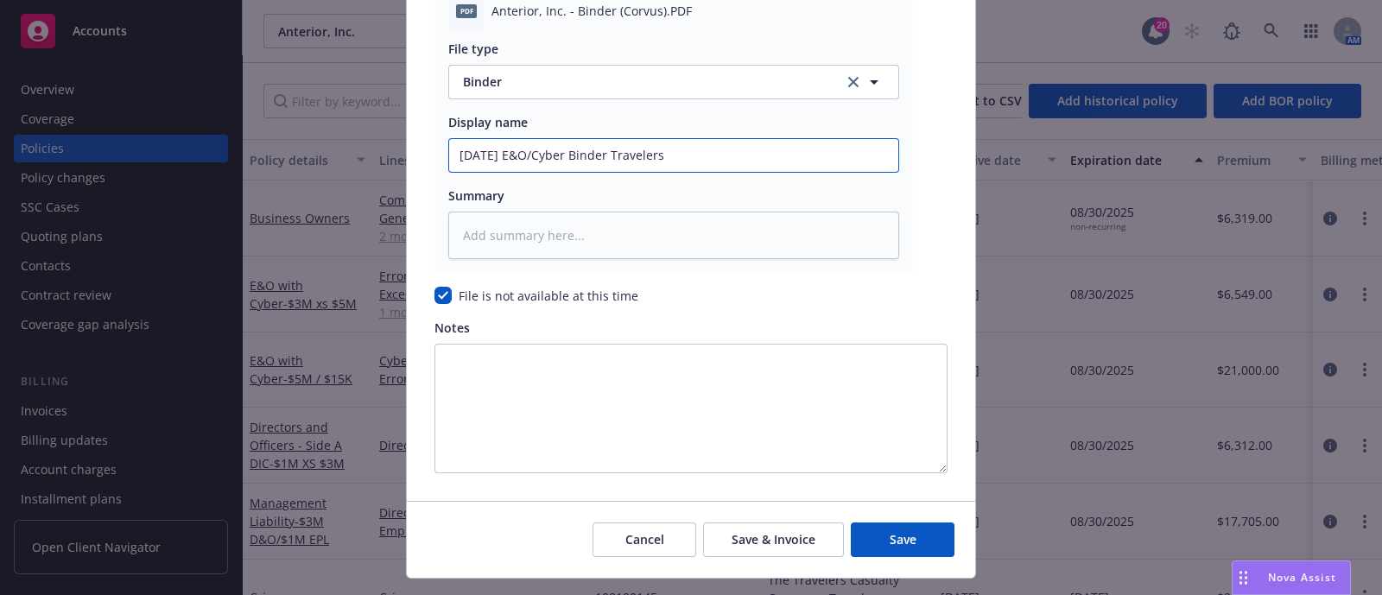
scroll to position [2808, 0]
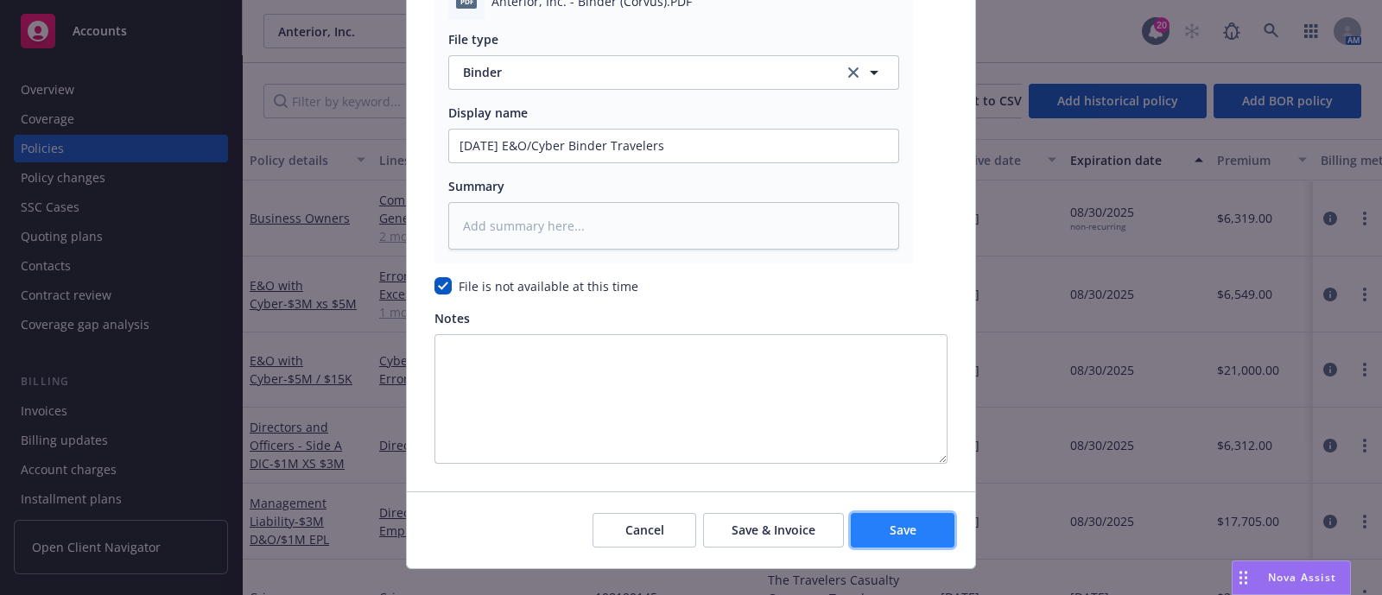
click at [864, 529] on button "Save" at bounding box center [903, 530] width 104 height 35
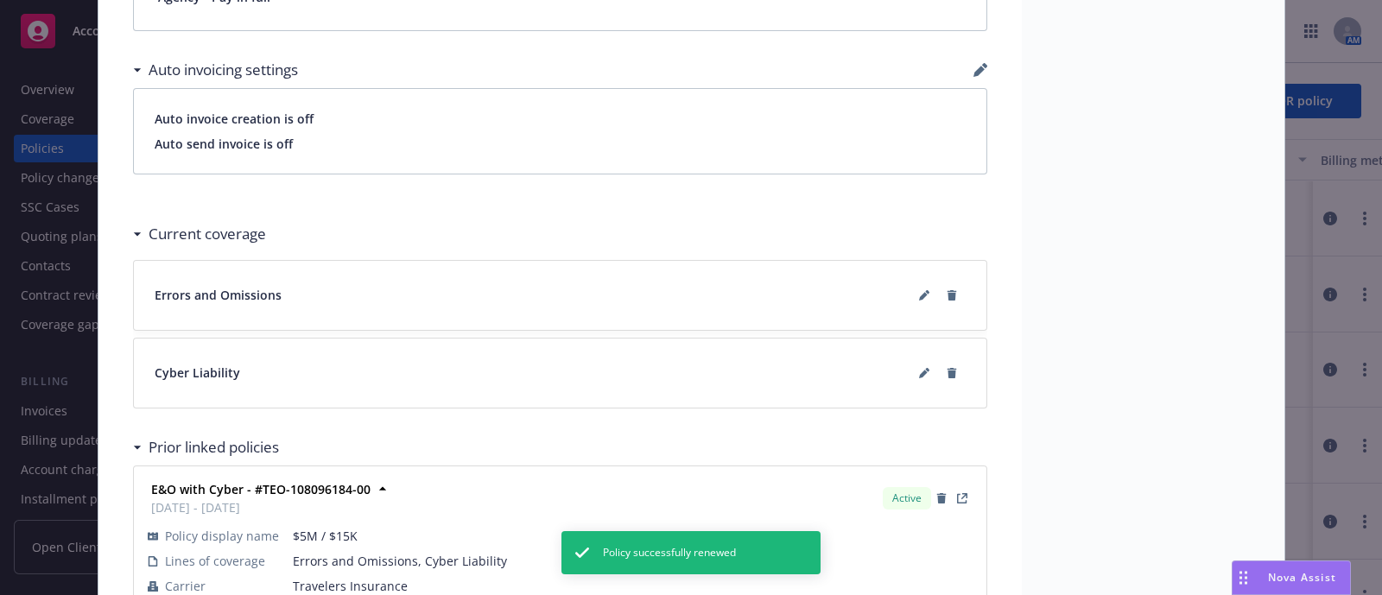
scroll to position [1411, 0]
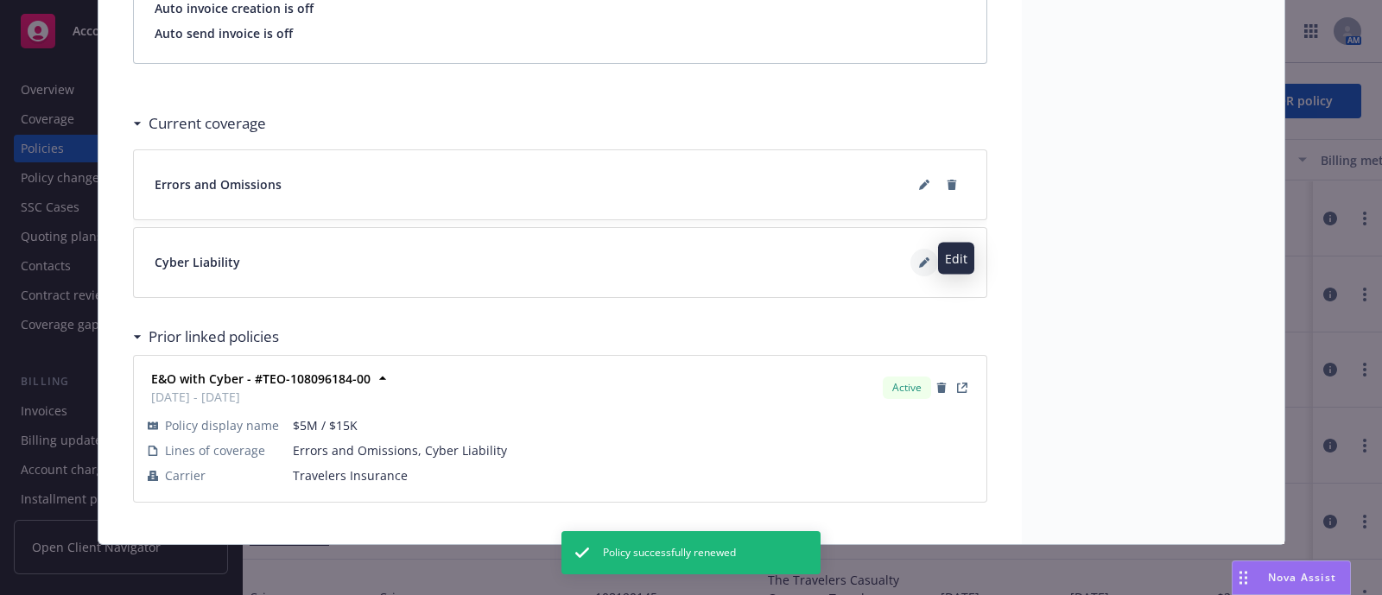
click at [919, 257] on icon at bounding box center [924, 262] width 10 height 10
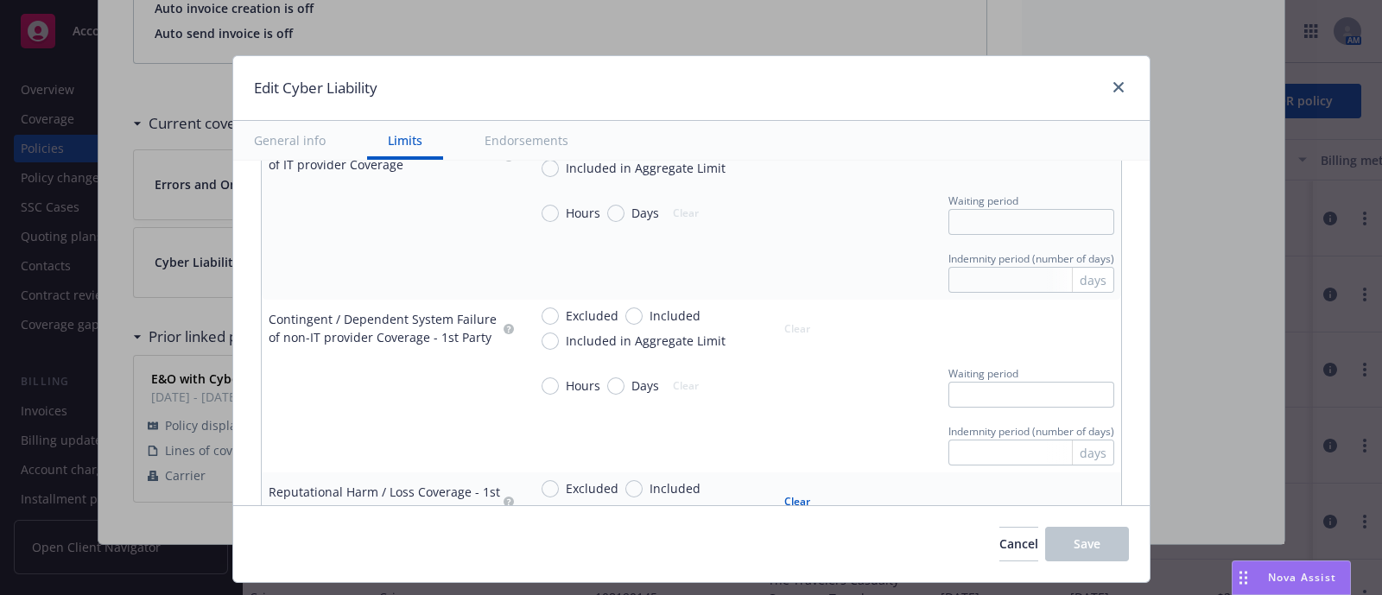
scroll to position [1959, 0]
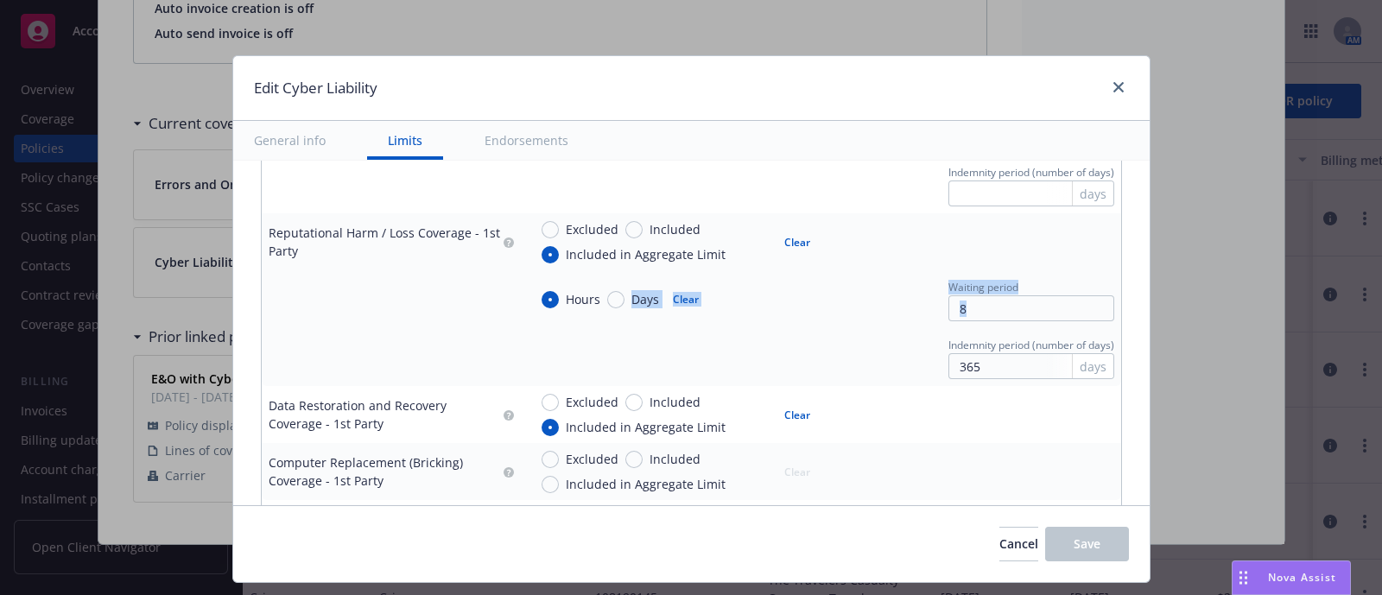
drag, startPoint x: 613, startPoint y: 304, endPoint x: 687, endPoint y: 337, distance: 80.4
click at [687, 337] on tbody "Reputational Harm / Loss Coverage - 1st Party Excluded Included Included in Agg…" at bounding box center [691, 299] width 859 height 173
click at [687, 337] on div "Indemnity period (number of days) 365 days" at bounding box center [821, 357] width 586 height 44
click at [608, 295] on input "Days" at bounding box center [615, 299] width 17 height 17
click at [980, 315] on input "8" at bounding box center [1031, 308] width 166 height 26
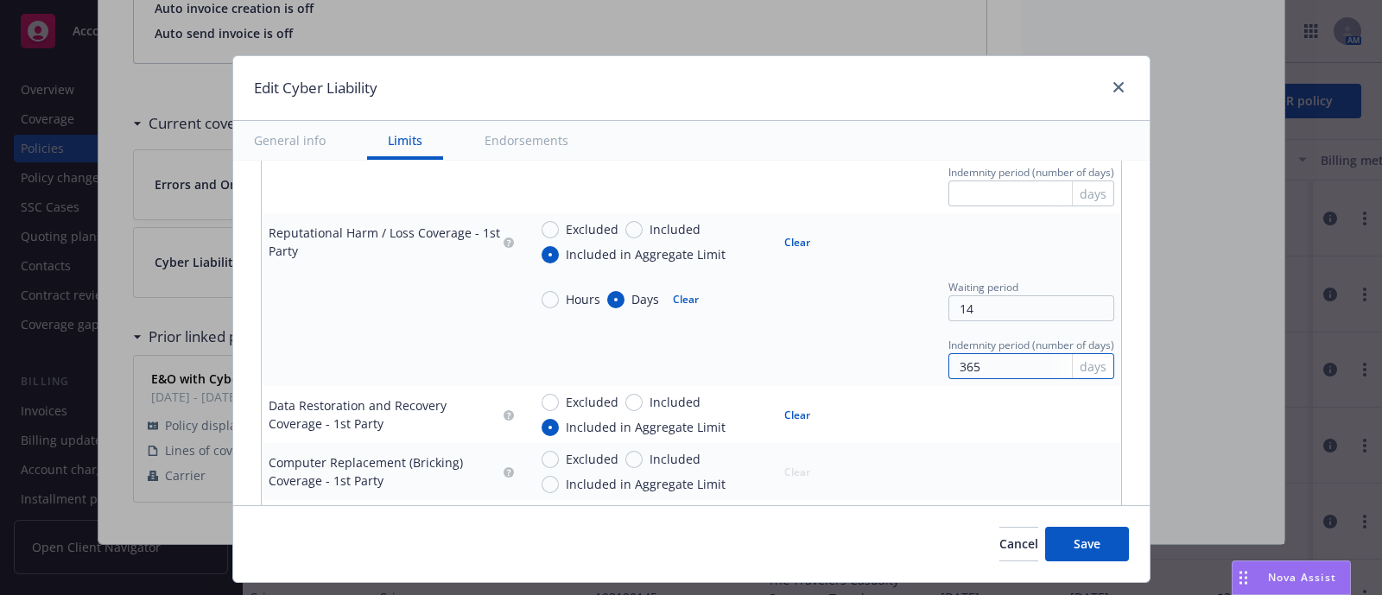
click at [993, 362] on input "365" at bounding box center [1031, 366] width 166 height 26
click at [777, 303] on div "Hours Days Clear" at bounding box center [675, 299] width 294 height 44
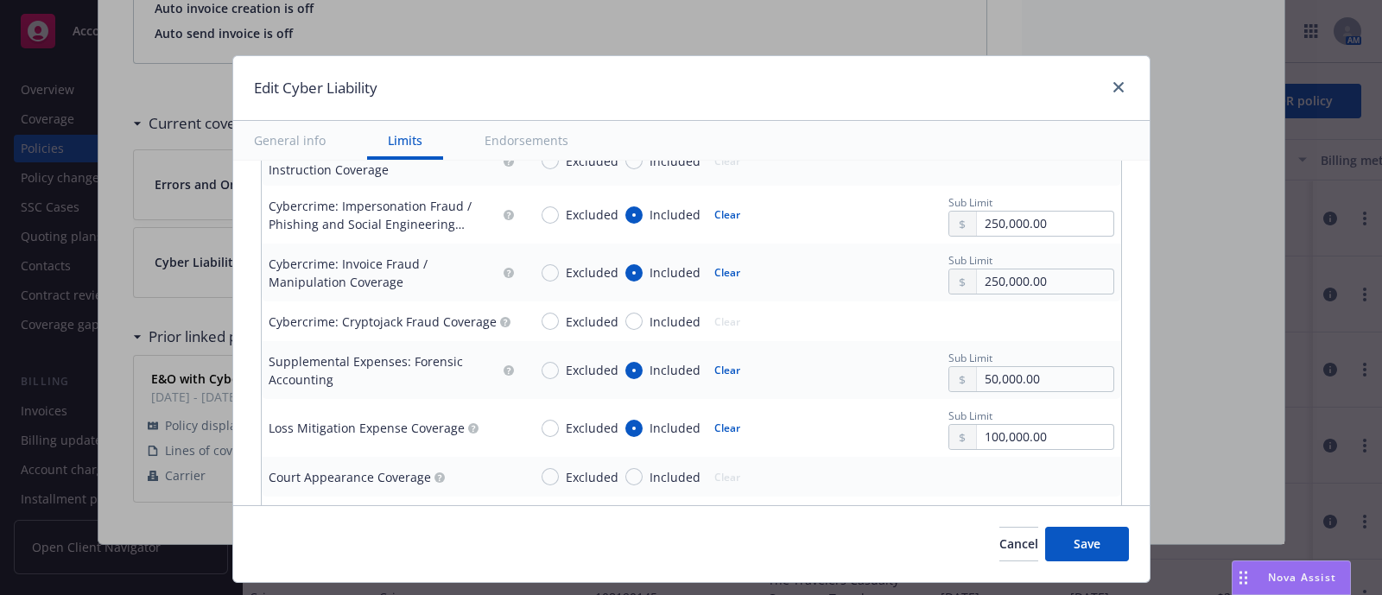
scroll to position [2656, 0]
click at [625, 421] on input "Included" at bounding box center [633, 426] width 17 height 17
click at [714, 421] on button "Clear" at bounding box center [727, 427] width 47 height 24
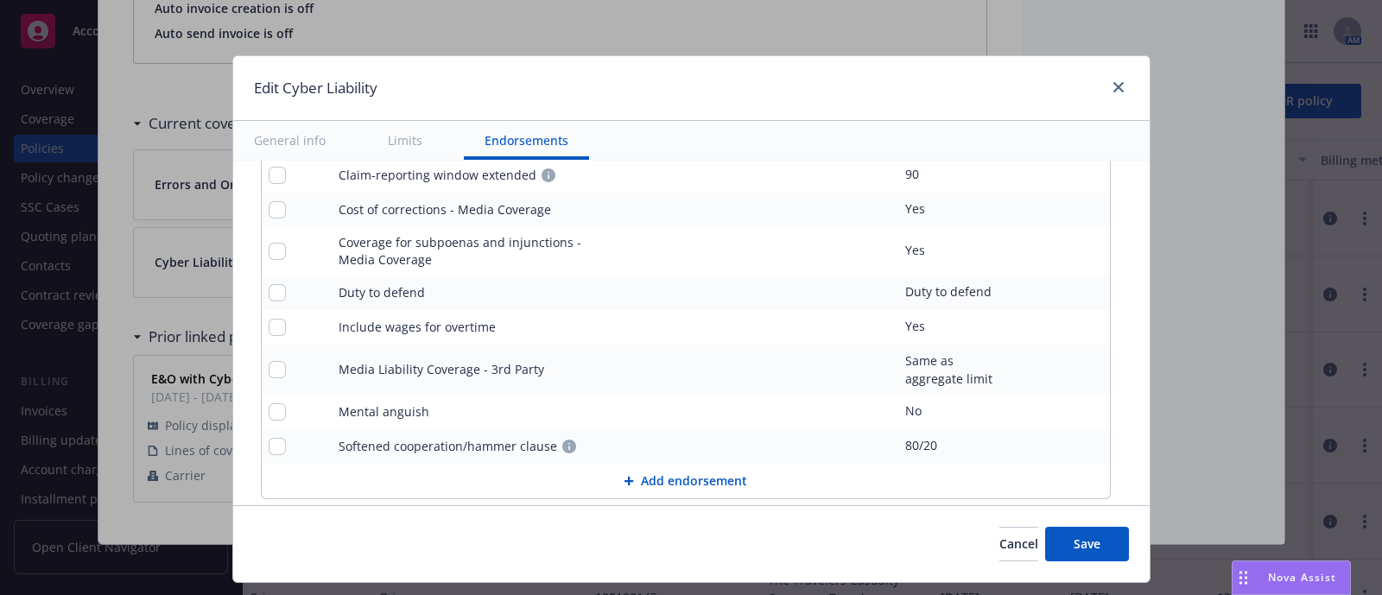
scroll to position [3997, 0]
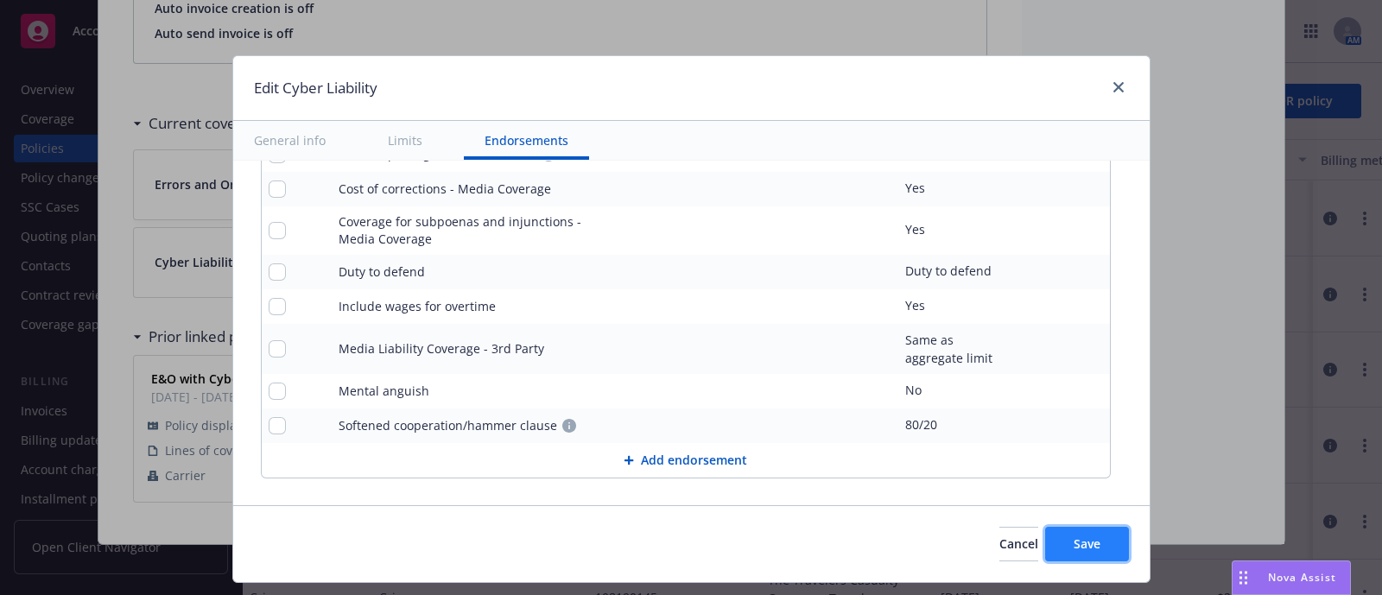
click at [1092, 552] on button "Save" at bounding box center [1087, 544] width 84 height 35
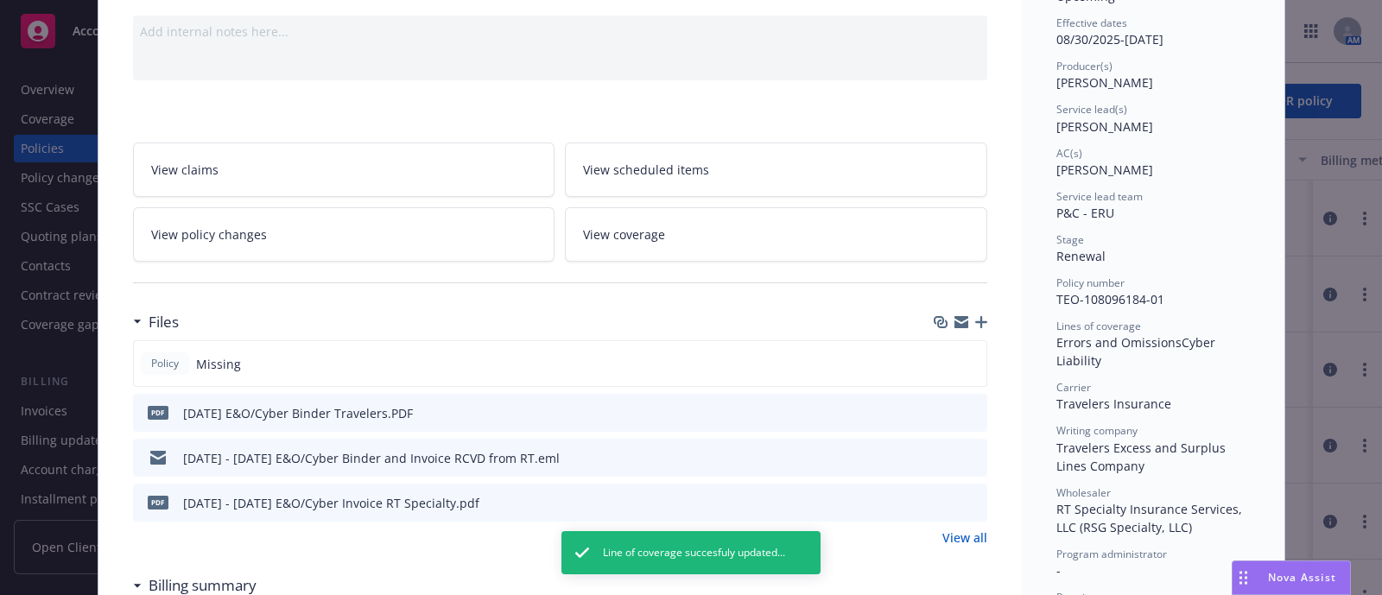
scroll to position [0, 0]
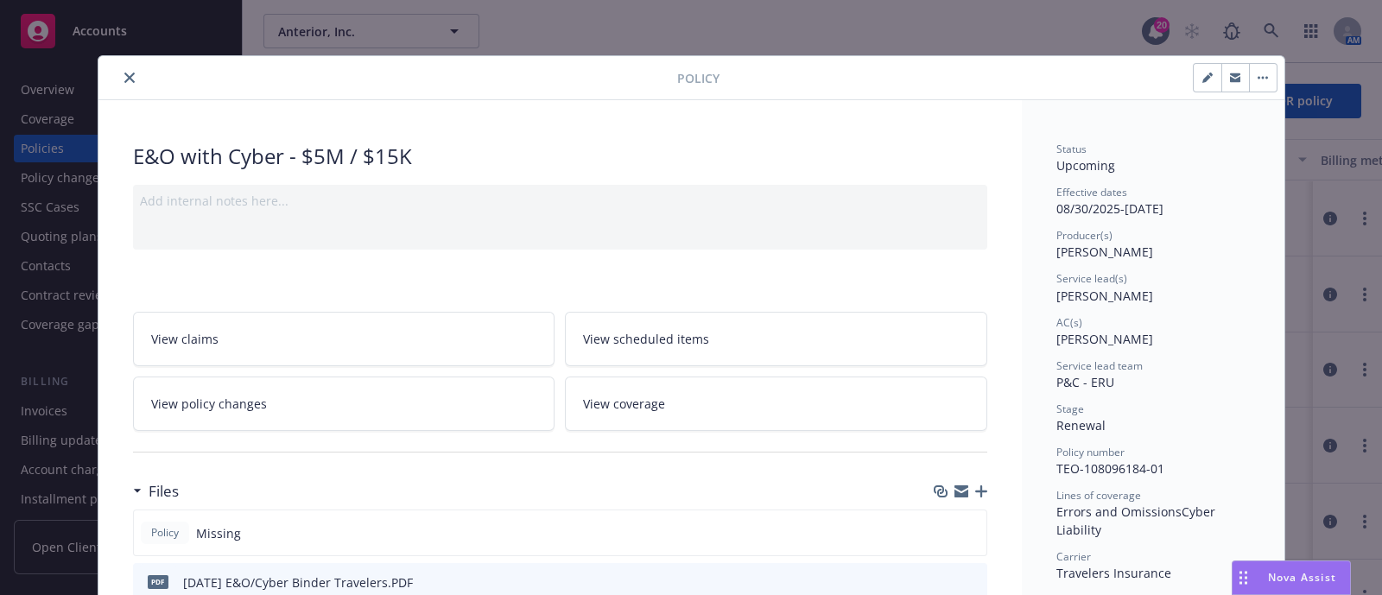
click at [124, 79] on icon "close" at bounding box center [129, 78] width 10 height 10
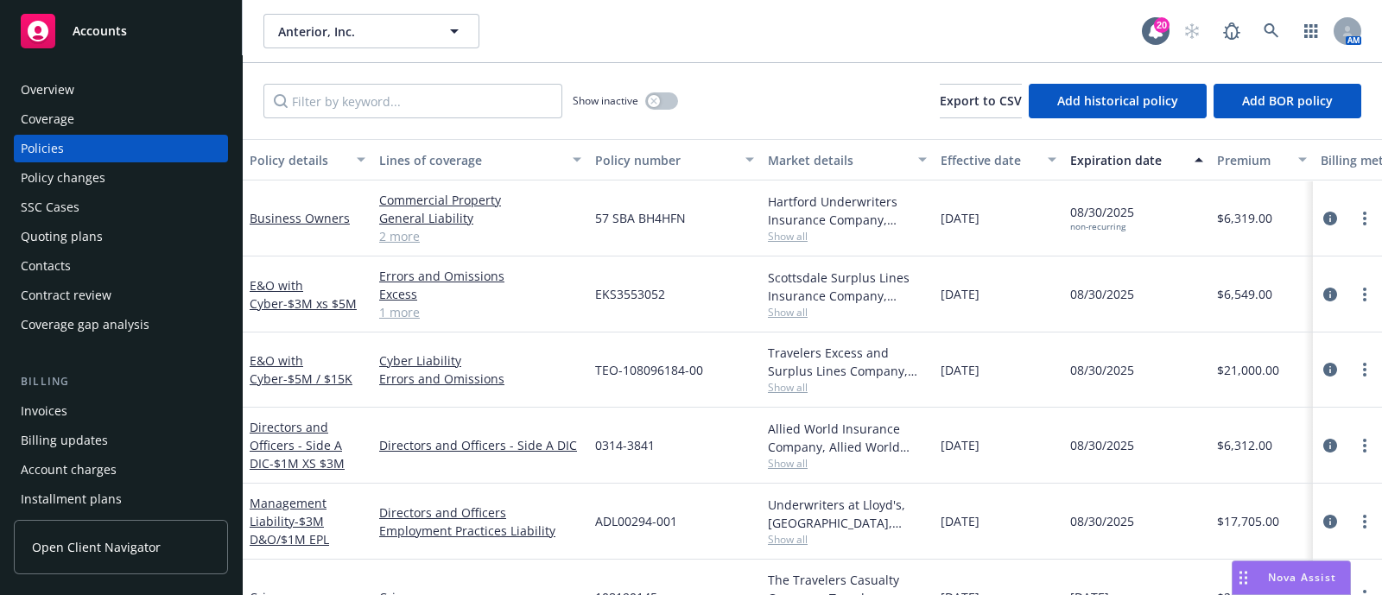
click at [60, 406] on div "Invoices" at bounding box center [44, 411] width 47 height 28
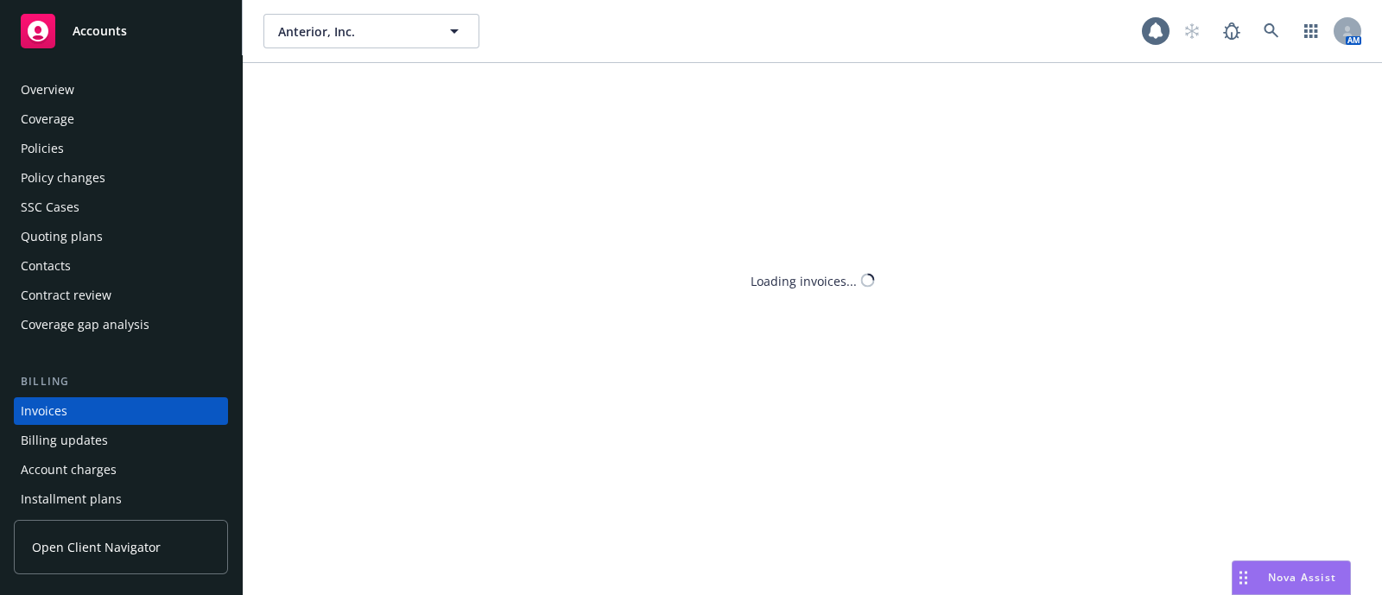
scroll to position [85, 0]
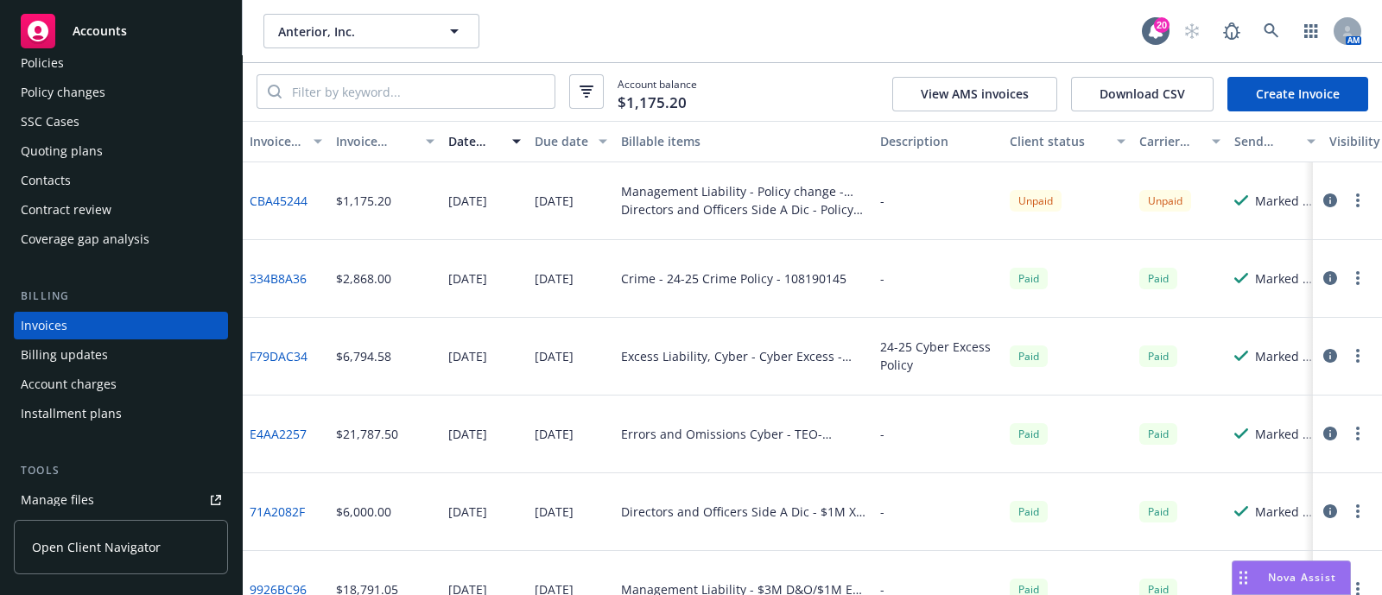
click at [1294, 96] on link "Create Invoice" at bounding box center [1297, 94] width 141 height 35
